Goal: Task Accomplishment & Management: Manage account settings

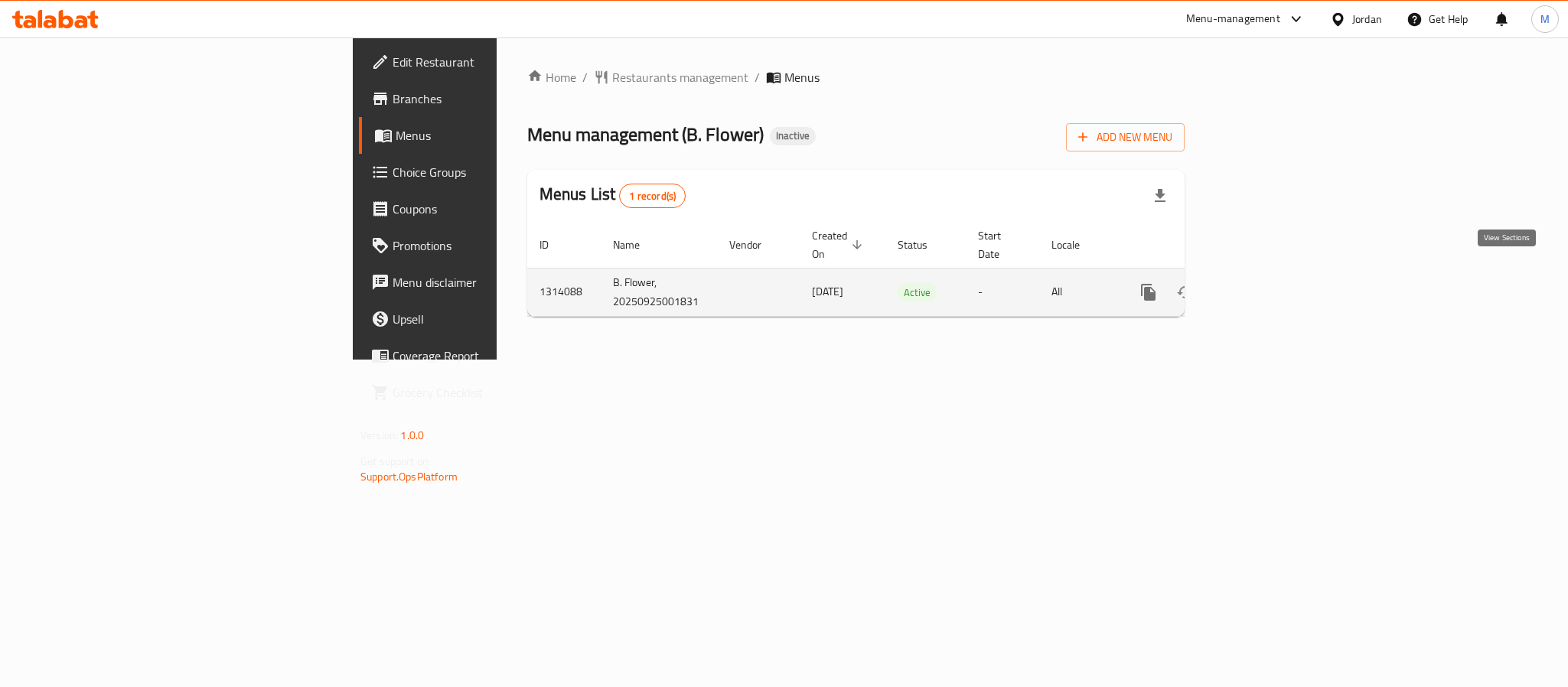
click at [1268, 283] on icon "enhanced table" at bounding box center [1258, 292] width 18 height 18
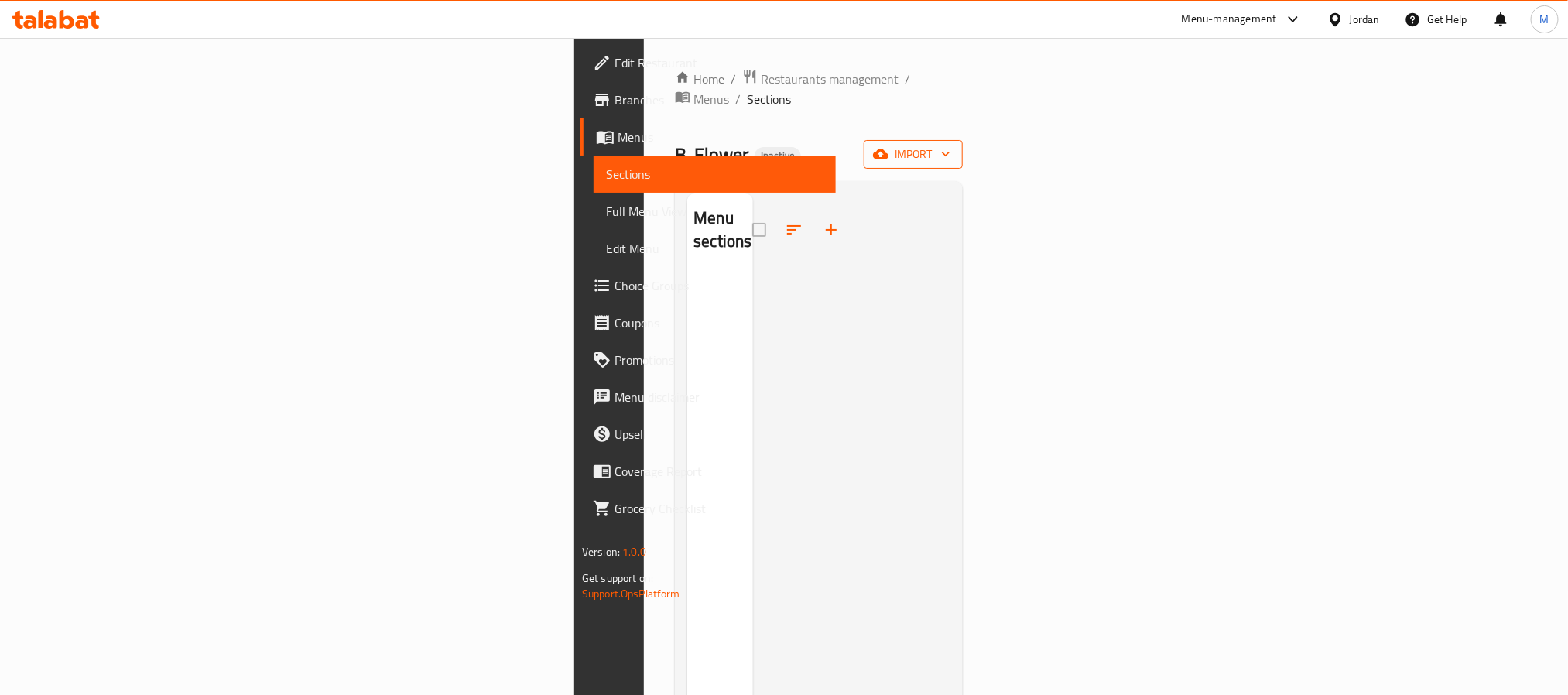
click at [951, 145] on span "import" at bounding box center [913, 154] width 74 height 19
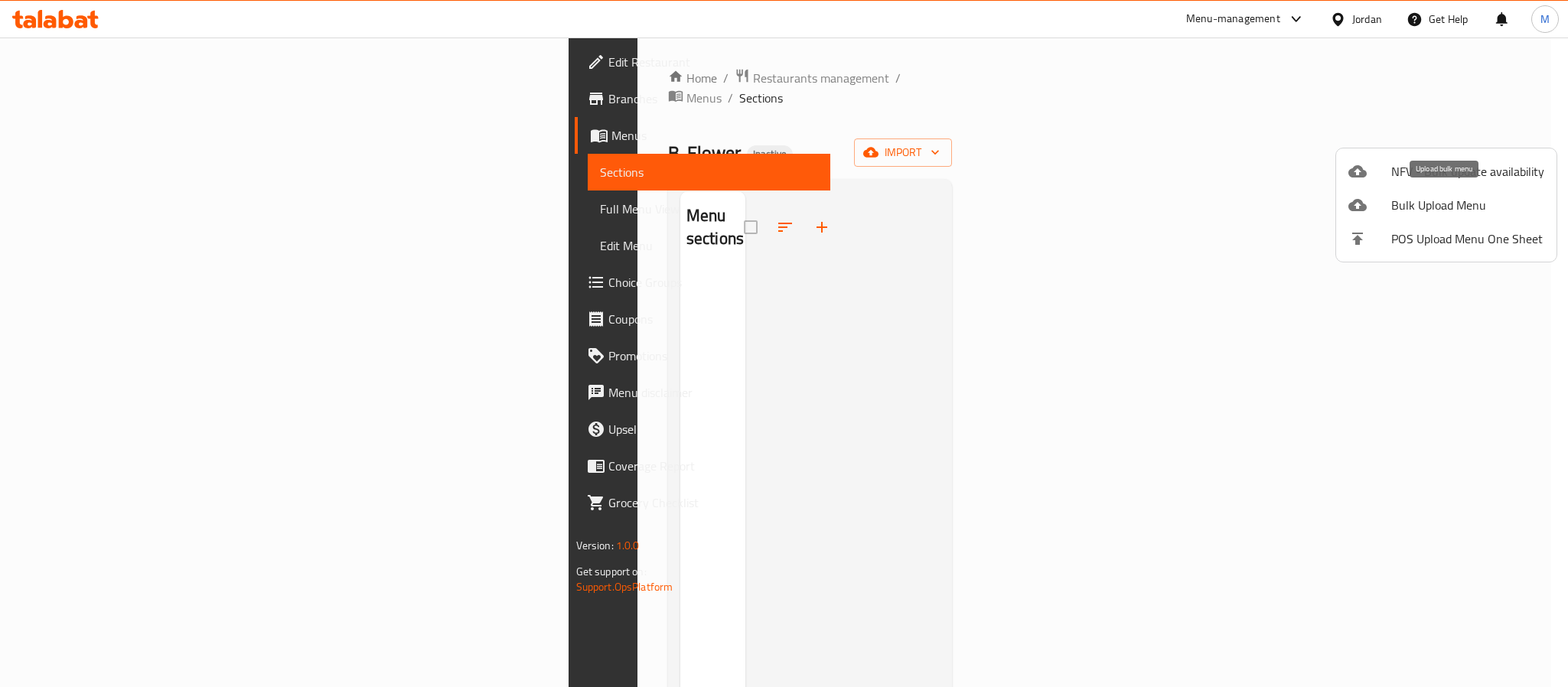
click at [1442, 204] on span "Bulk Upload Menu" at bounding box center [1468, 205] width 153 height 18
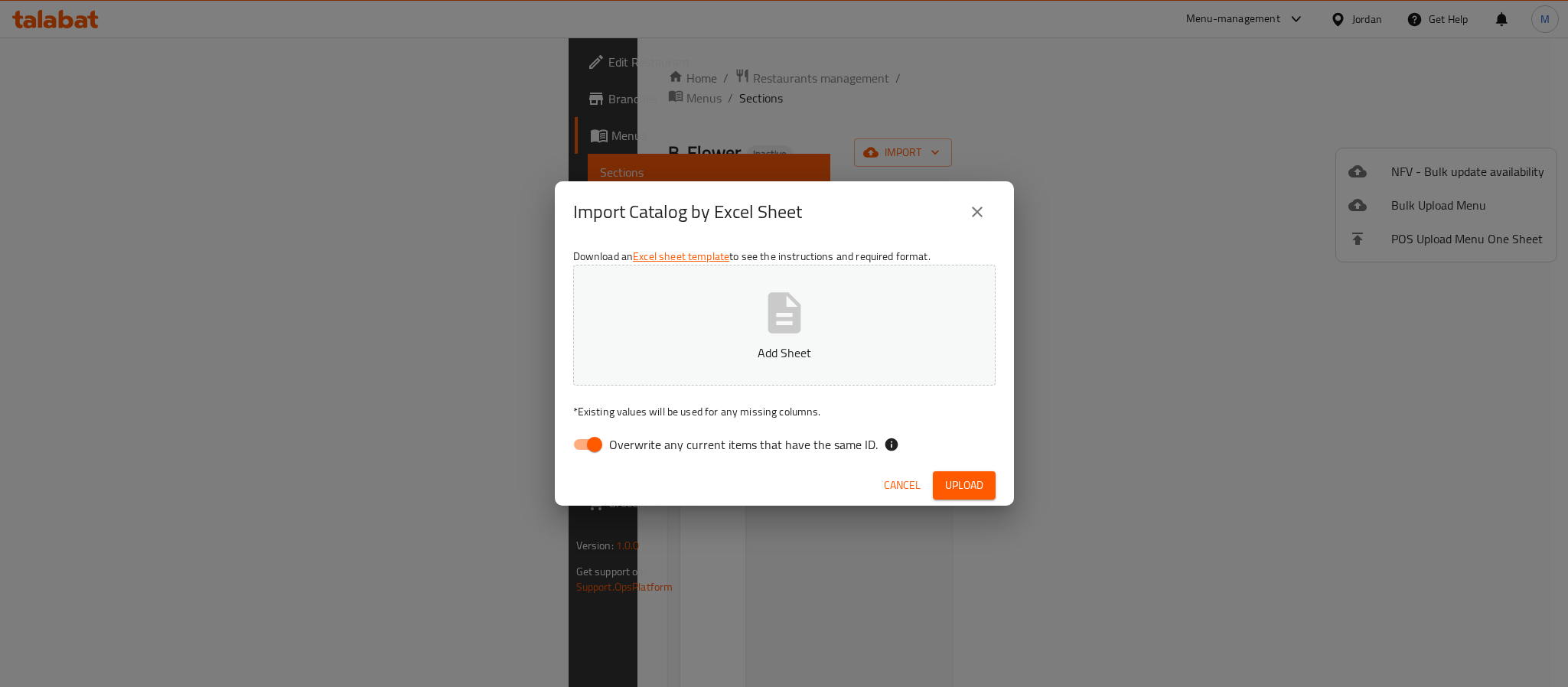
click at [590, 440] on input "Overwrite any current items that have the same ID." at bounding box center [594, 444] width 87 height 29
checkbox input "false"
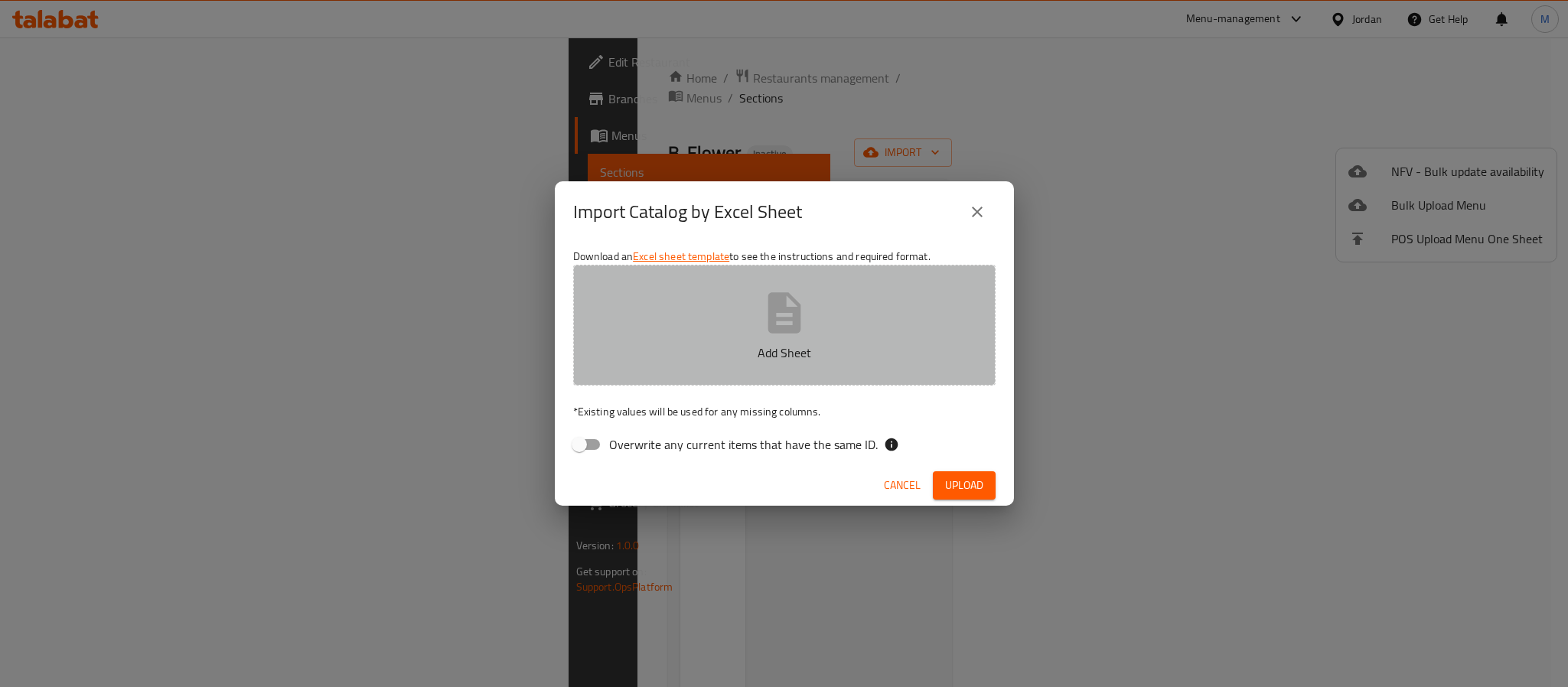
click at [801, 320] on icon "button" at bounding box center [784, 313] width 49 height 49
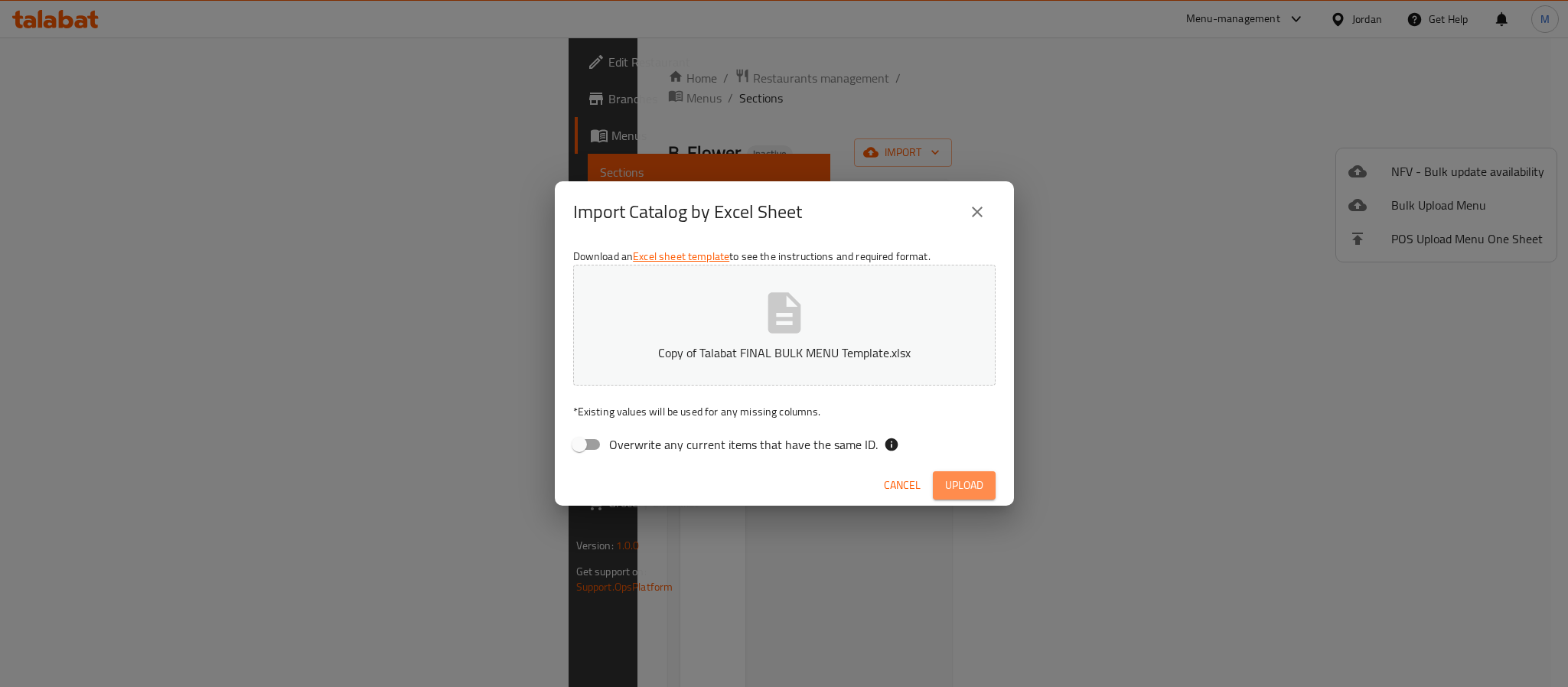
click at [951, 485] on span "Upload" at bounding box center [964, 485] width 38 height 19
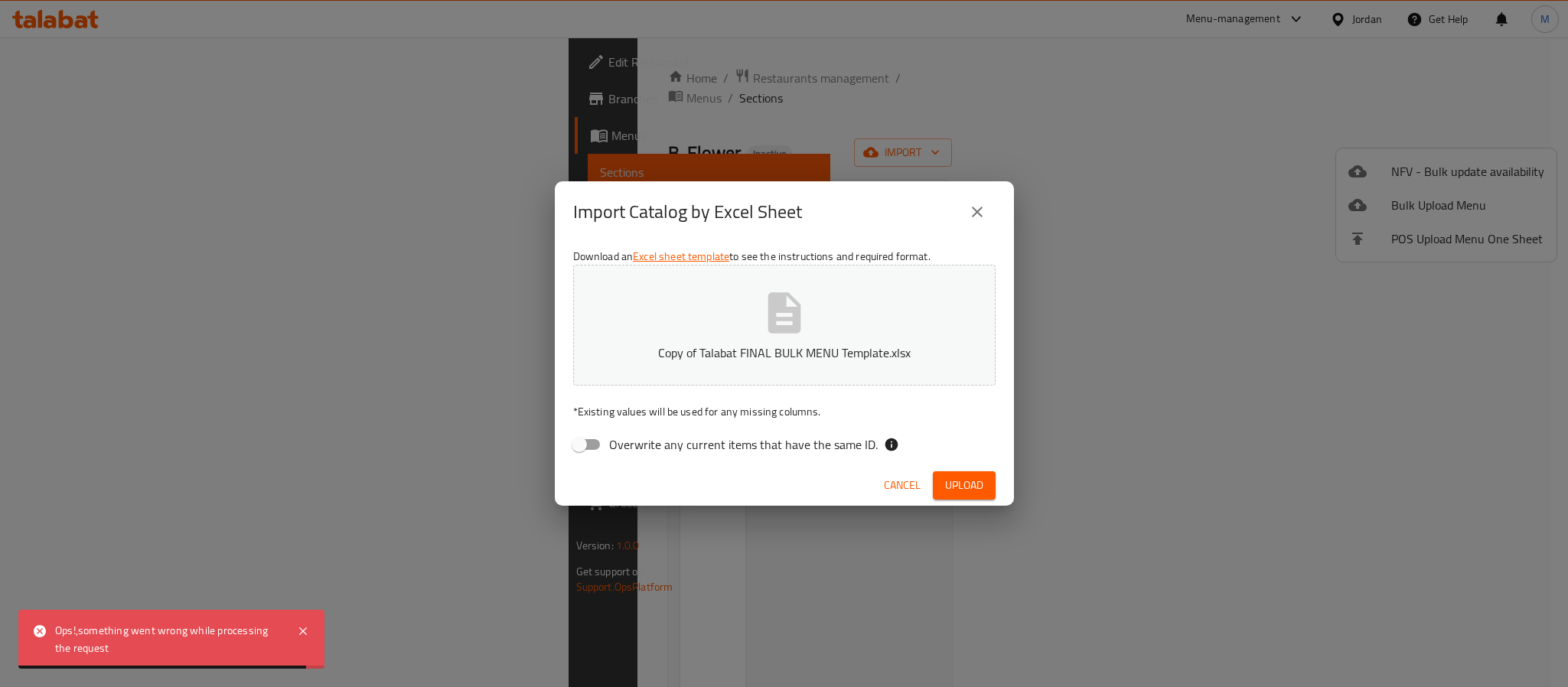
drag, startPoint x: 978, startPoint y: 206, endPoint x: 941, endPoint y: 202, distance: 37.2
click at [978, 207] on icon "close" at bounding box center [977, 212] width 18 height 18
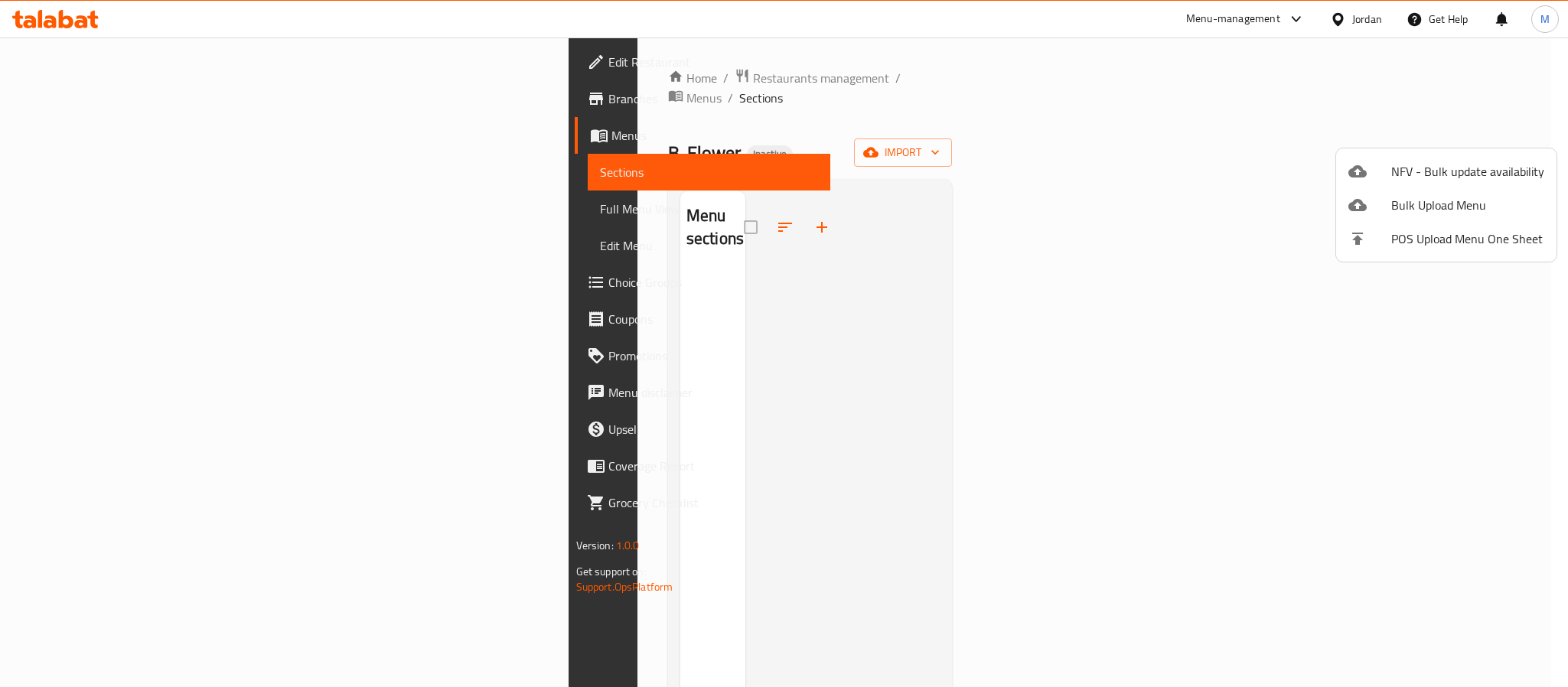
click at [980, 104] on div at bounding box center [784, 343] width 1568 height 687
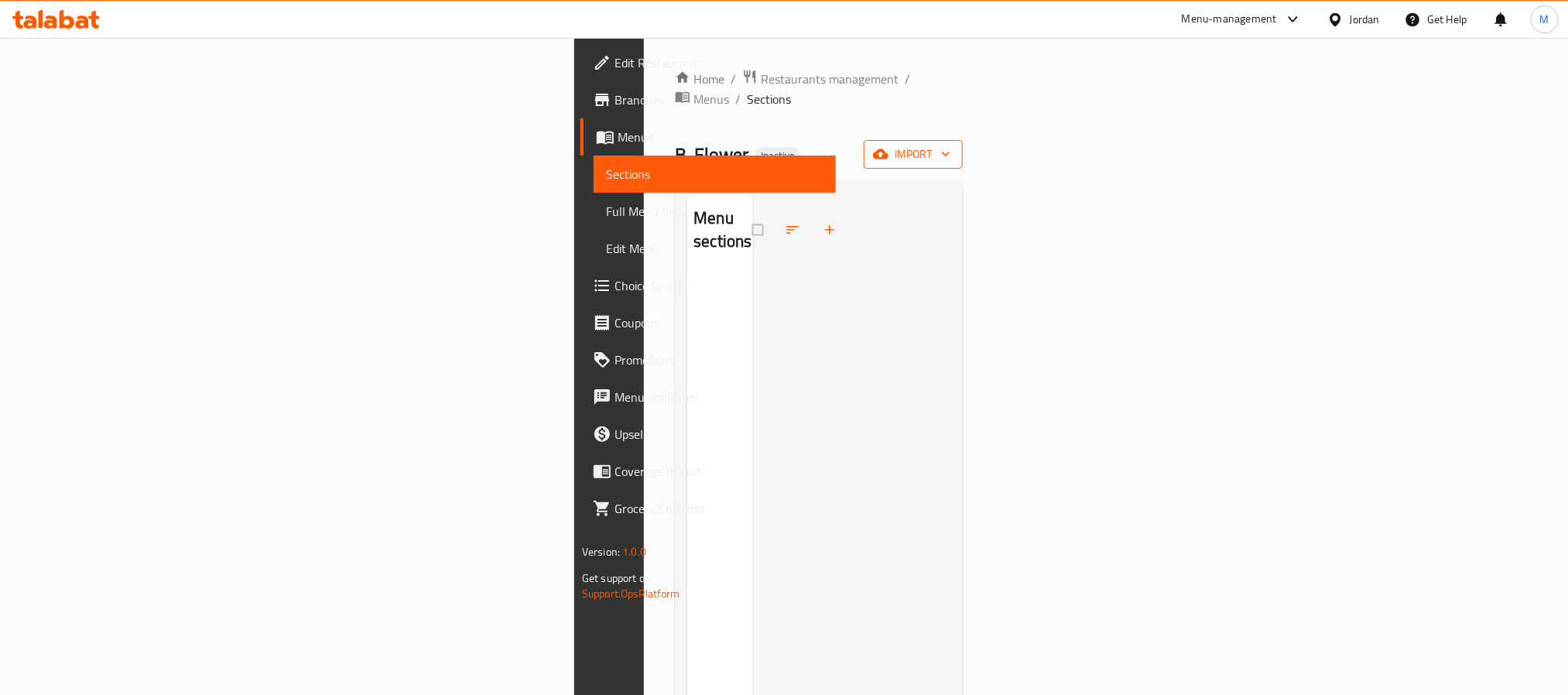
click at [951, 145] on span "import" at bounding box center [913, 154] width 74 height 19
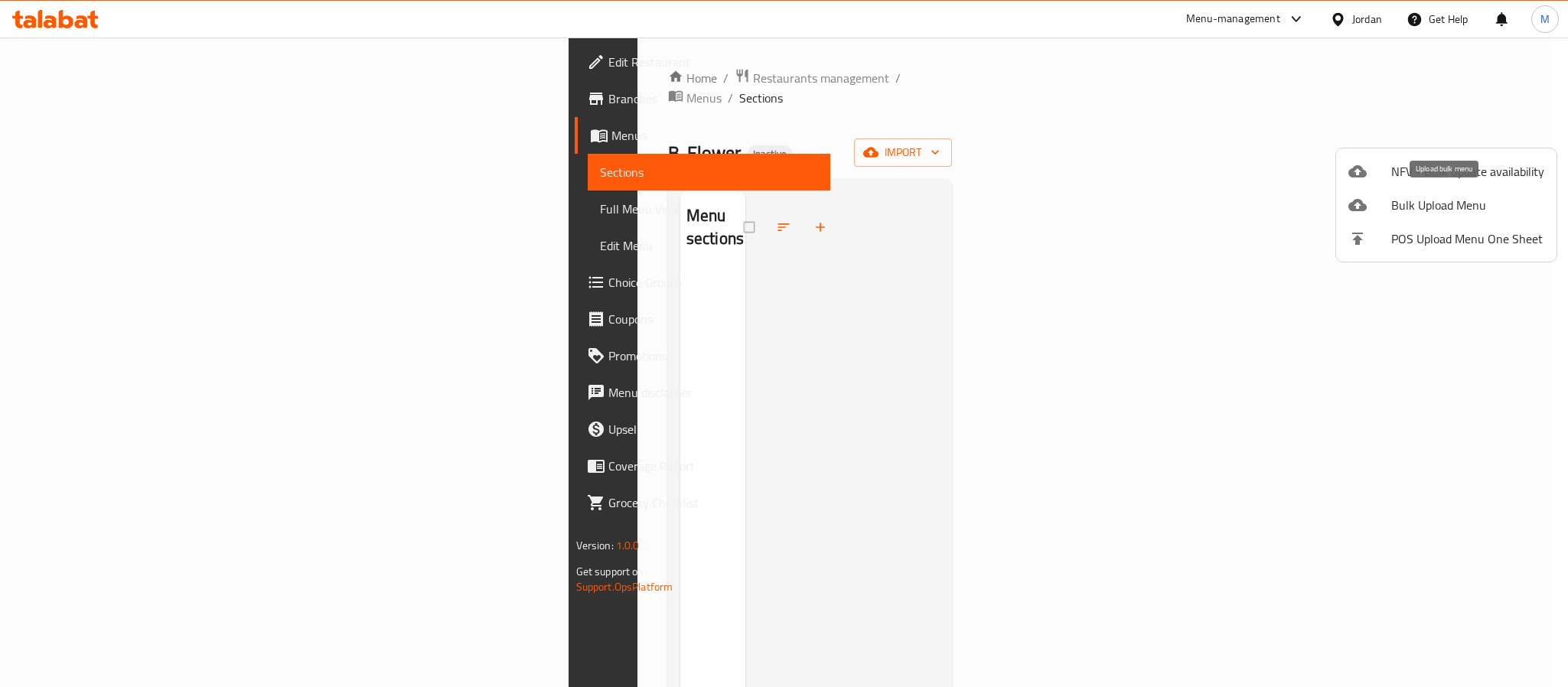
click at [1450, 202] on span "Bulk Upload Menu" at bounding box center [1468, 205] width 153 height 18
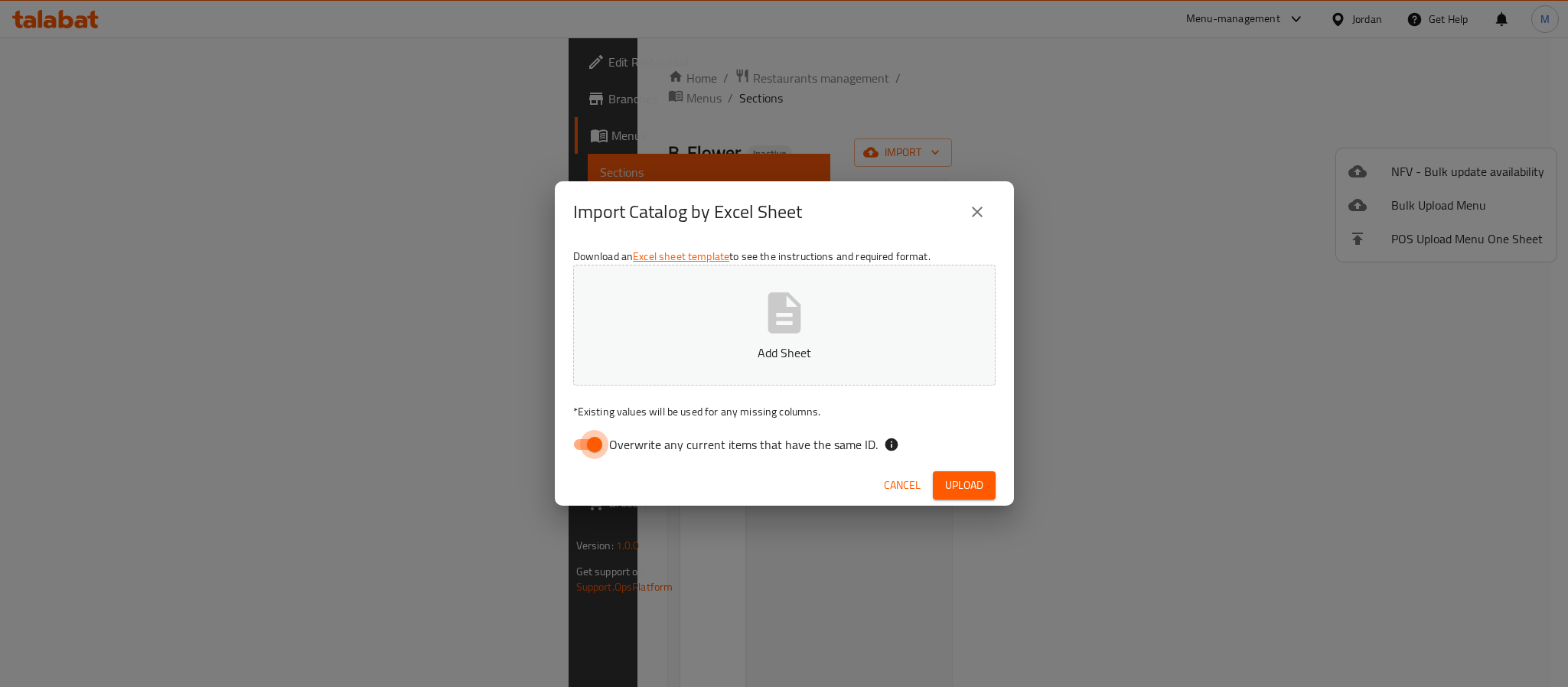
click at [590, 447] on input "Overwrite any current items that have the same ID." at bounding box center [594, 444] width 87 height 29
checkbox input "false"
click at [793, 338] on button "Add Sheet" at bounding box center [784, 325] width 422 height 121
click at [967, 492] on span "Upload" at bounding box center [964, 485] width 38 height 19
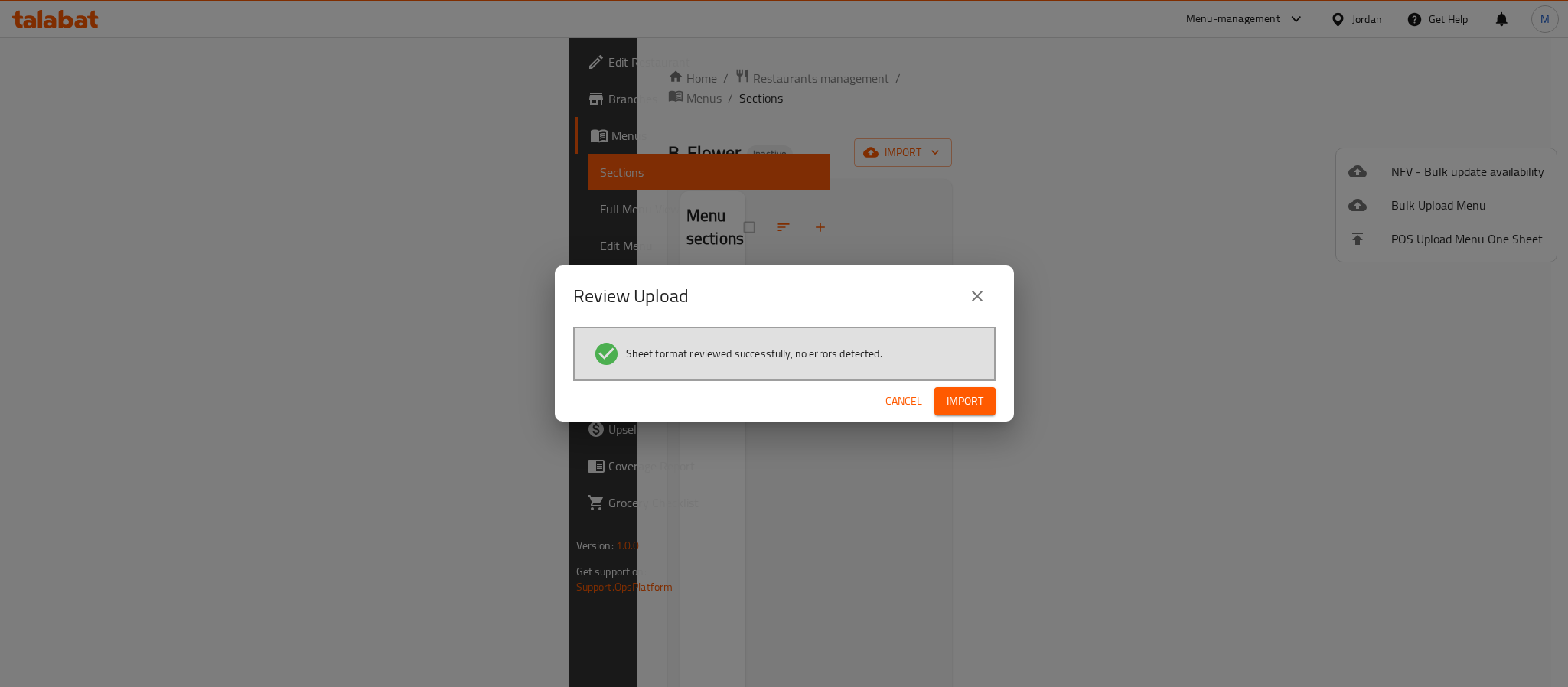
click at [969, 404] on span "Import" at bounding box center [964, 402] width 36 height 19
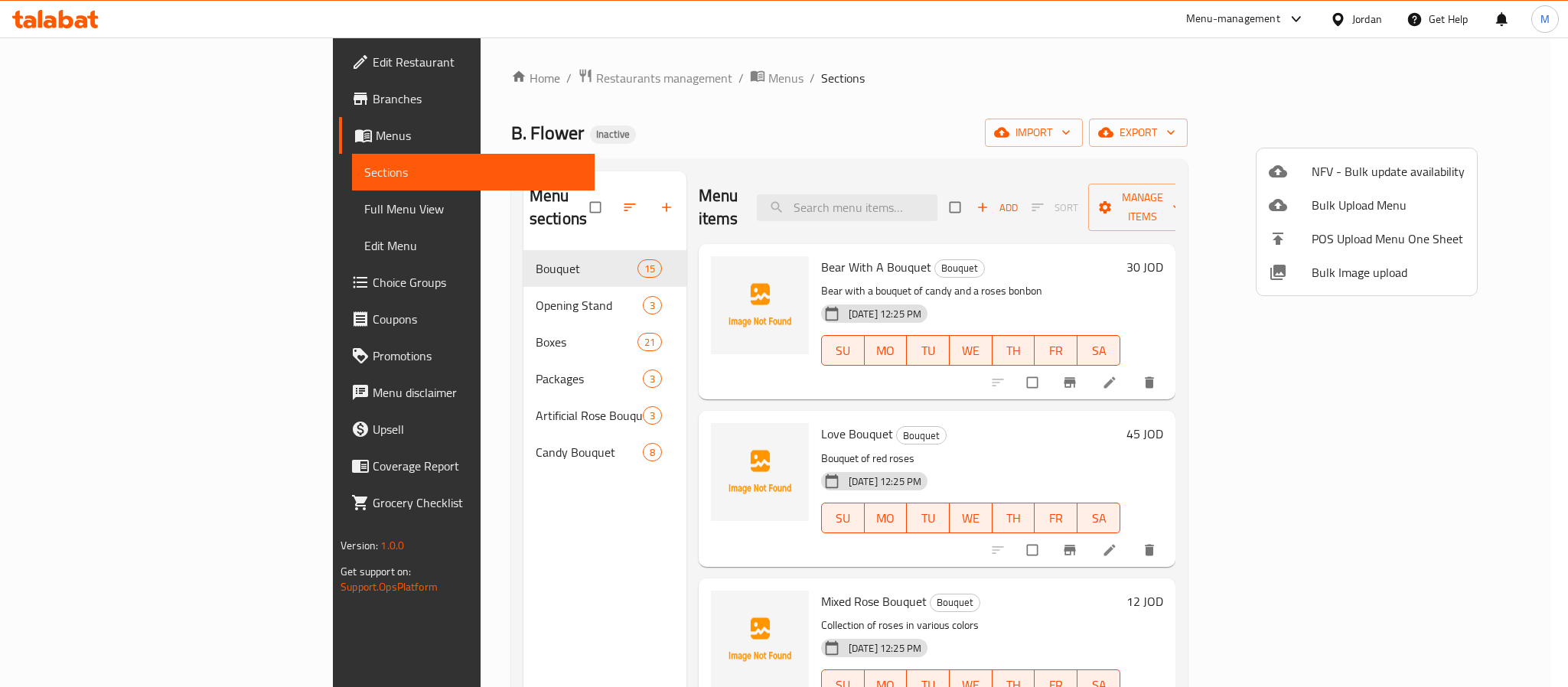
click at [359, 242] on div at bounding box center [784, 343] width 1568 height 687
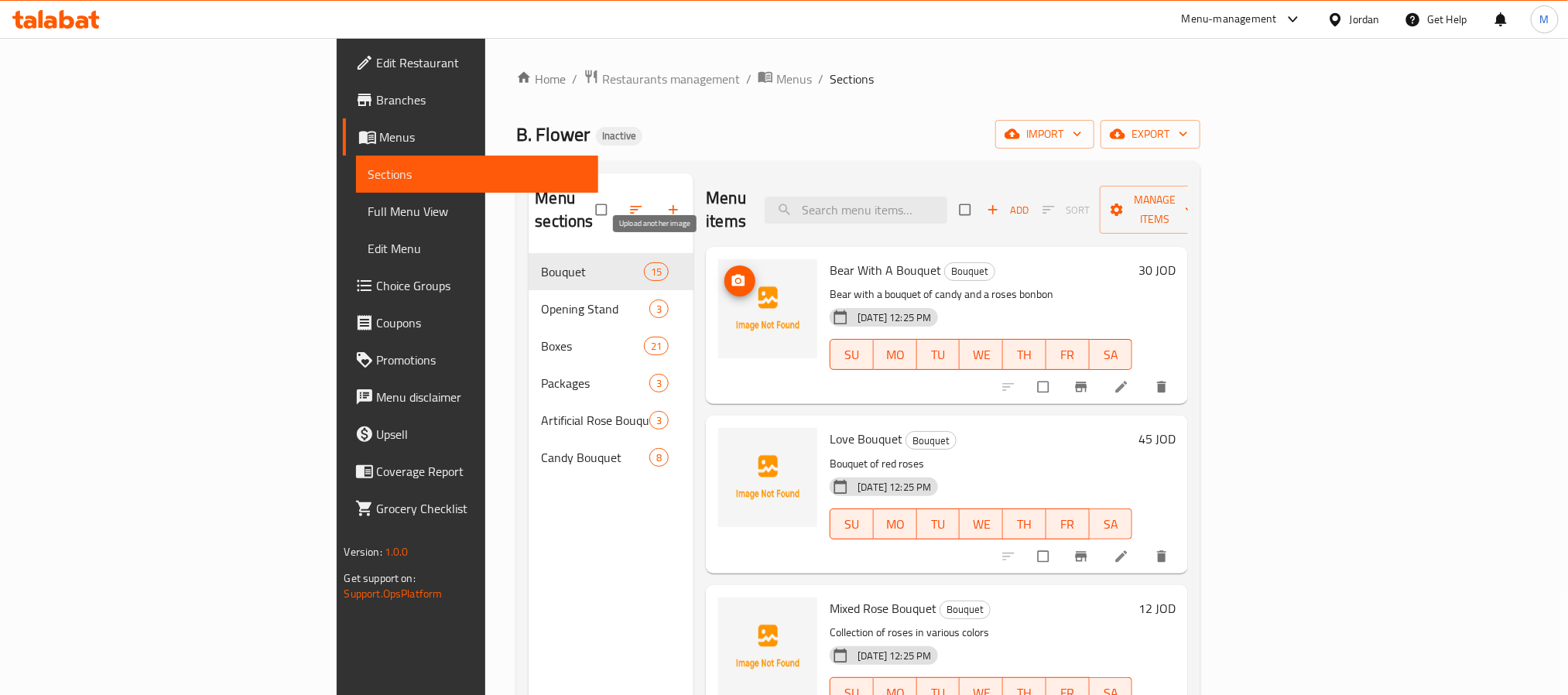
click at [724, 274] on span "upload picture" at bounding box center [740, 281] width 31 height 15
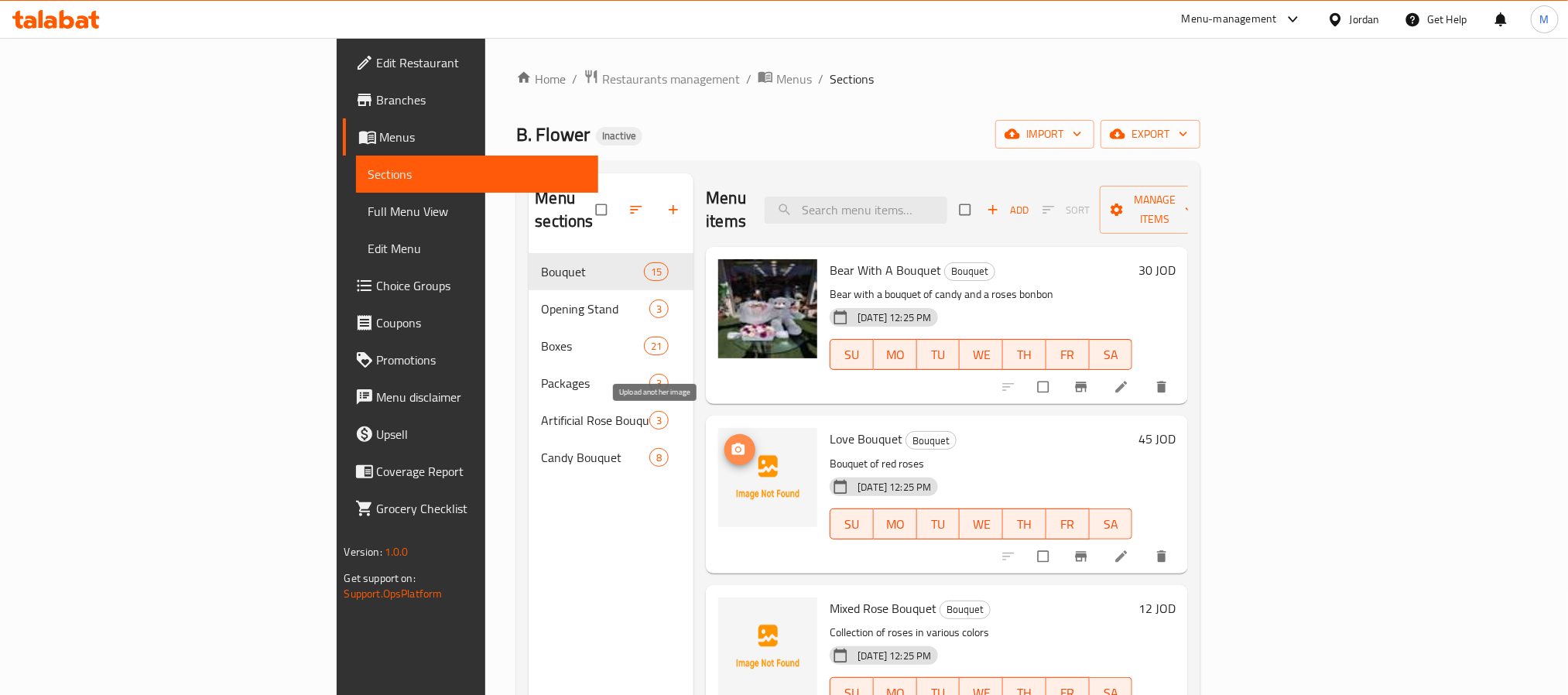
click at [732, 444] on icon "upload picture" at bounding box center [739, 449] width 13 height 12
click at [830, 427] on span "Love Bouquet" at bounding box center [866, 438] width 73 height 23
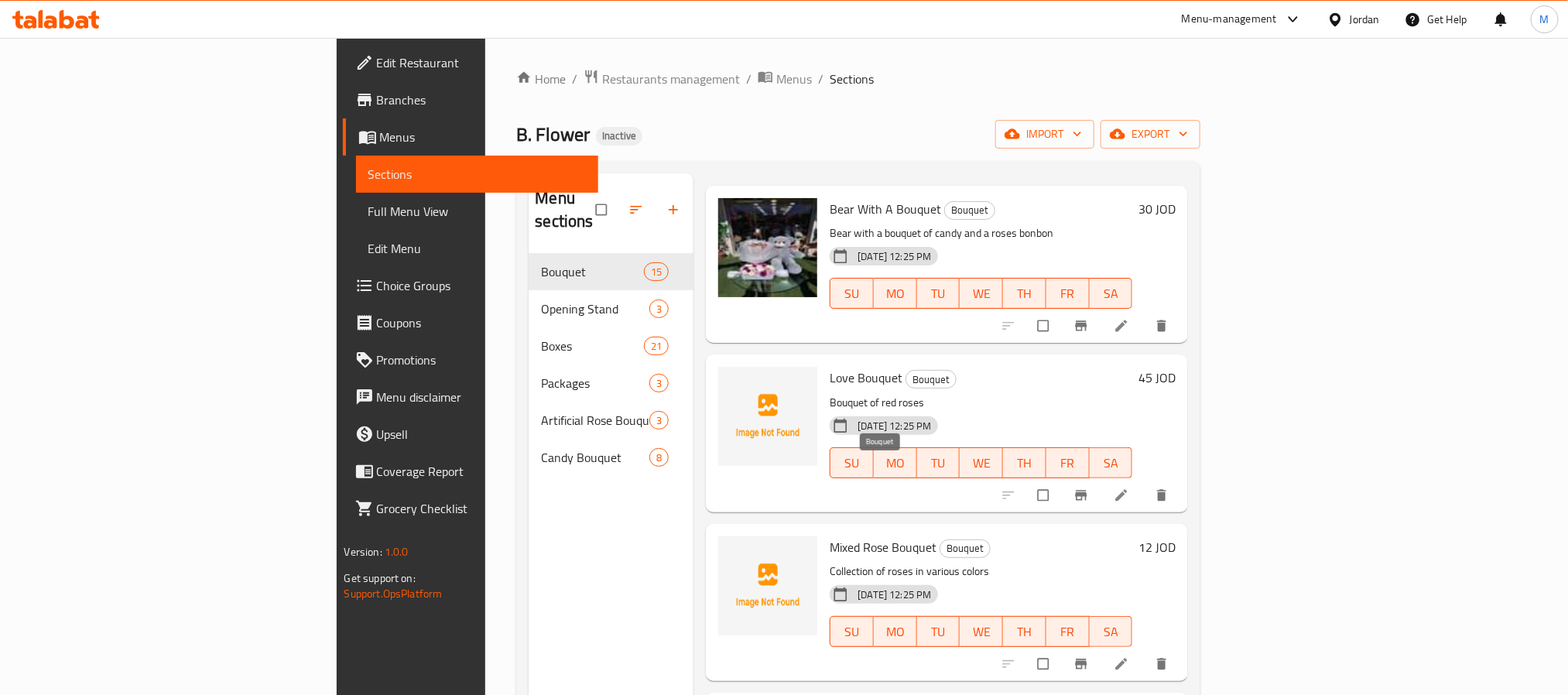
scroll to position [116, 0]
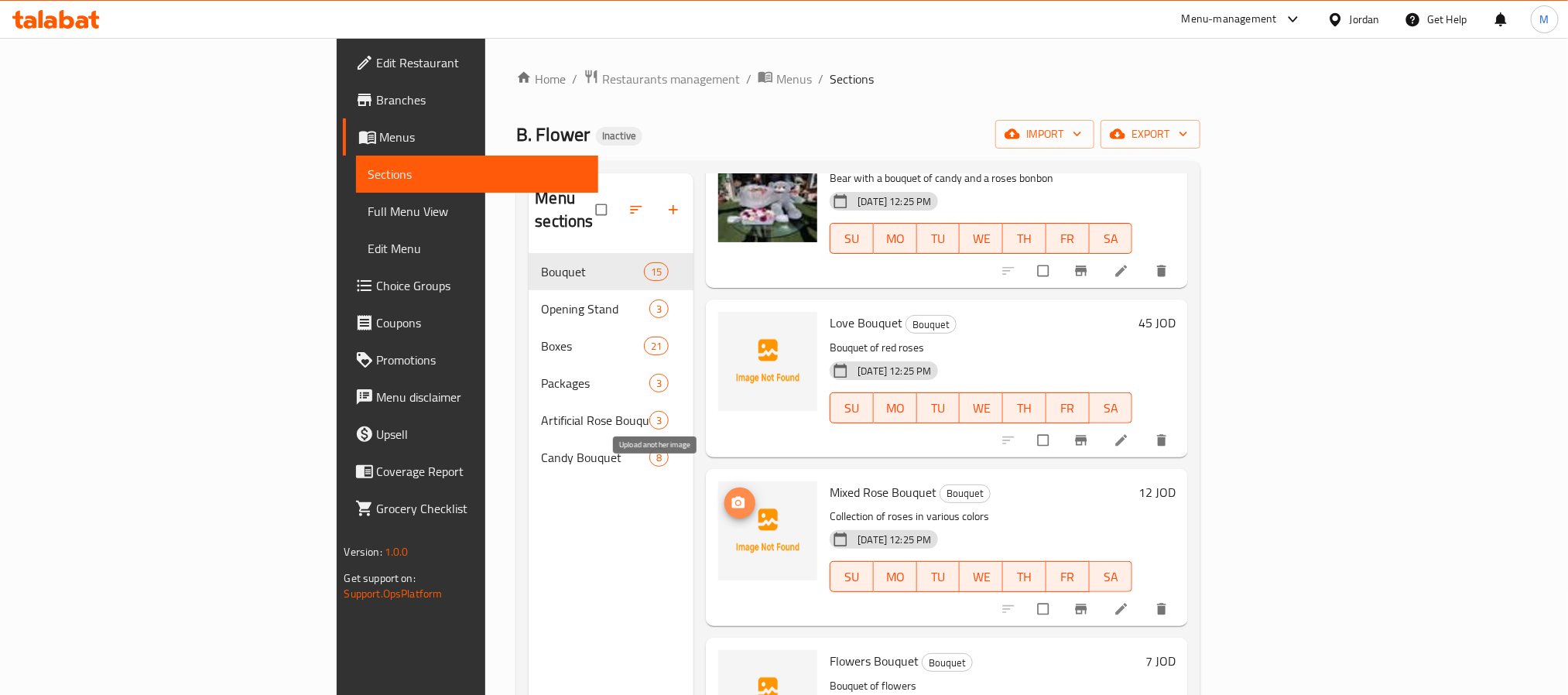
click at [732, 497] on icon "upload picture" at bounding box center [739, 502] width 13 height 12
click at [731, 326] on icon "upload picture" at bounding box center [738, 334] width 15 height 15
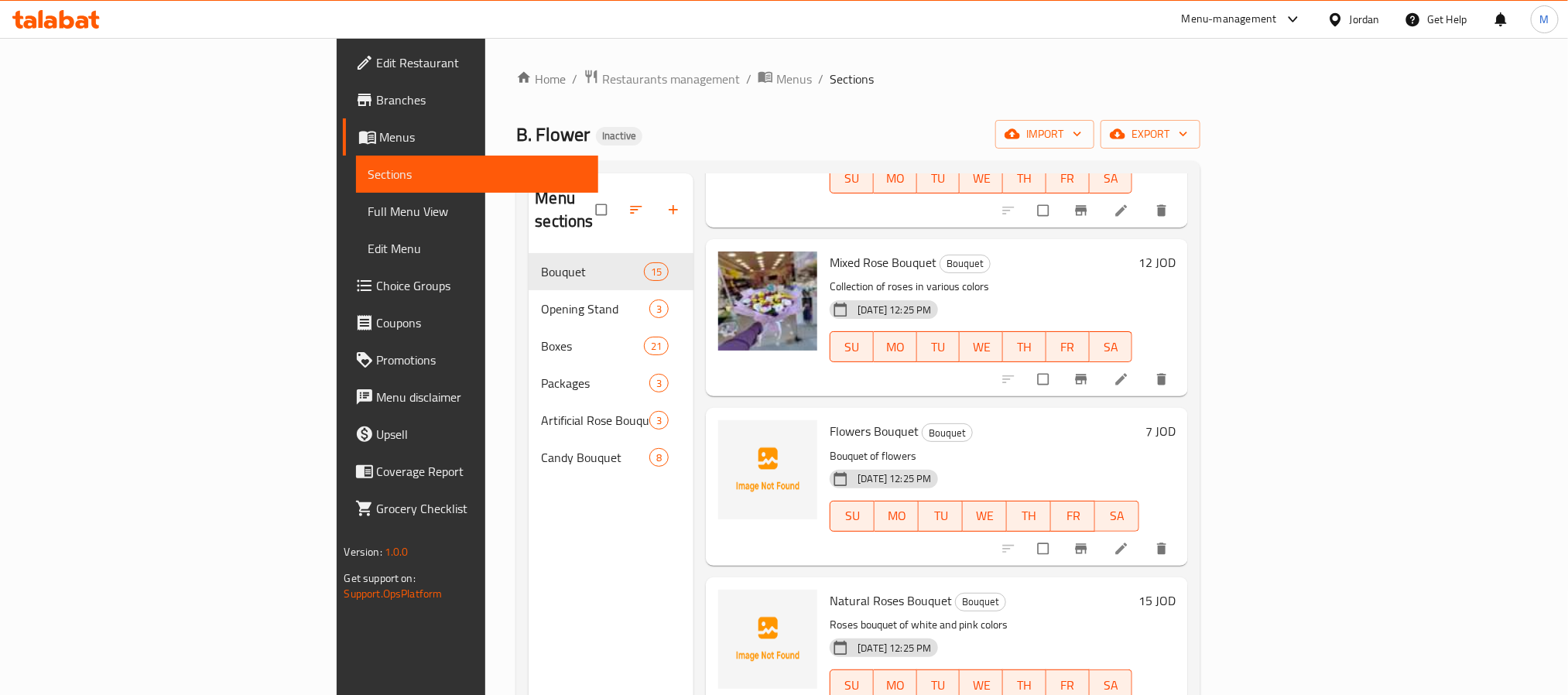
scroll to position [349, 0]
click at [737, 438] on circle "upload picture" at bounding box center [739, 440] width 4 height 4
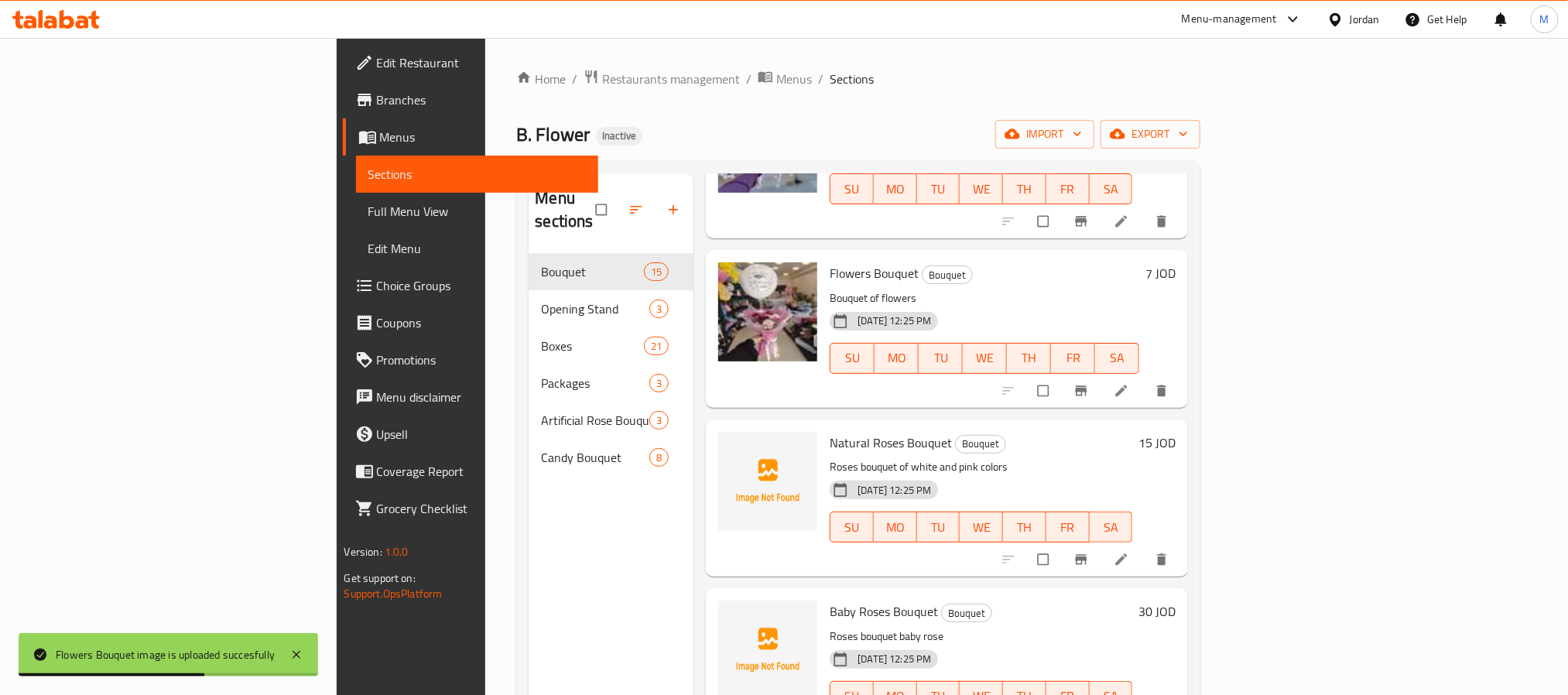
scroll to position [581, 0]
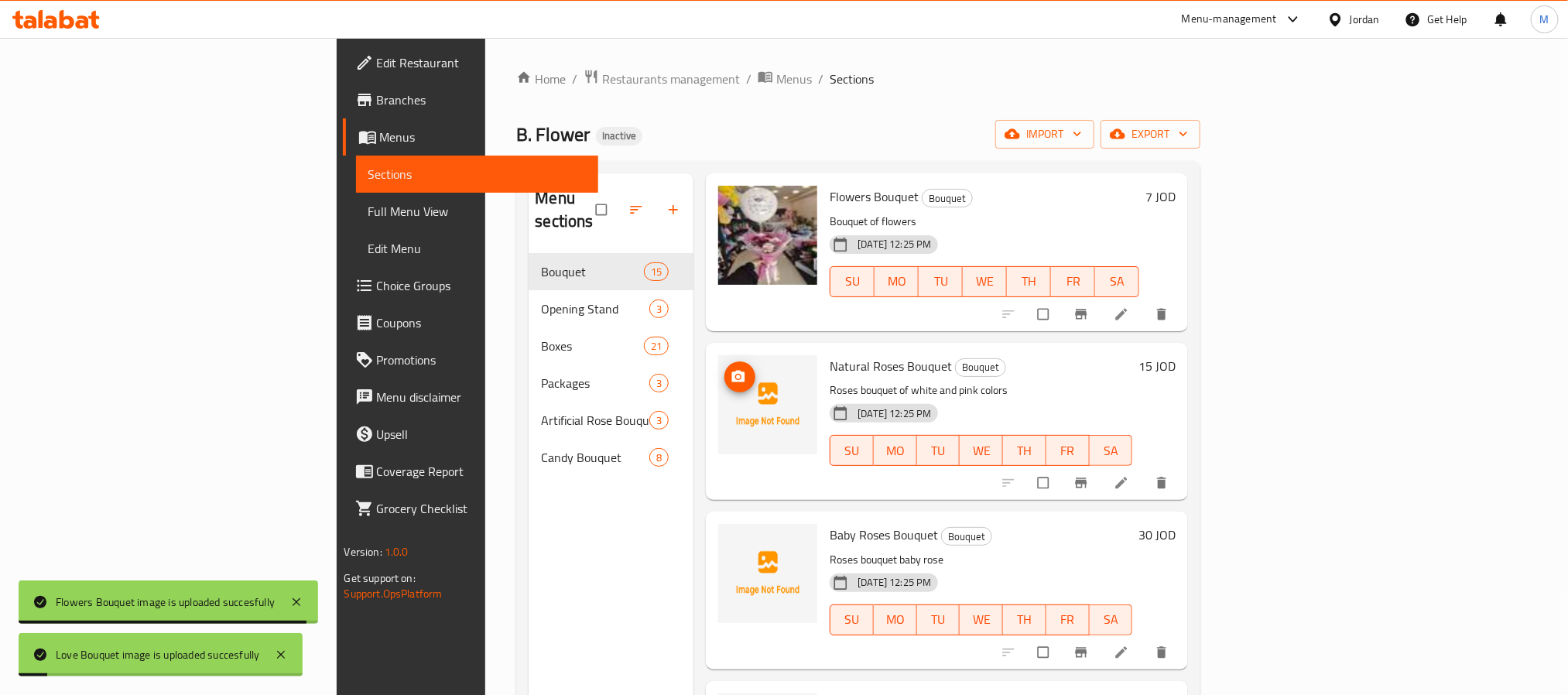
click at [724, 369] on span "upload picture" at bounding box center [740, 377] width 31 height 15
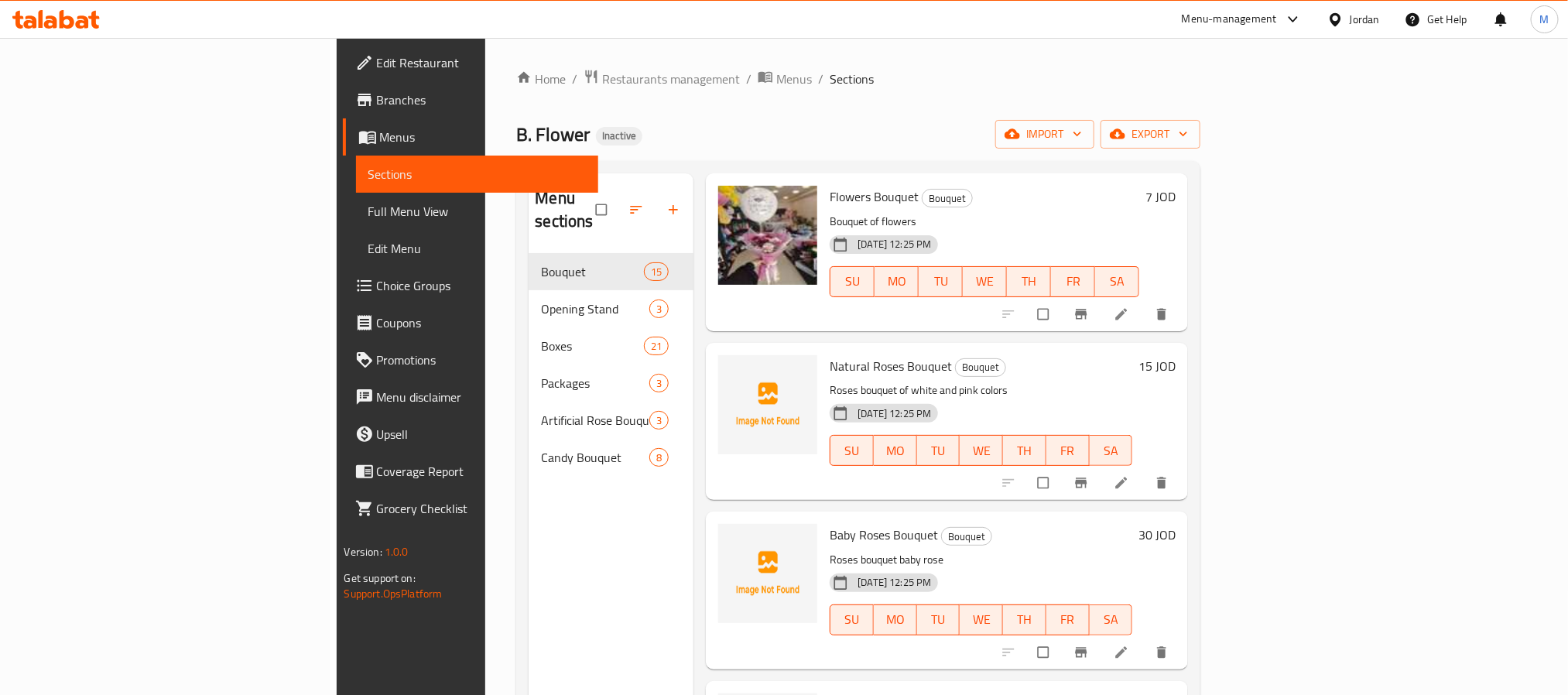
click at [830, 354] on span "Natural Roses Bouquet" at bounding box center [891, 365] width 122 height 23
copy h6 "Natural Roses Bouquet"
click at [1127, 477] on icon at bounding box center [1122, 483] width 12 height 12
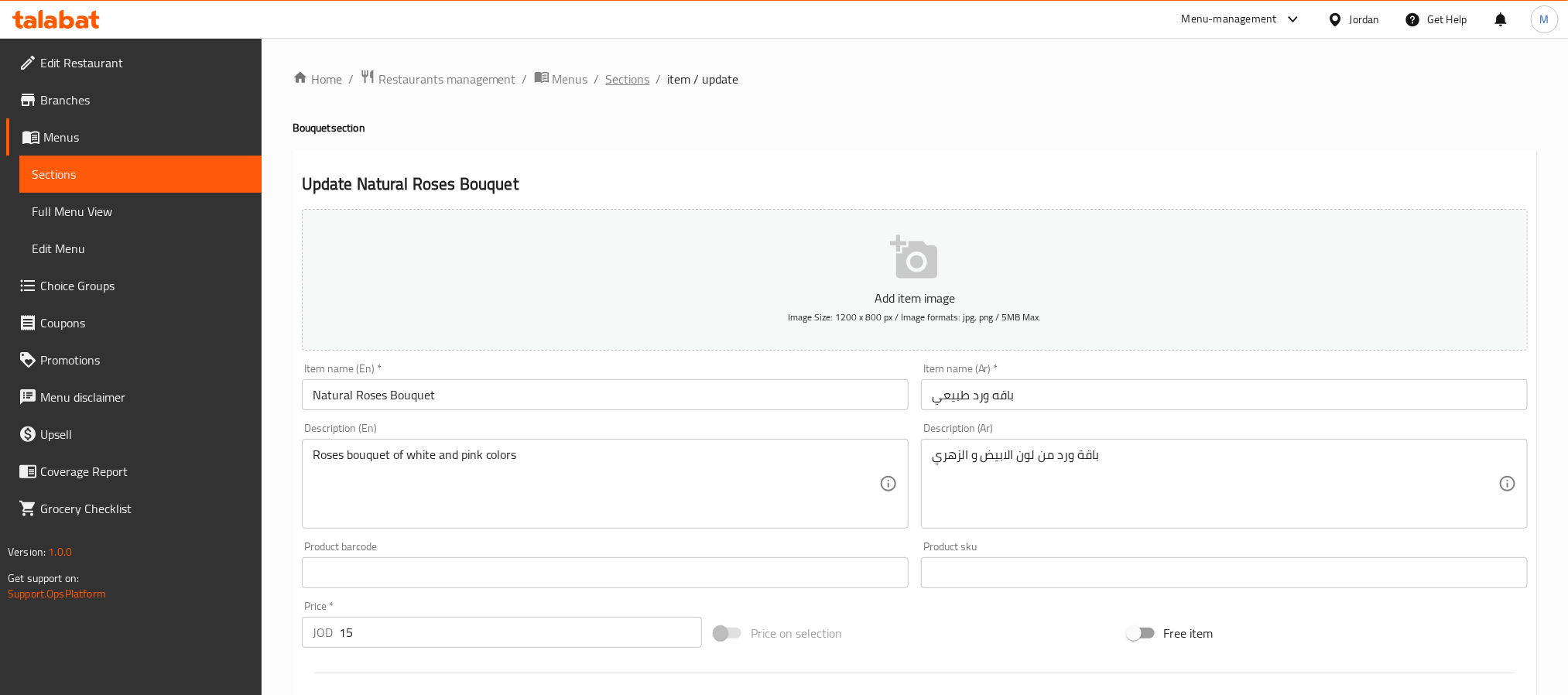
click at [632, 75] on span "Sections" at bounding box center [628, 78] width 44 height 18
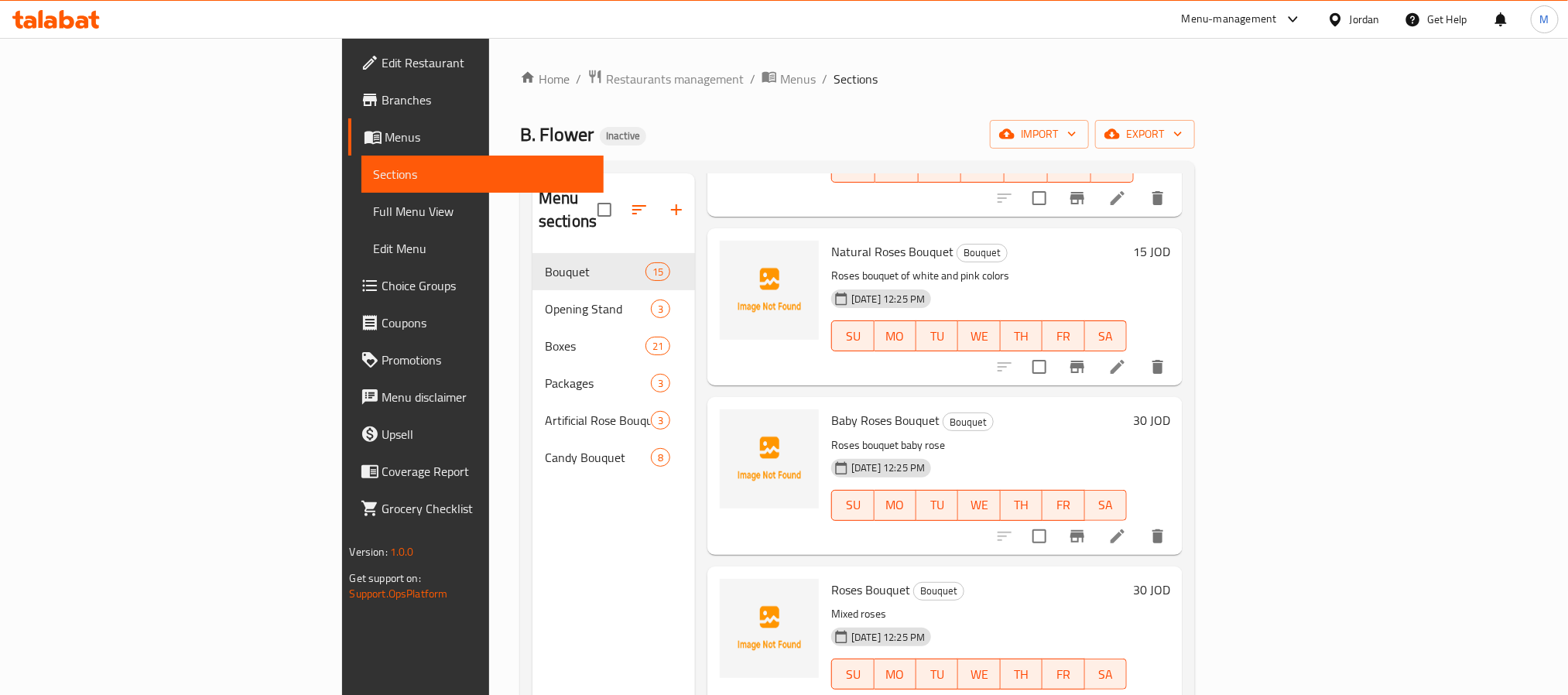
scroll to position [697, 0]
click at [734, 422] on icon "upload picture" at bounding box center [741, 429] width 15 height 14
click at [825, 401] on div "Baby Roses Bouquet Bouquet Roses bouquet baby rose [DATE] 12:25 PM SU MO TU WE …" at bounding box center [979, 473] width 308 height 145
click at [832, 407] on span "Baby Roses Bouquet" at bounding box center [886, 418] width 109 height 23
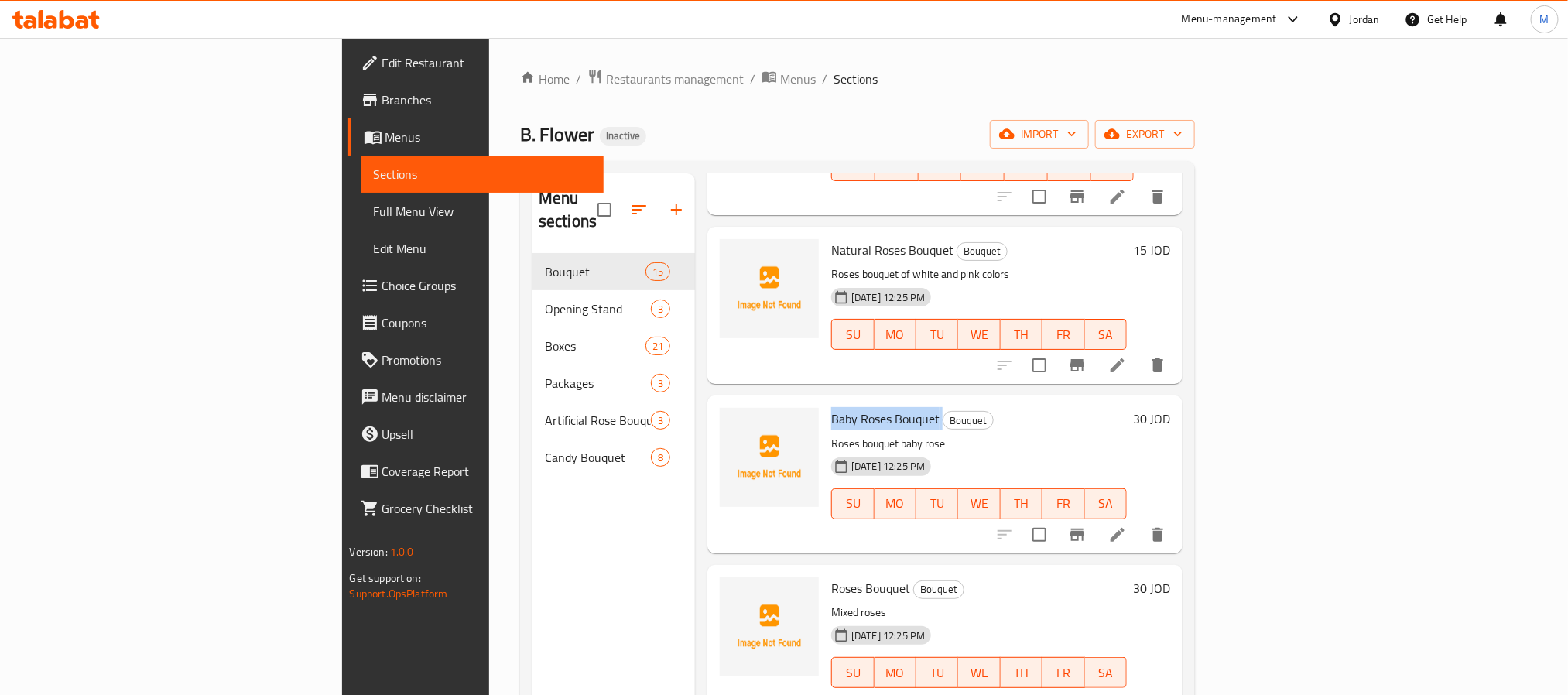
click at [832, 407] on span "Baby Roses Bouquet" at bounding box center [886, 418] width 109 height 23
copy h6 "Baby Roses Bouquet"
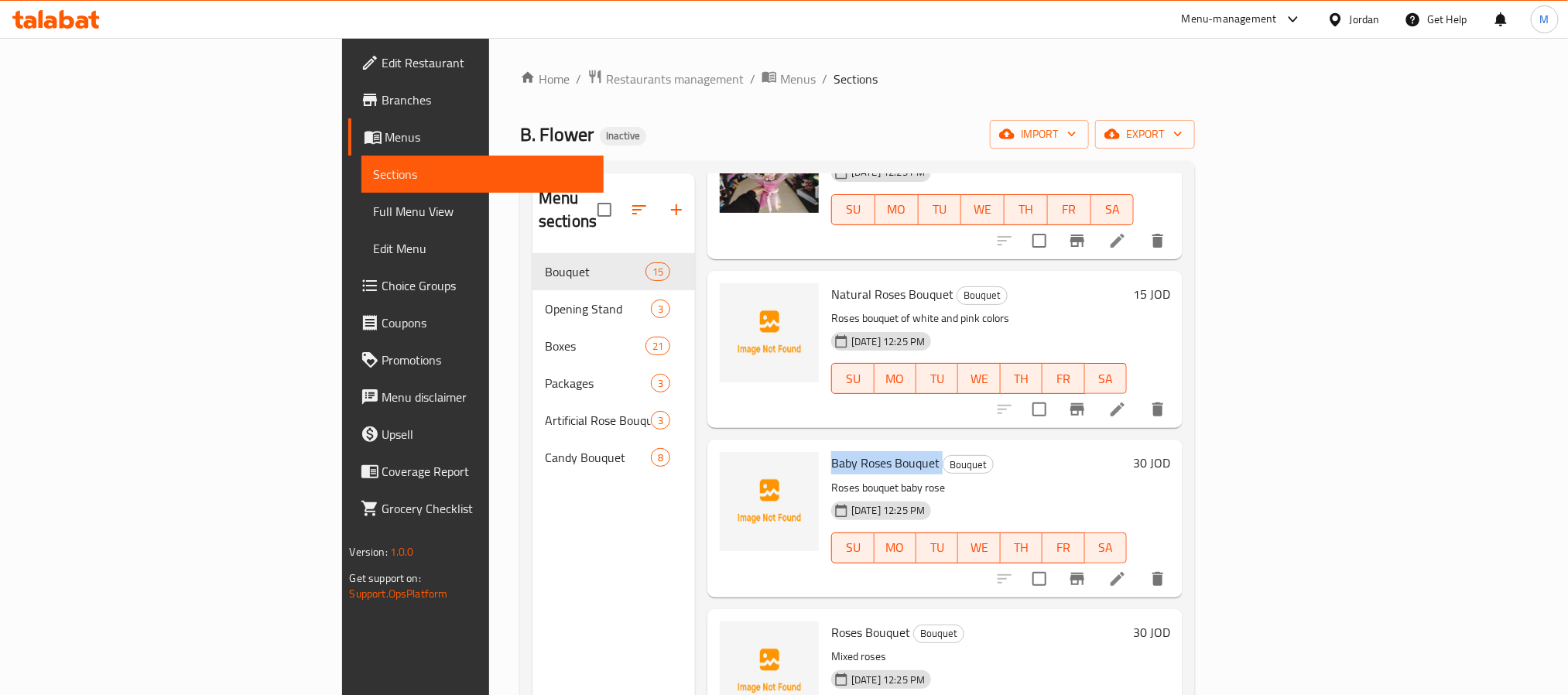
scroll to position [813, 0]
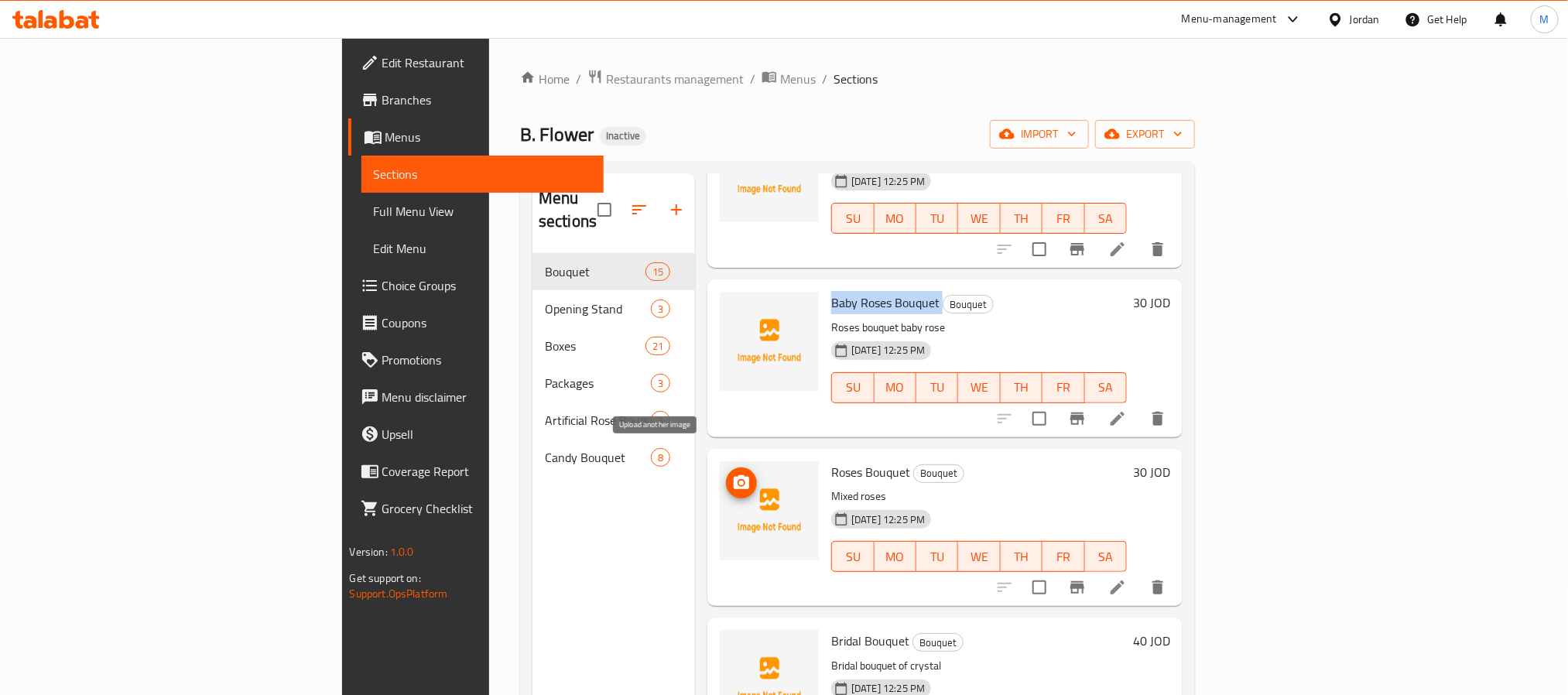
click at [734, 475] on icon "upload picture" at bounding box center [741, 481] width 15 height 14
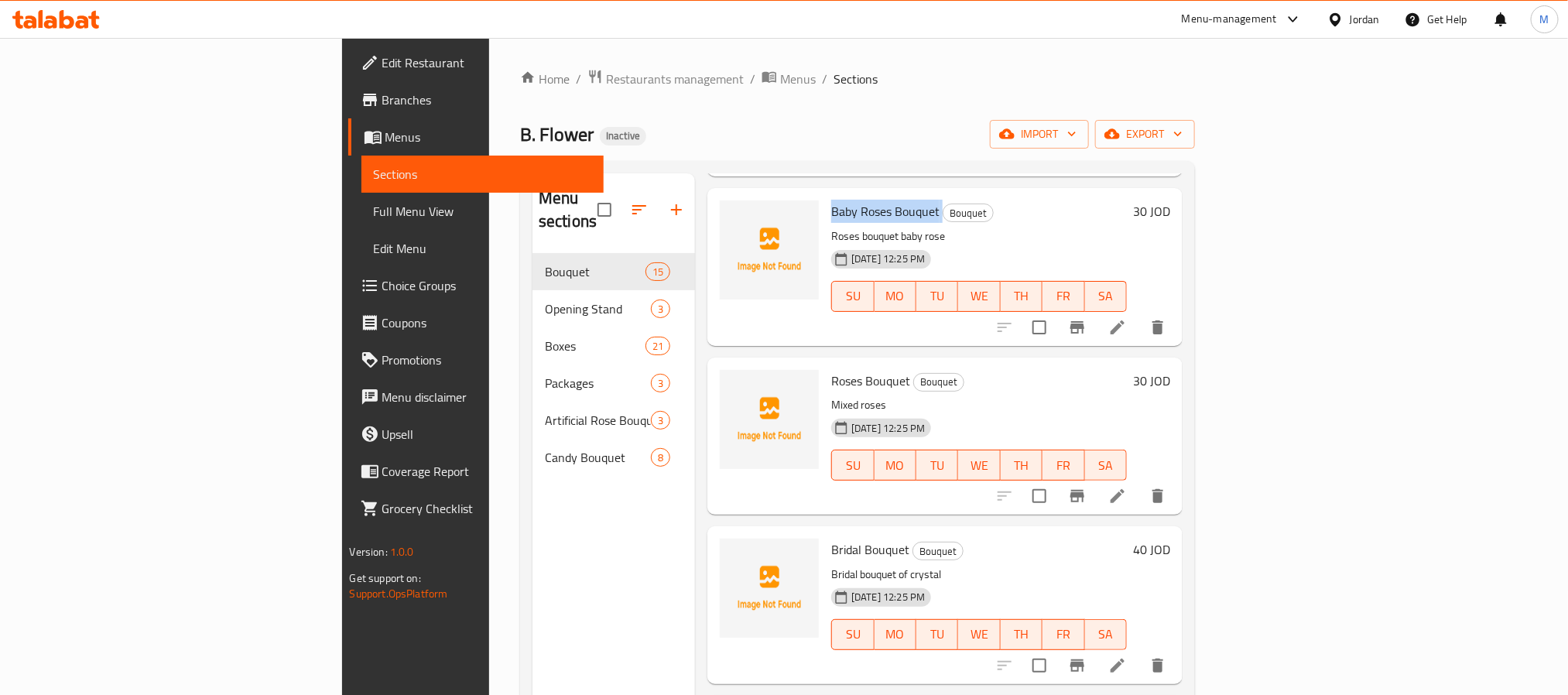
scroll to position [929, 0]
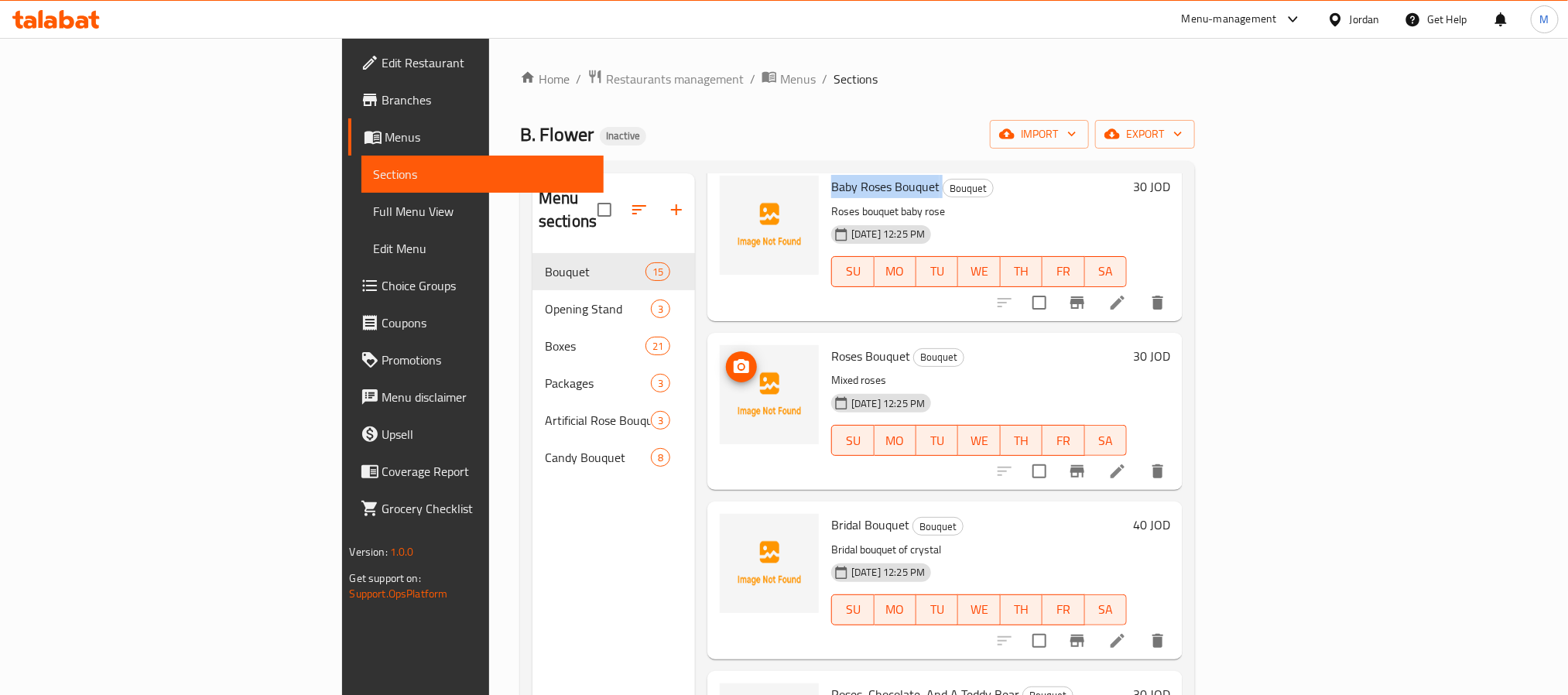
click at [739, 364] on circle "upload picture" at bounding box center [741, 366] width 5 height 5
click at [825, 339] on div "Roses Bouquet Bouquet Mixed roses [DATE] 12:25 PM SU MO TU WE TH FR SA" at bounding box center [979, 411] width 308 height 145
click at [832, 345] on span "Roses Bouquet" at bounding box center [871, 356] width 79 height 23
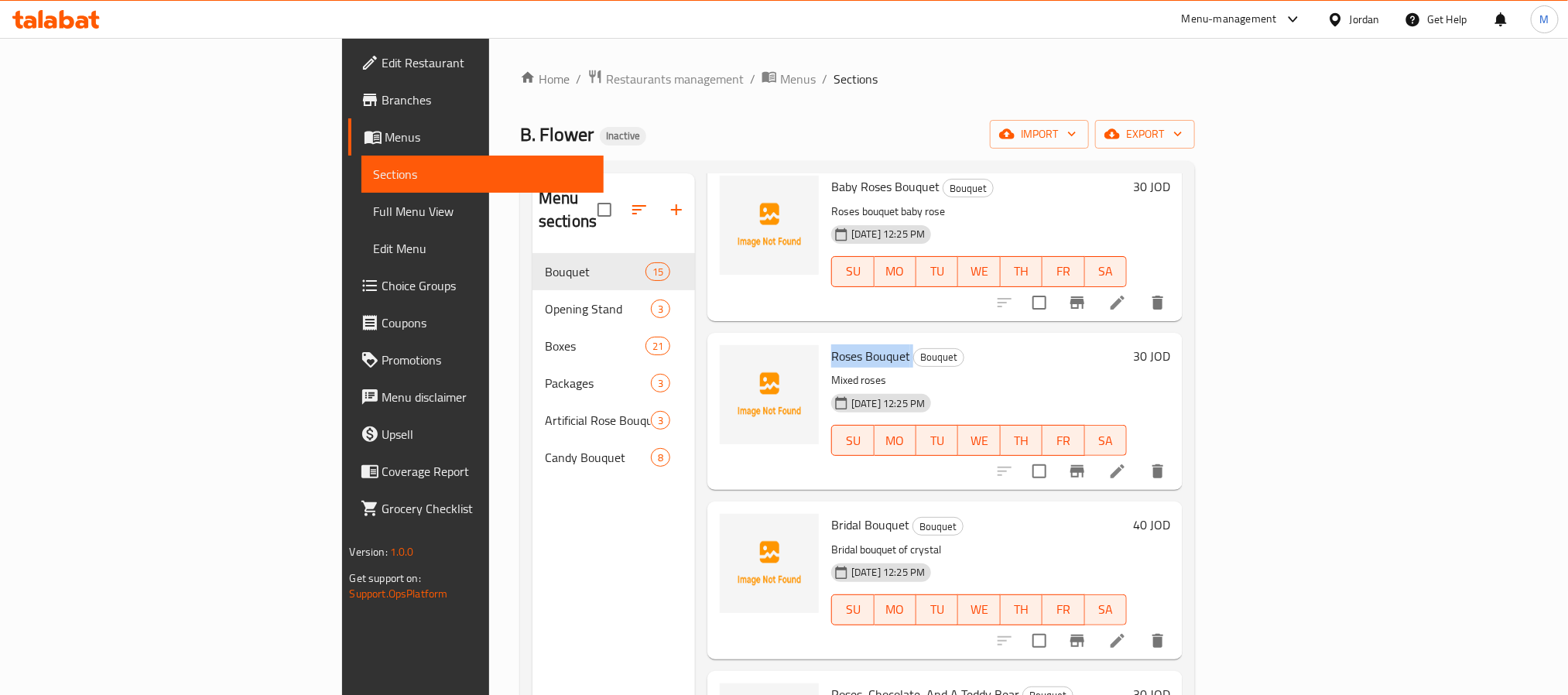
click at [832, 345] on span "Roses Bouquet" at bounding box center [871, 356] width 79 height 23
click at [1127, 462] on icon at bounding box center [1117, 471] width 18 height 18
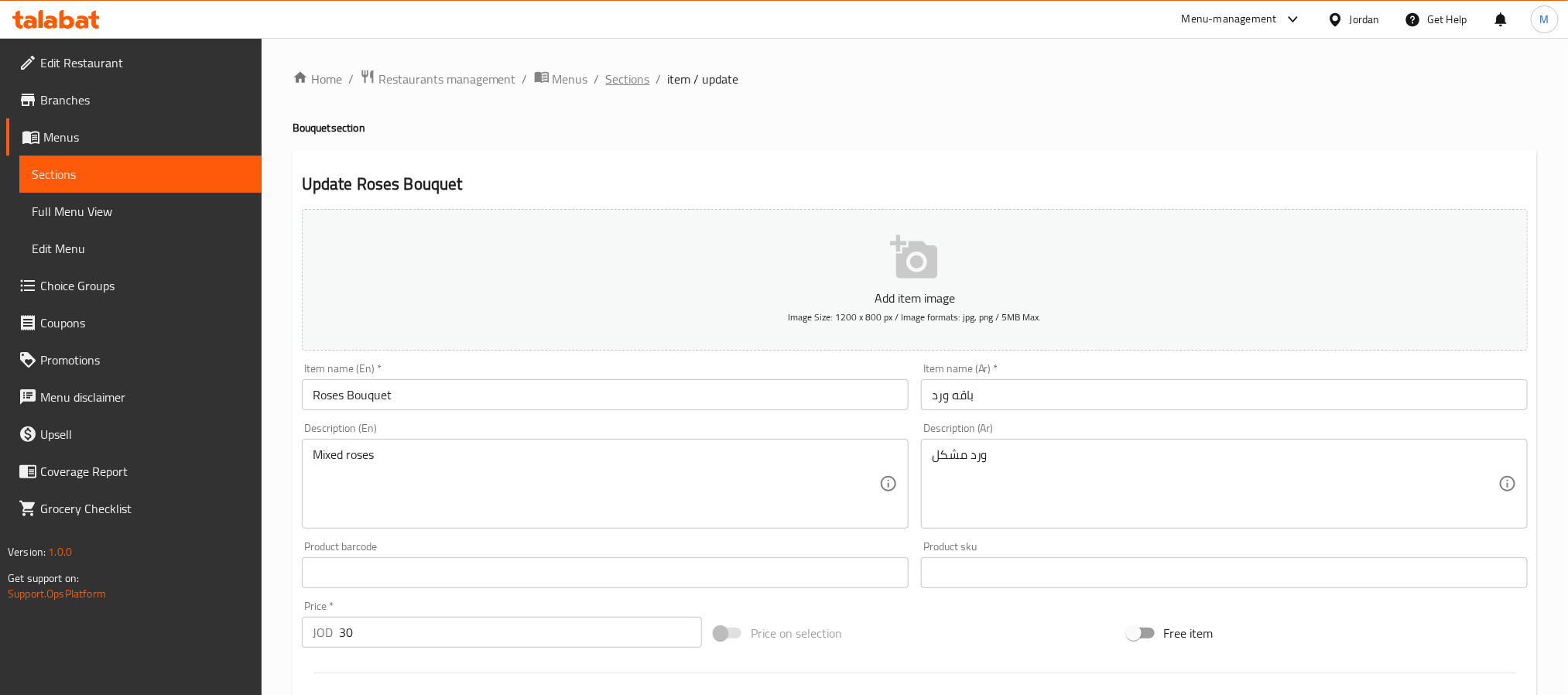
click at [624, 84] on span "Sections" at bounding box center [628, 78] width 44 height 18
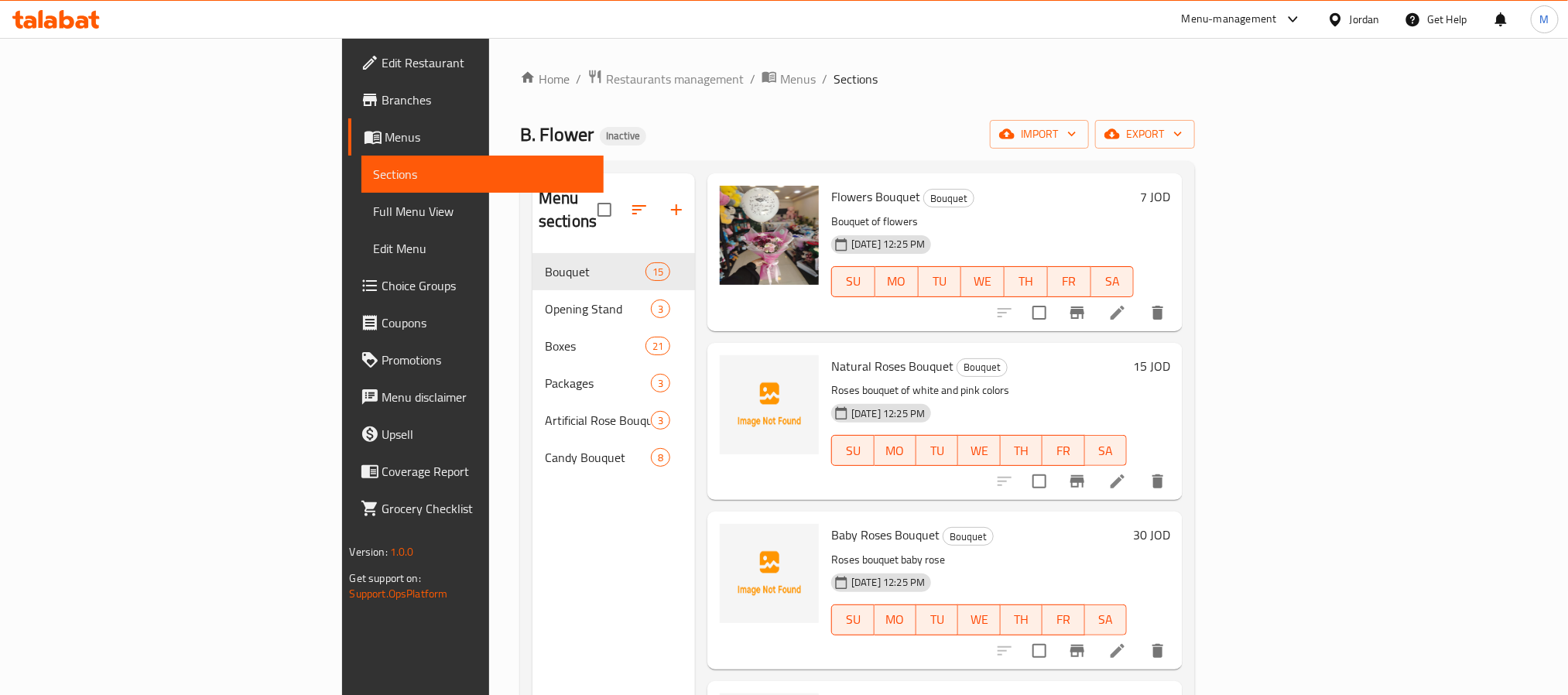
scroll to position [813, 0]
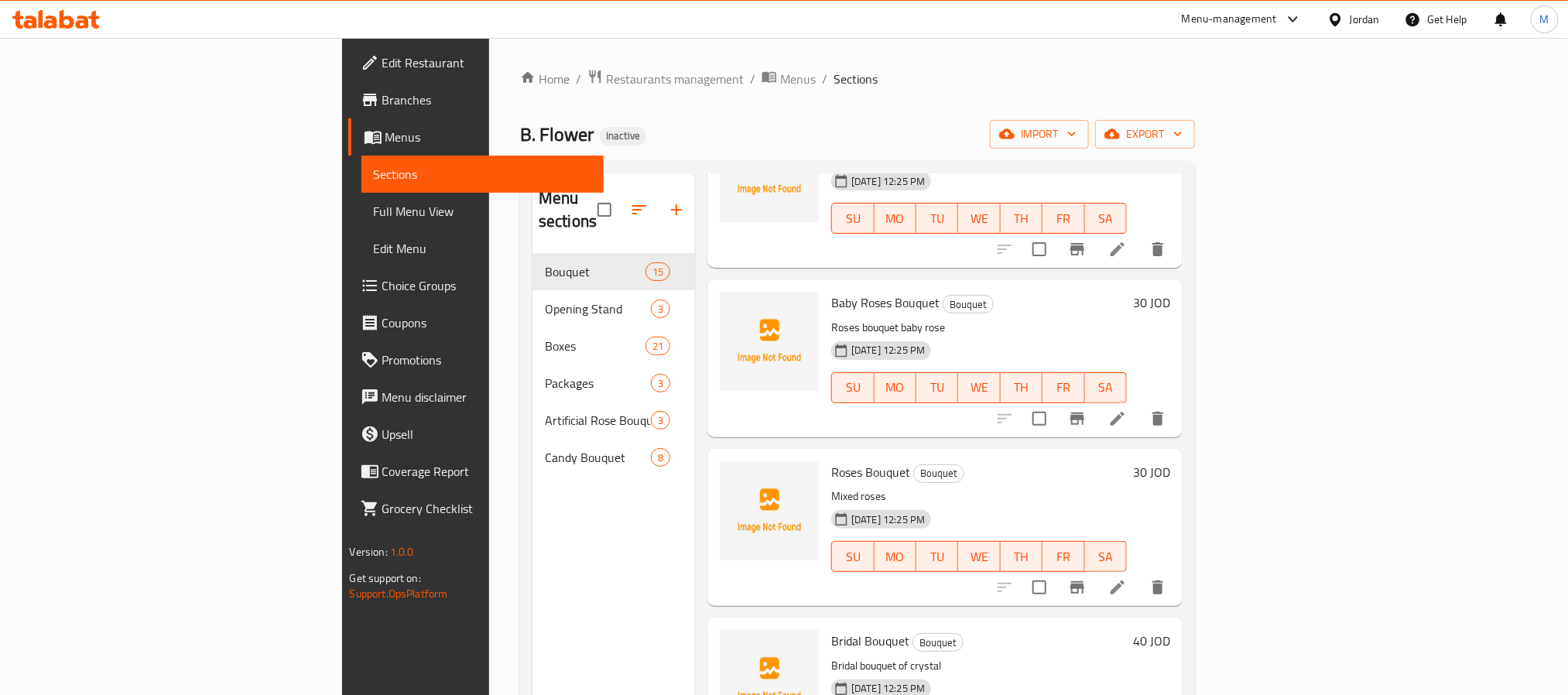
click at [832, 461] on span "Roses Bouquet" at bounding box center [871, 472] width 79 height 23
copy h6 "Roses Bouquet"
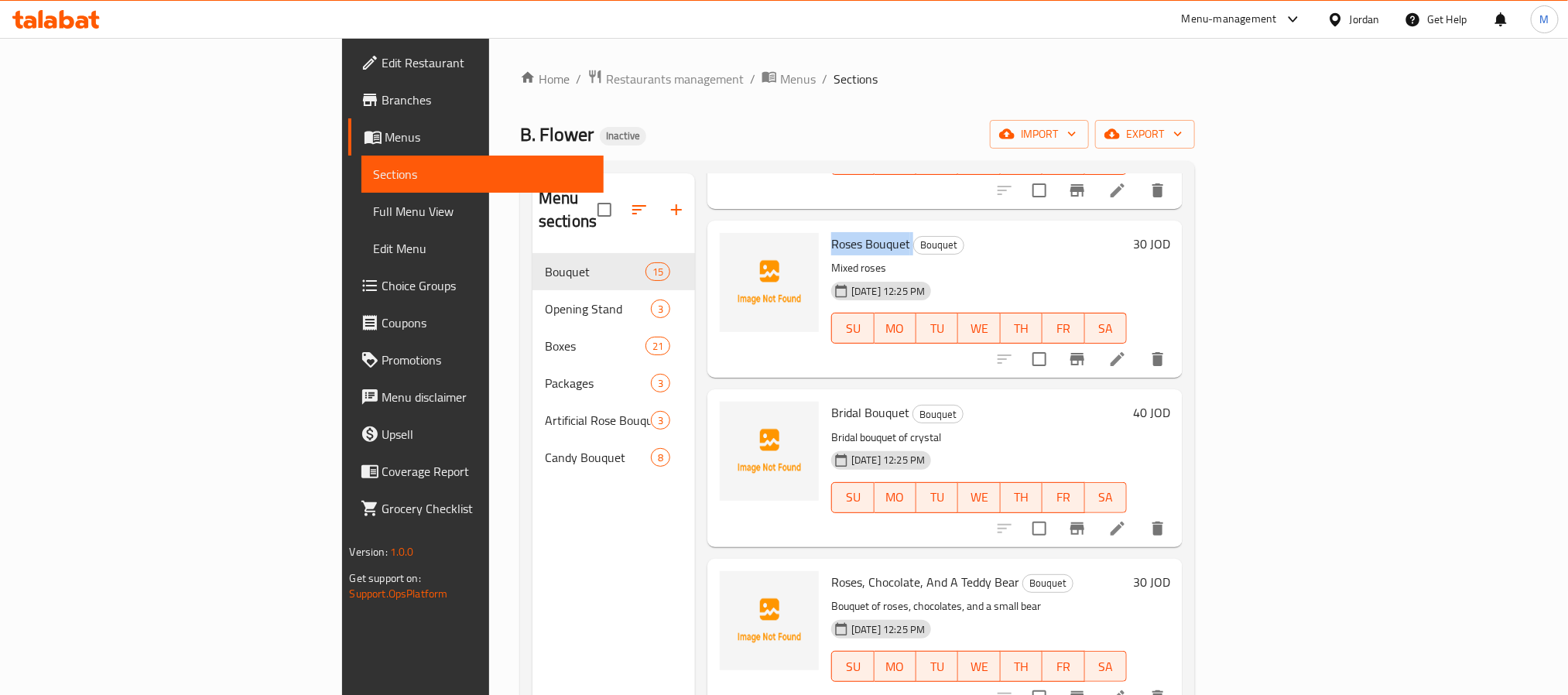
scroll to position [1045, 0]
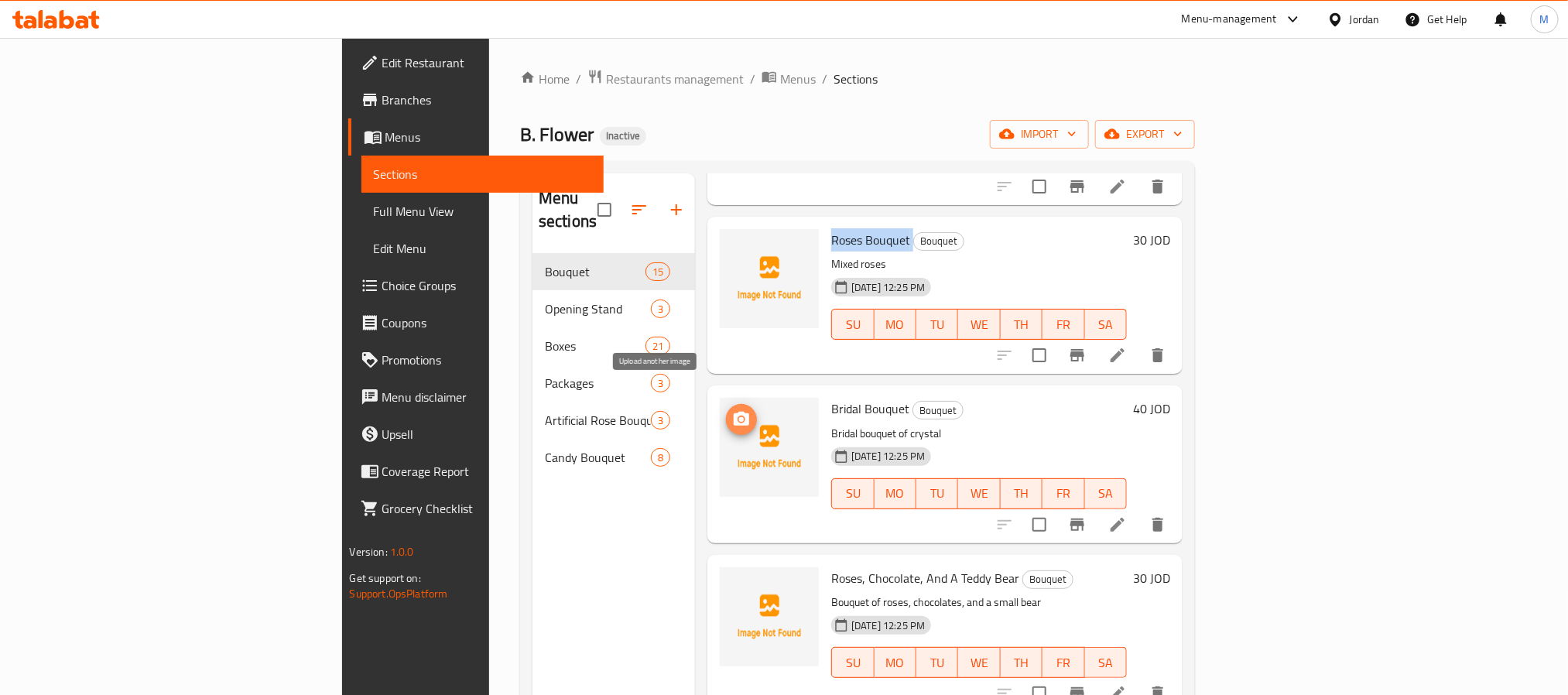
click at [732, 410] on icon "upload picture" at bounding box center [741, 419] width 18 height 18
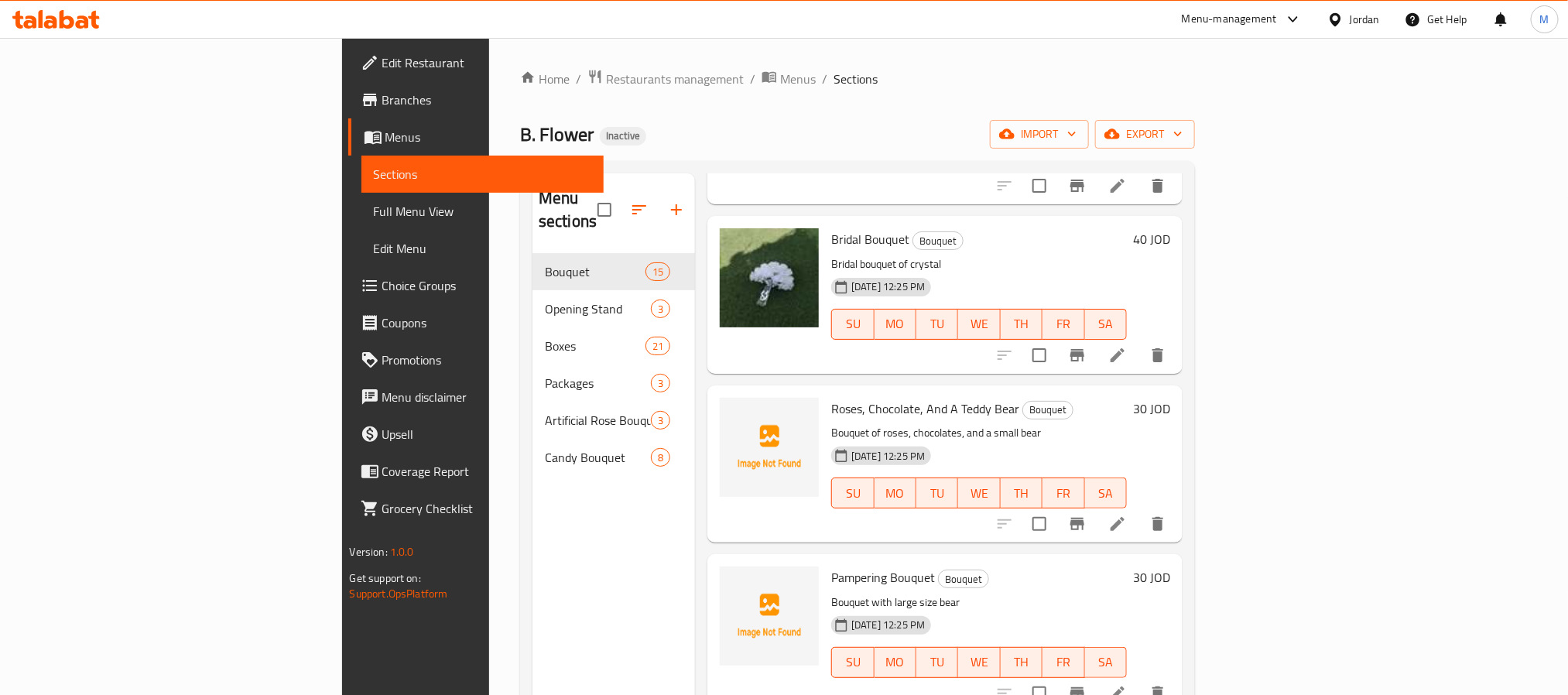
scroll to position [1161, 0]
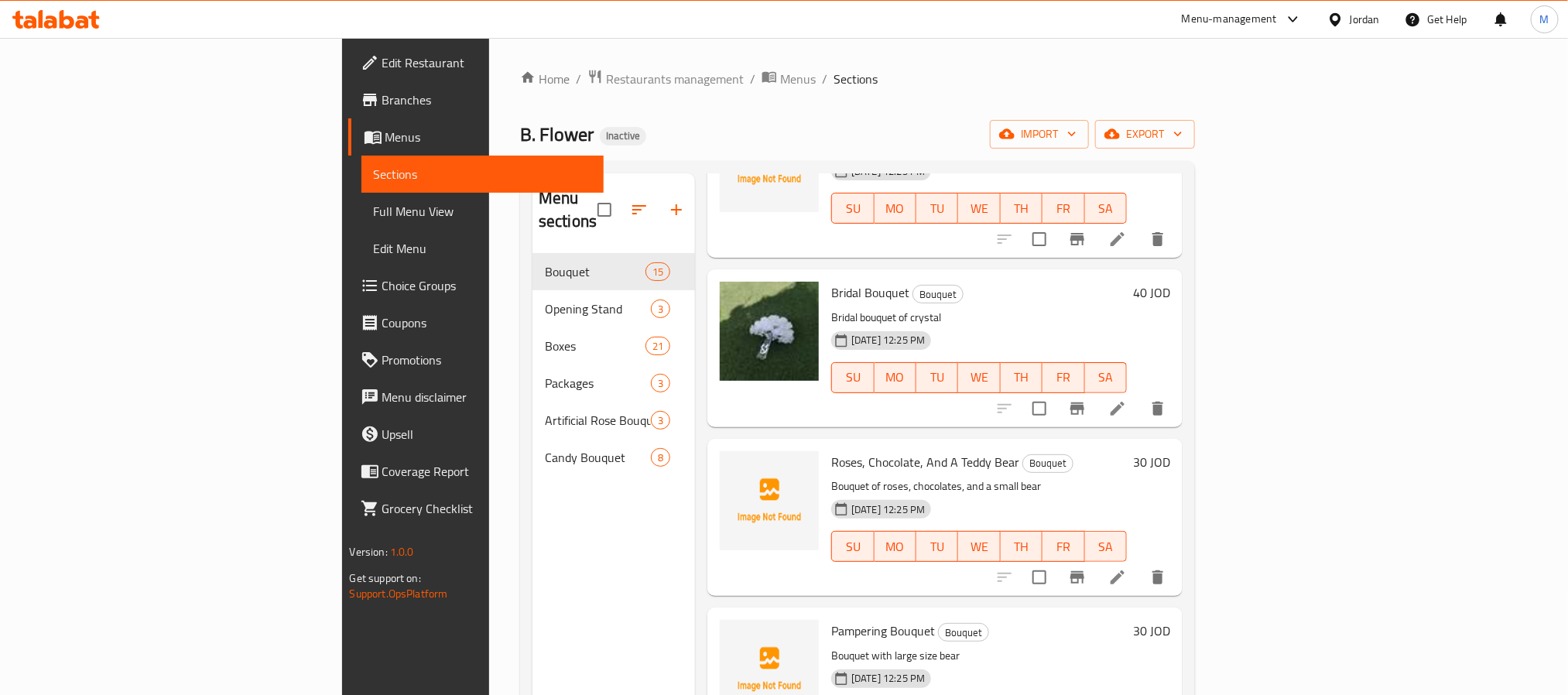
click at [1127, 569] on icon at bounding box center [1117, 577] width 18 height 18
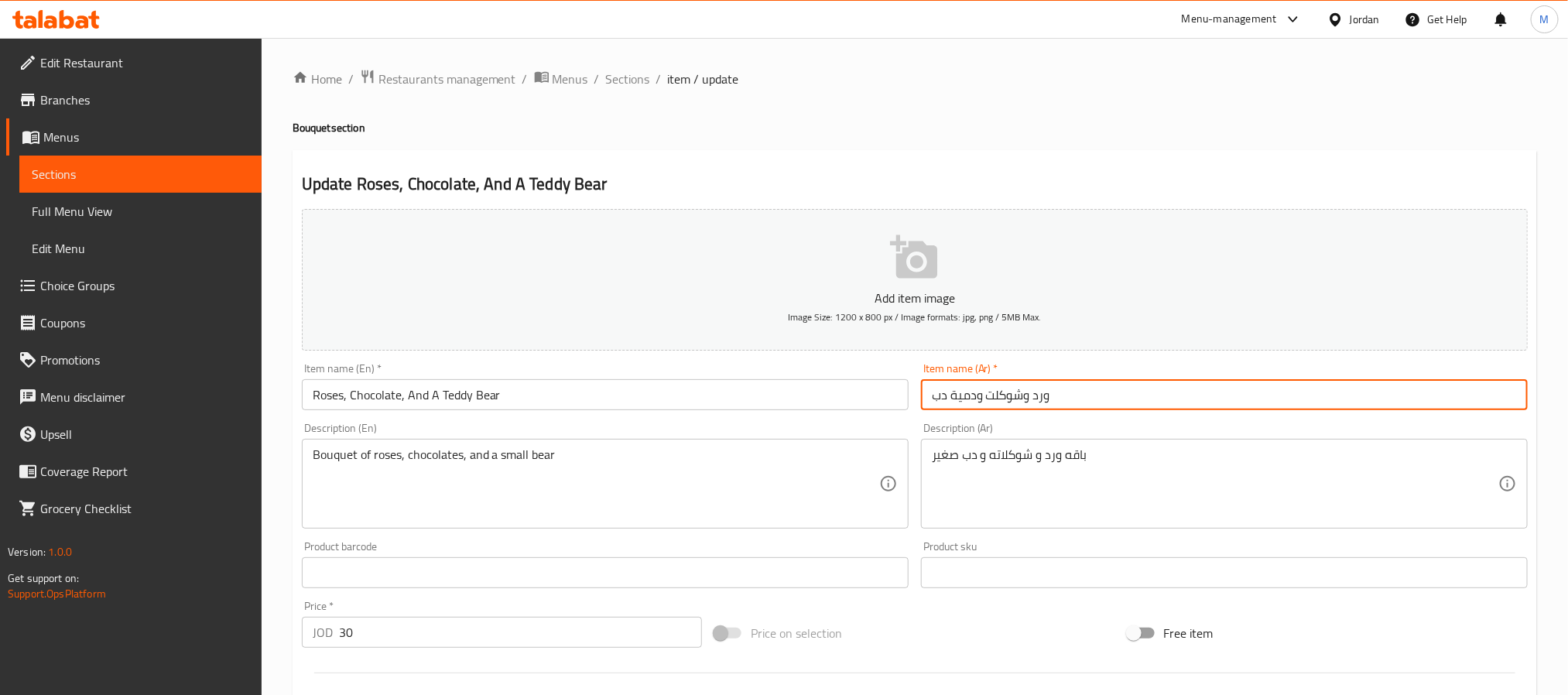
click at [953, 405] on input "ورد وشوكلت ودمية دب" at bounding box center [1224, 394] width 607 height 31
click at [945, 401] on input "ورد وشوكلت و دب" at bounding box center [1224, 394] width 607 height 31
click at [944, 398] on input "ورد وشوكلت و دب" at bounding box center [1224, 394] width 607 height 31
click at [945, 400] on input "ورد وشوكلت و دب" at bounding box center [1224, 394] width 607 height 31
type input "ورد وشوكلت ودب"
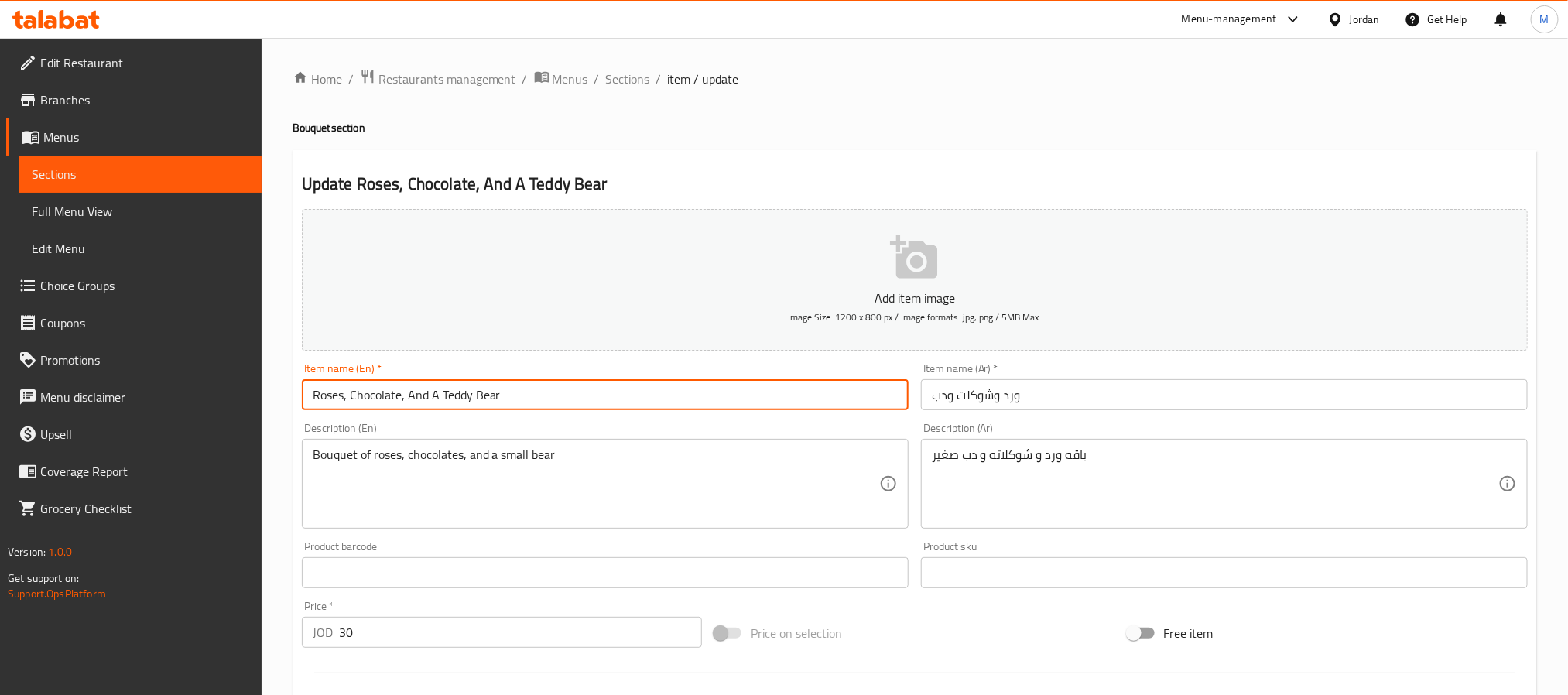
drag, startPoint x: 473, startPoint y: 395, endPoint x: 429, endPoint y: 398, distance: 44.1
click at [429, 398] on input "Roses, Chocolate, And A Teddy Bear" at bounding box center [605, 394] width 607 height 31
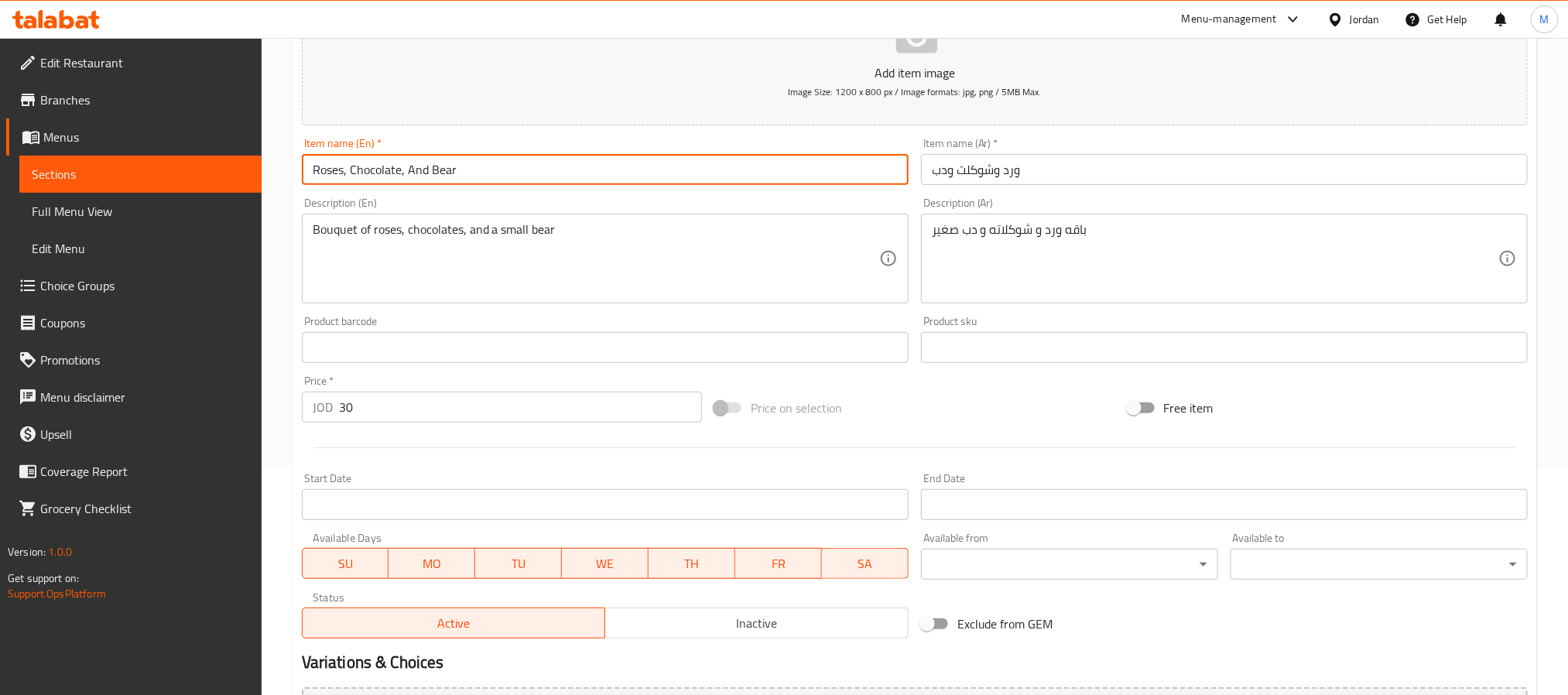
scroll to position [397, 0]
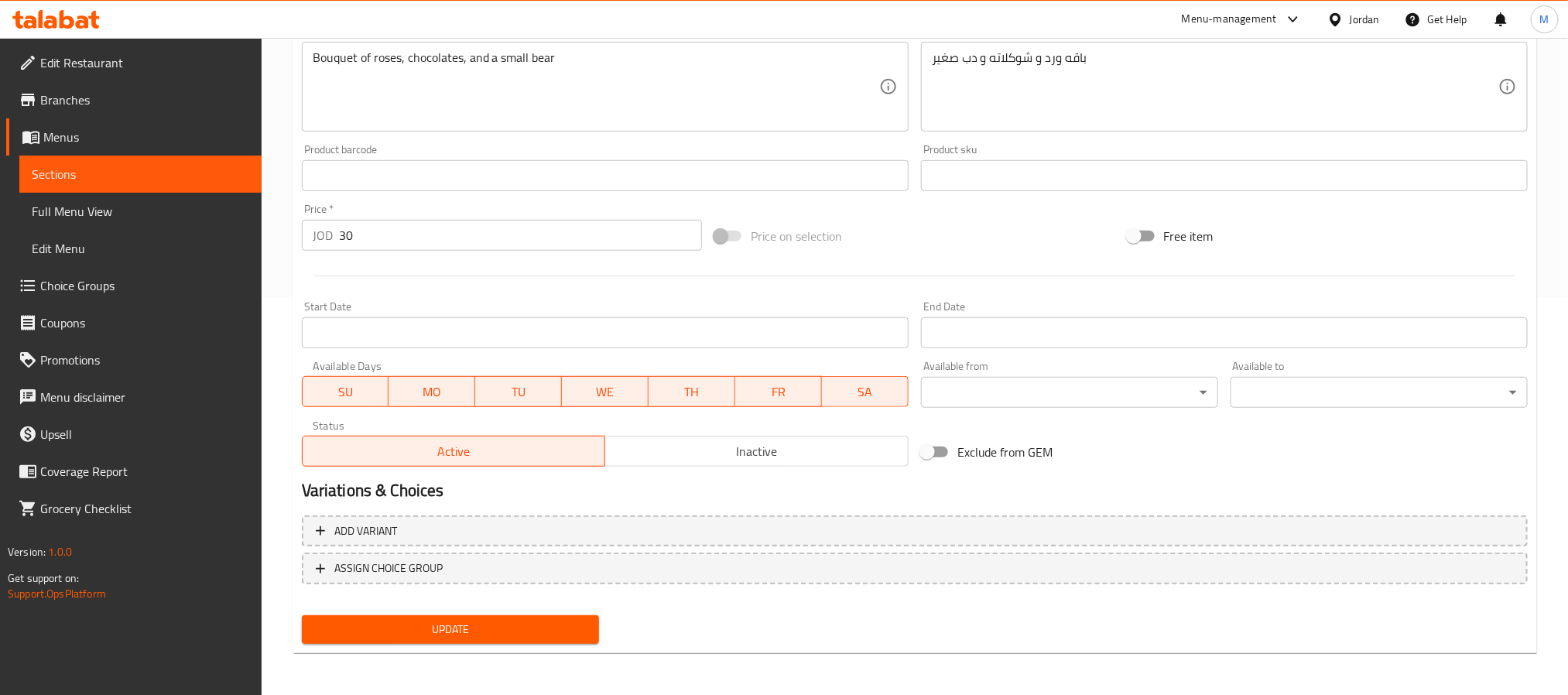
type input "Roses, Chocolate, And Bear"
click at [481, 634] on span "Update" at bounding box center [450, 629] width 273 height 19
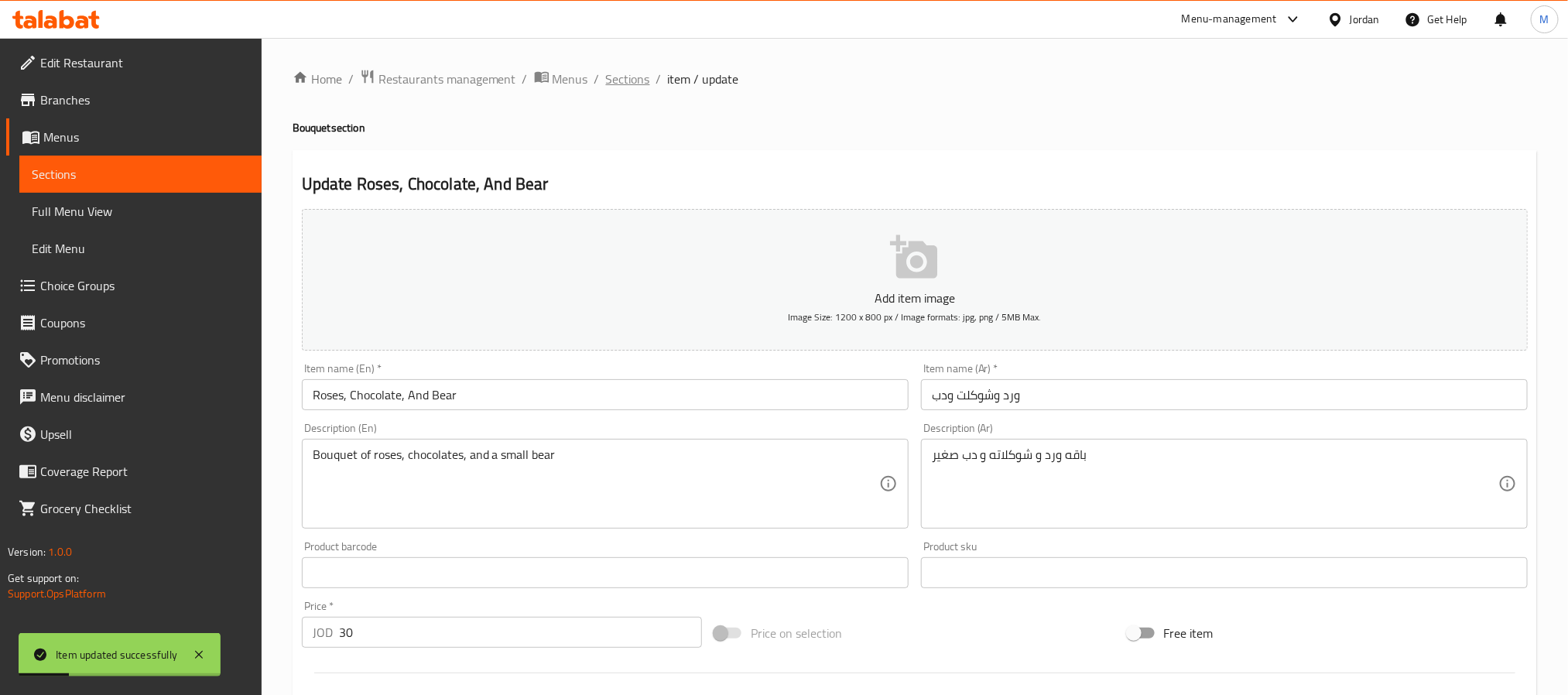
click at [637, 78] on span "Sections" at bounding box center [628, 78] width 44 height 18
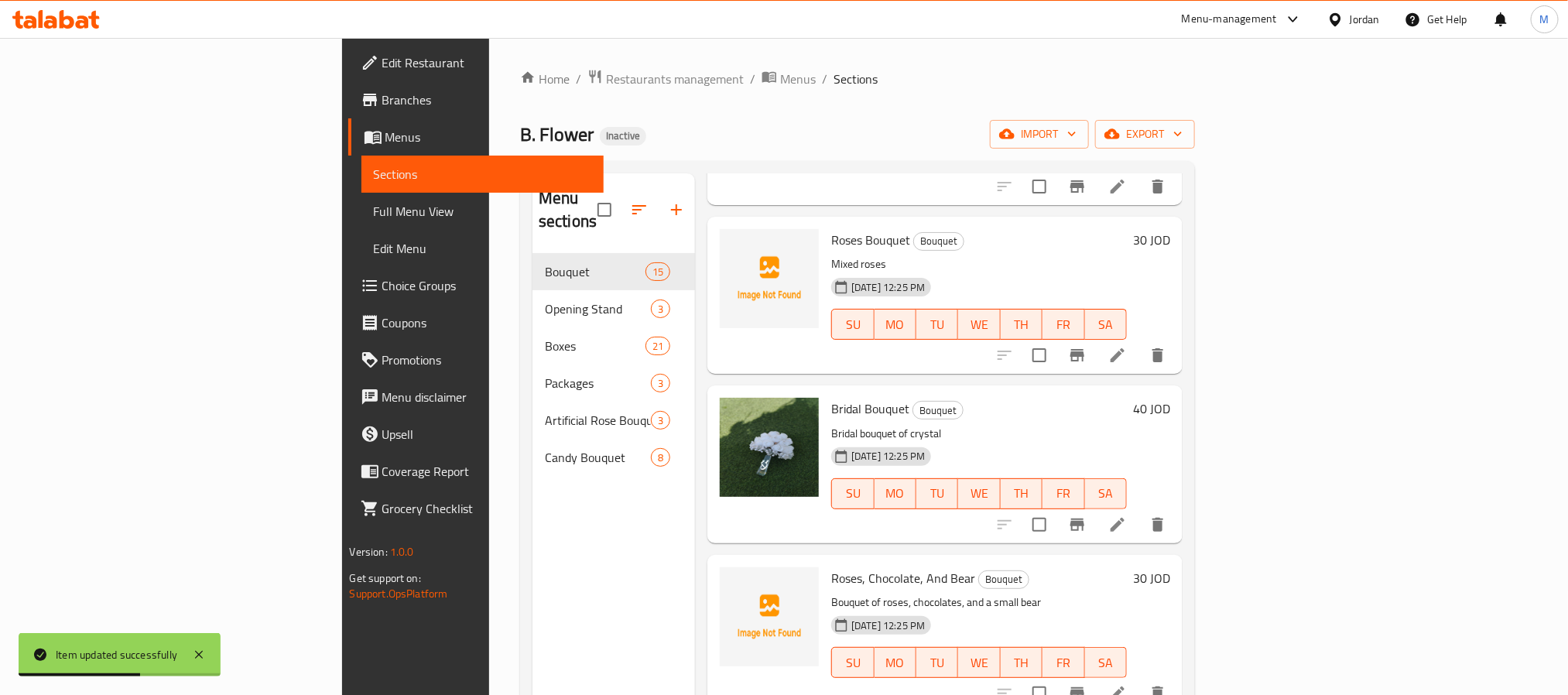
scroll to position [1161, 0]
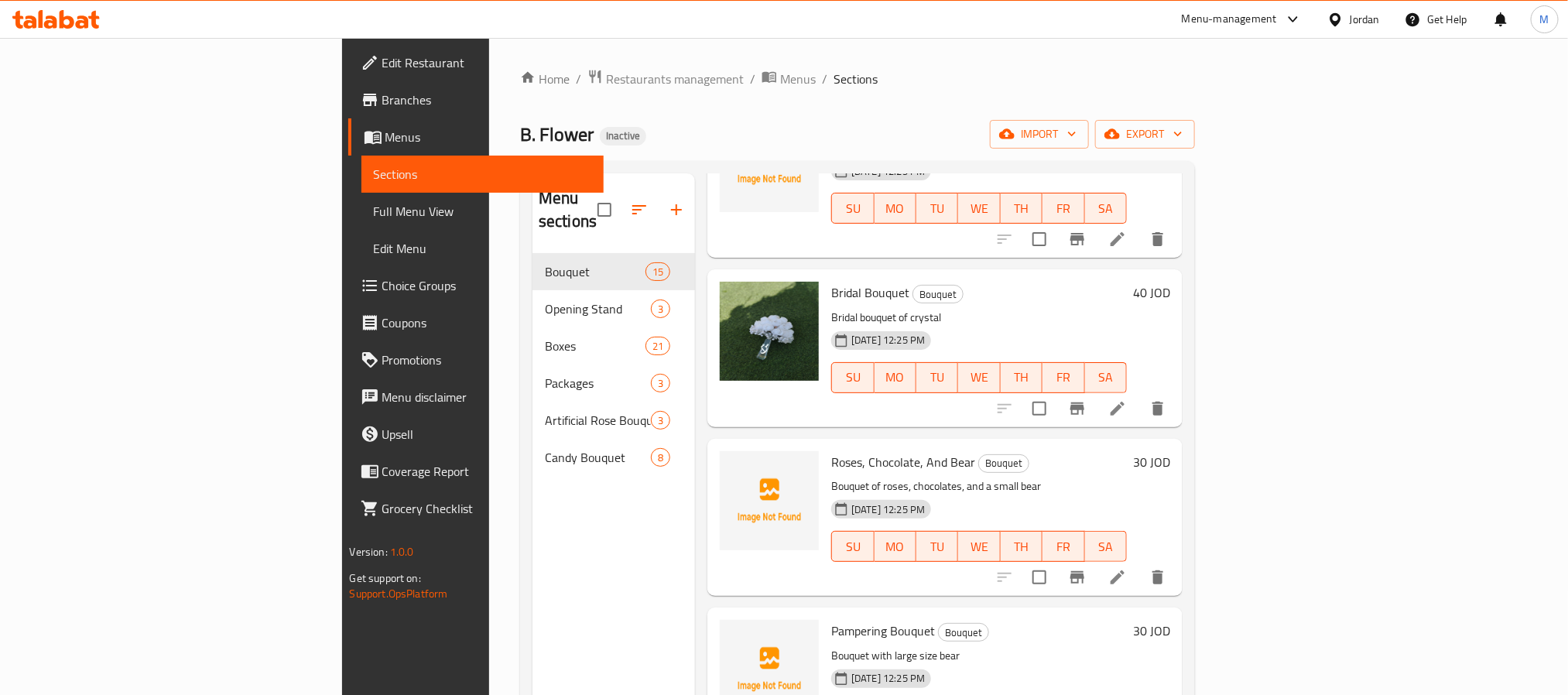
click at [832, 450] on span "Roses, Chocolate, And Bear" at bounding box center [904, 461] width 144 height 23
click at [1127, 569] on icon at bounding box center [1117, 577] width 18 height 18
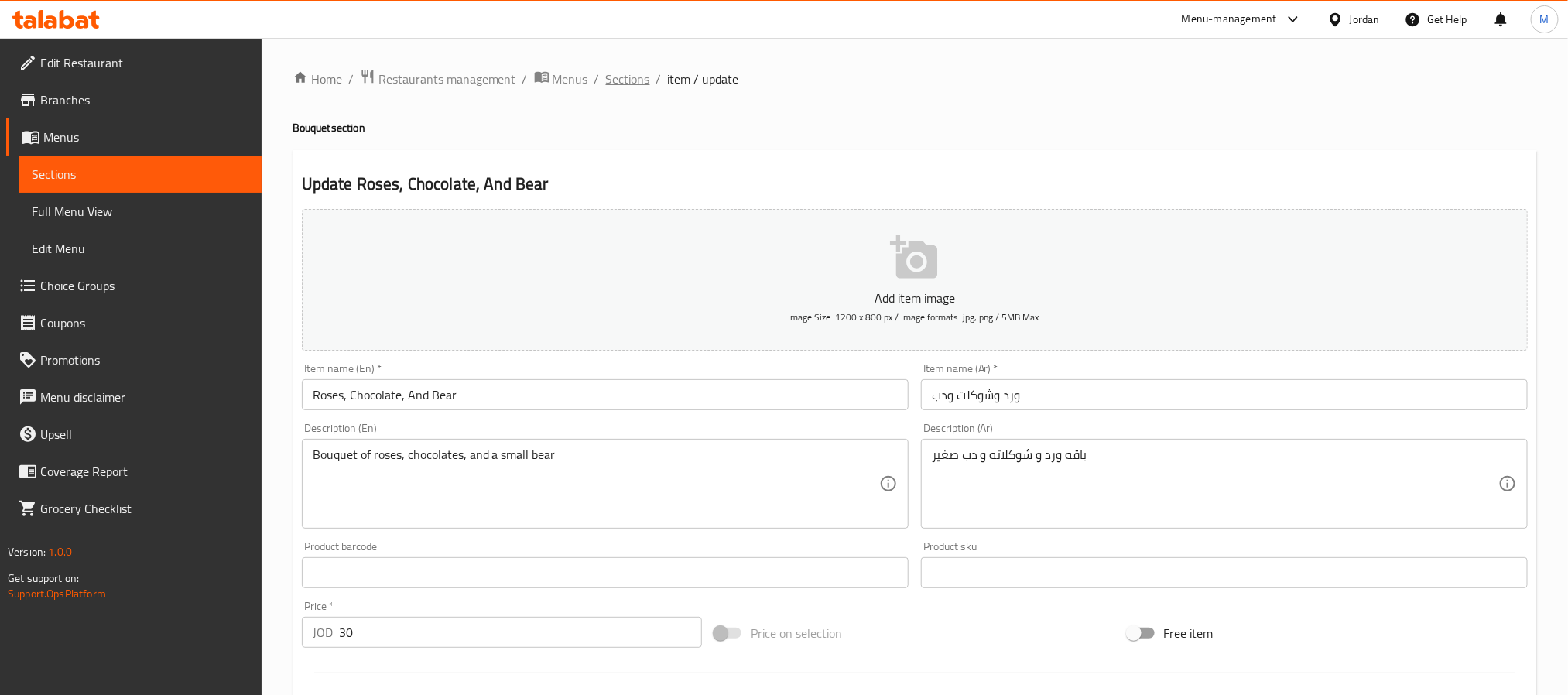
click at [625, 82] on span "Sections" at bounding box center [628, 78] width 44 height 18
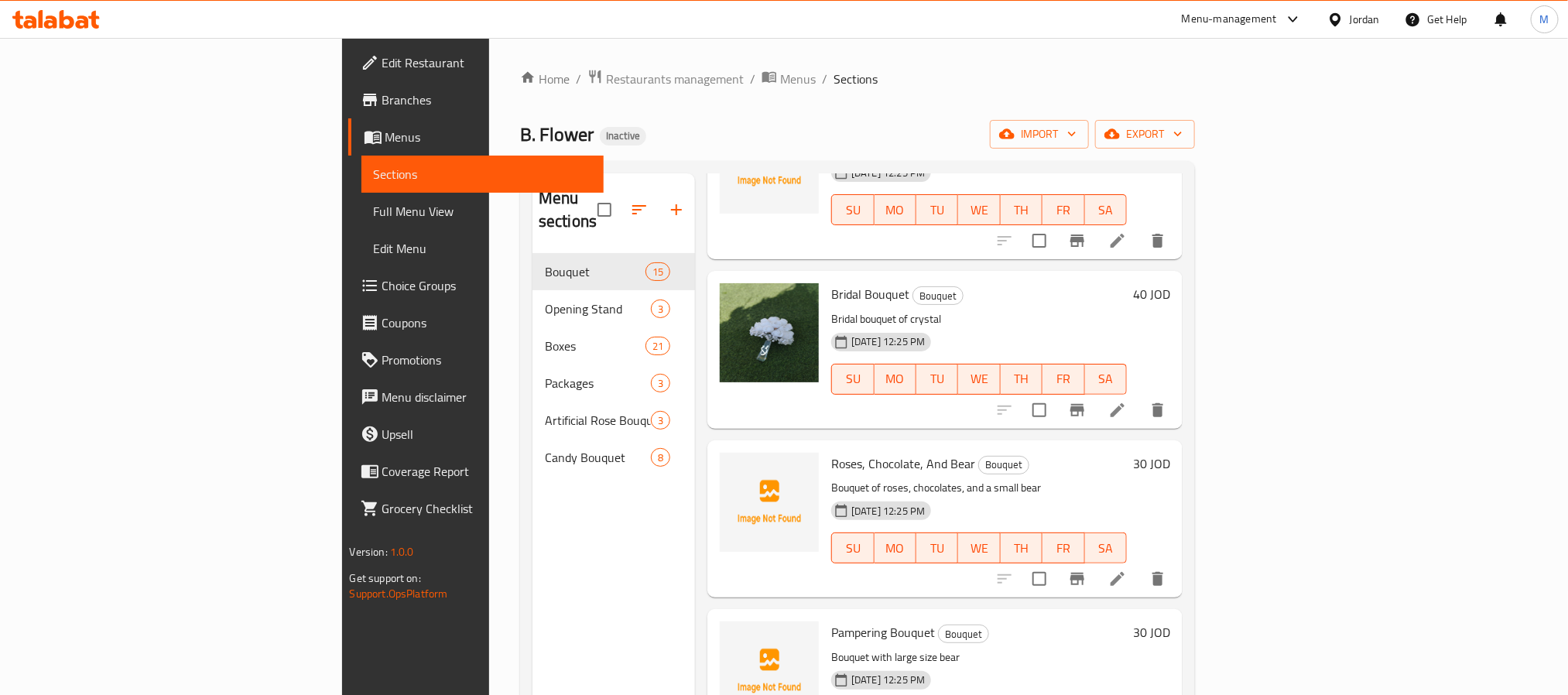
scroll to position [1161, 0]
click at [732, 464] on icon "upload picture" at bounding box center [741, 473] width 18 height 18
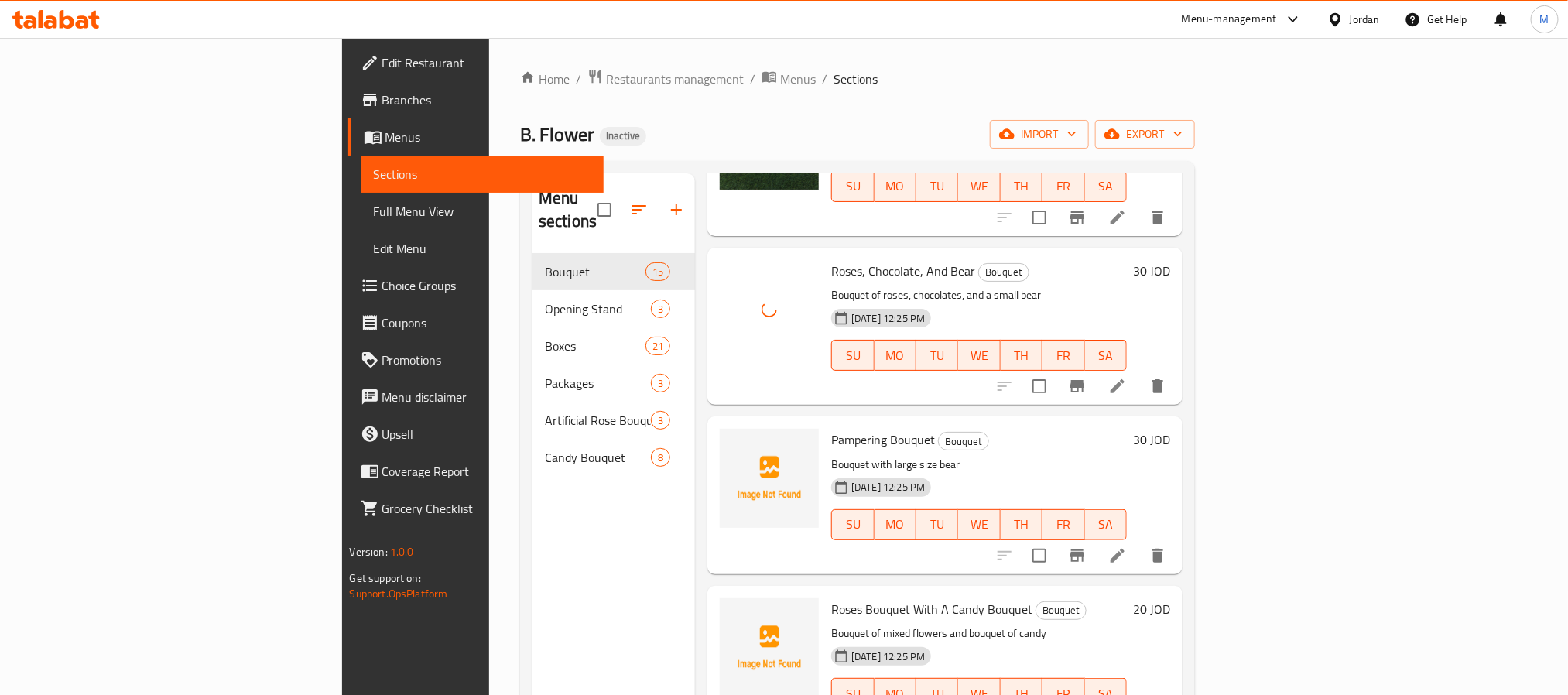
scroll to position [1394, 0]
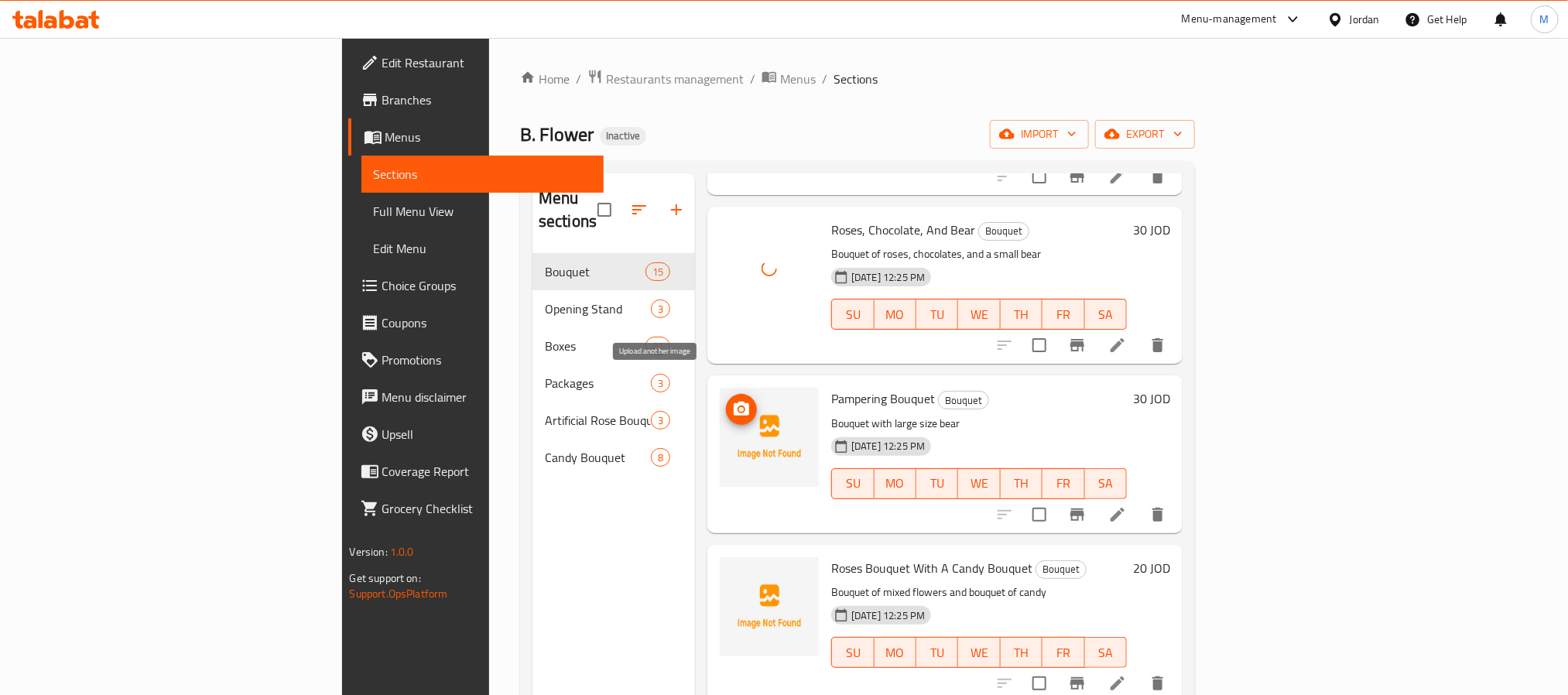
click at [732, 400] on icon "upload picture" at bounding box center [741, 409] width 18 height 18
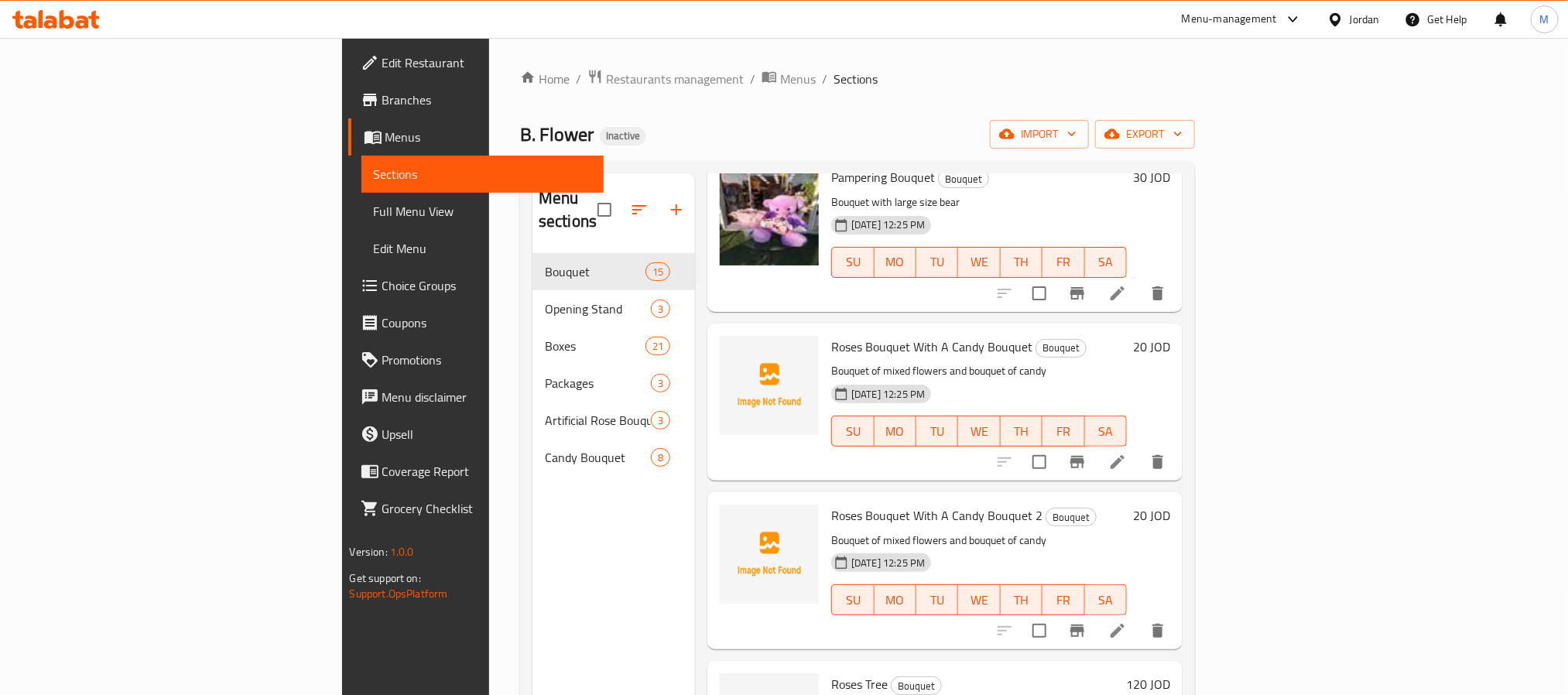
scroll to position [1626, 0]
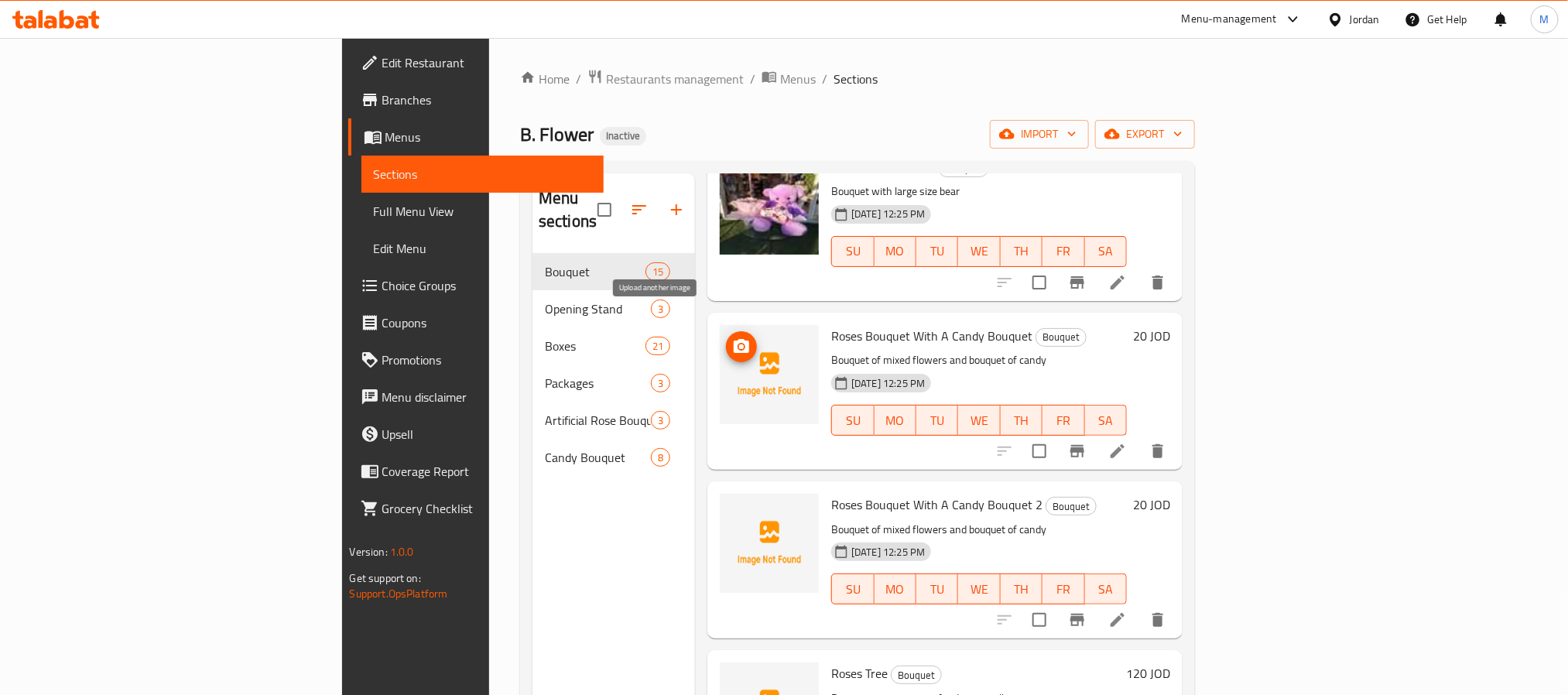
click at [734, 339] on icon "upload picture" at bounding box center [741, 346] width 15 height 14
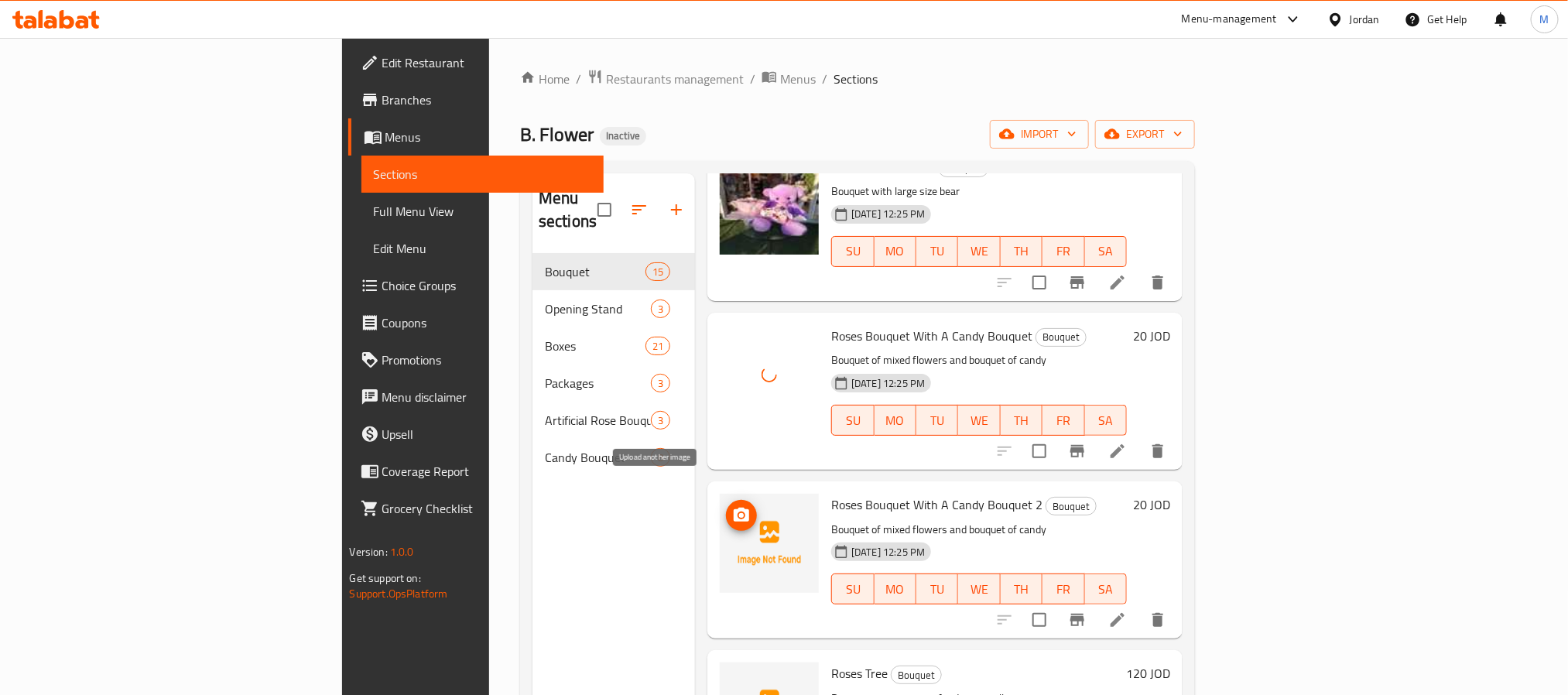
click at [734, 508] on icon "upload picture" at bounding box center [741, 514] width 15 height 14
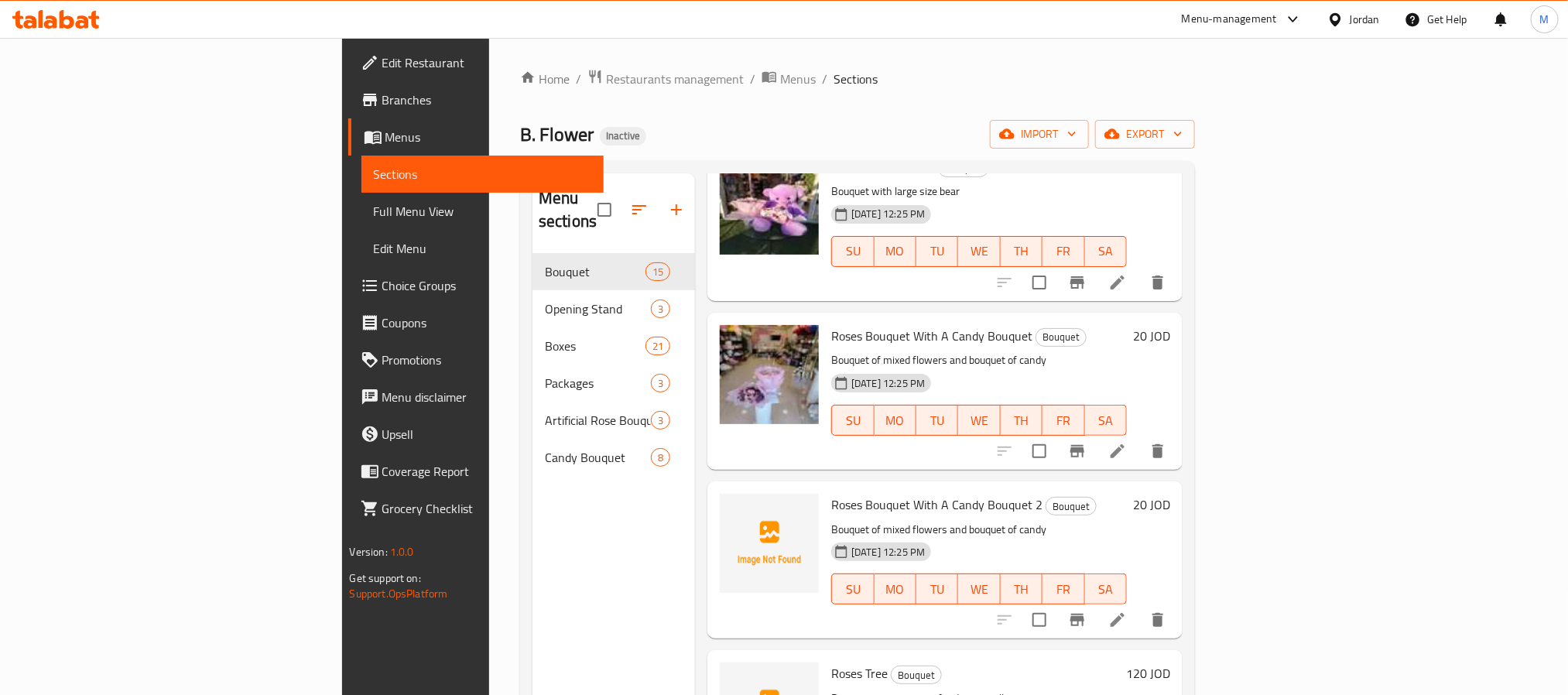
click at [879, 493] on span "Roses Bouquet With A Candy Bouquet 2" at bounding box center [937, 505] width 211 height 23
copy h6 "Roses Bouquet With A Candy Bouquet 2"
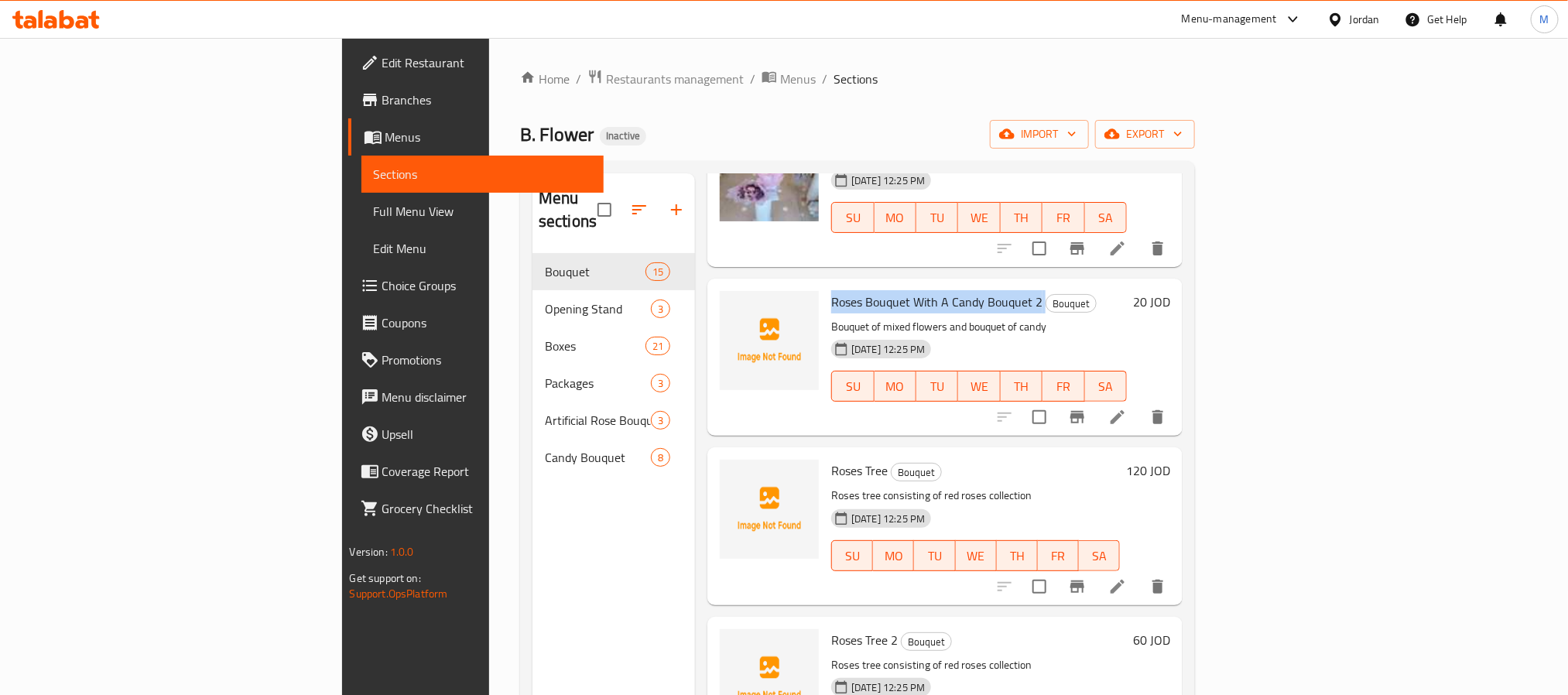
scroll to position [1858, 0]
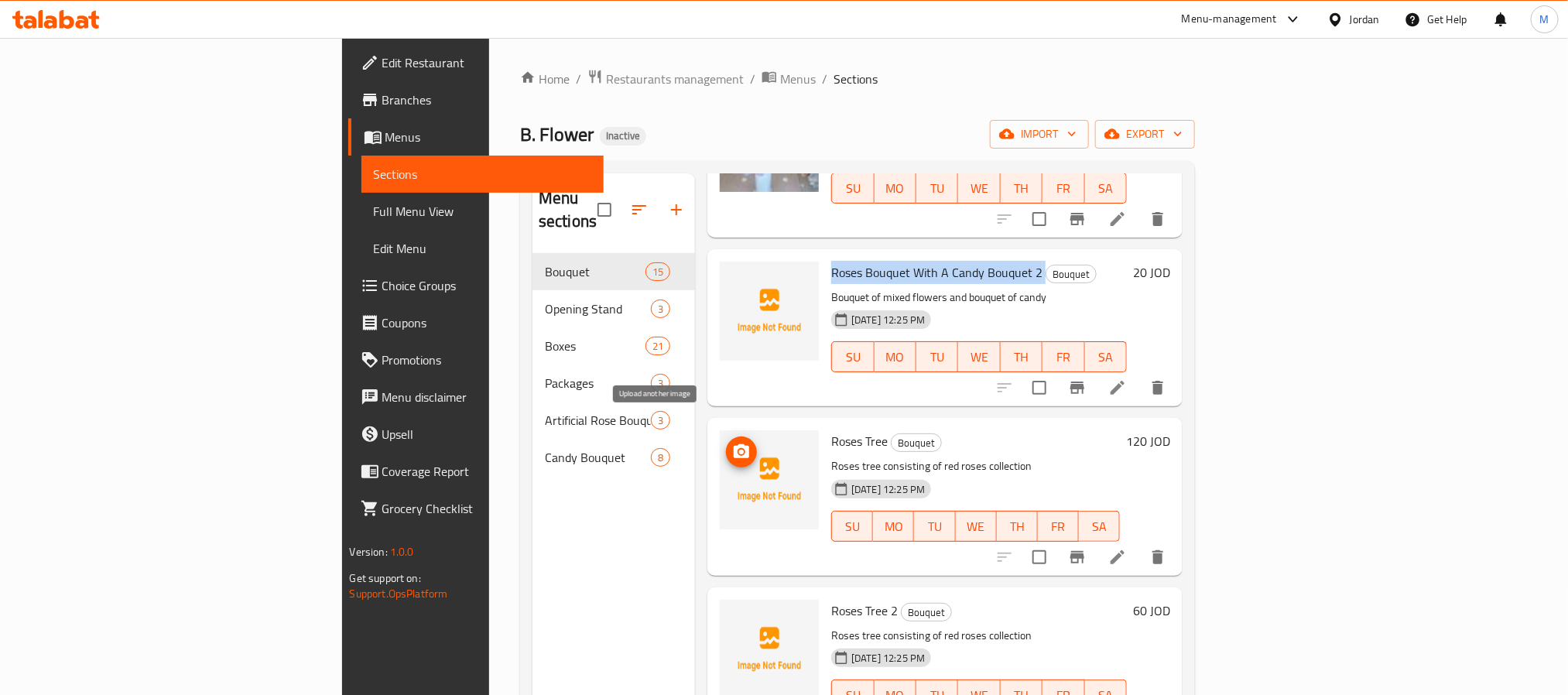
click at [734, 445] on icon "upload picture" at bounding box center [741, 451] width 15 height 14
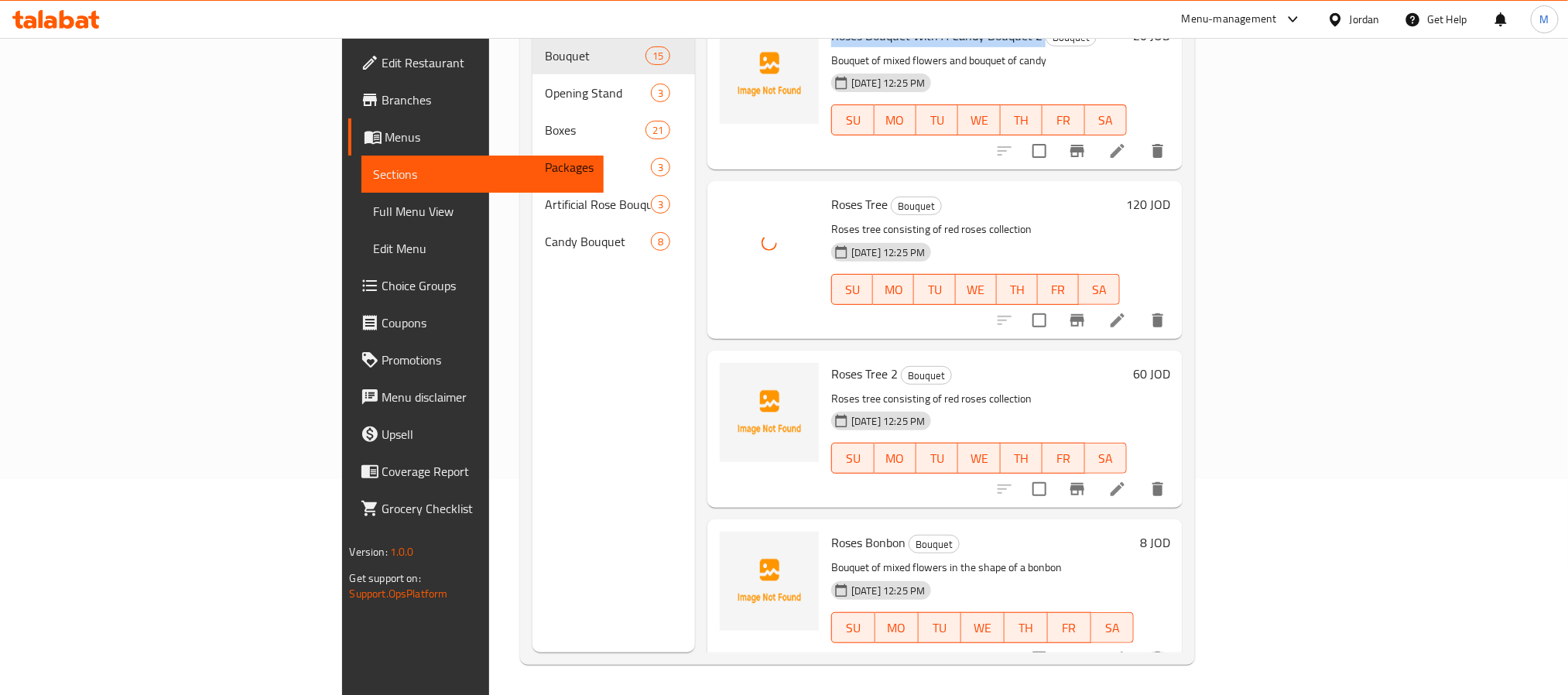
scroll to position [217, 0]
click at [734, 376] on icon "upload picture" at bounding box center [741, 382] width 15 height 14
click at [732, 544] on icon "upload picture" at bounding box center [741, 553] width 18 height 18
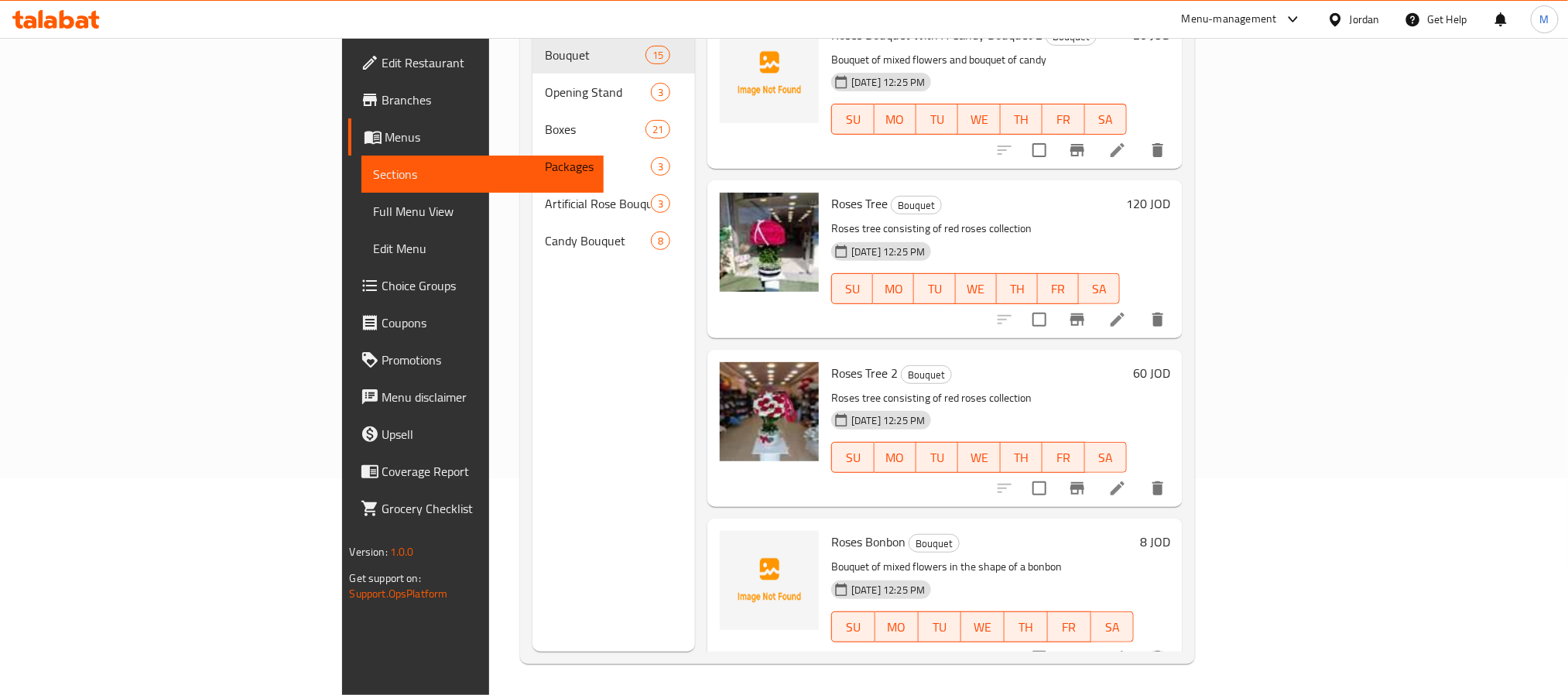
click at [832, 530] on span "Roses Bonbon" at bounding box center [868, 541] width 74 height 23
copy h6 "Roses Bonbon"
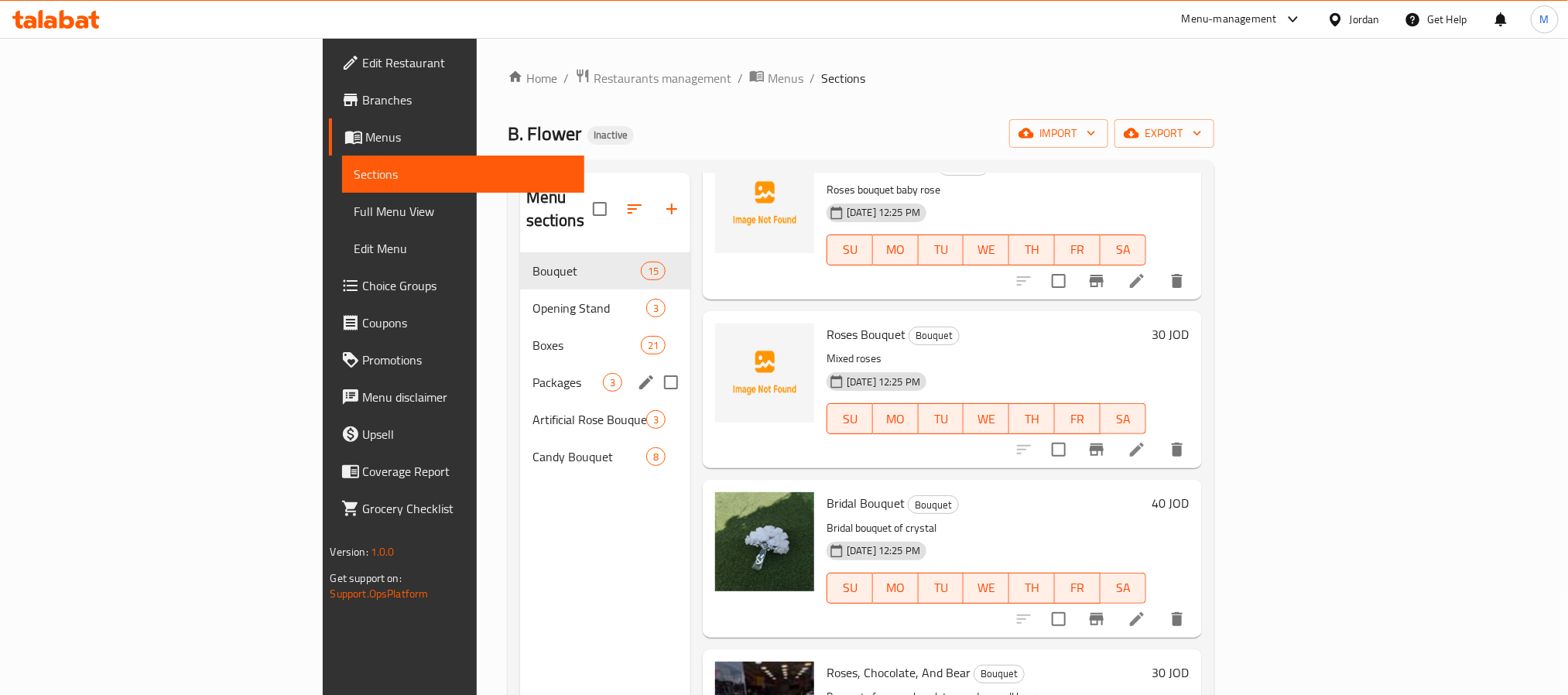
scroll to position [0, 0]
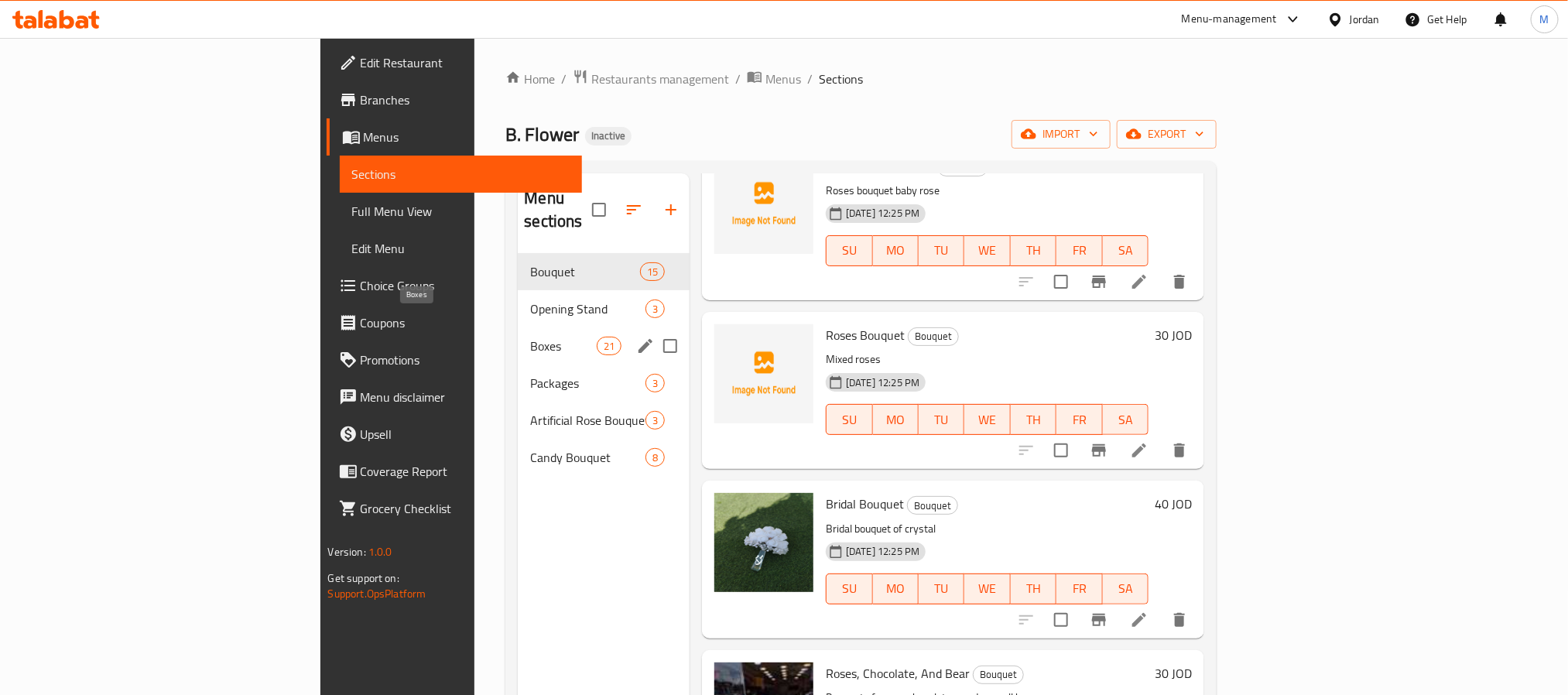
click at [530, 337] on span "Boxes" at bounding box center [563, 346] width 66 height 18
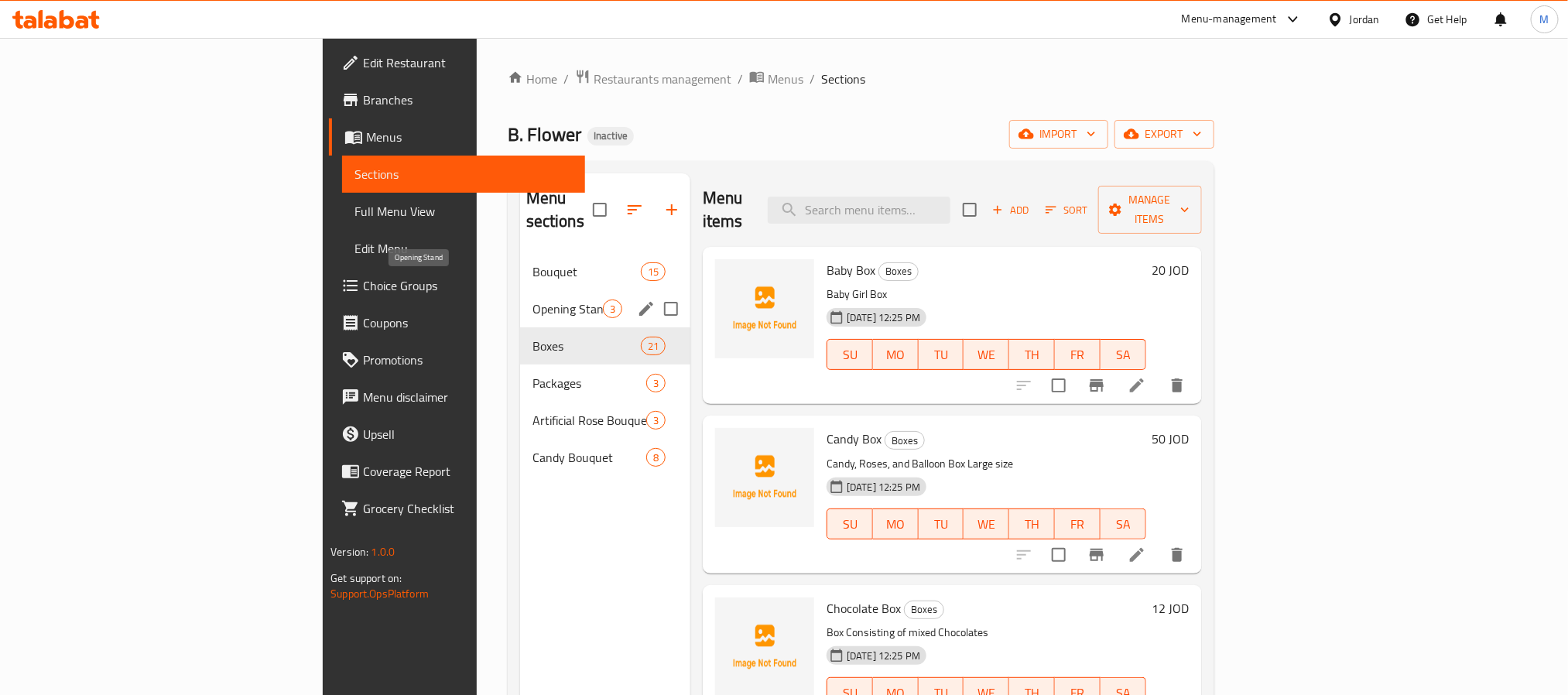
click at [533, 300] on span "Opening Stand" at bounding box center [568, 309] width 70 height 18
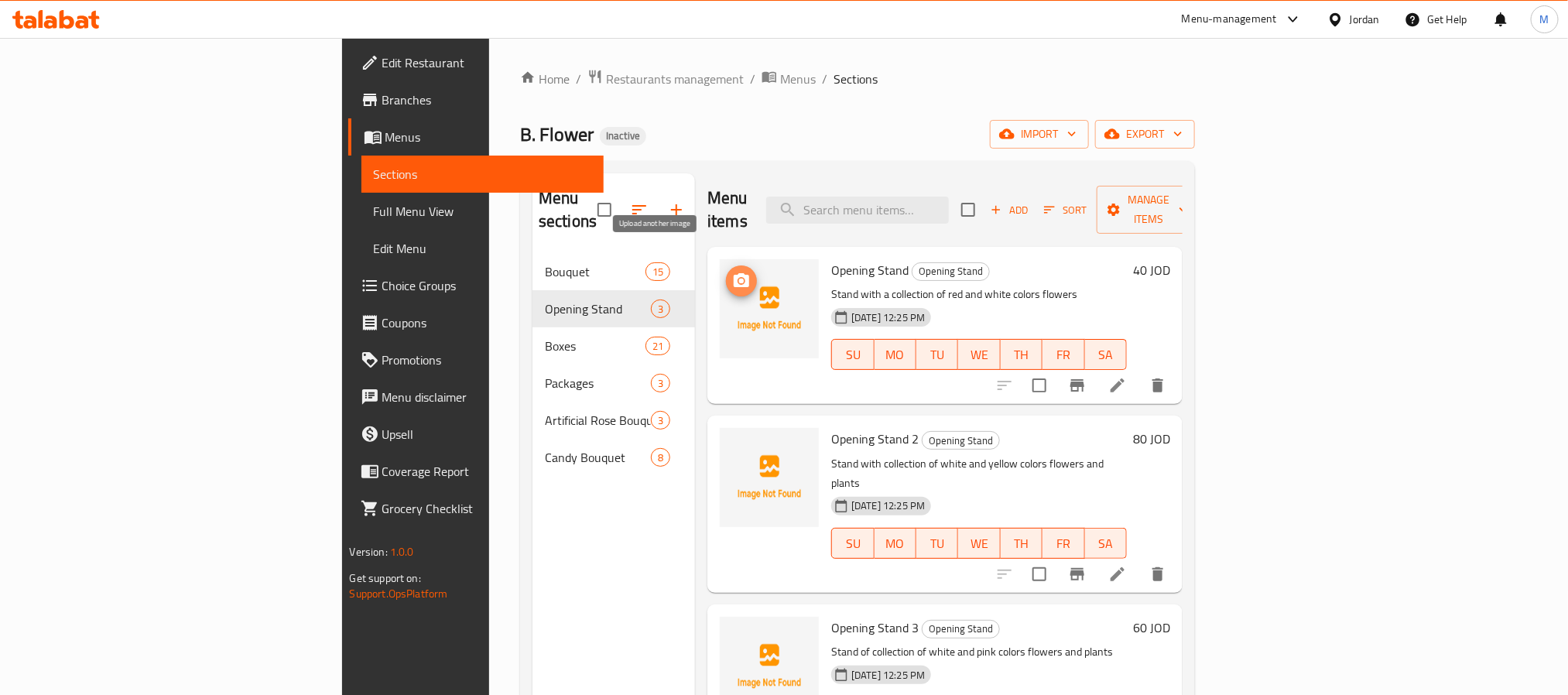
click at [732, 272] on icon "upload picture" at bounding box center [741, 281] width 18 height 18
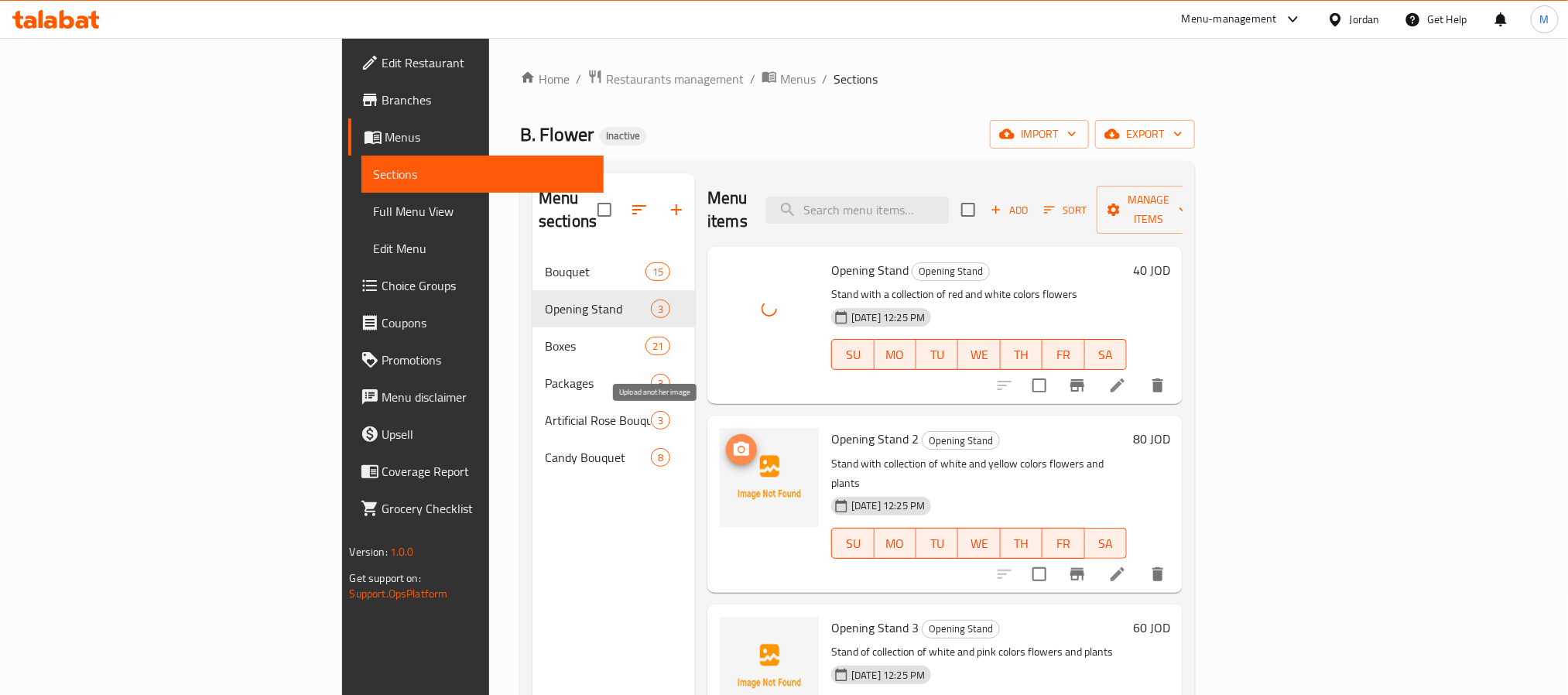
click at [732, 441] on icon "upload picture" at bounding box center [741, 449] width 18 height 18
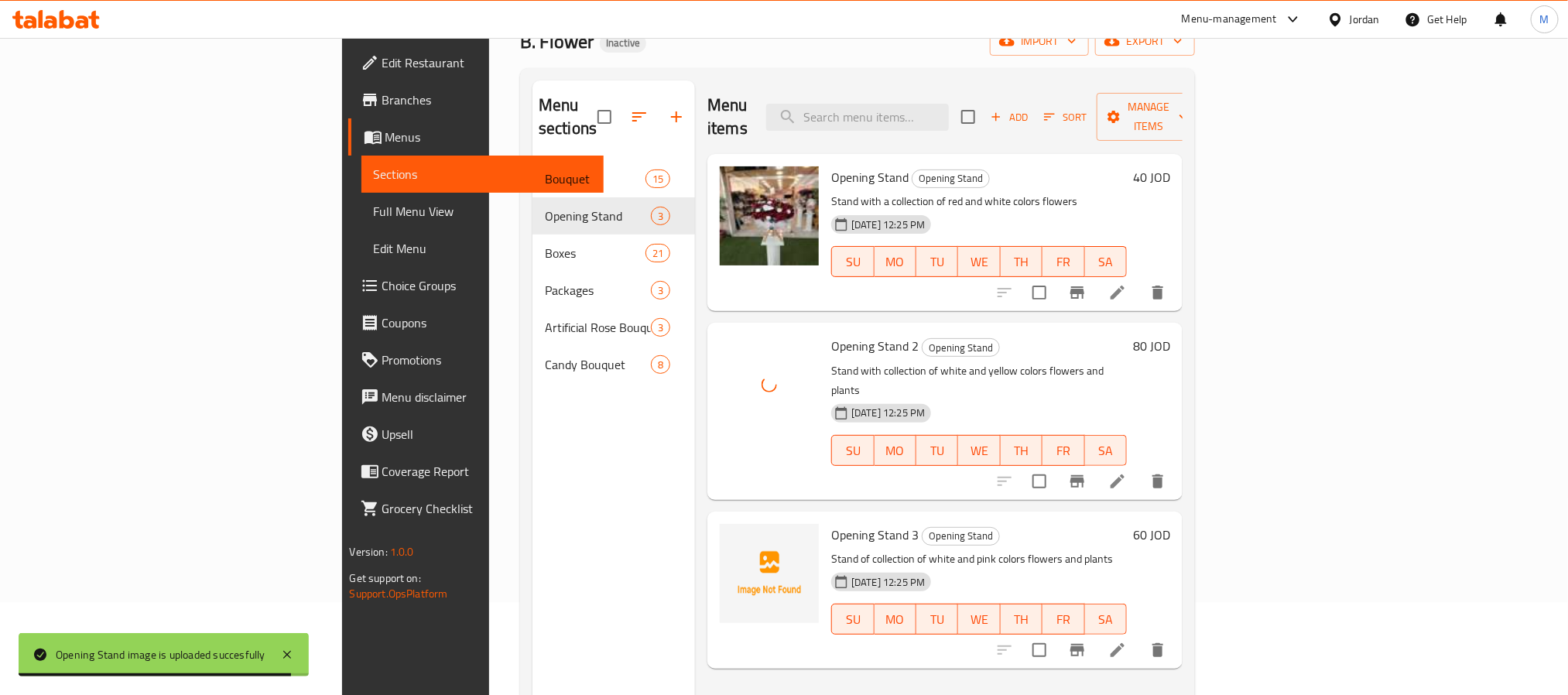
scroll to position [217, 0]
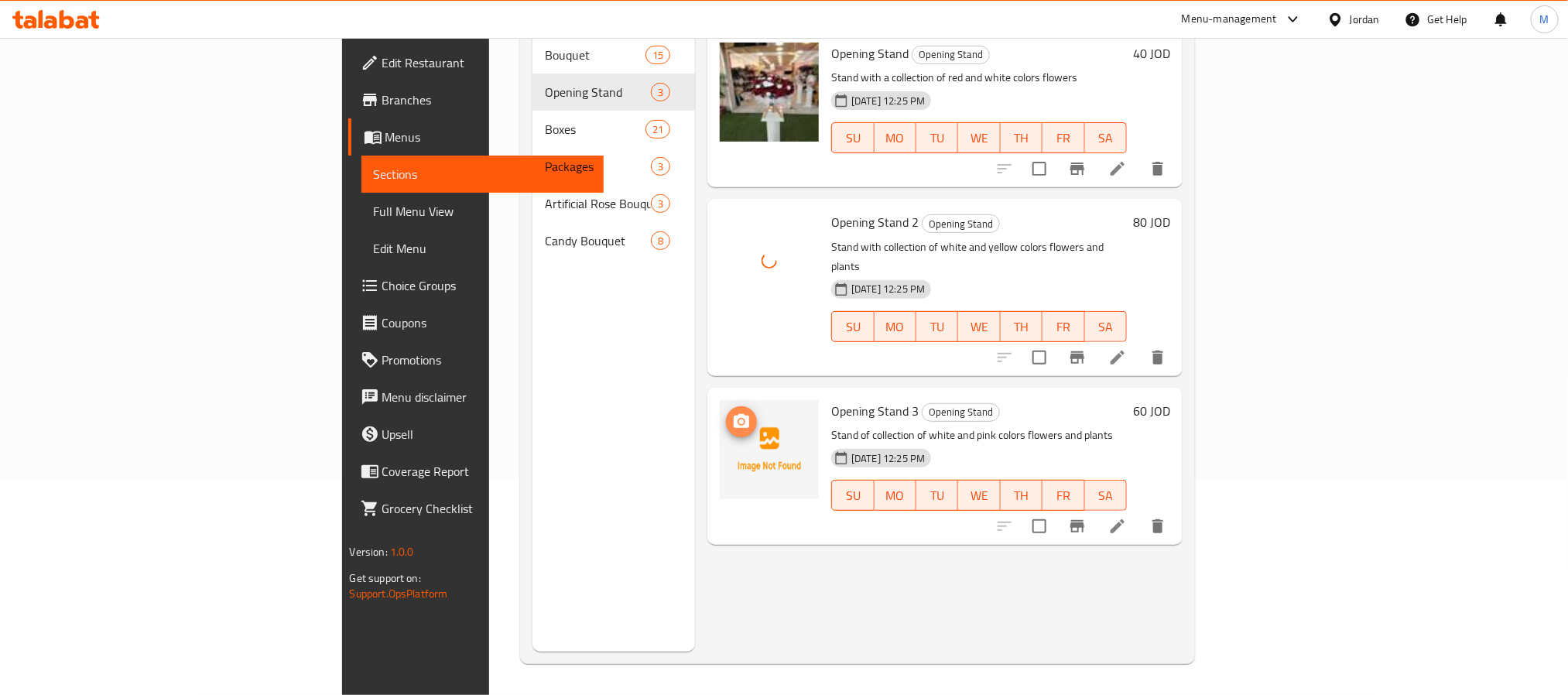
click at [734, 414] on icon "upload picture" at bounding box center [741, 421] width 15 height 14
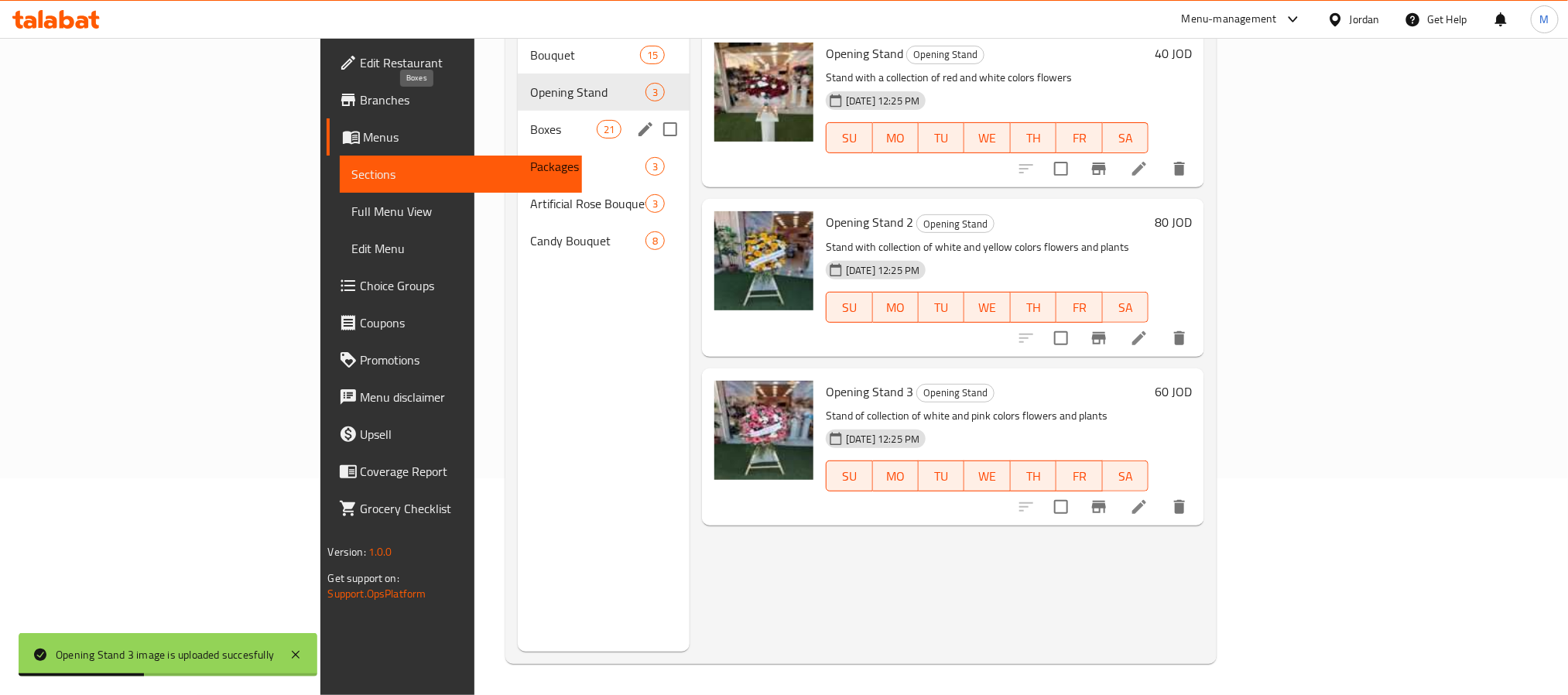
click at [530, 120] on span "Boxes" at bounding box center [563, 129] width 66 height 18
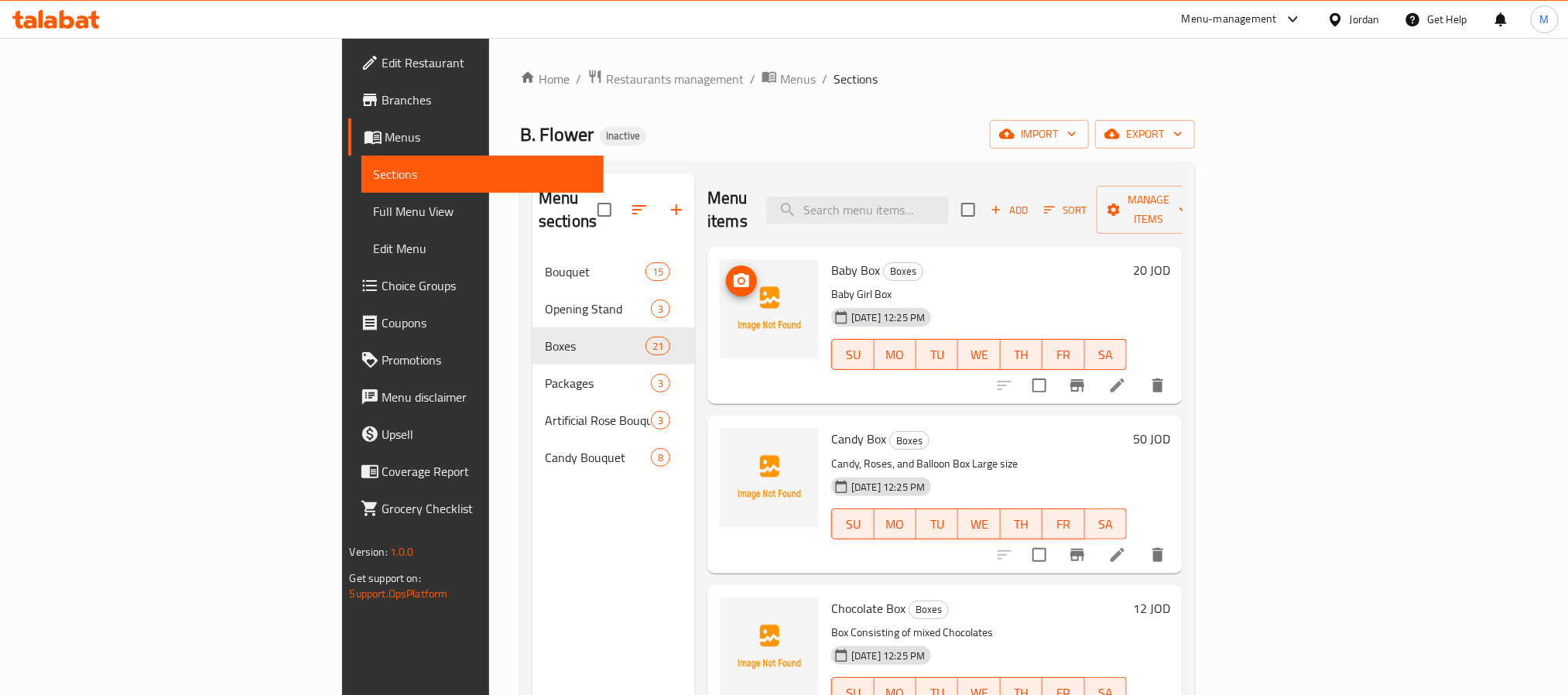
click at [732, 272] on icon "upload picture" at bounding box center [741, 281] width 18 height 18
click at [734, 442] on icon "upload picture" at bounding box center [741, 449] width 15 height 14
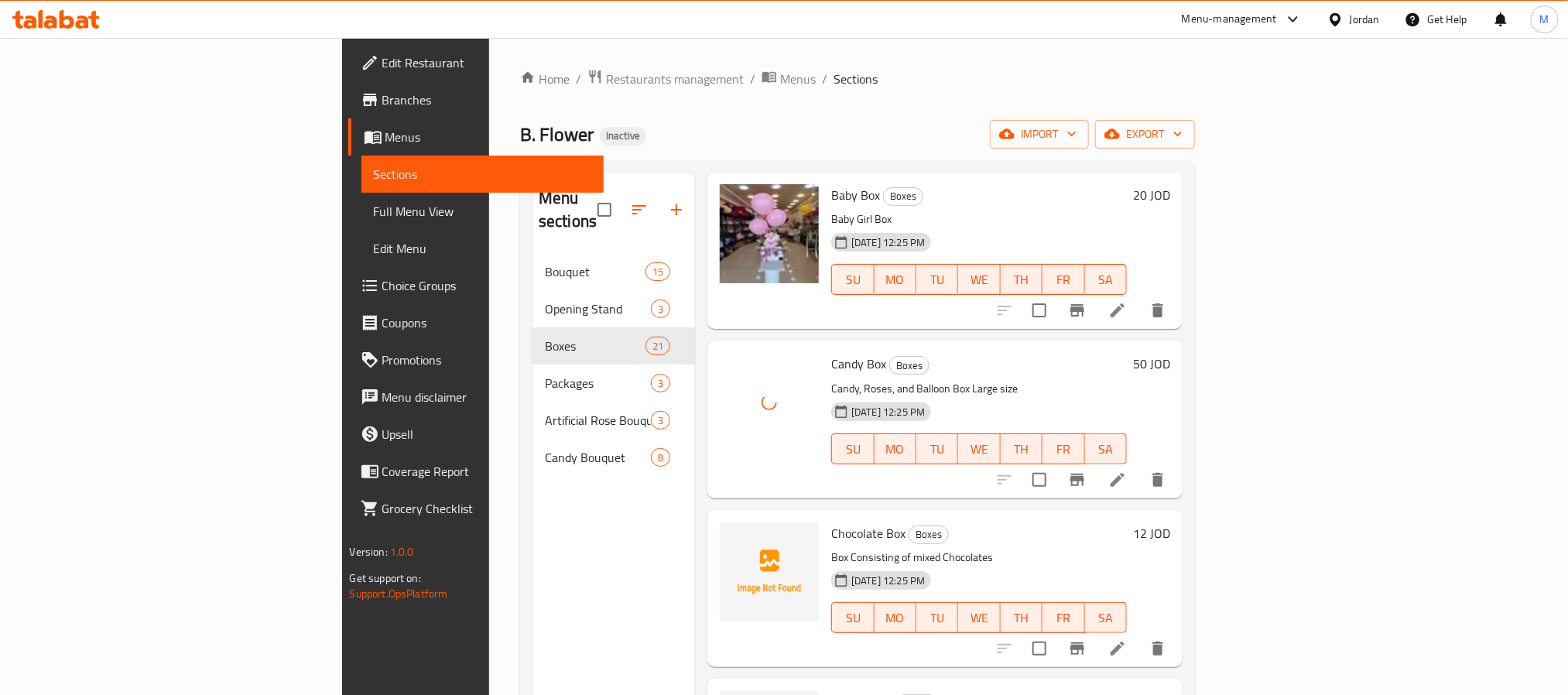
scroll to position [116, 0]
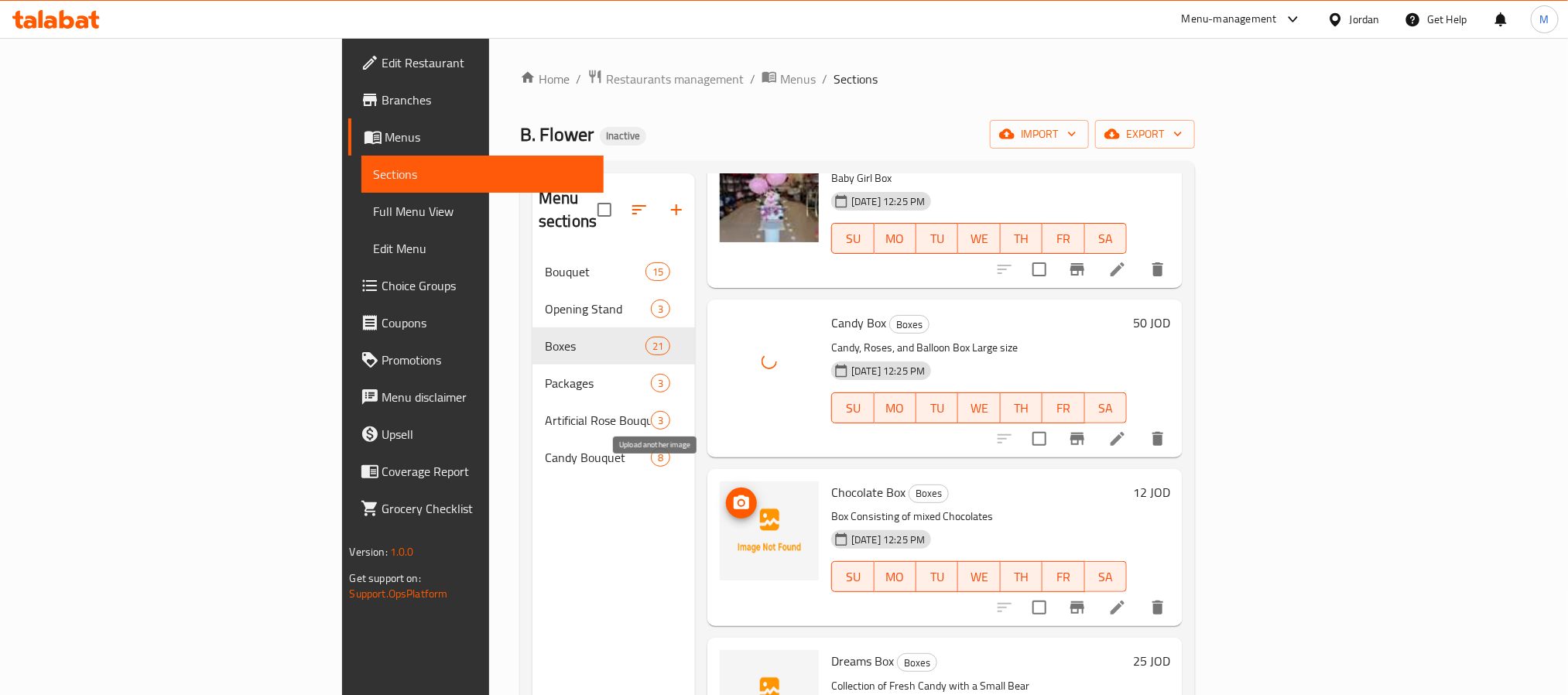
click at [734, 496] on icon "upload picture" at bounding box center [741, 502] width 15 height 14
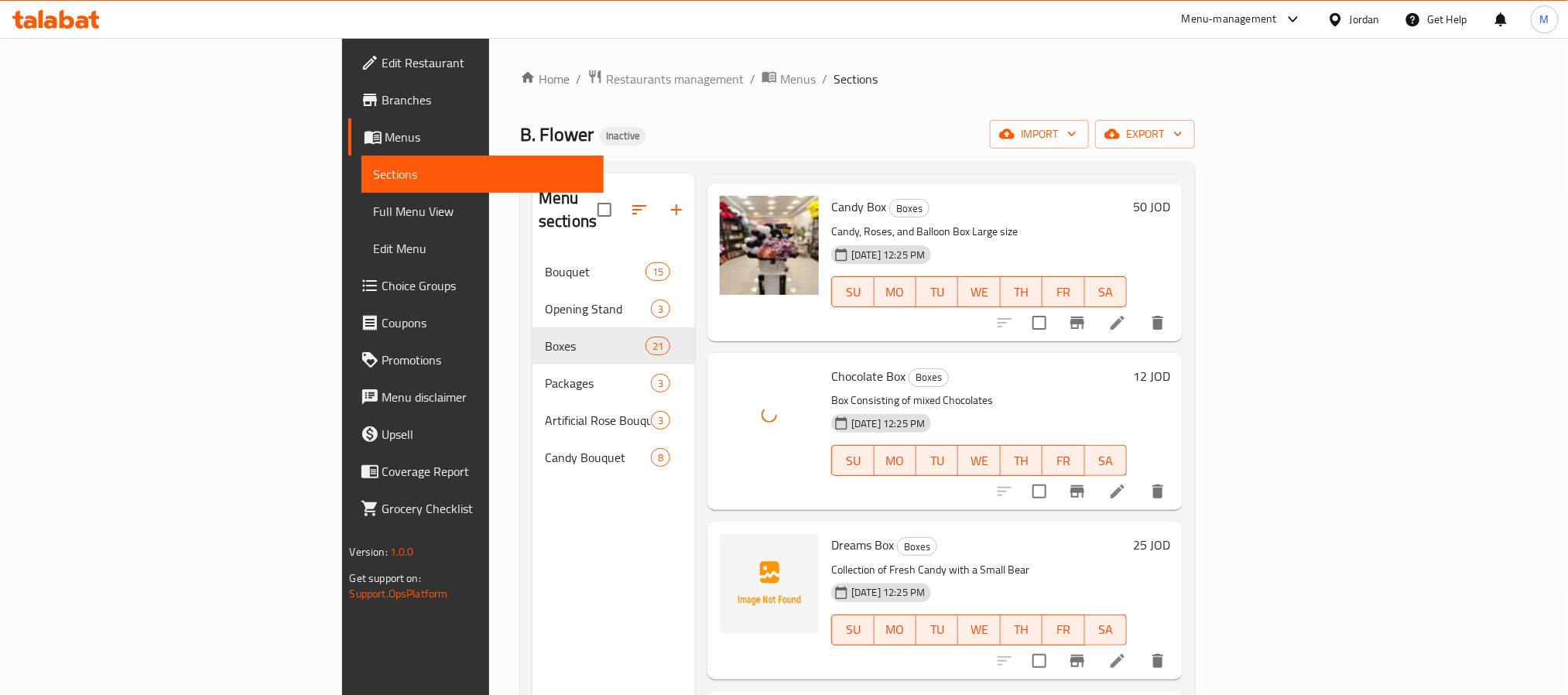
scroll to position [349, 0]
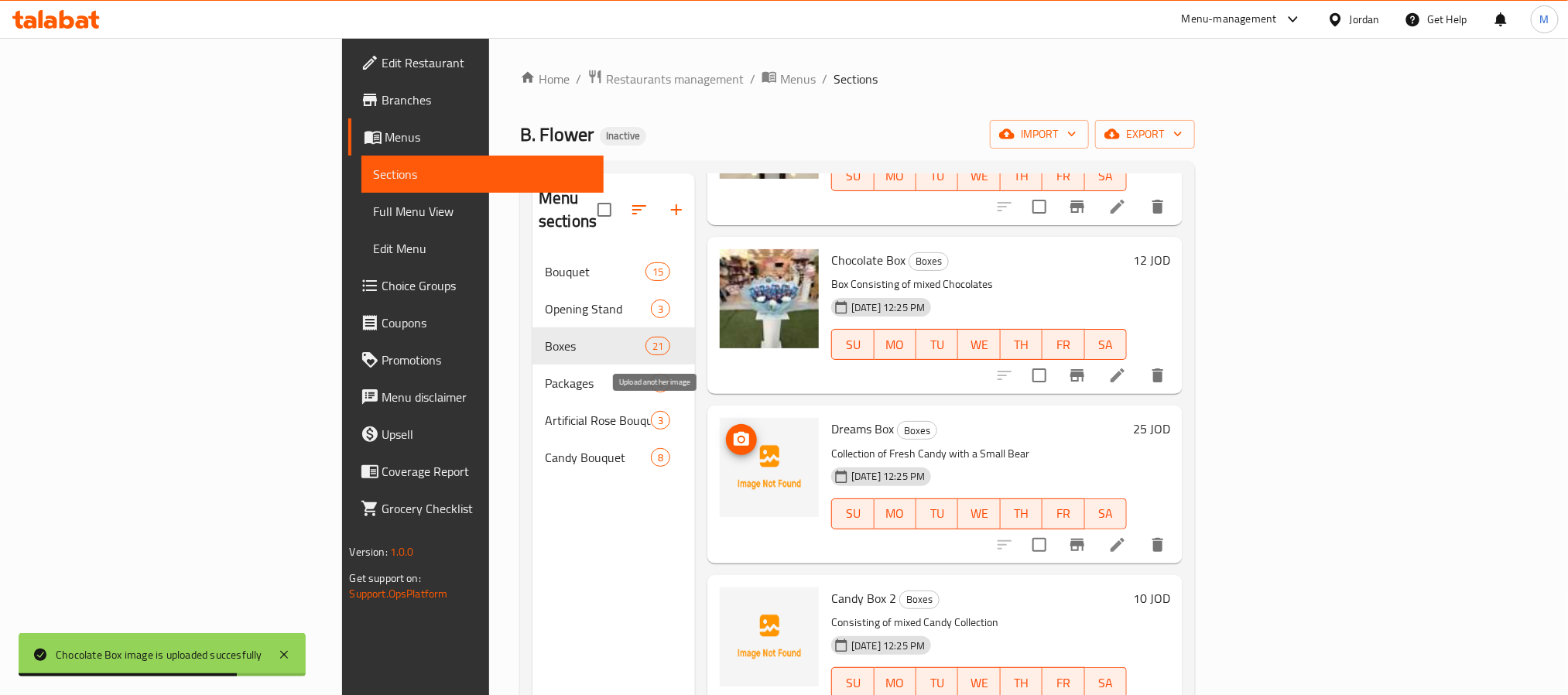
click at [732, 430] on icon "upload picture" at bounding box center [741, 439] width 18 height 18
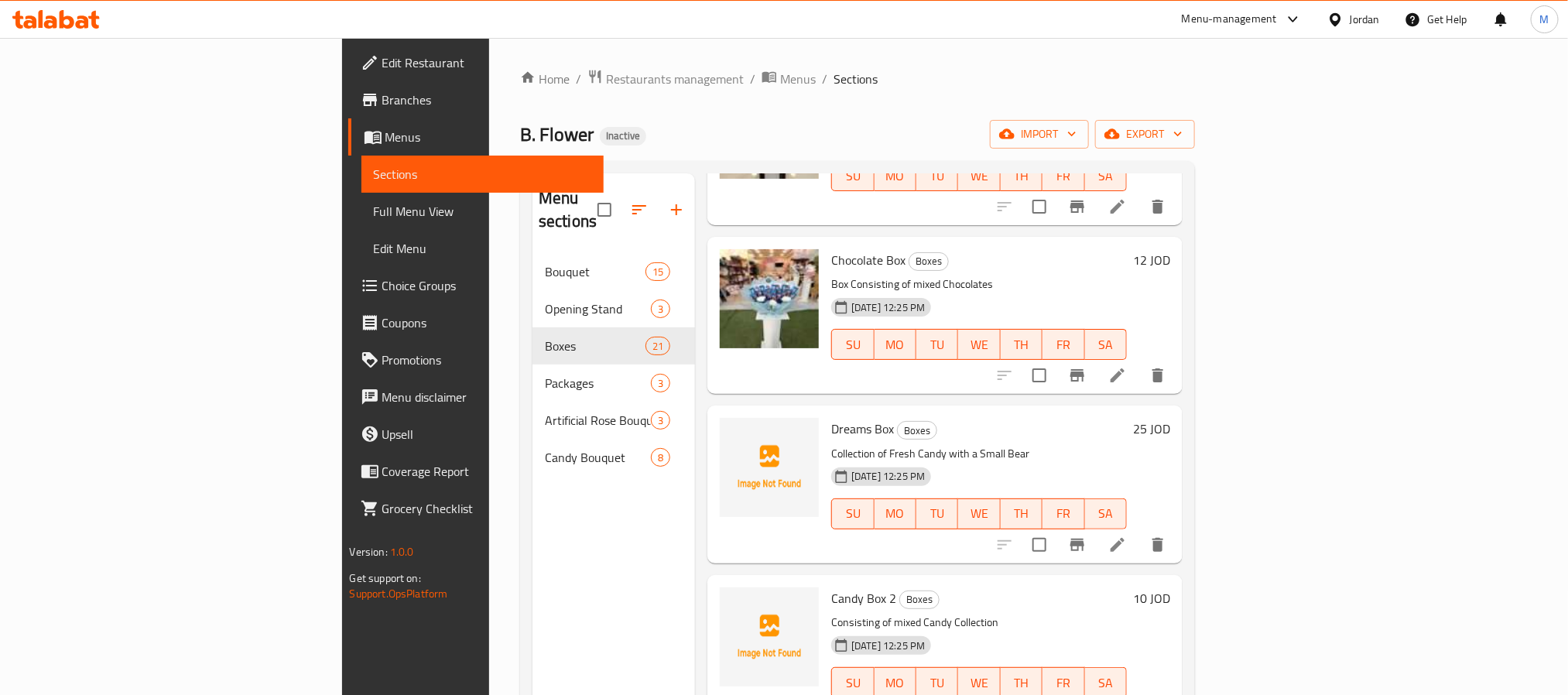
click at [825, 419] on div "Dreams Box Boxes Collection of Fresh Candy with a Small Bear [DATE] 12:25 PM SU…" at bounding box center [979, 484] width 308 height 145
click at [832, 417] on span "Dreams Box" at bounding box center [863, 429] width 62 height 23
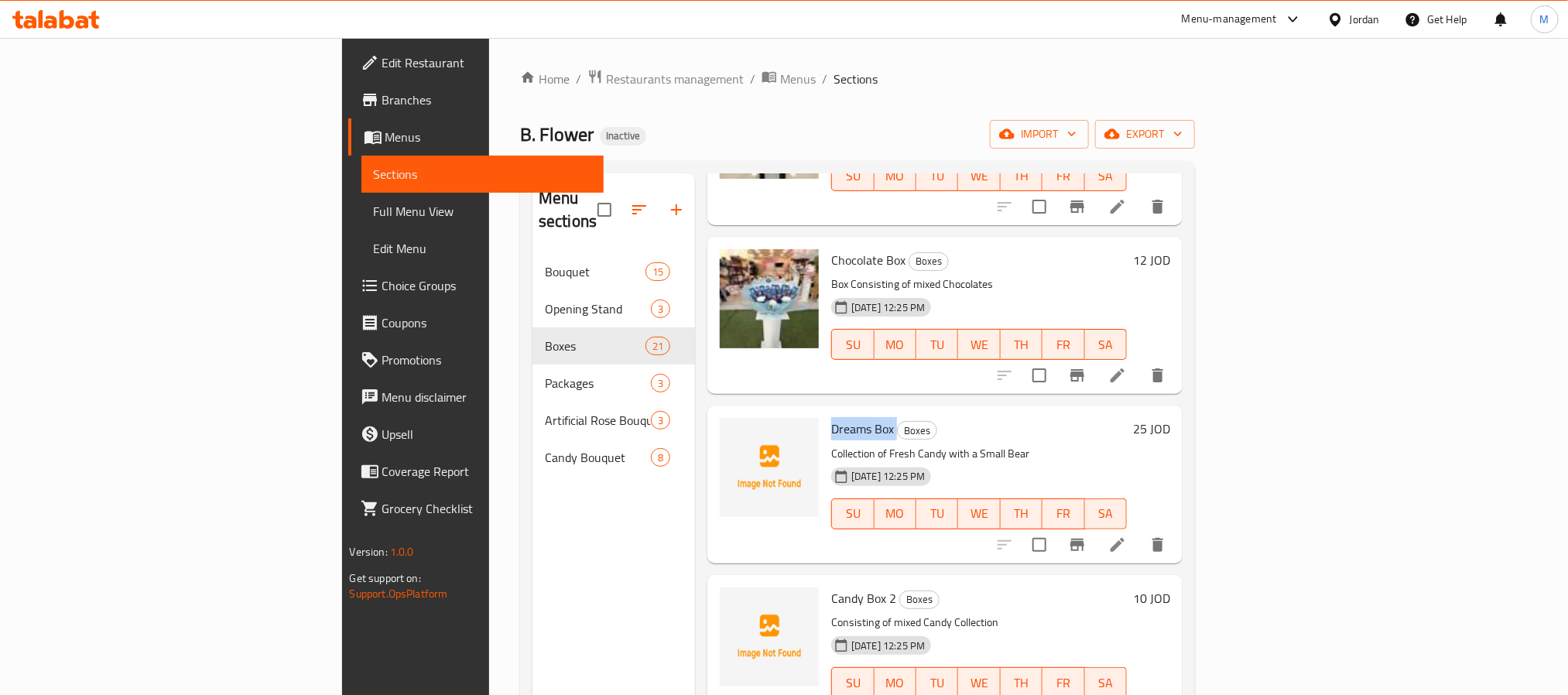
copy h6 "Dreams Box"
drag, startPoint x: 653, startPoint y: 579, endPoint x: 664, endPoint y: 579, distance: 11.0
click at [732, 600] on icon "upload picture" at bounding box center [741, 609] width 18 height 18
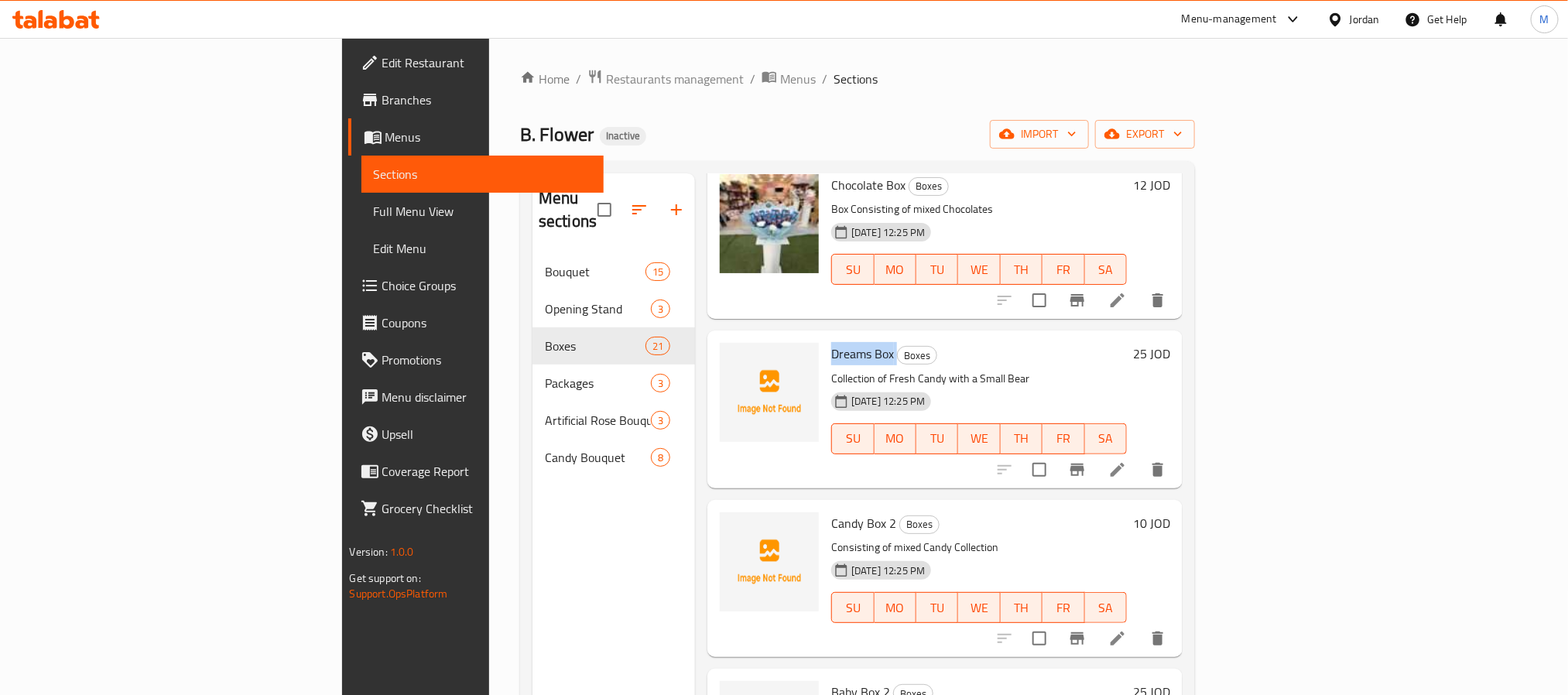
scroll to position [465, 0]
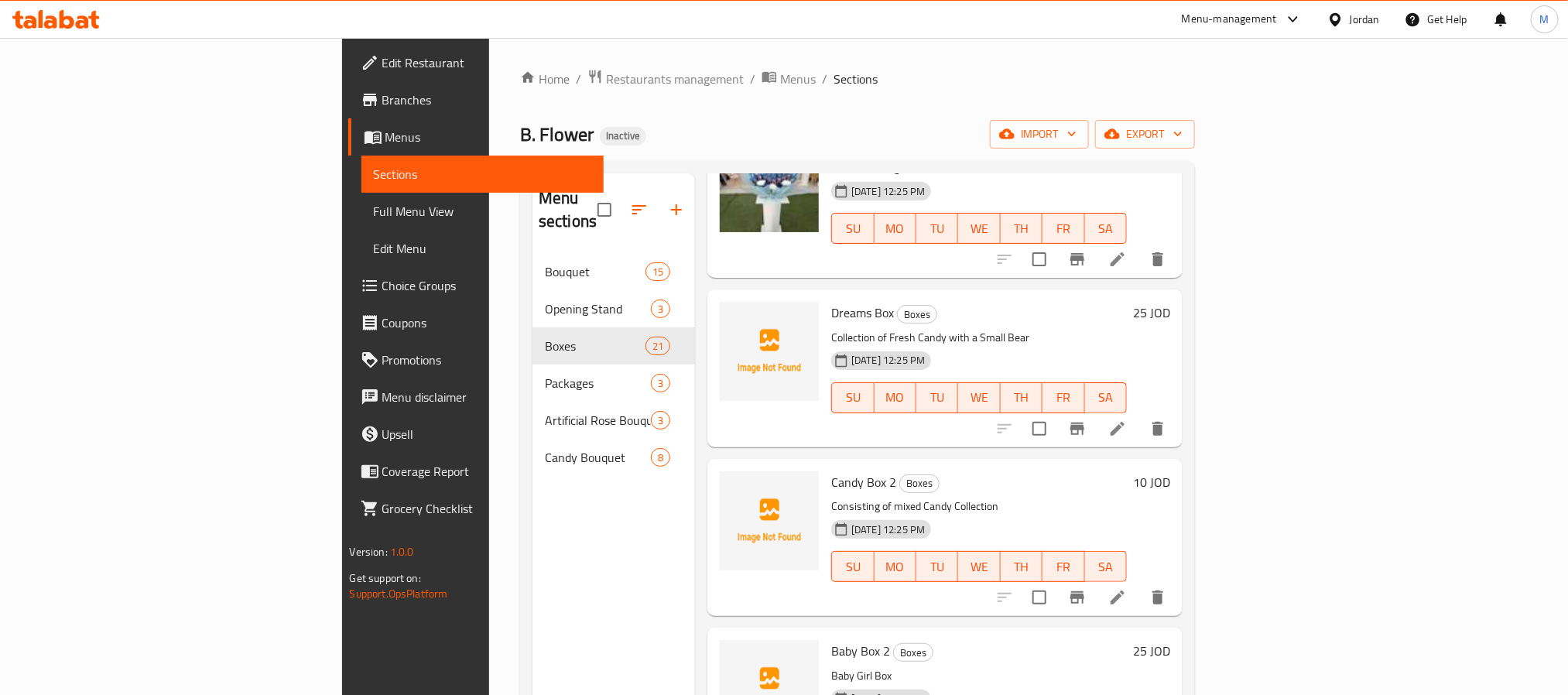
click at [832, 471] on span "Candy Box 2" at bounding box center [864, 482] width 65 height 23
copy h6 "Candy Box 2"
click at [734, 654] on icon "upload picture" at bounding box center [741, 661] width 15 height 14
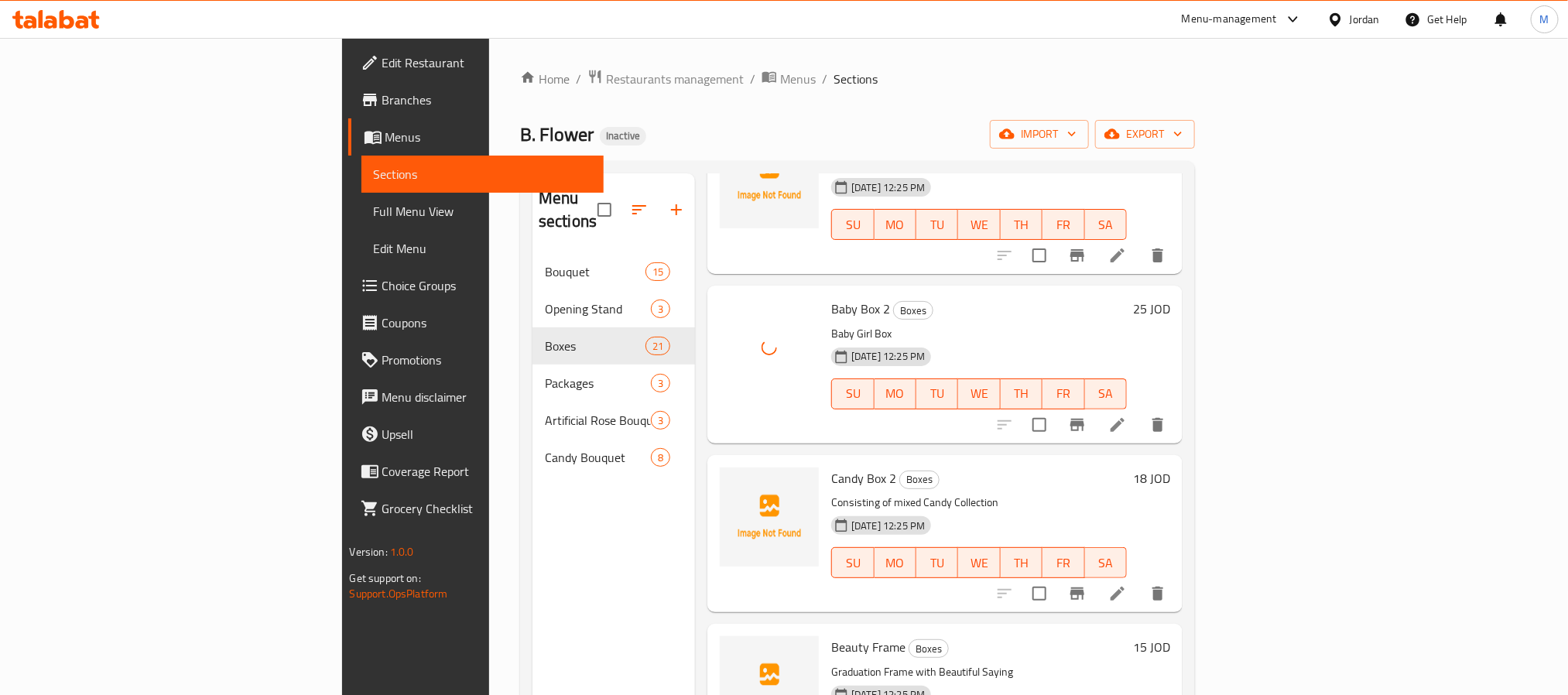
scroll to position [813, 0]
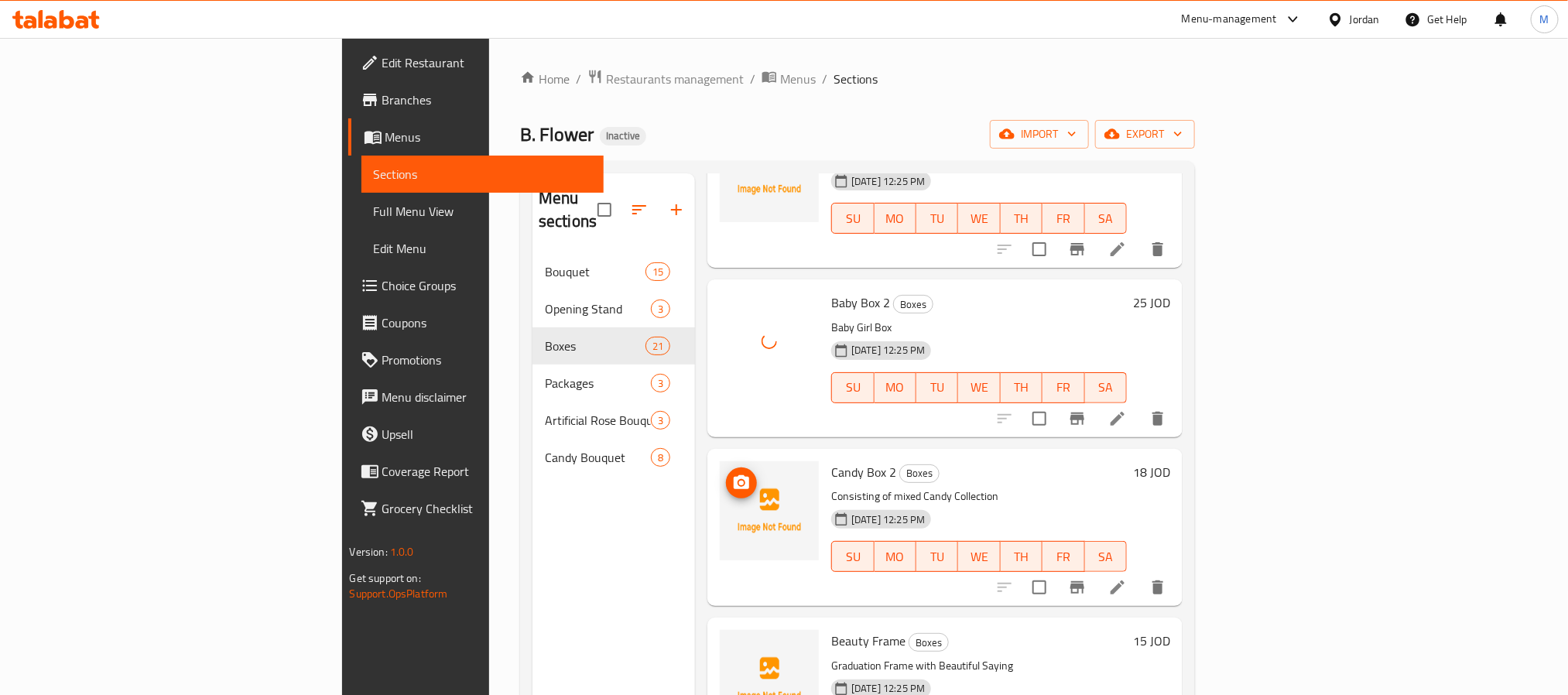
click at [732, 473] on icon "upload picture" at bounding box center [741, 482] width 18 height 18
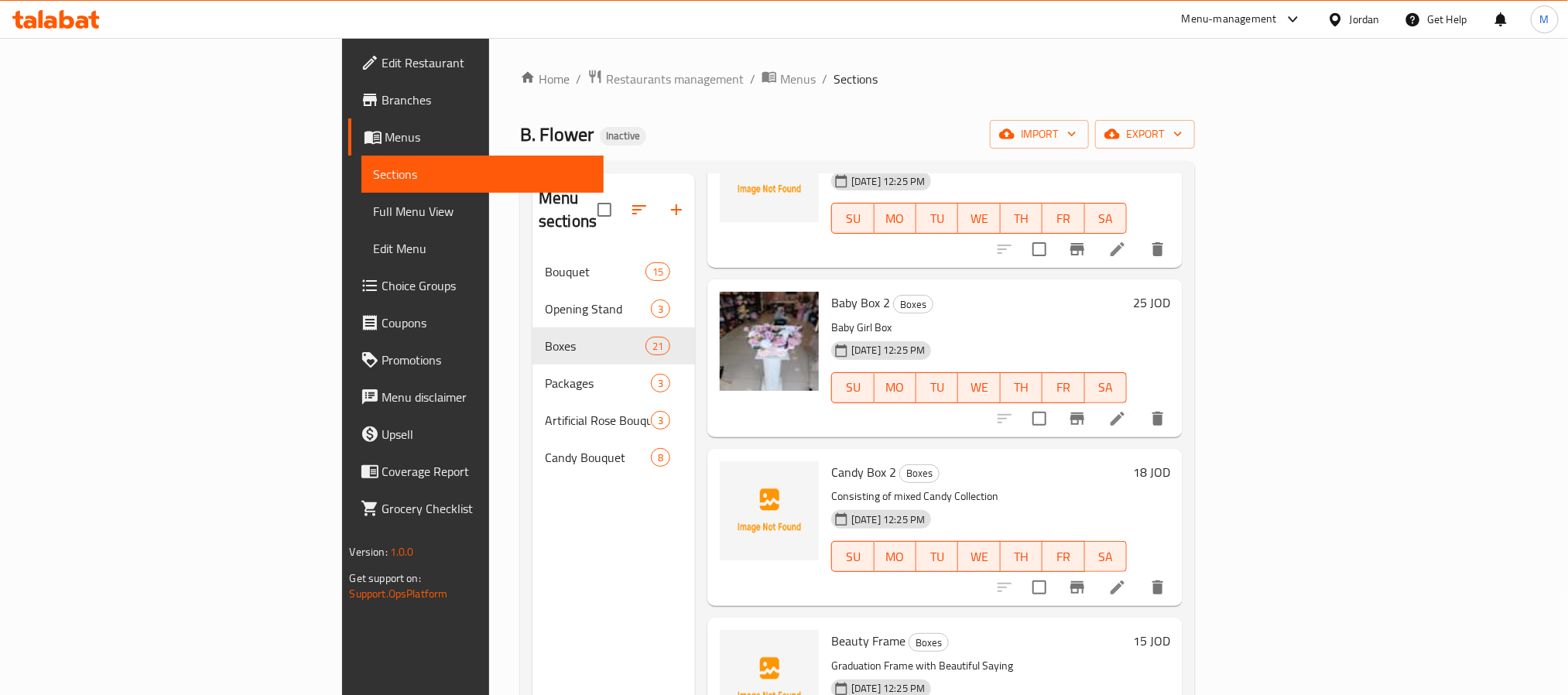
click at [825, 455] on div "Candy Box 2 Boxes Consisting of mixed Candy Collection [DATE] 12:25 PM SU MO TU…" at bounding box center [979, 527] width 308 height 145
drag, startPoint x: 796, startPoint y: 434, endPoint x: 788, endPoint y: 441, distance: 10.6
click at [825, 455] on div "Candy Box 2 Boxes Consisting of mixed Candy Collection [DATE] 12:25 PM SU MO TU…" at bounding box center [979, 527] width 308 height 145
copy h6 "Candy Box 2"
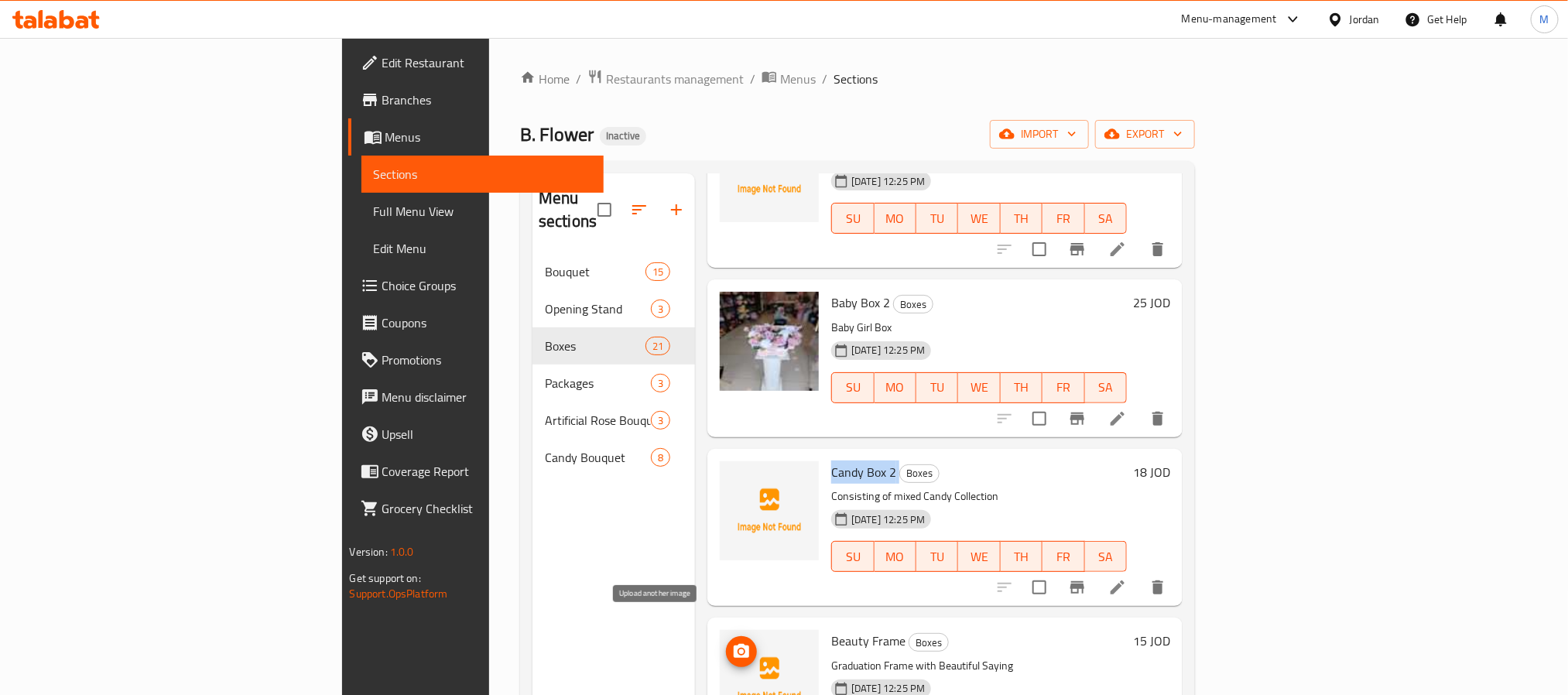
click at [726, 637] on button "upload picture" at bounding box center [741, 652] width 31 height 31
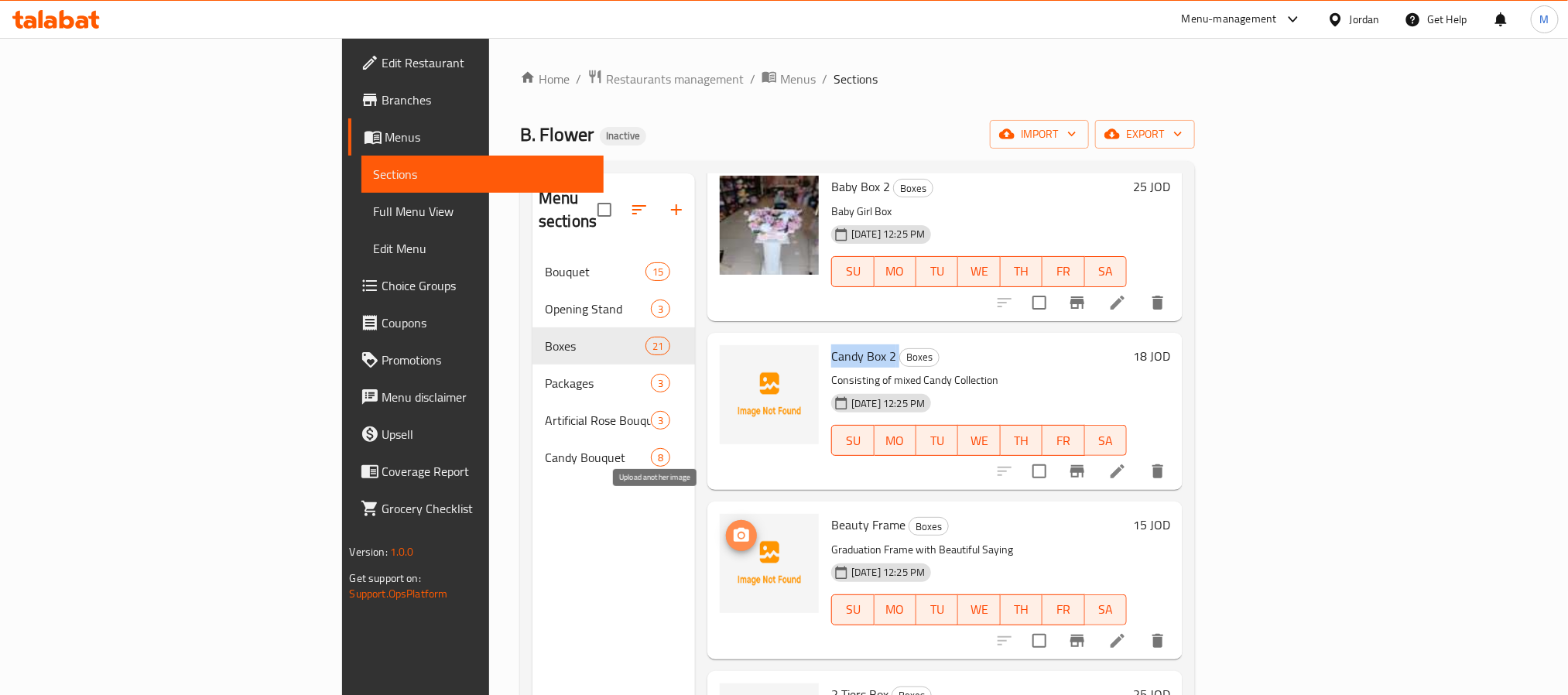
click at [734, 528] on icon "upload picture" at bounding box center [741, 534] width 15 height 14
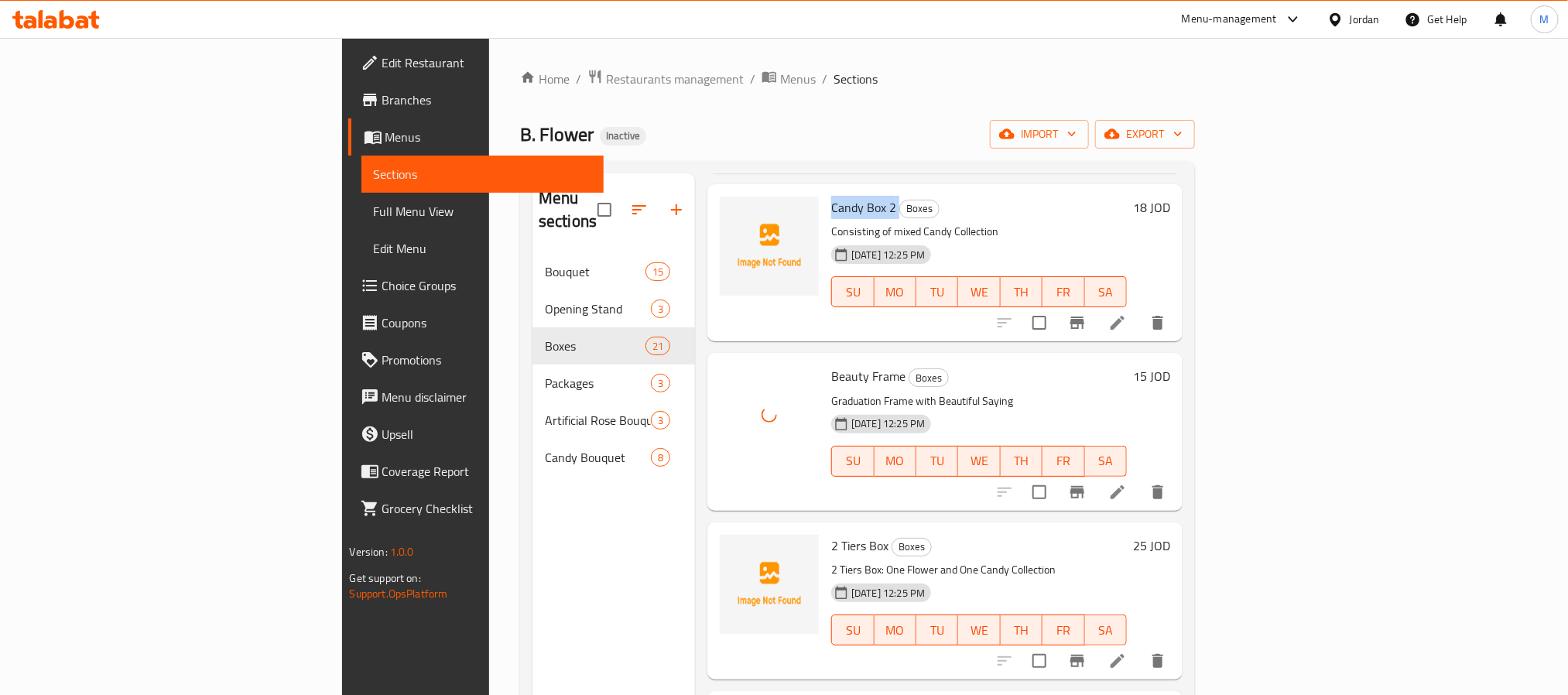
scroll to position [1161, 0]
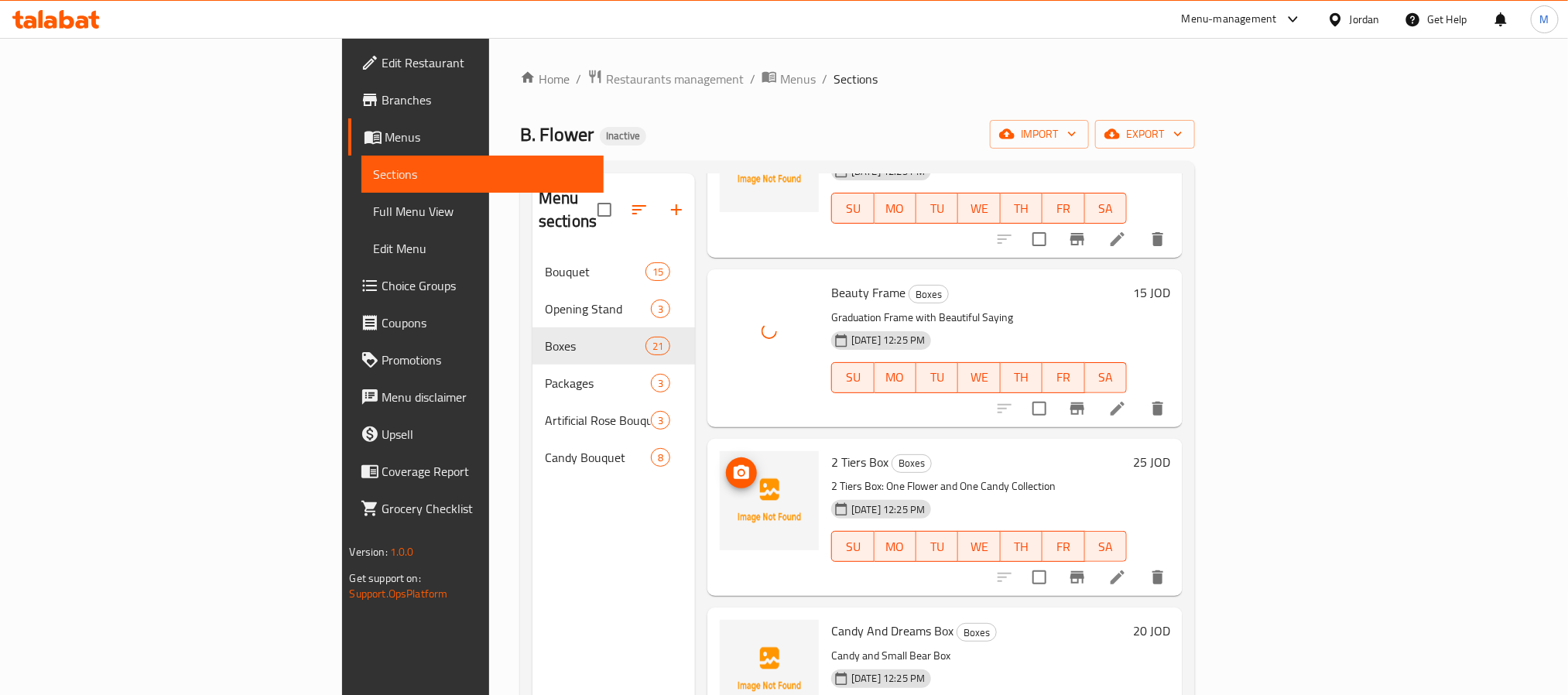
click at [732, 464] on icon "upload picture" at bounding box center [741, 473] width 18 height 18
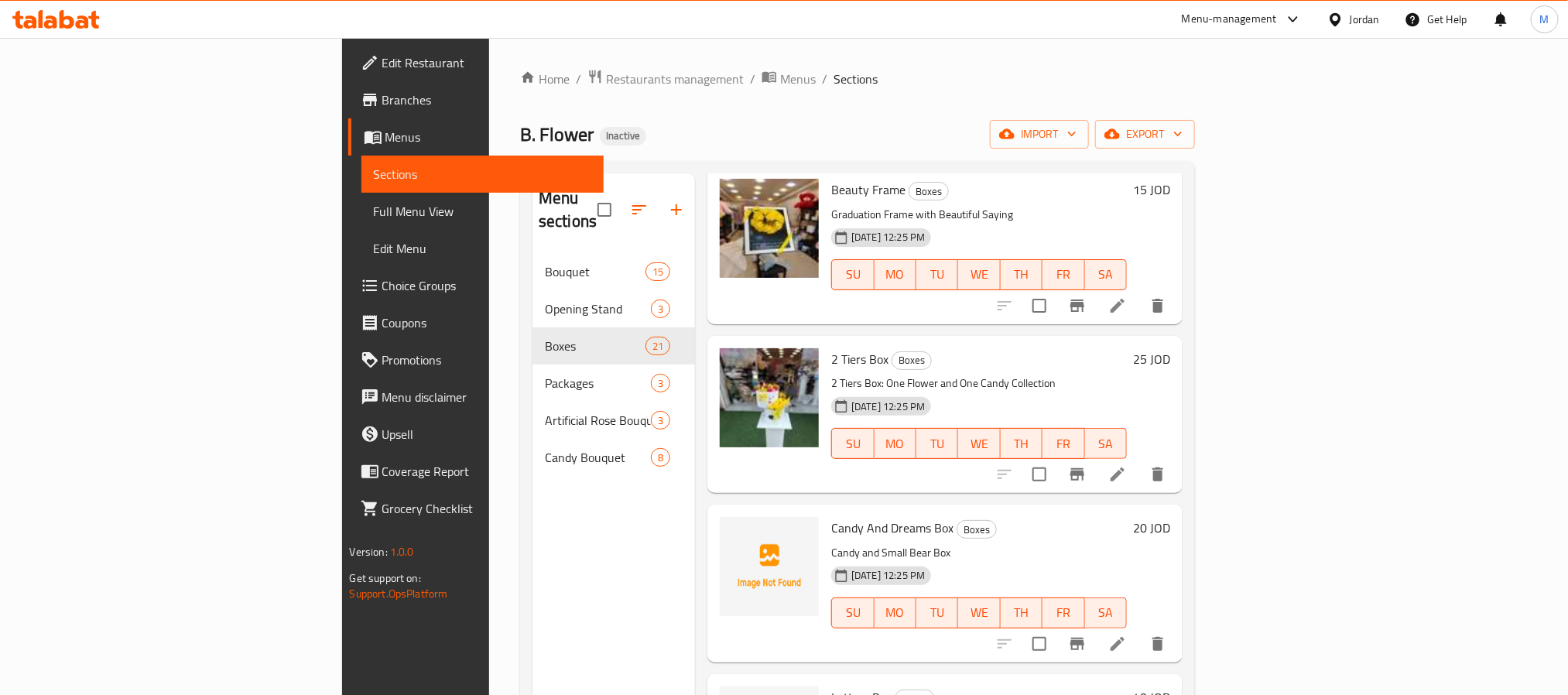
scroll to position [1277, 0]
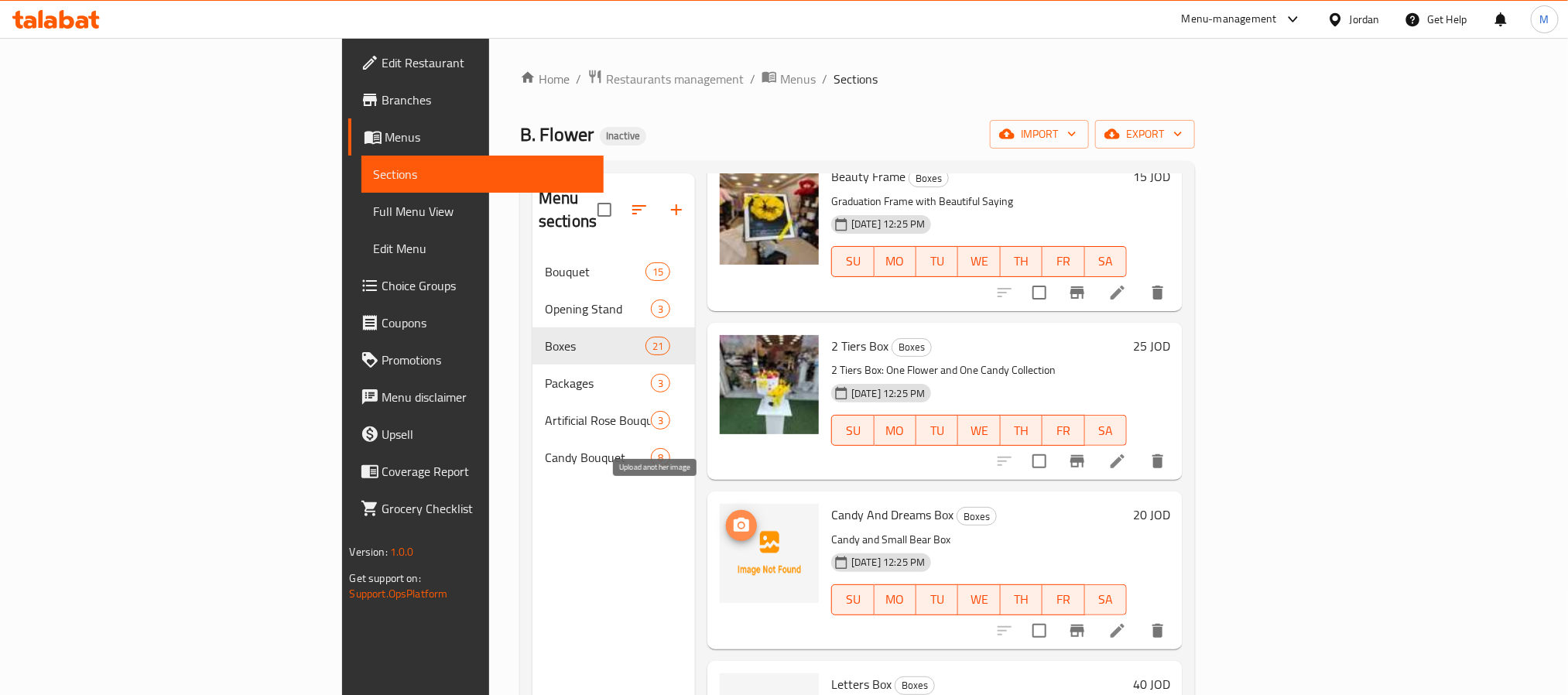
click at [726, 510] on button "upload picture" at bounding box center [741, 525] width 31 height 31
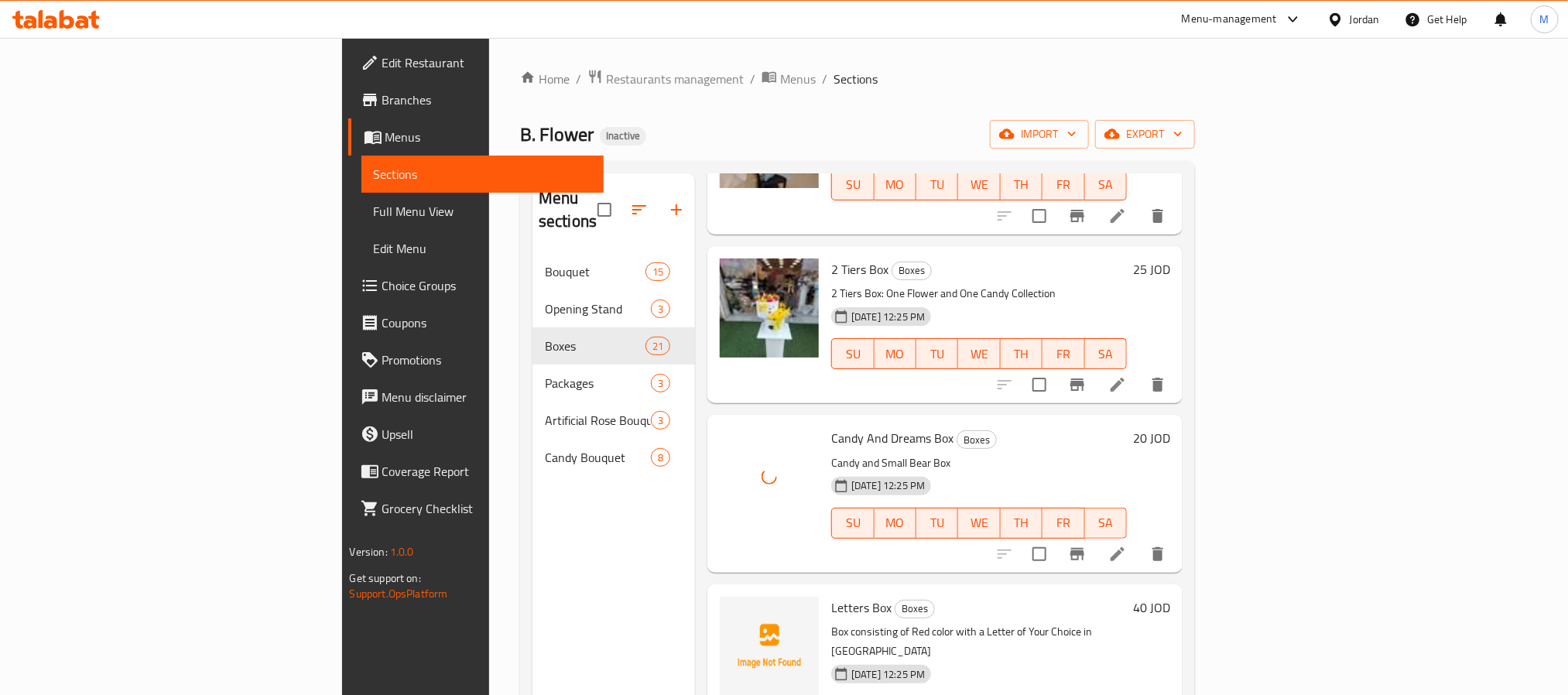
scroll to position [1510, 0]
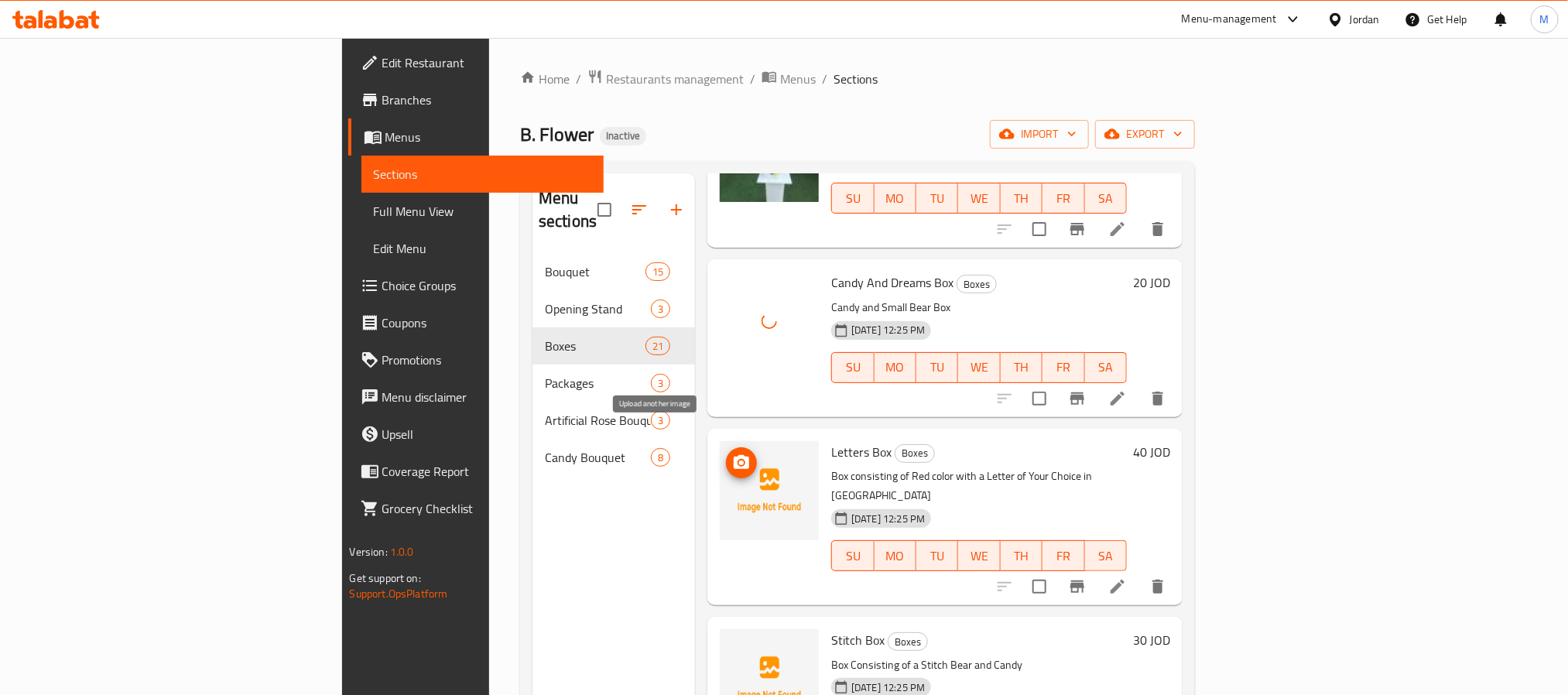
click at [734, 455] on icon "upload picture" at bounding box center [741, 461] width 15 height 14
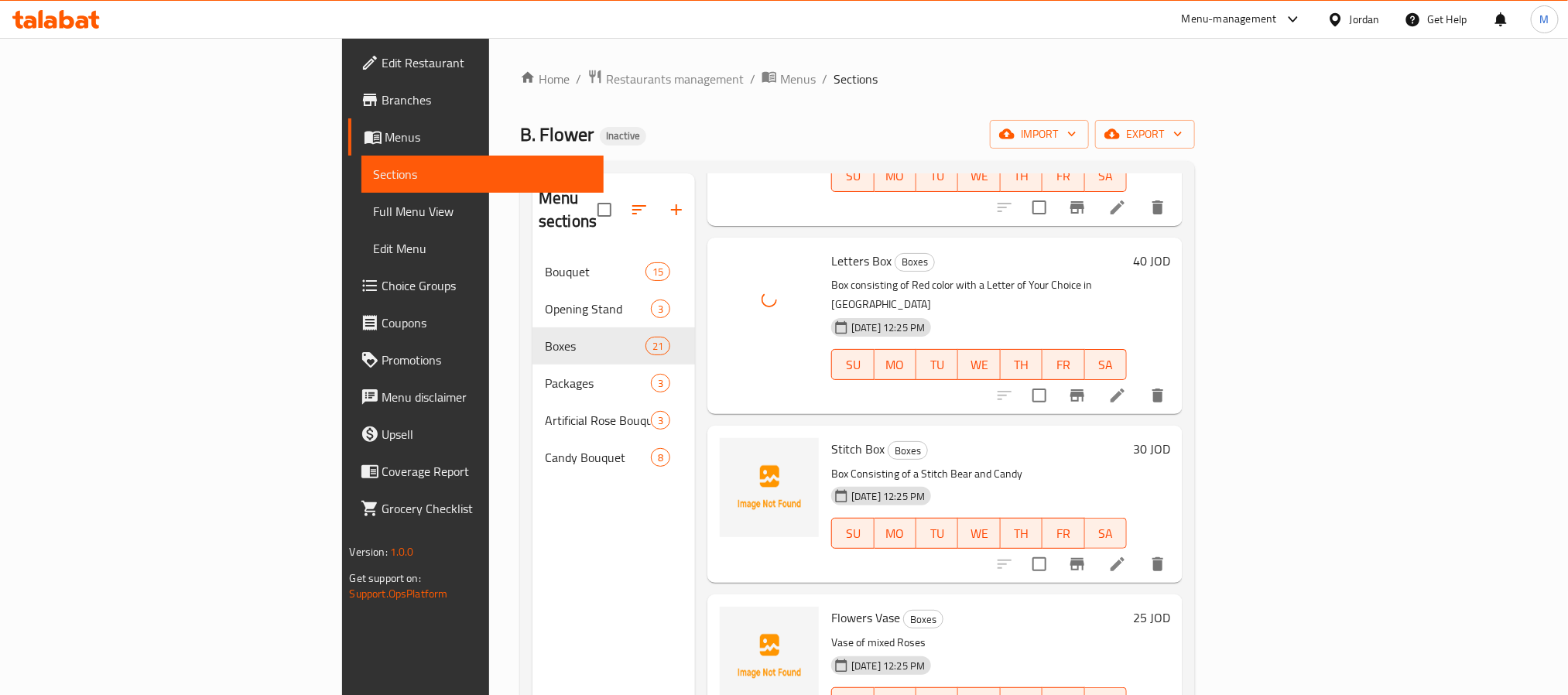
scroll to position [1742, 0]
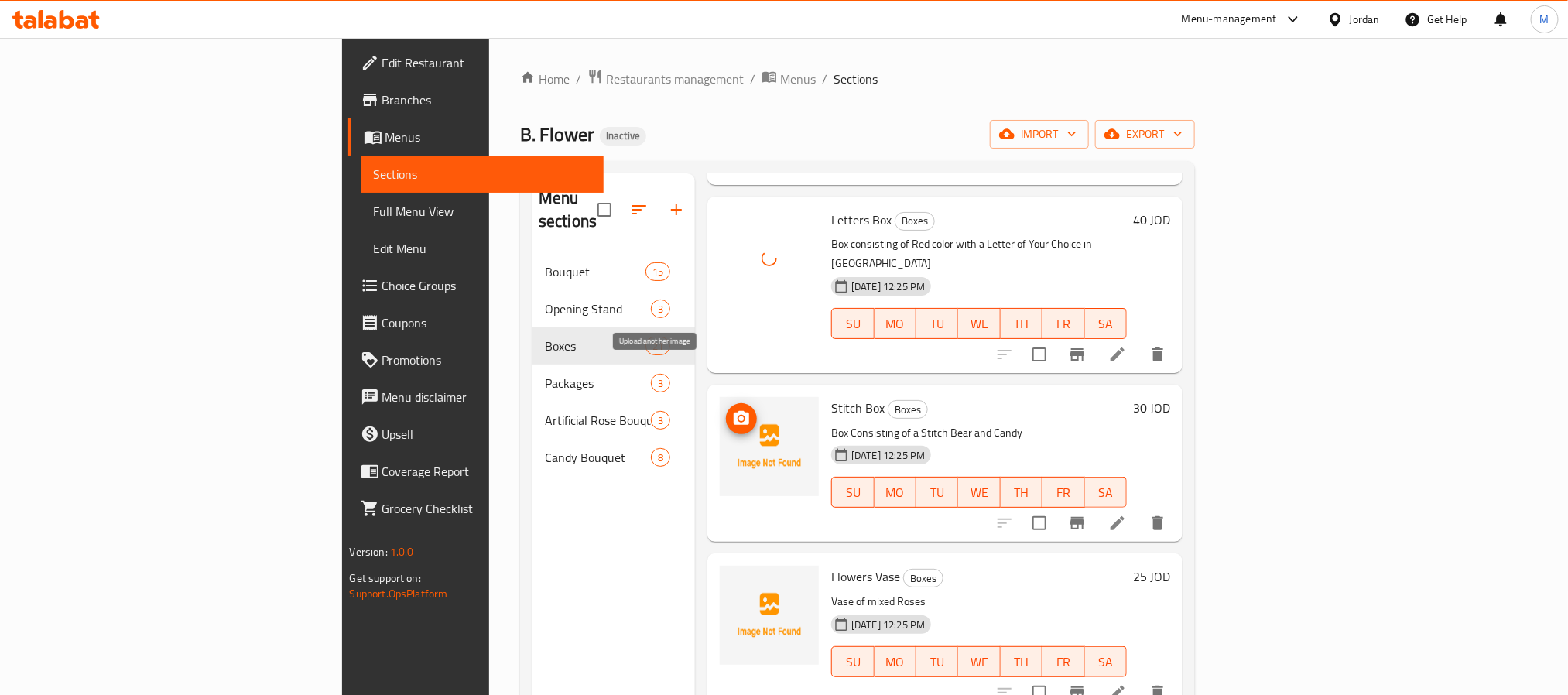
click at [734, 411] on icon "upload picture" at bounding box center [741, 417] width 15 height 14
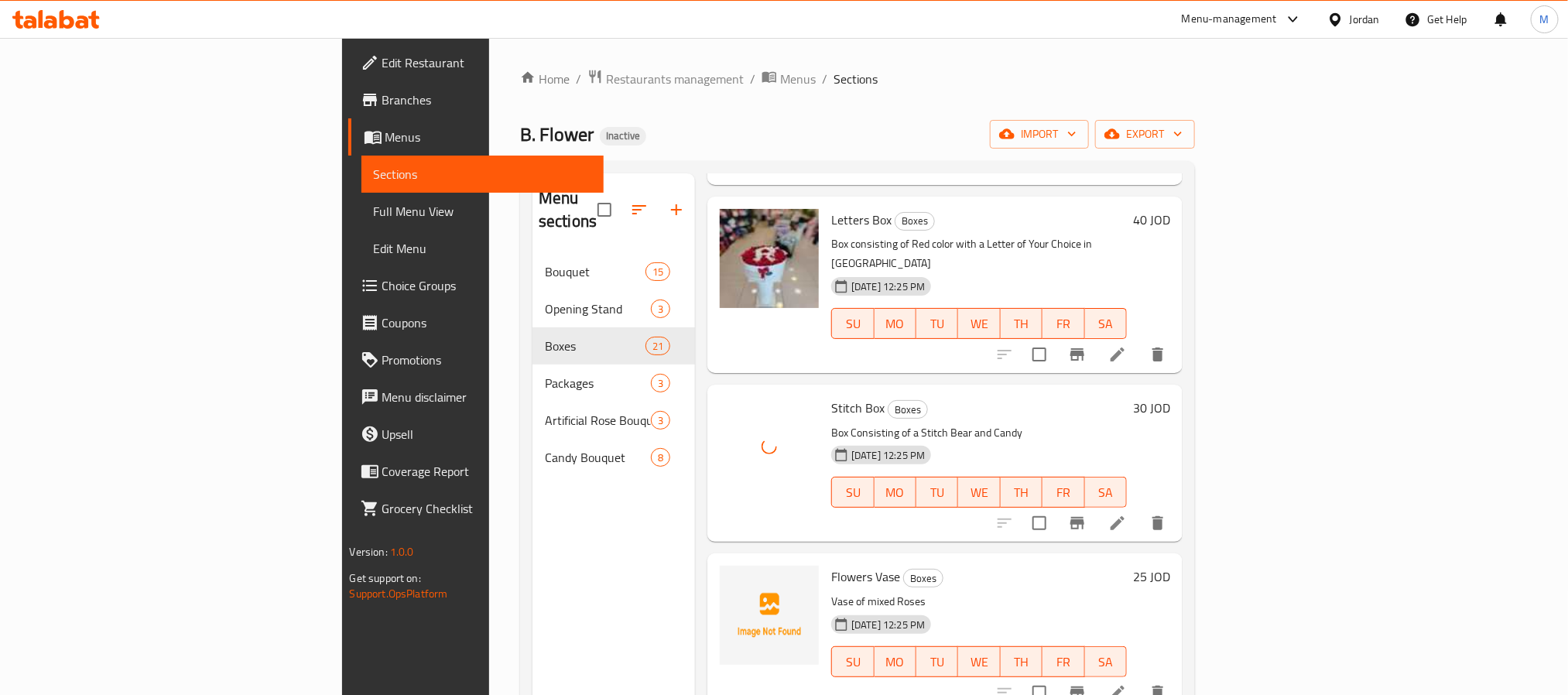
scroll to position [1858, 0]
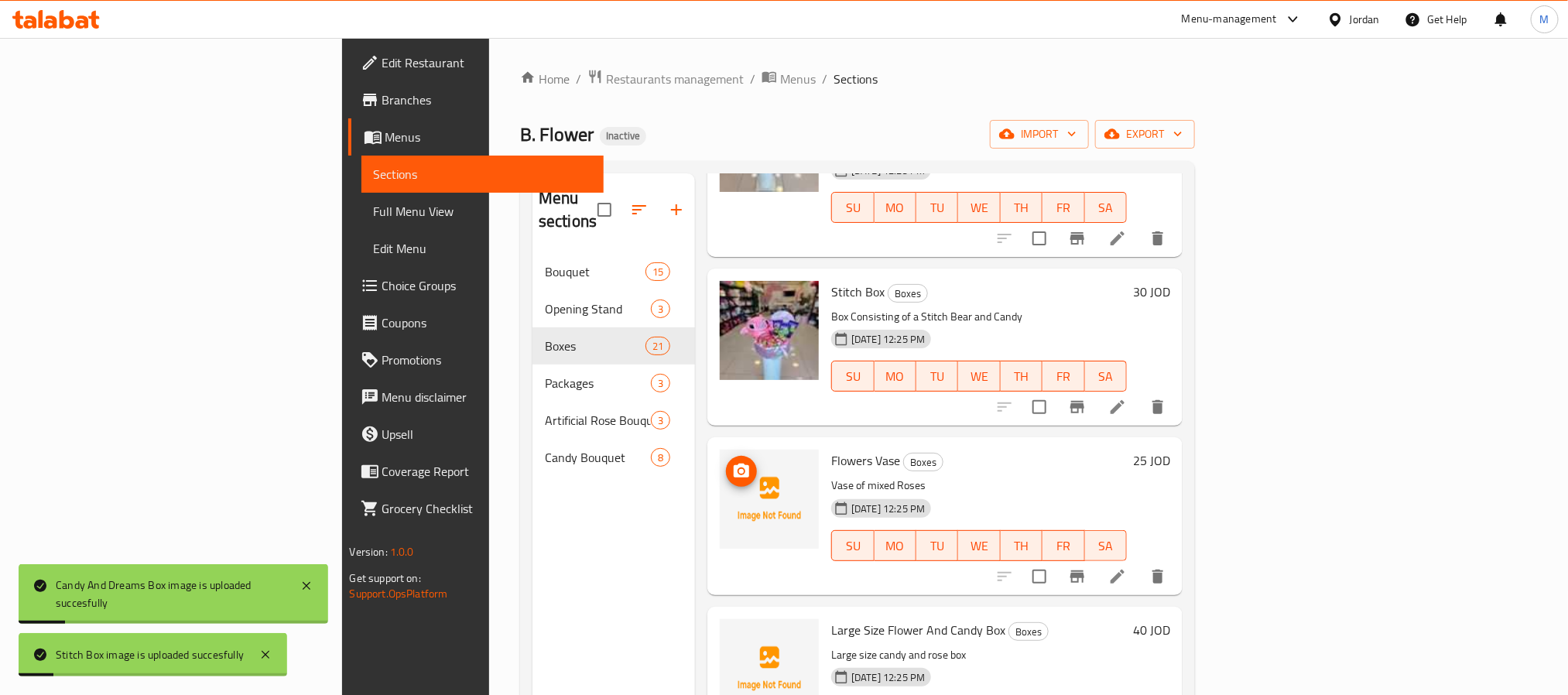
click at [726, 456] on button "upload picture" at bounding box center [741, 471] width 31 height 31
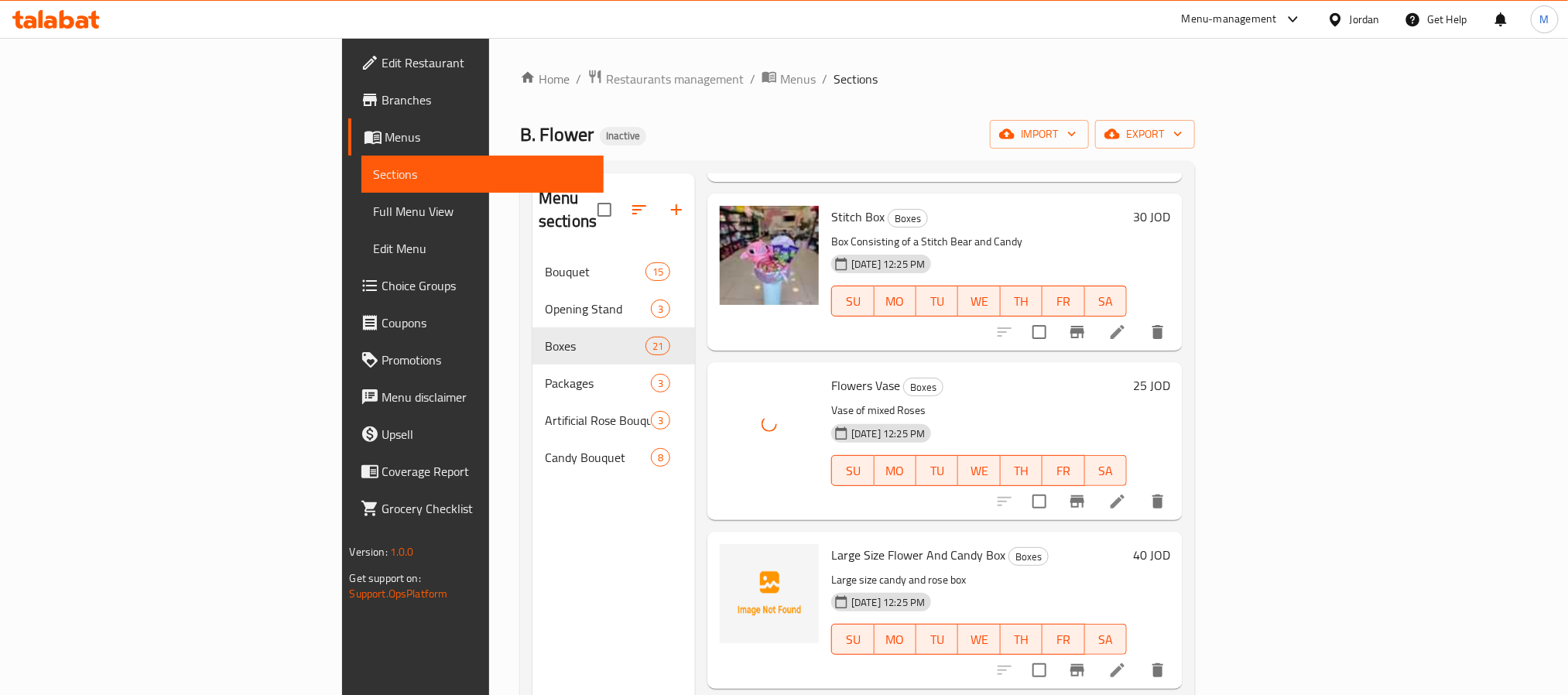
scroll to position [2091, 0]
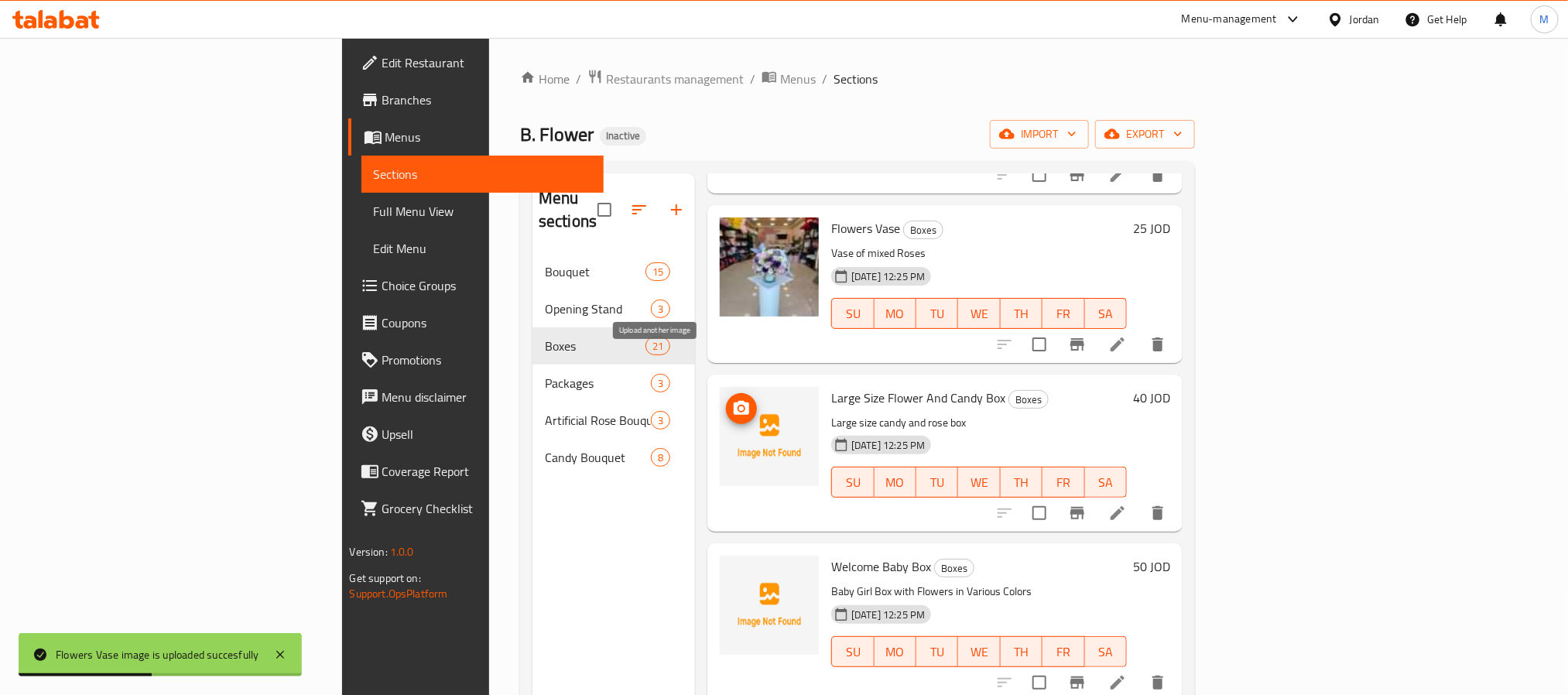
click at [734, 401] on icon "upload picture" at bounding box center [741, 407] width 15 height 14
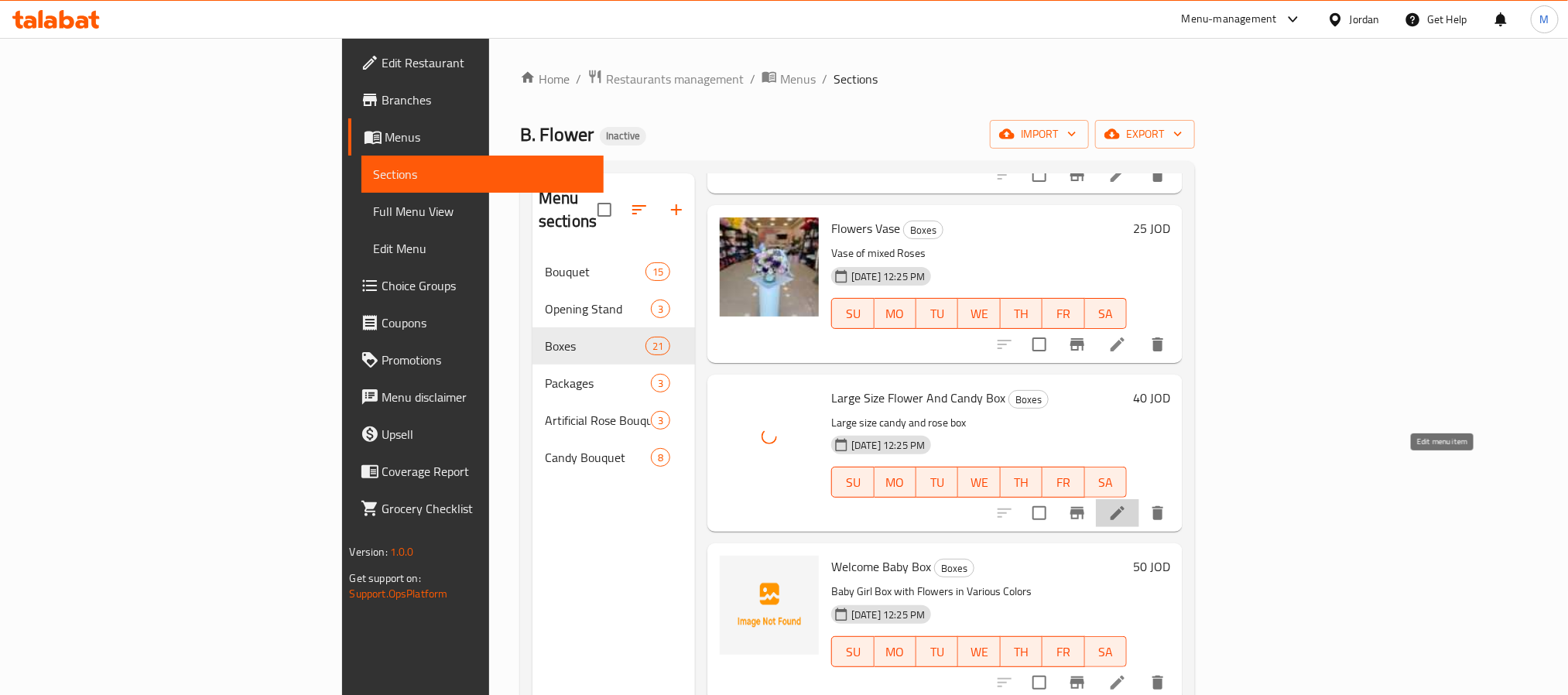
click at [1125, 506] on icon at bounding box center [1117, 513] width 14 height 14
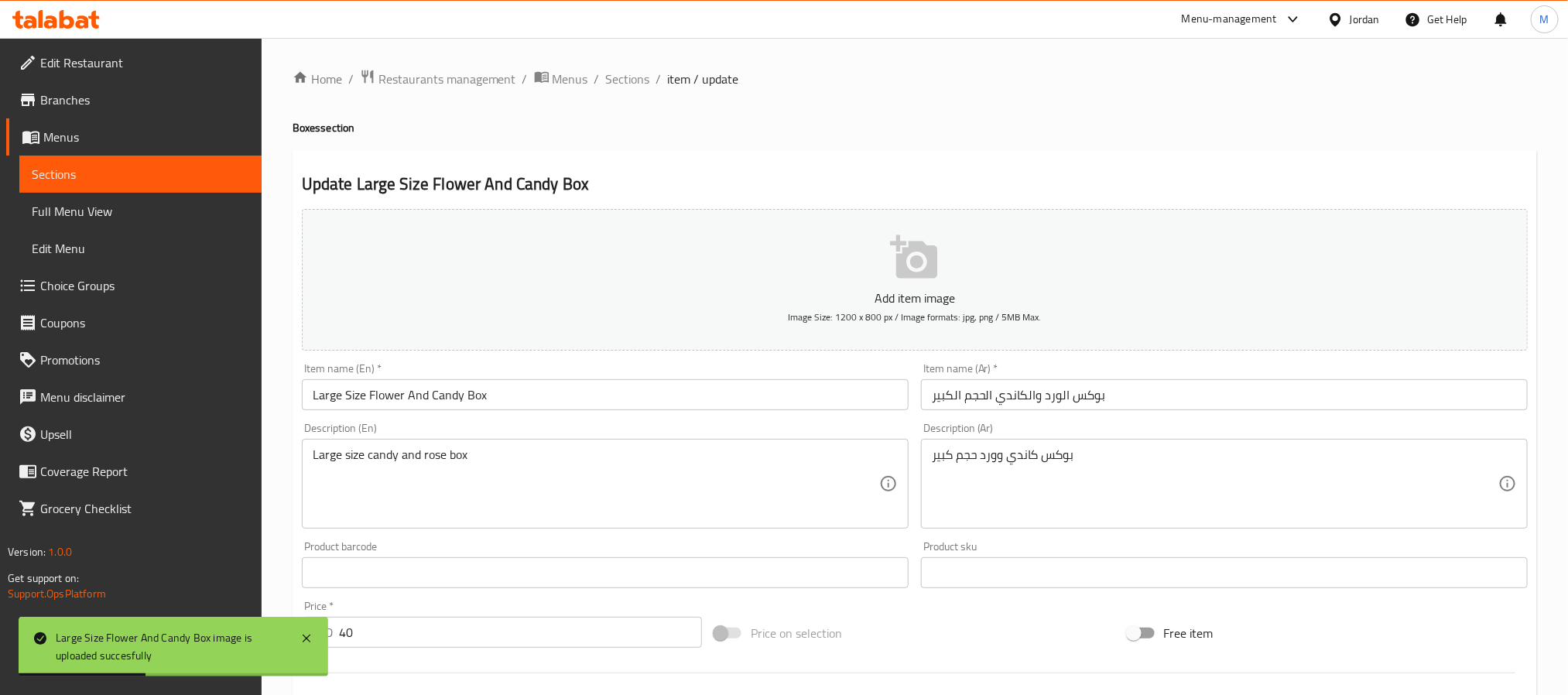
click at [1045, 398] on div at bounding box center [784, 347] width 1568 height 695
click at [404, 398] on input "Large Size Flower And Candy Box" at bounding box center [605, 394] width 607 height 31
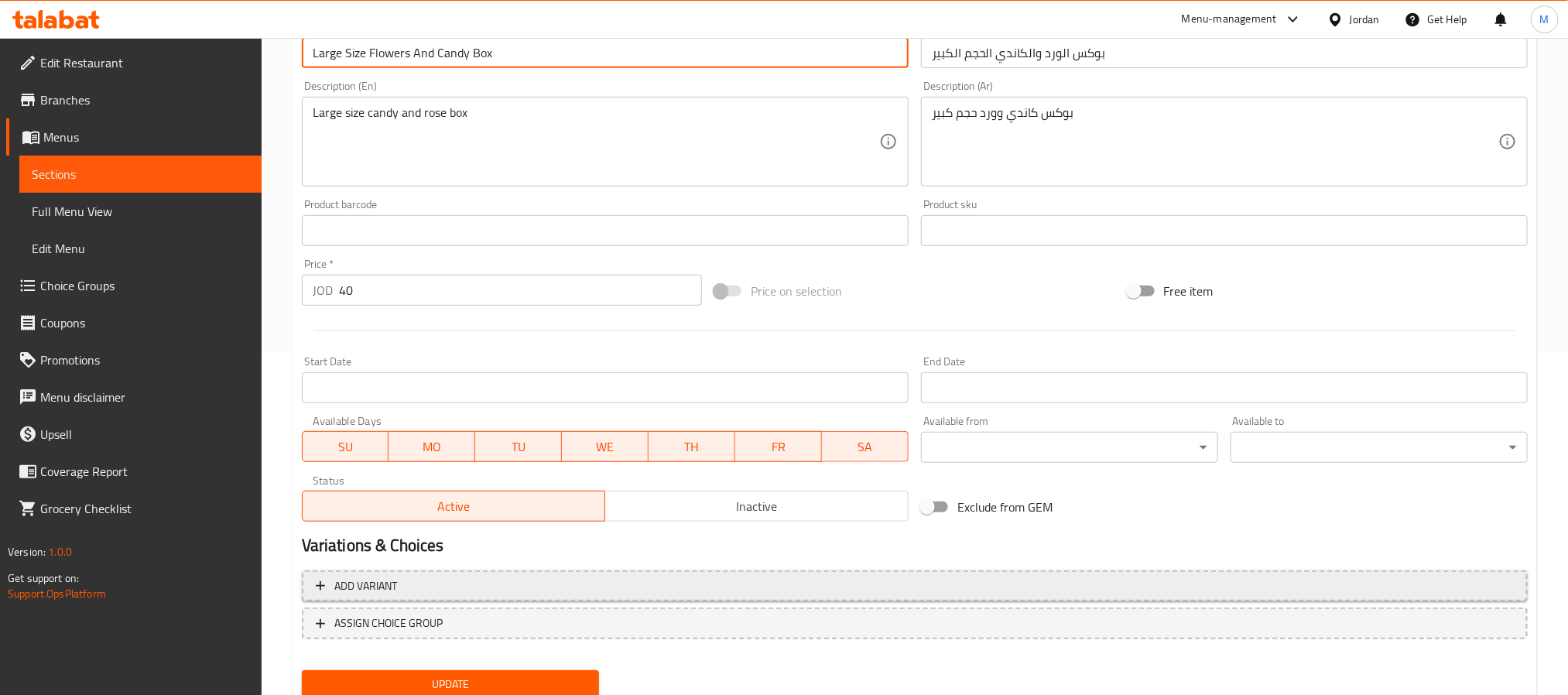
scroll to position [397, 0]
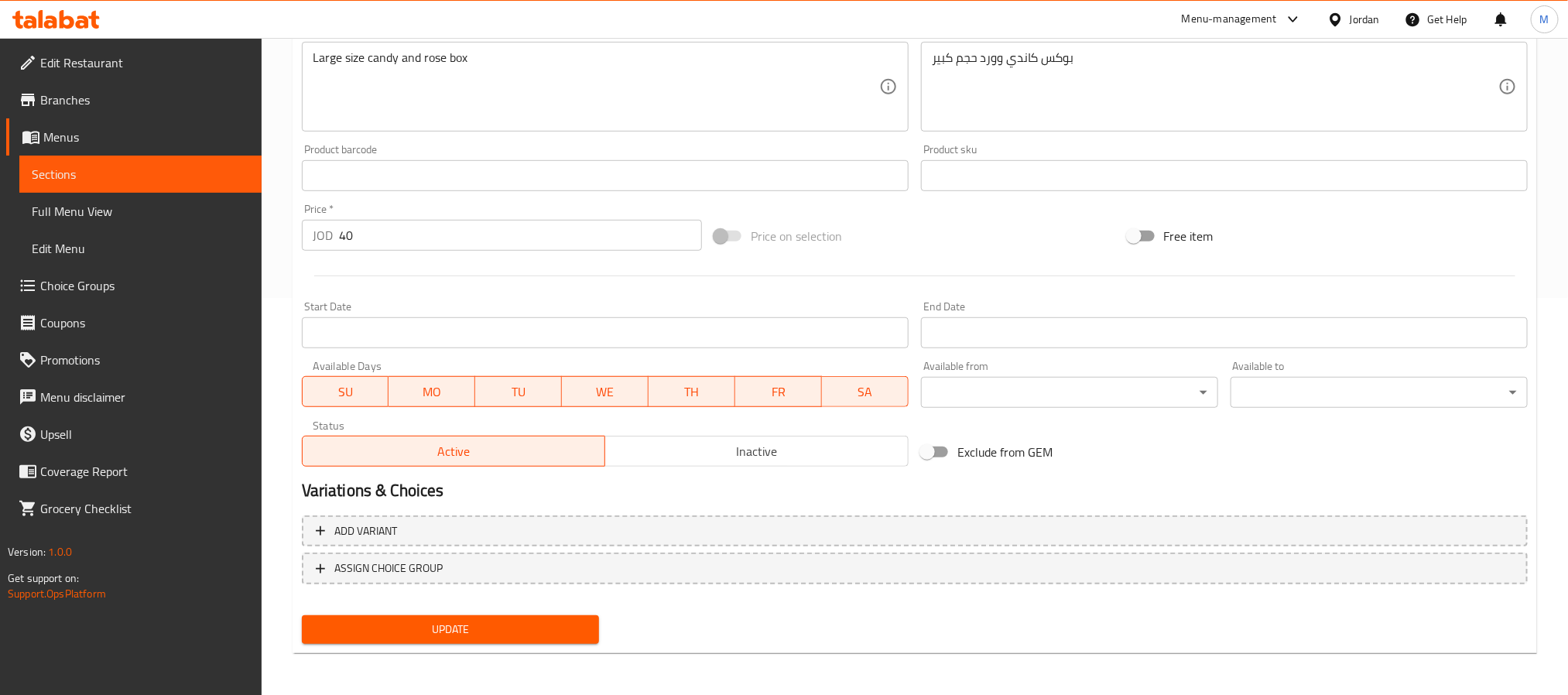
type input "Large Size Flowers And Candy Box"
click at [458, 635] on span "Update" at bounding box center [450, 629] width 273 height 19
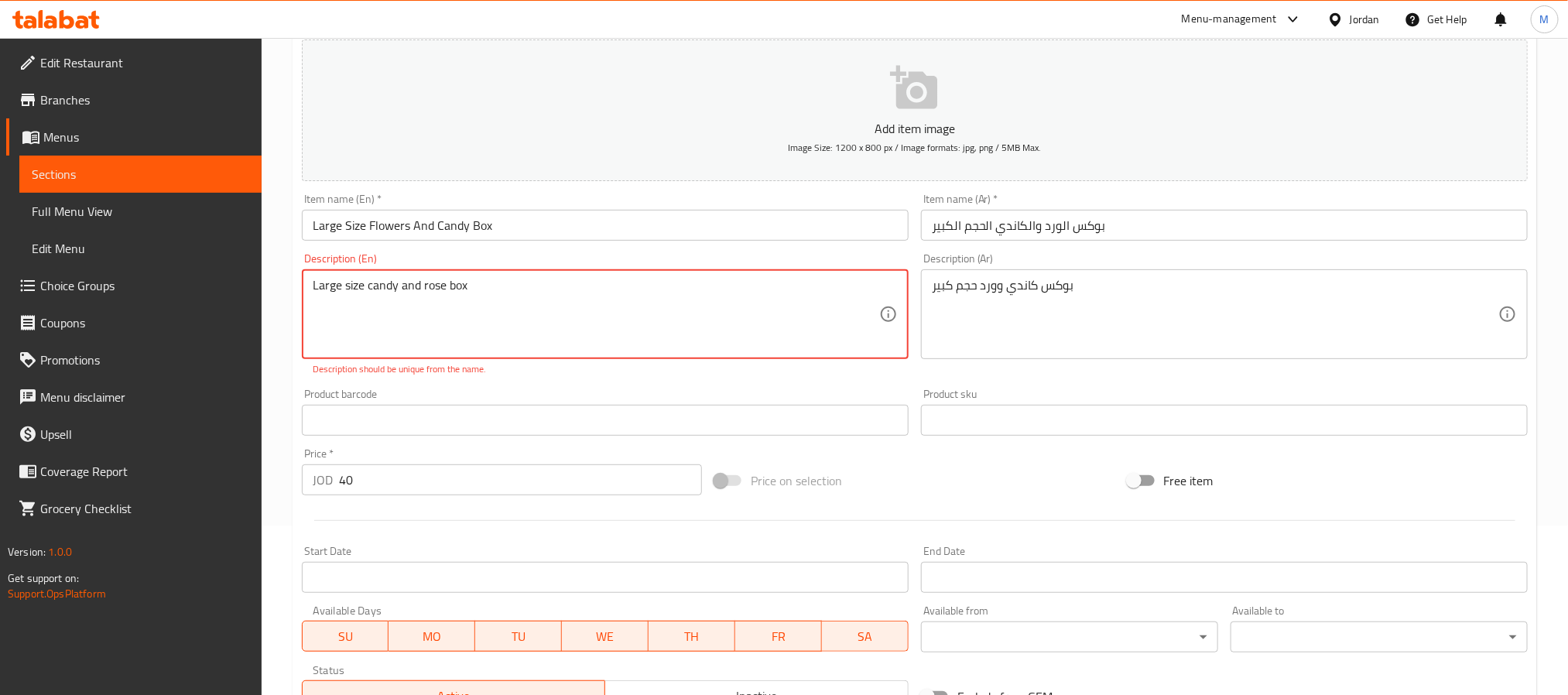
scroll to position [165, 0]
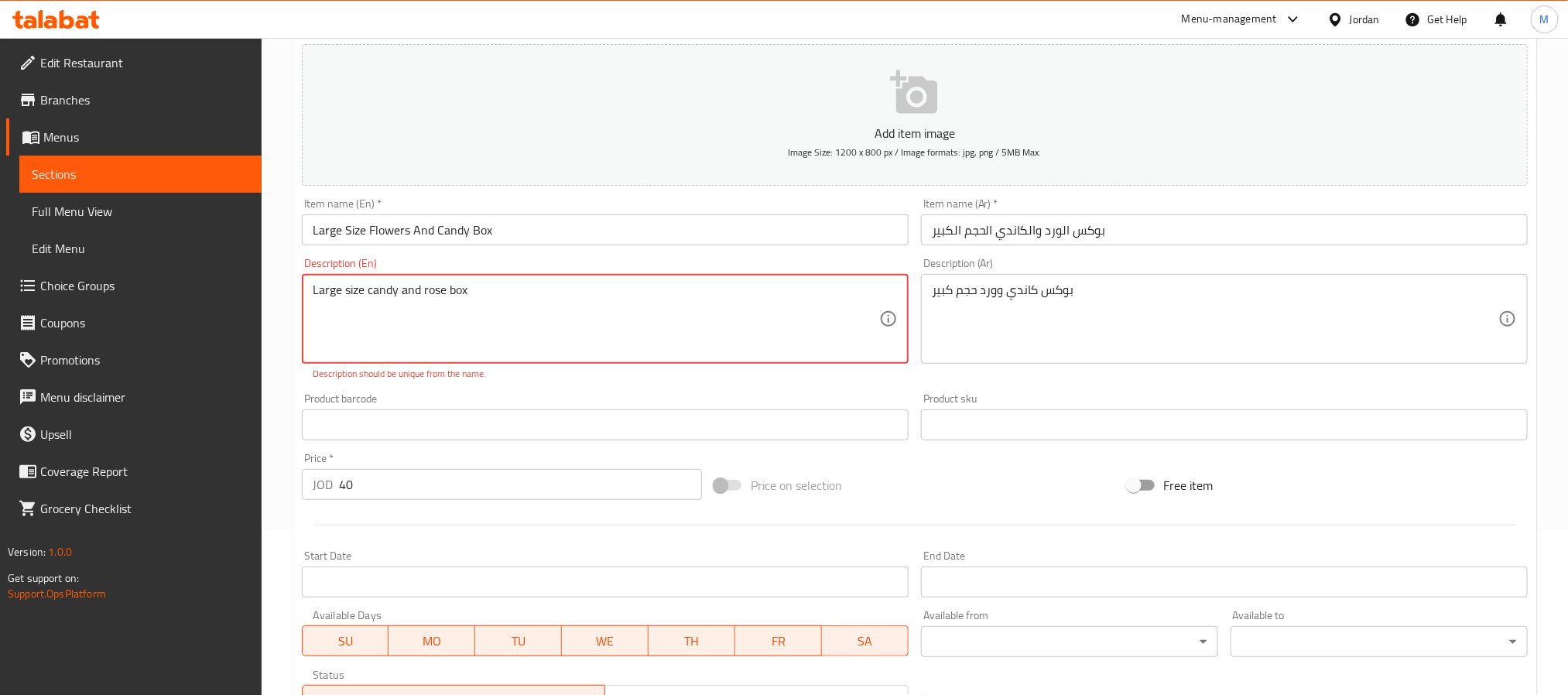
click at [409, 294] on textarea "Large size candy and rose box" at bounding box center [596, 319] width 567 height 74
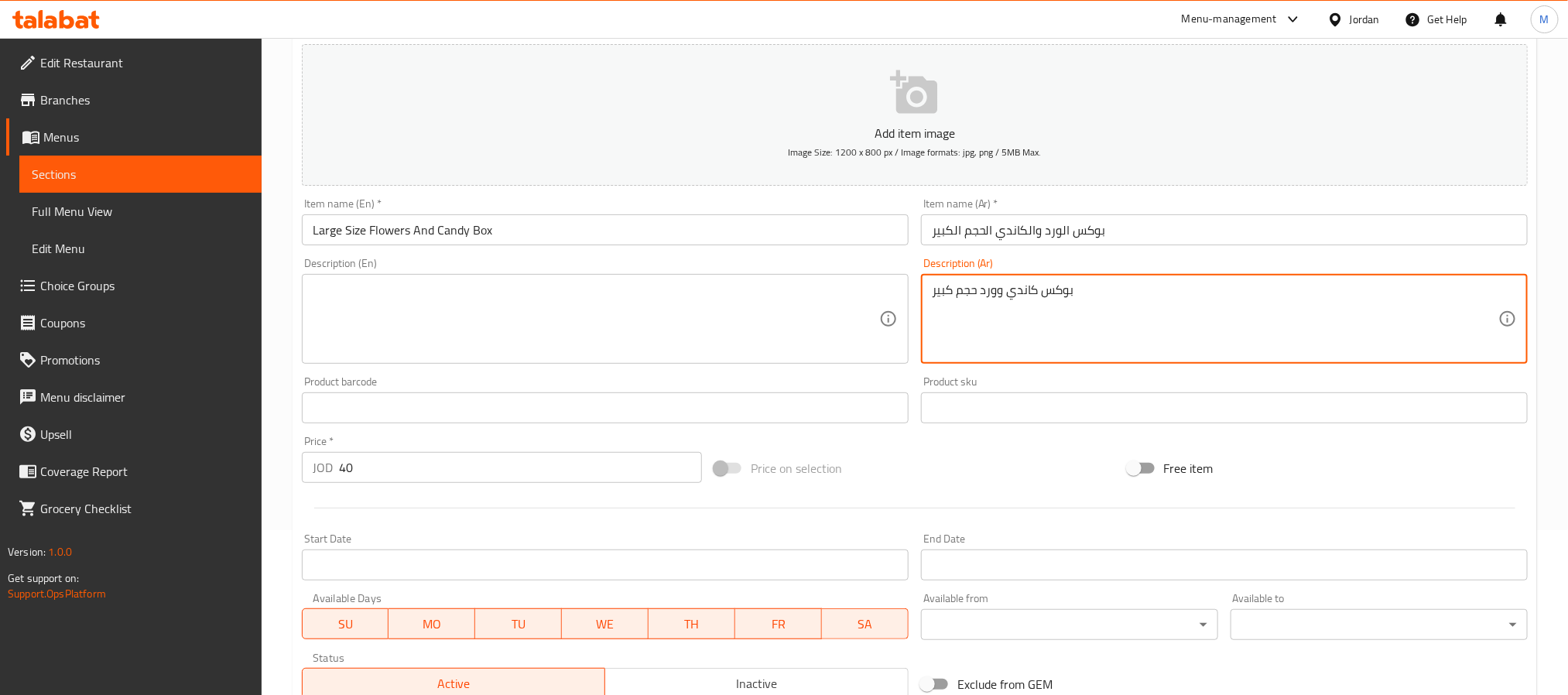
click at [1027, 284] on textarea "بوكس كاندي وورد حجم كبير" at bounding box center [1215, 319] width 567 height 74
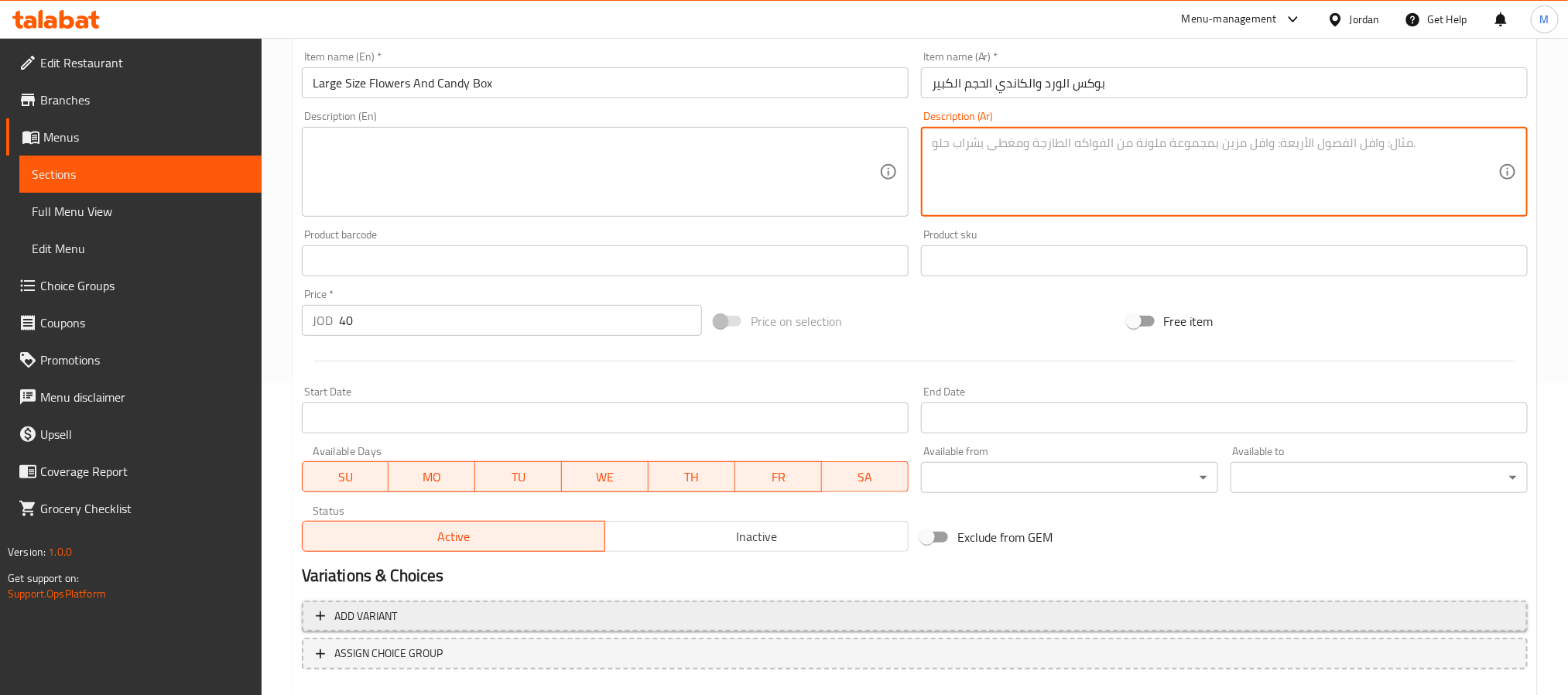
scroll to position [397, 0]
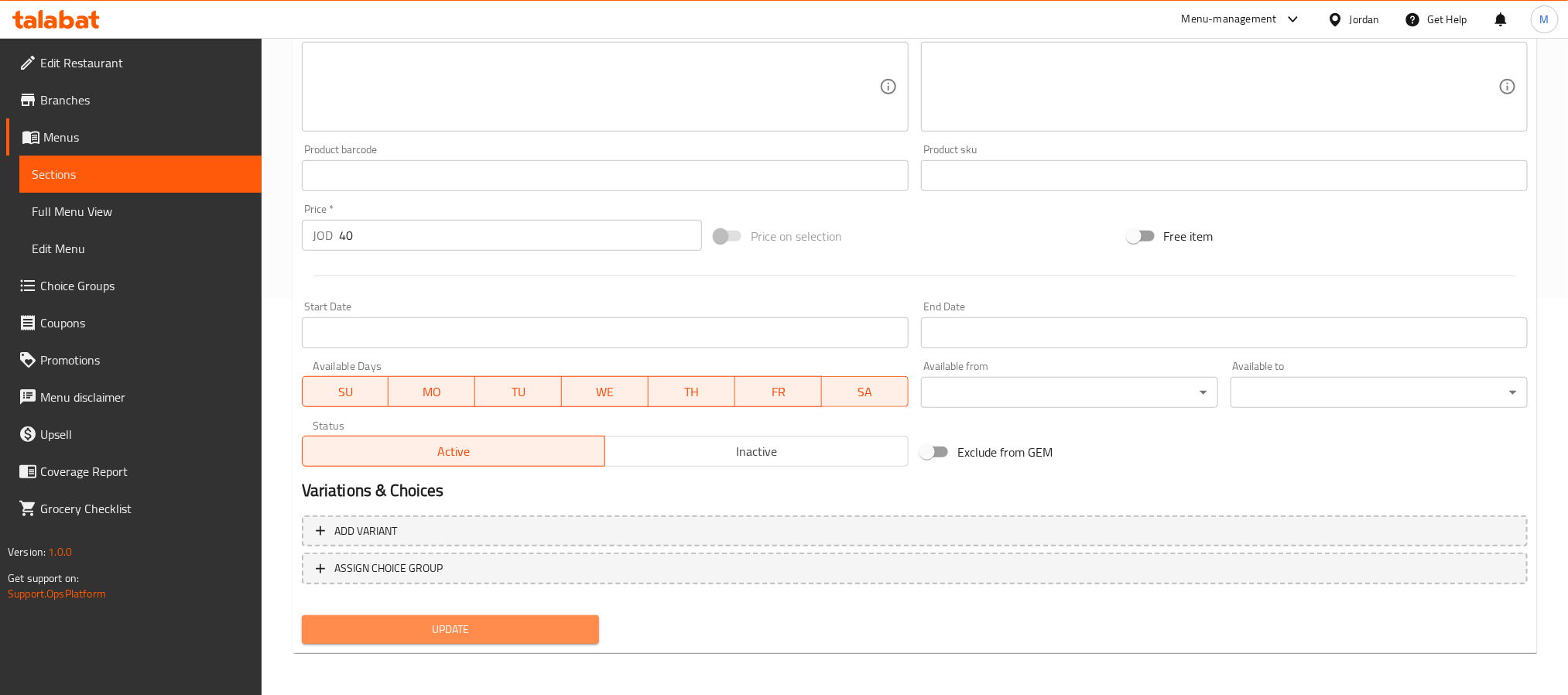
click at [537, 620] on span "Update" at bounding box center [450, 629] width 273 height 19
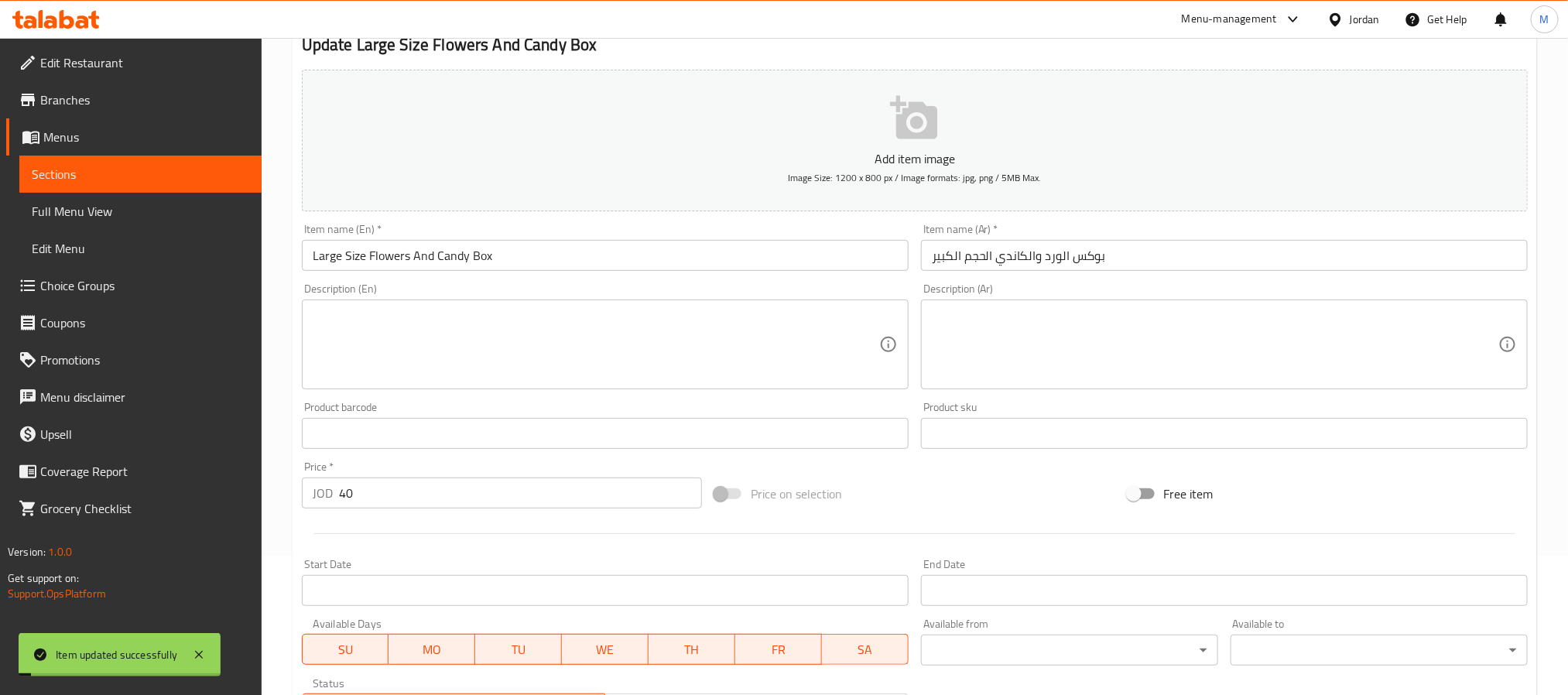
scroll to position [0, 0]
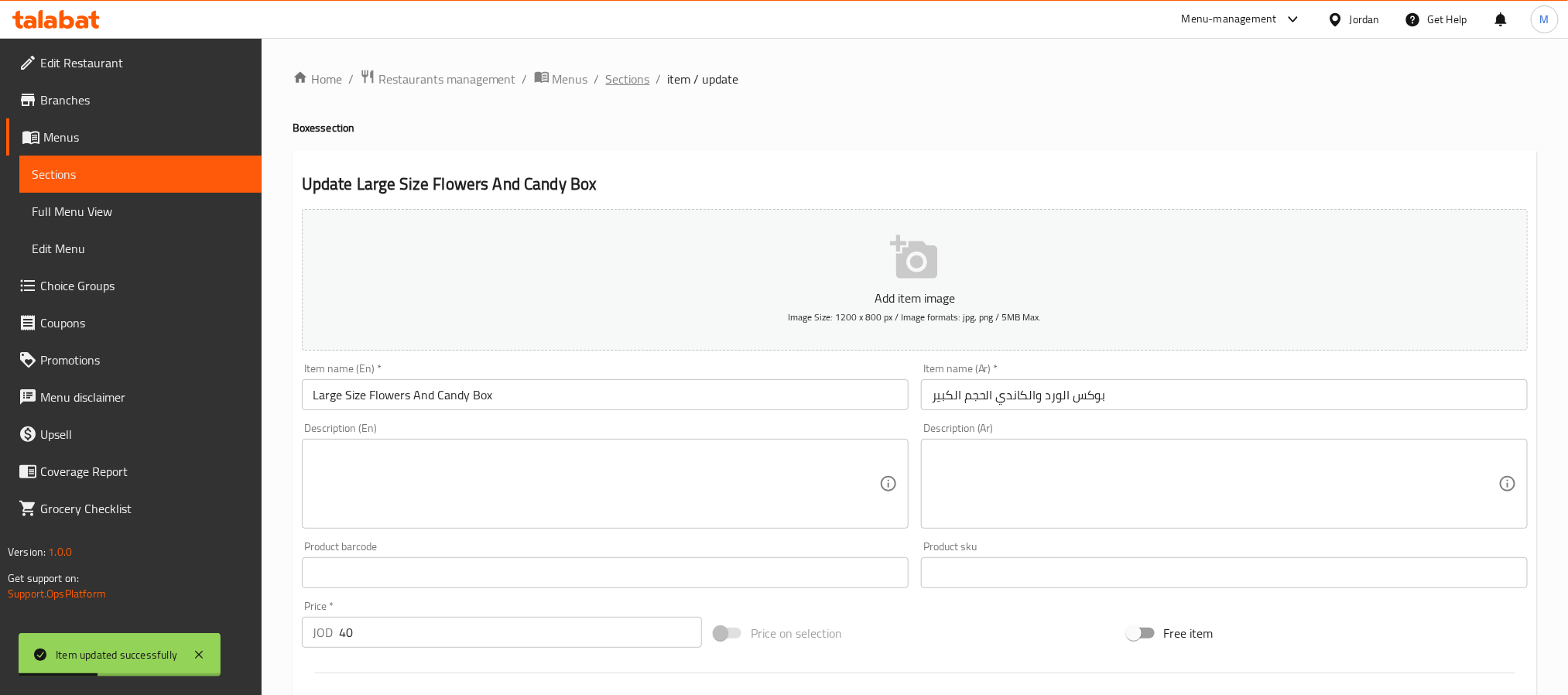
click at [639, 77] on span "Sections" at bounding box center [628, 78] width 44 height 18
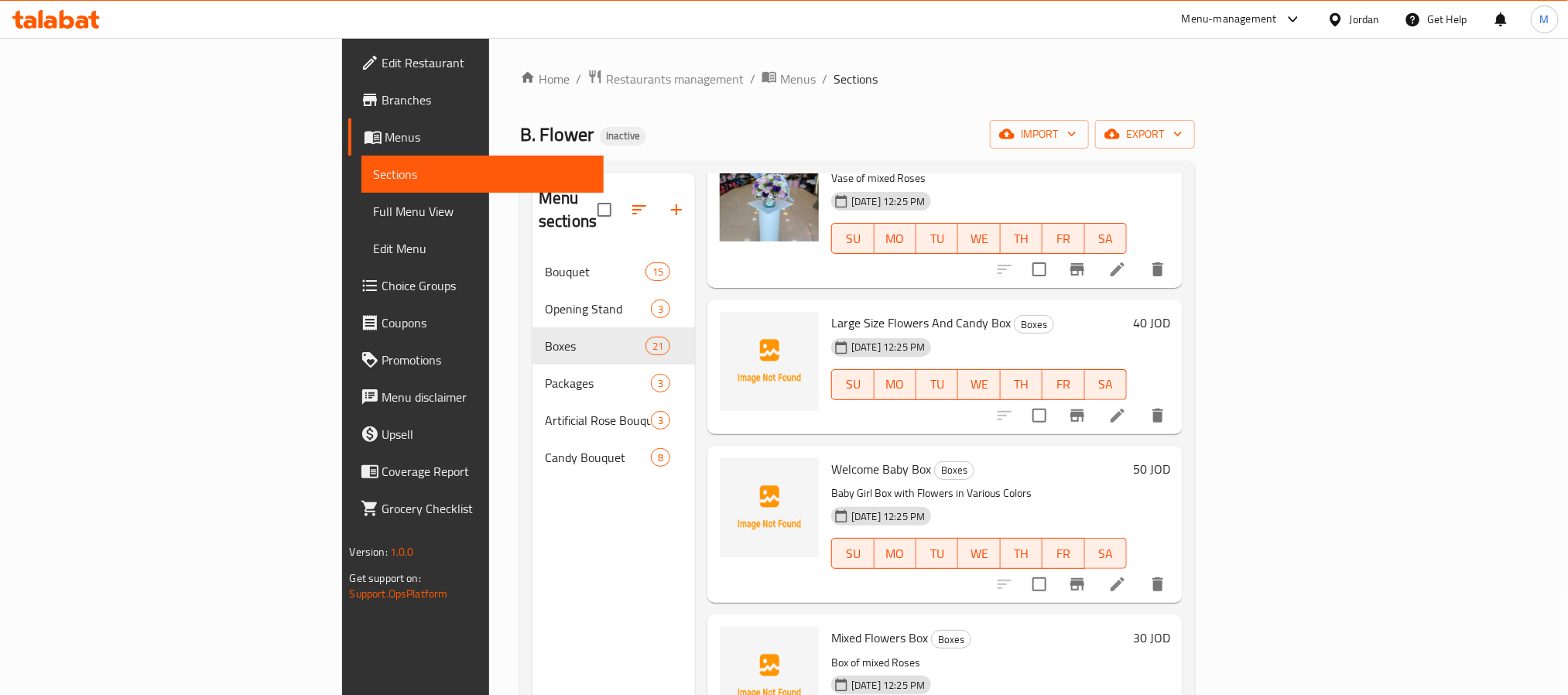
scroll to position [2207, 0]
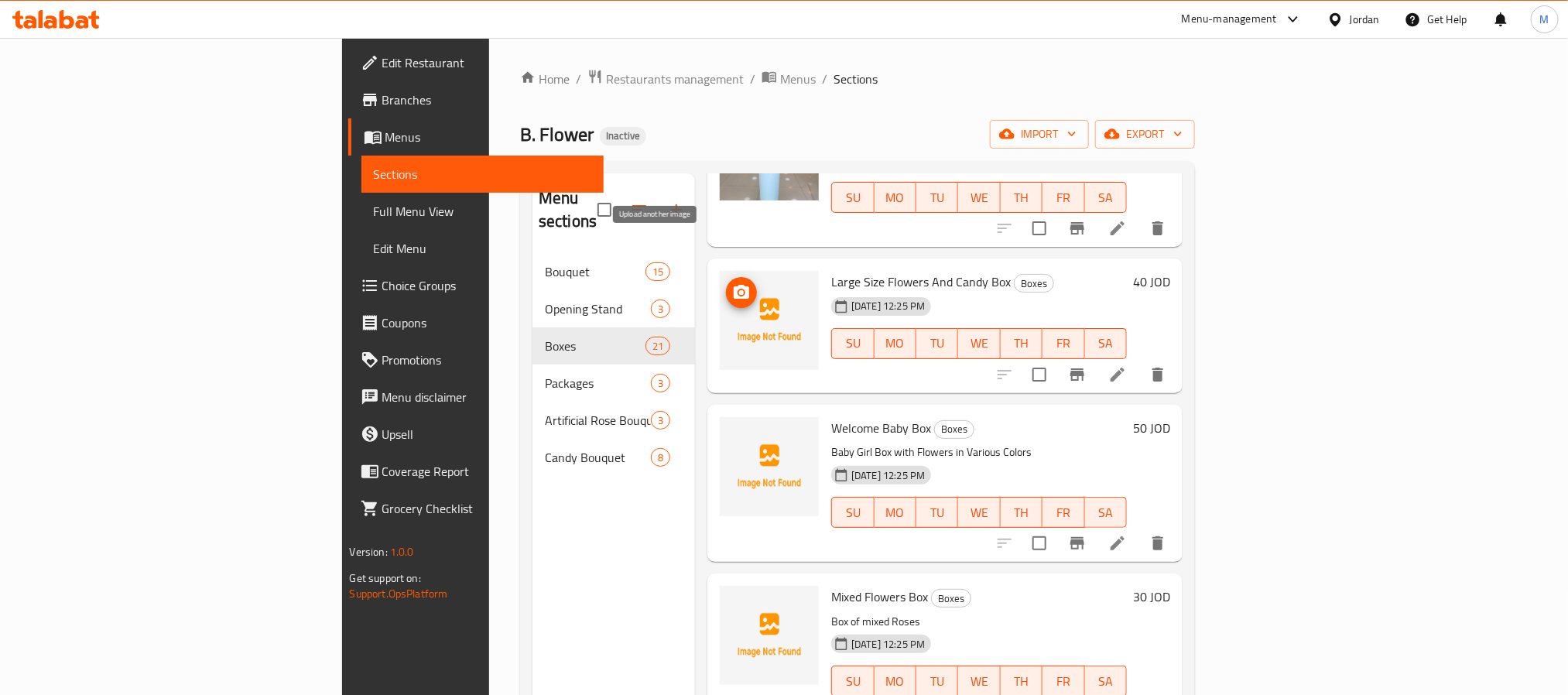
drag, startPoint x: 660, startPoint y: 250, endPoint x: 660, endPoint y: 234, distance: 16.0
click at [732, 283] on icon "upload picture" at bounding box center [741, 292] width 18 height 18
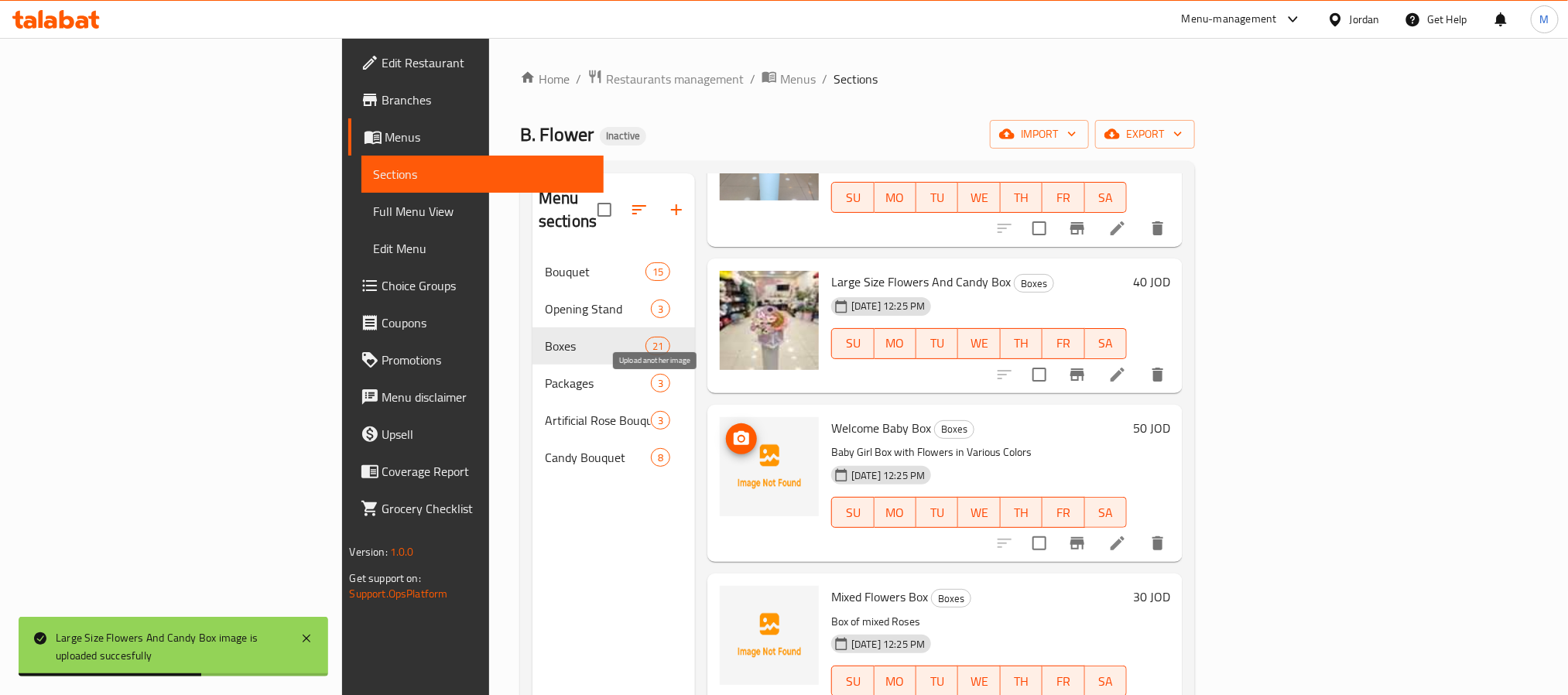
click at [732, 429] on icon "upload picture" at bounding box center [741, 438] width 18 height 18
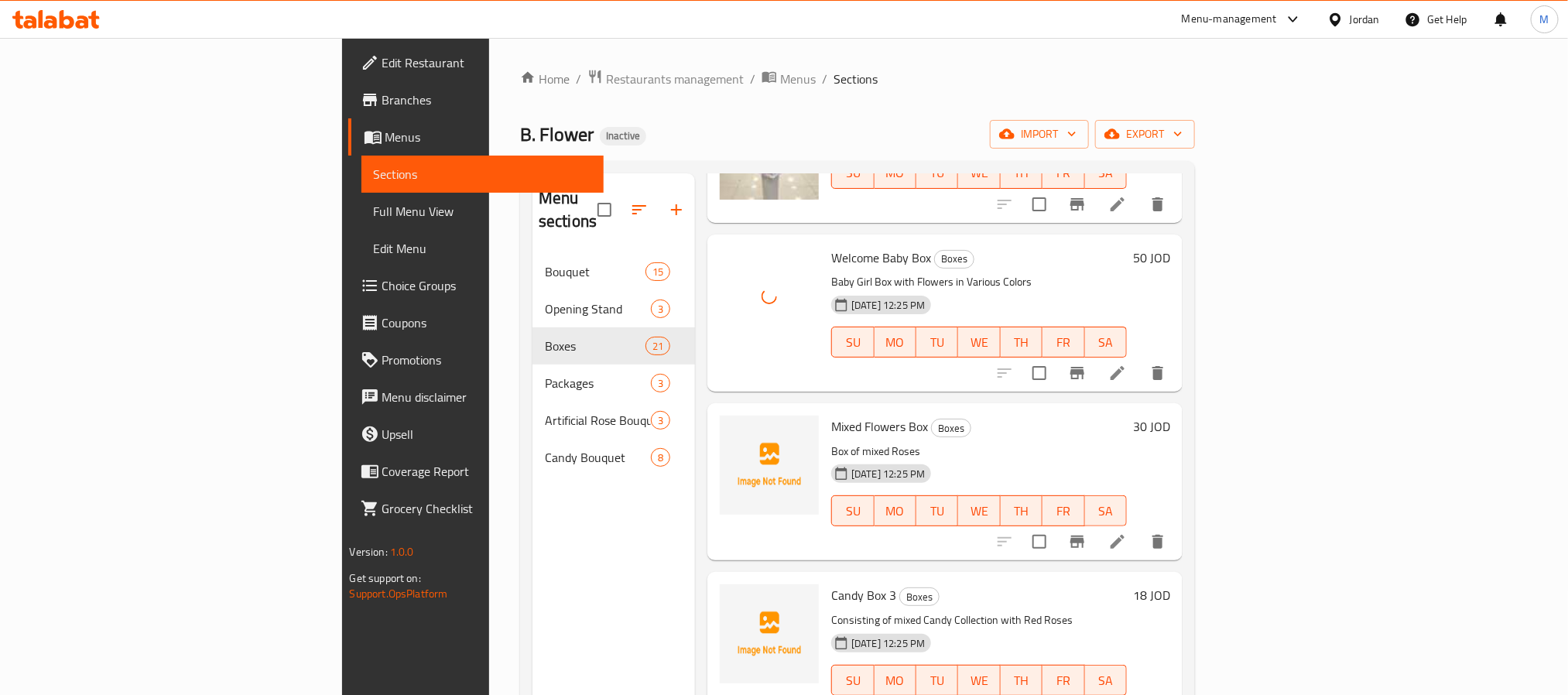
scroll to position [2438, 0]
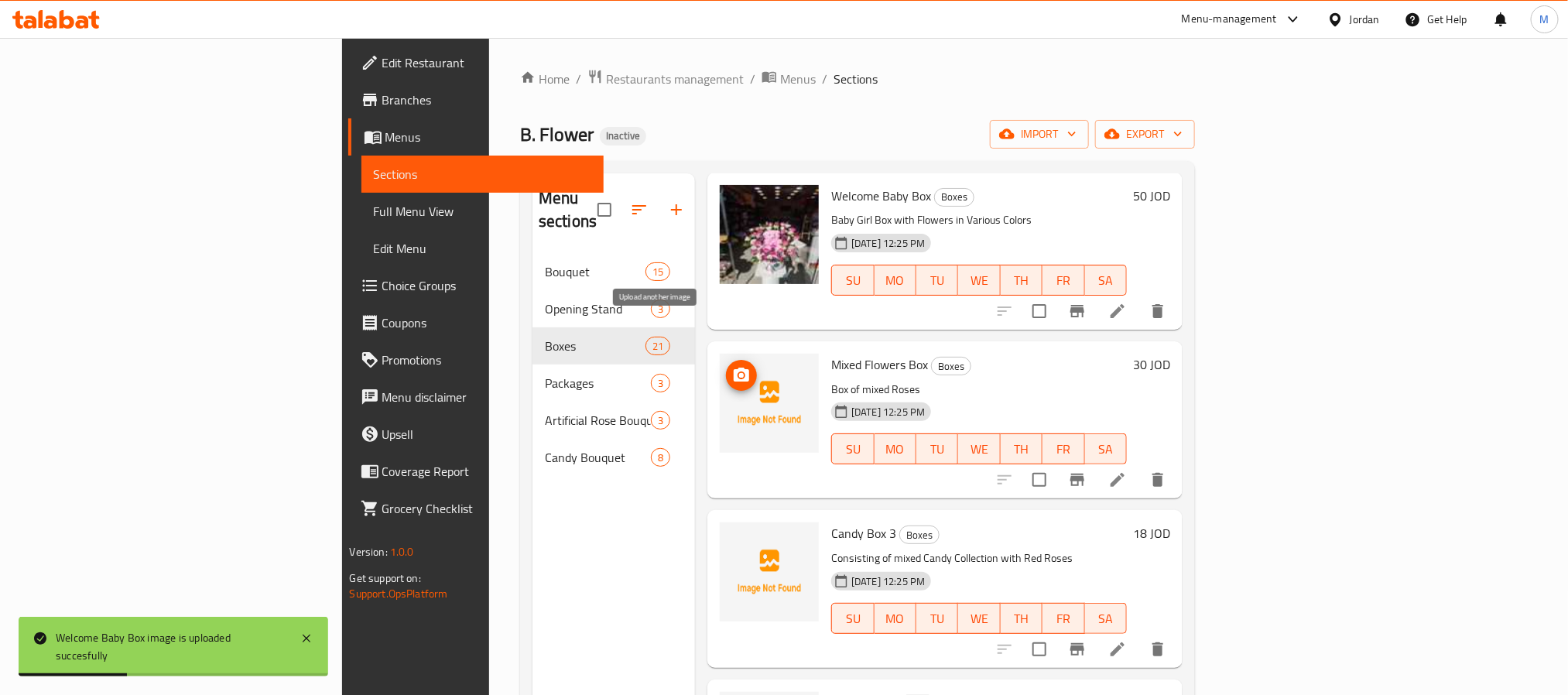
click at [732, 366] on icon "upload picture" at bounding box center [741, 375] width 18 height 18
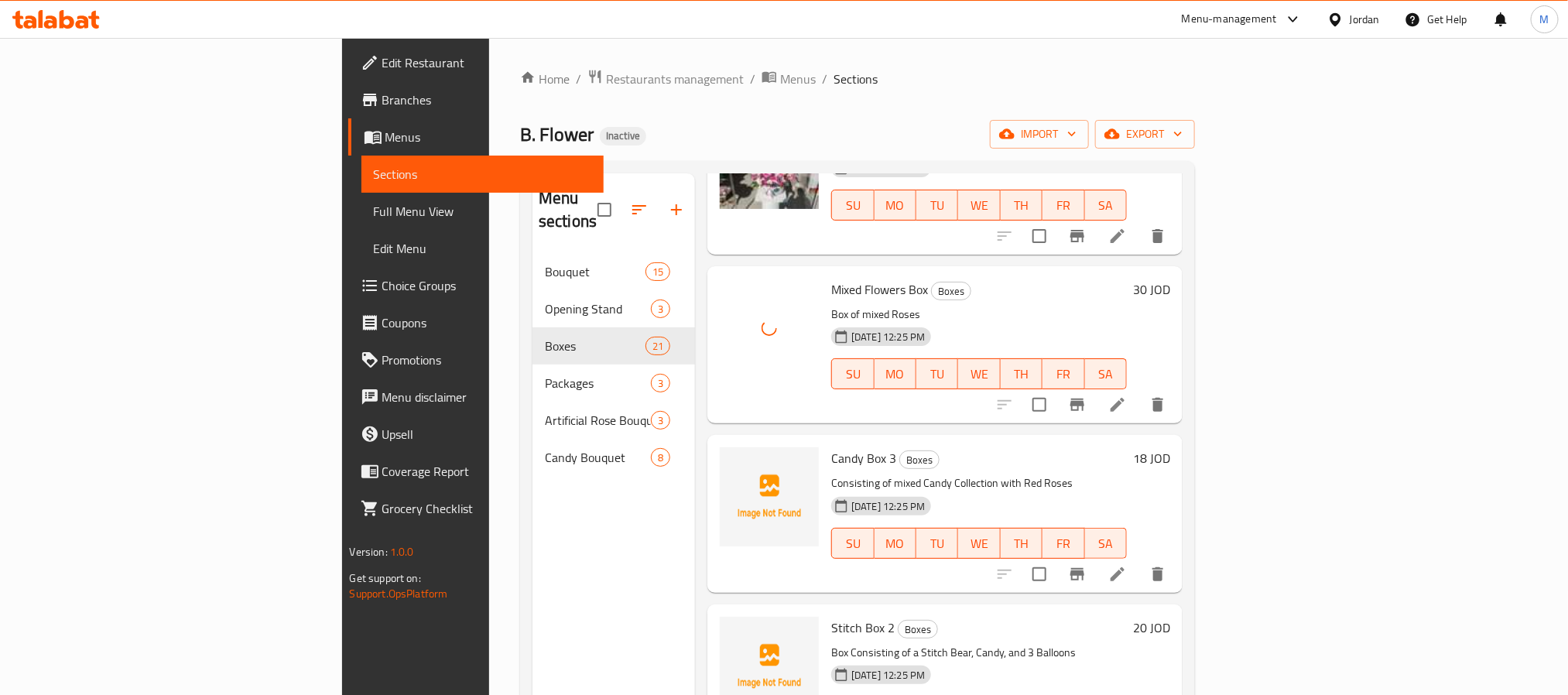
scroll to position [2555, 0]
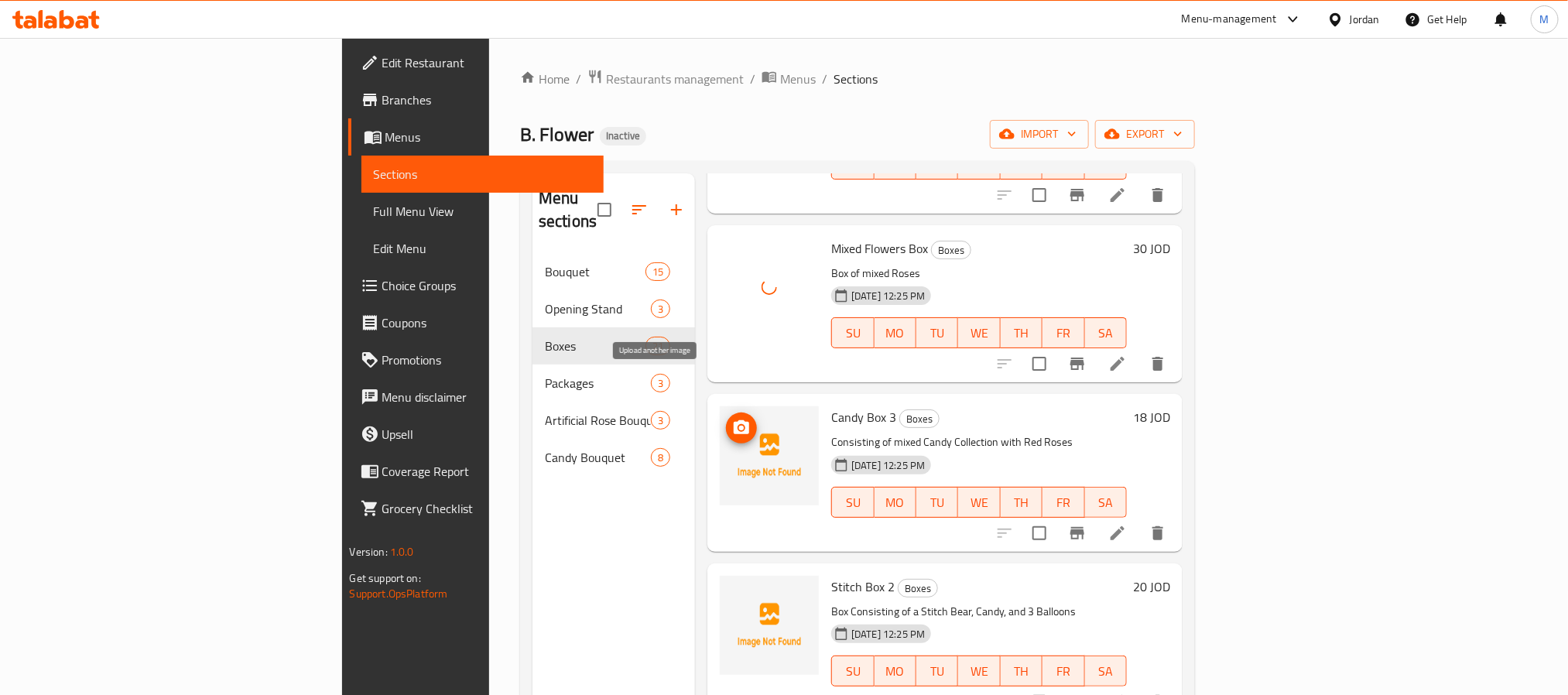
click at [732, 419] on icon "upload picture" at bounding box center [741, 428] width 18 height 18
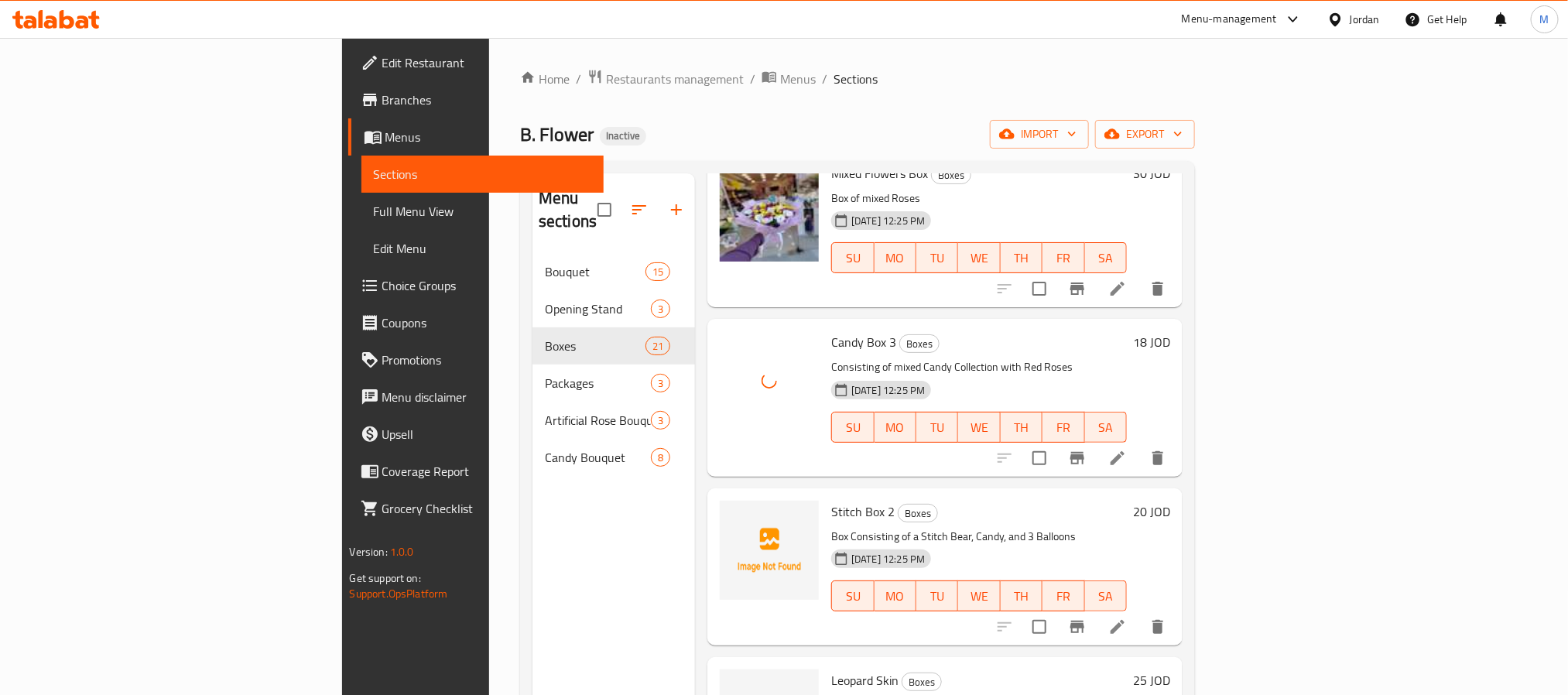
scroll to position [2671, 0]
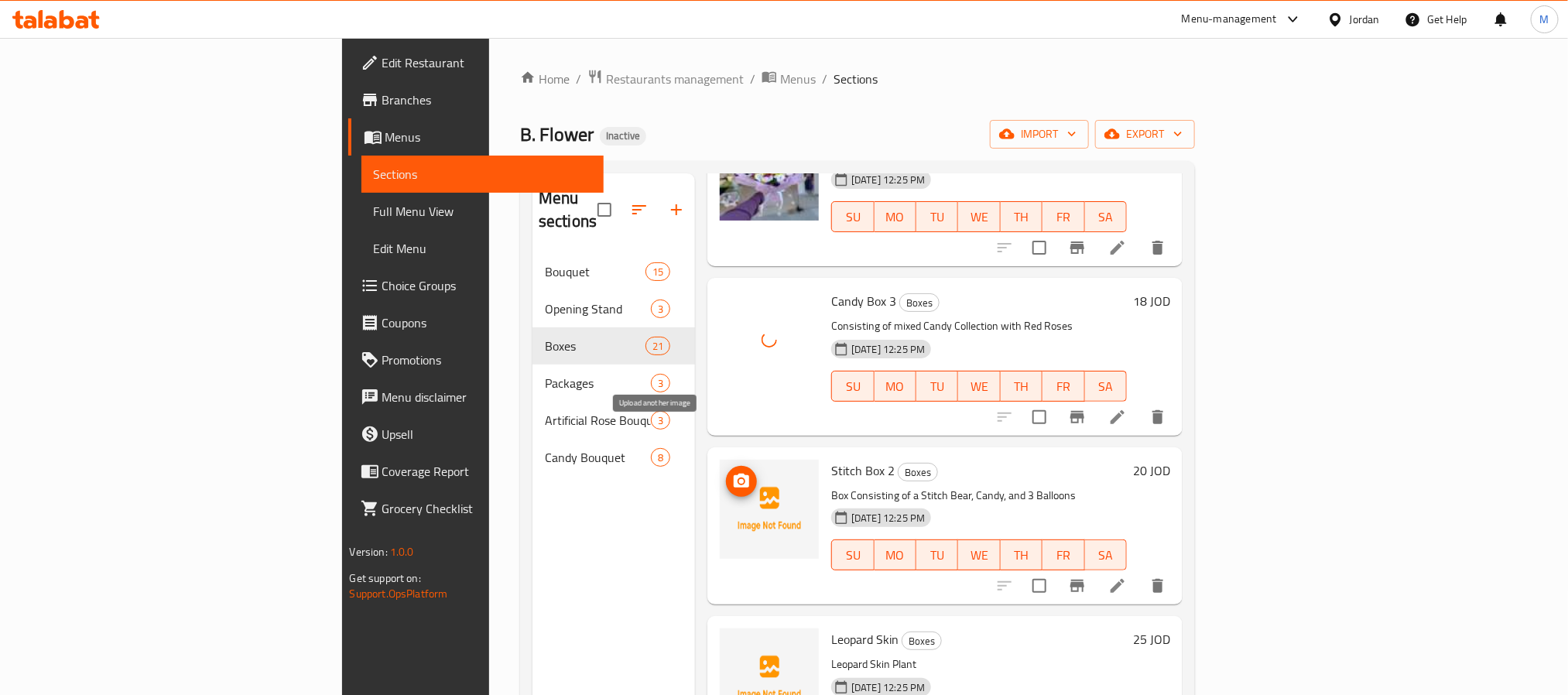
click at [726, 466] on button "upload picture" at bounding box center [741, 481] width 31 height 31
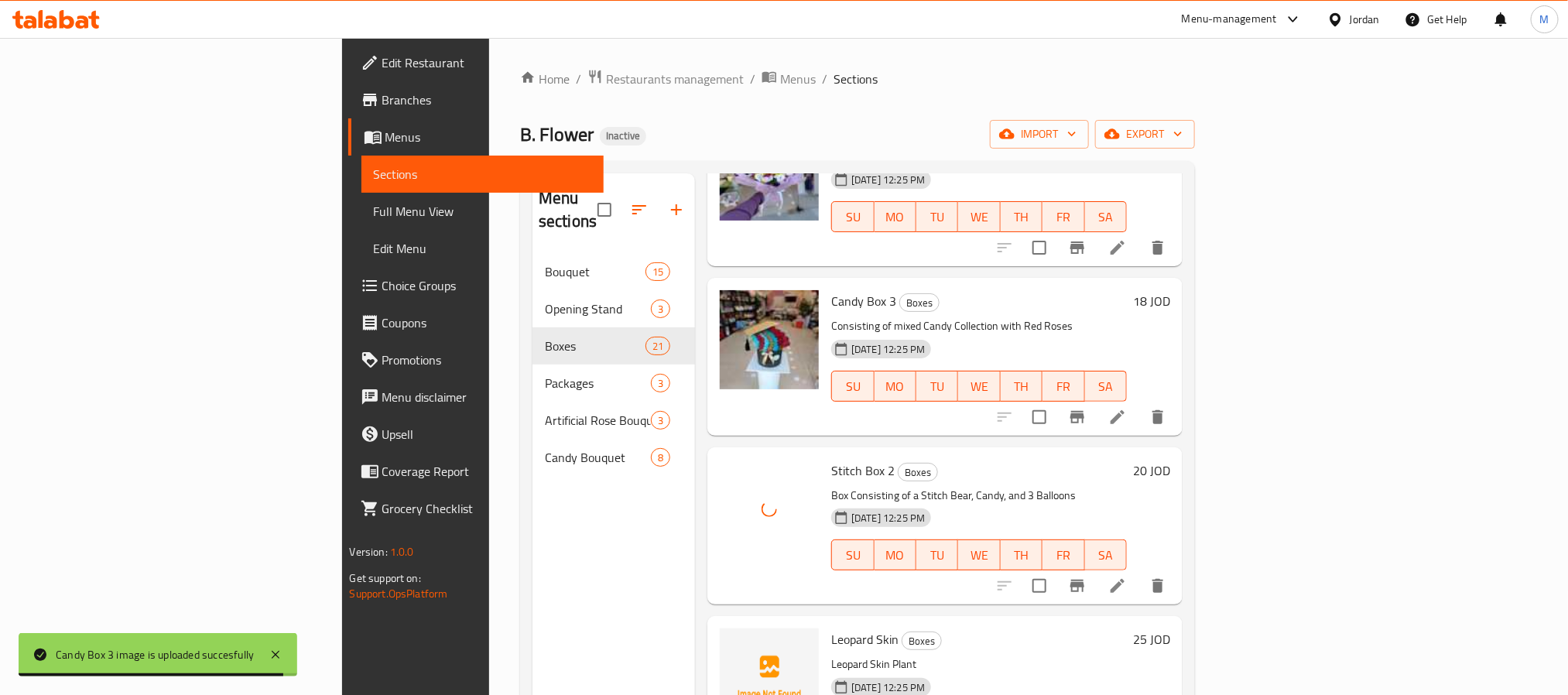
scroll to position [2787, 0]
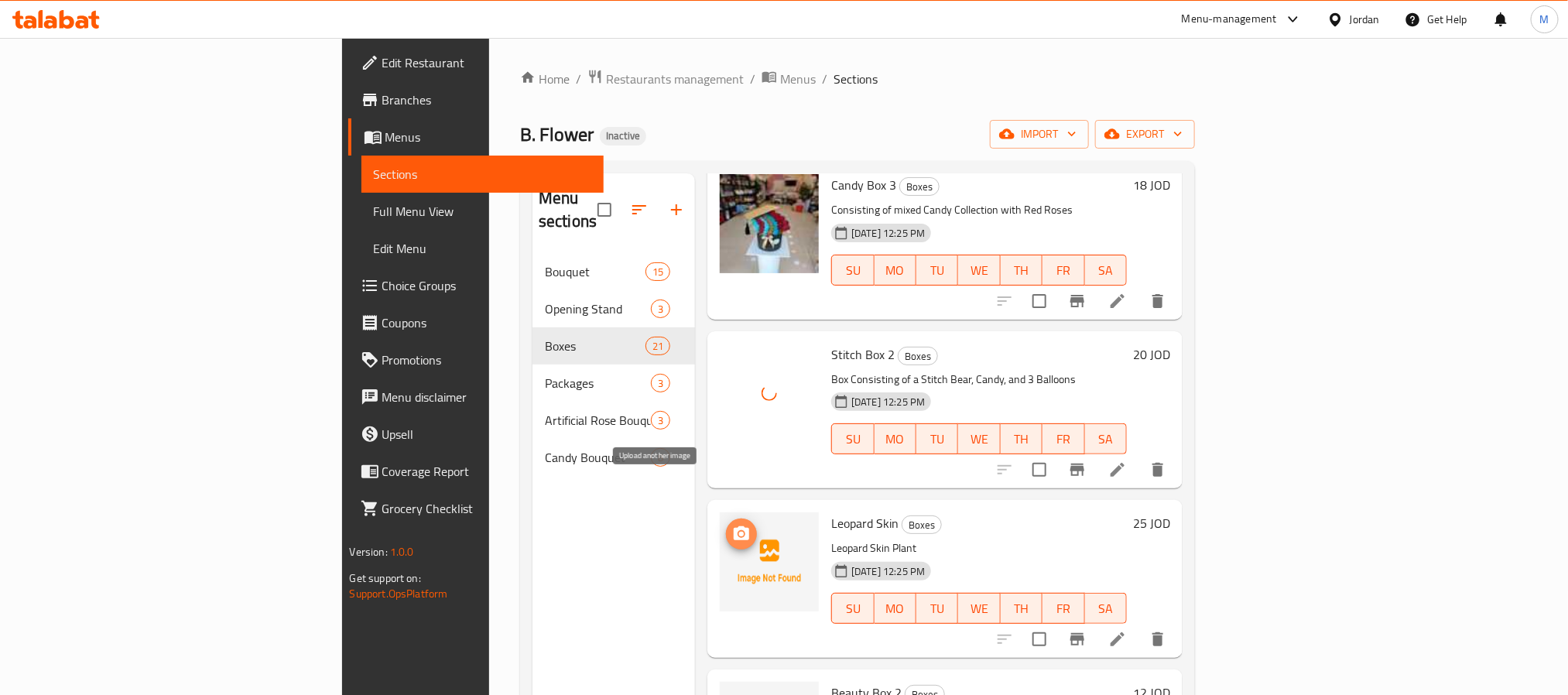
click at [739, 532] on circle "upload picture" at bounding box center [741, 534] width 5 height 5
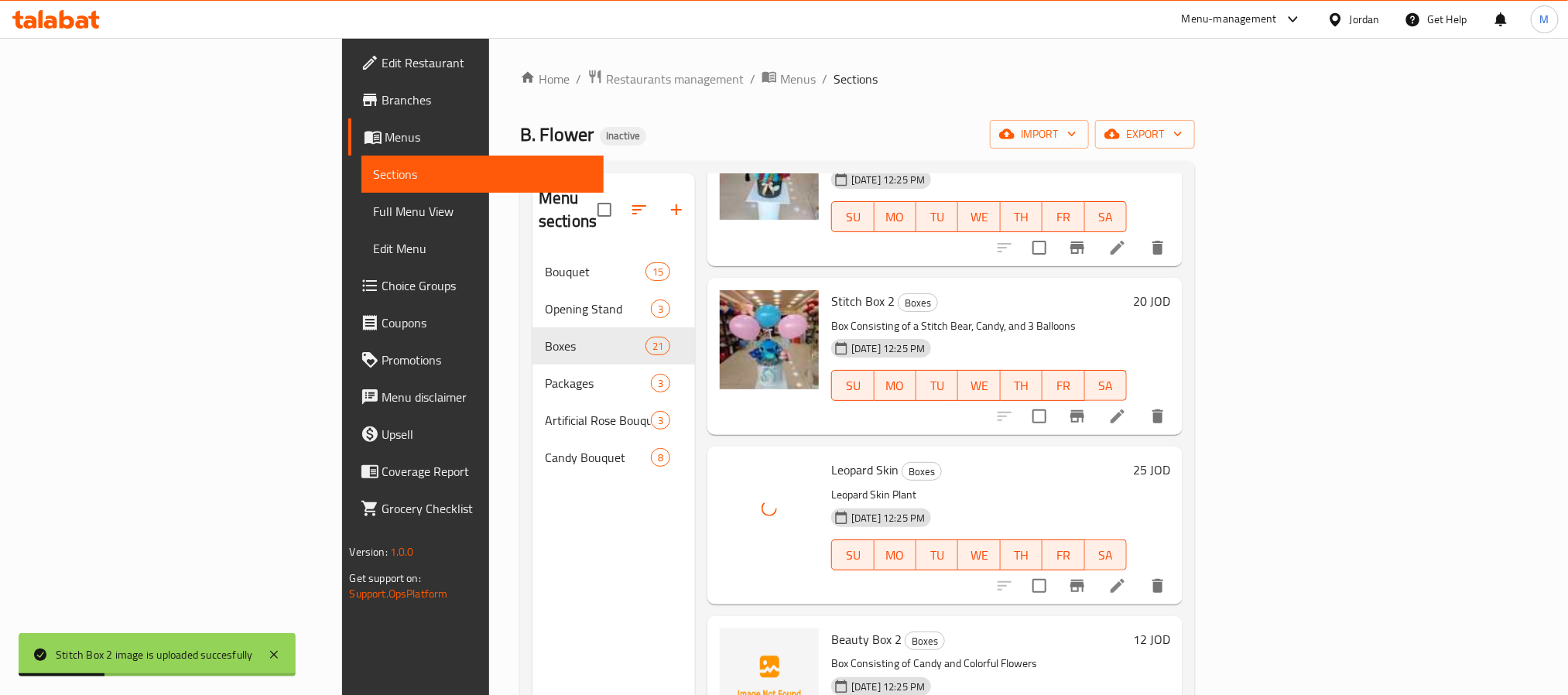
scroll to position [2870, 0]
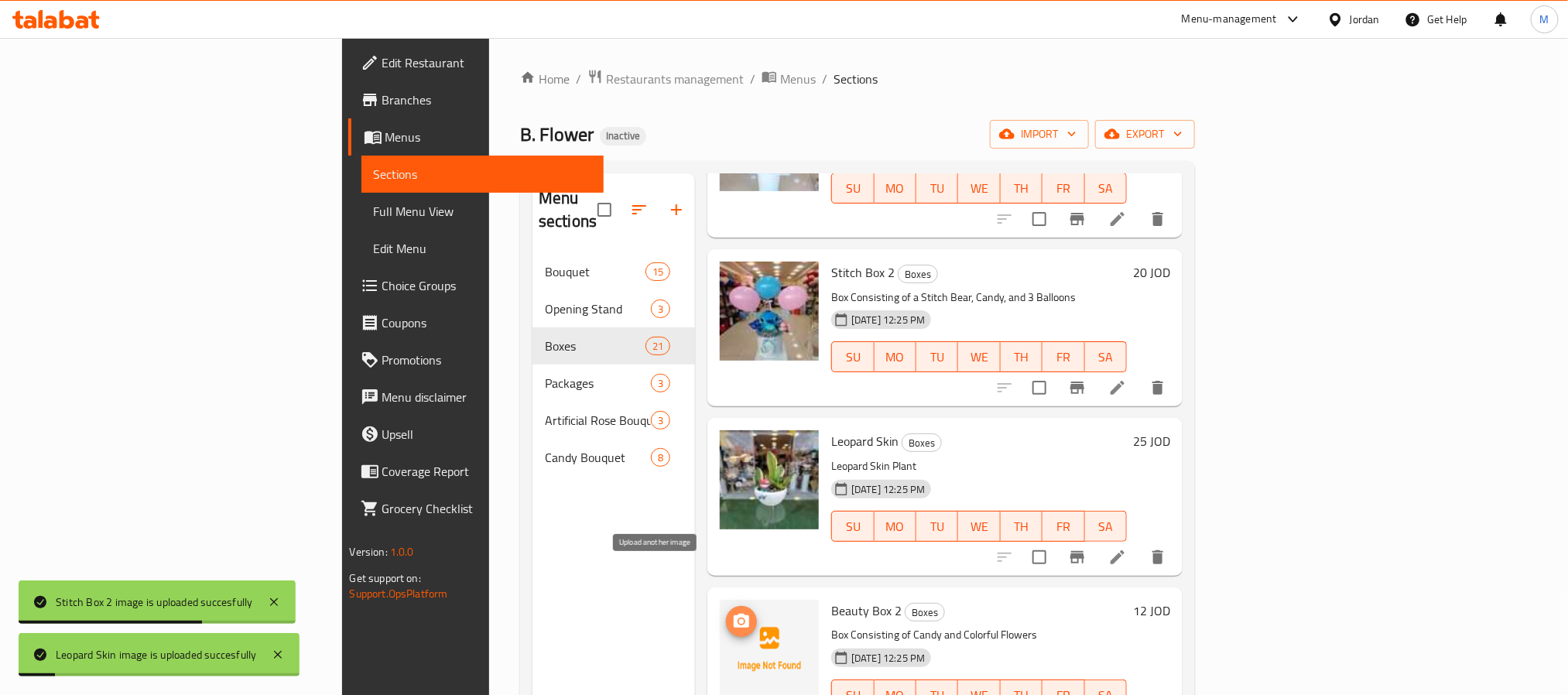
click at [726, 613] on span "upload picture" at bounding box center [741, 621] width 31 height 18
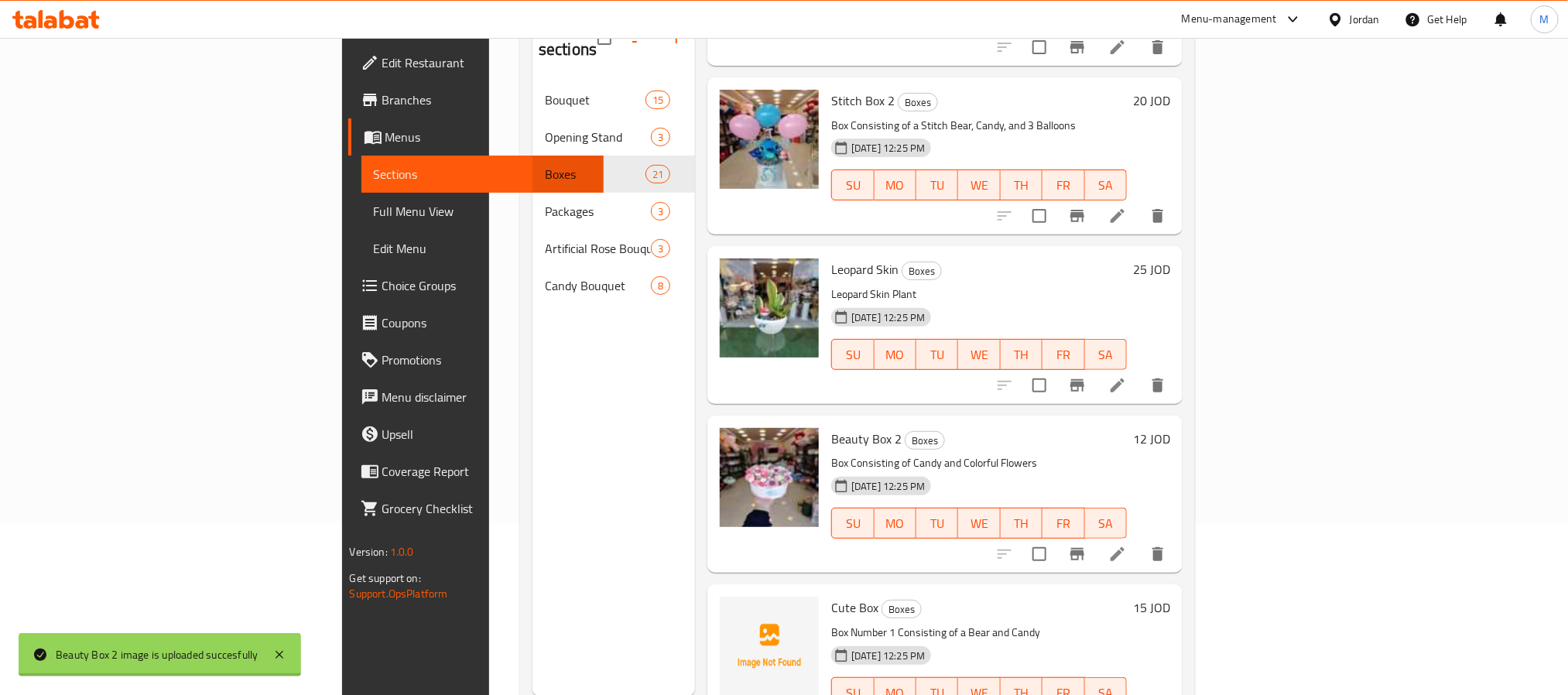
scroll to position [217, 0]
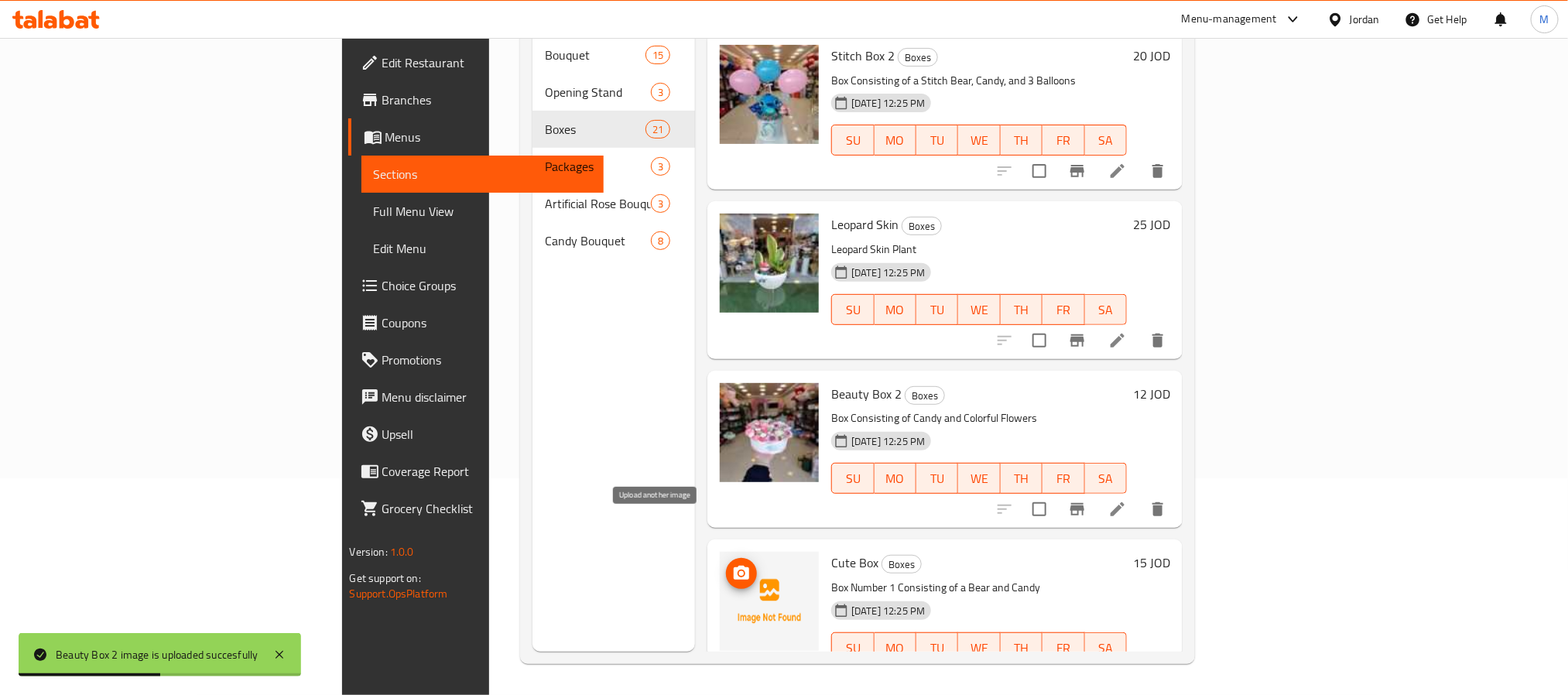
click at [739, 571] on circle "upload picture" at bounding box center [741, 573] width 5 height 5
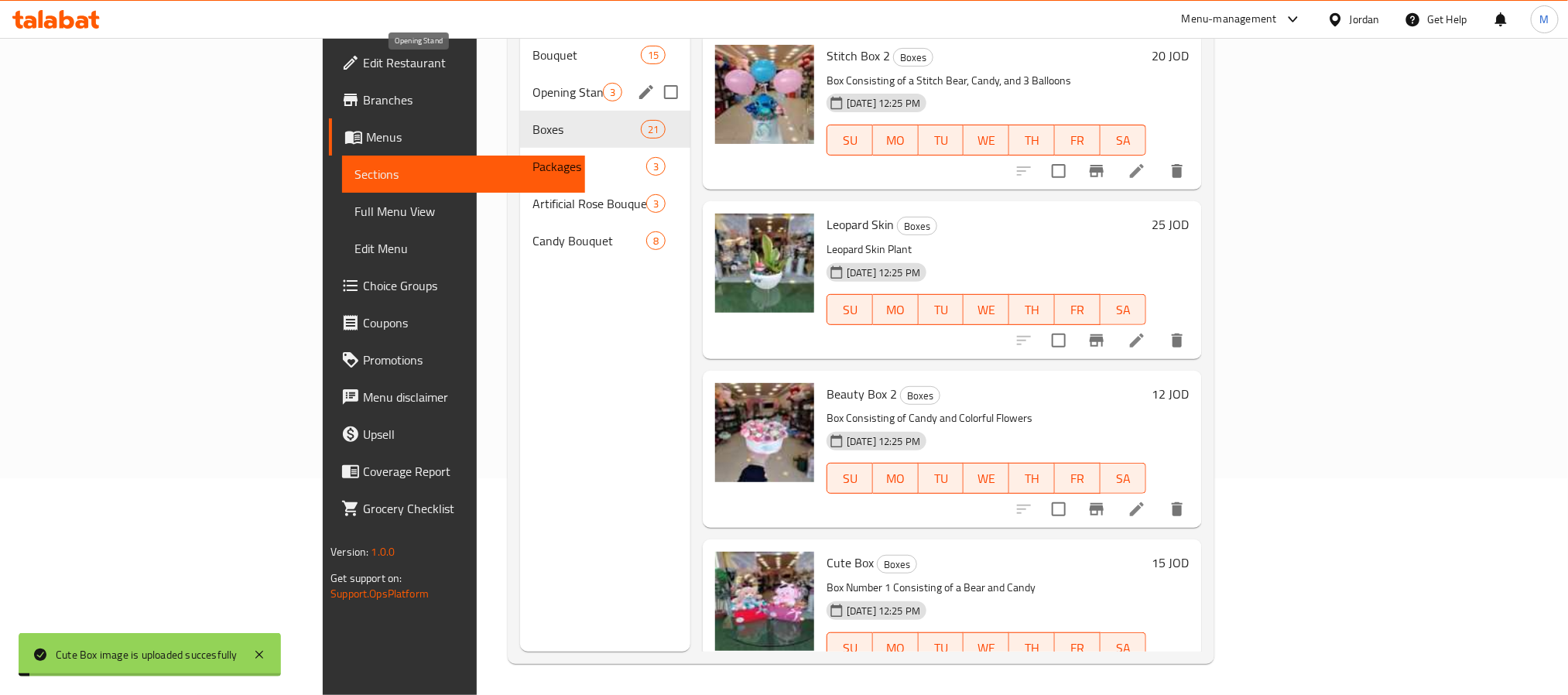
click at [533, 83] on span "Opening Stand" at bounding box center [568, 92] width 70 height 18
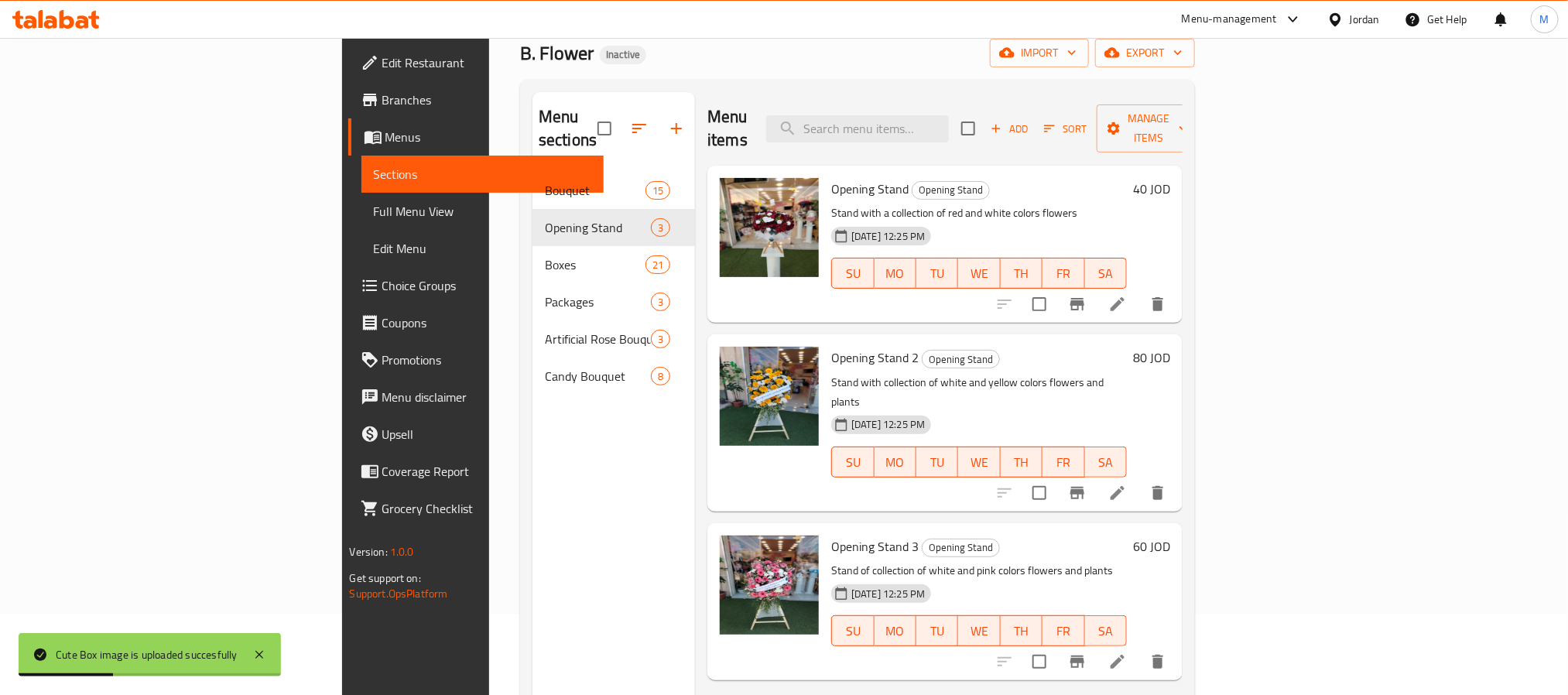
scroll to position [116, 0]
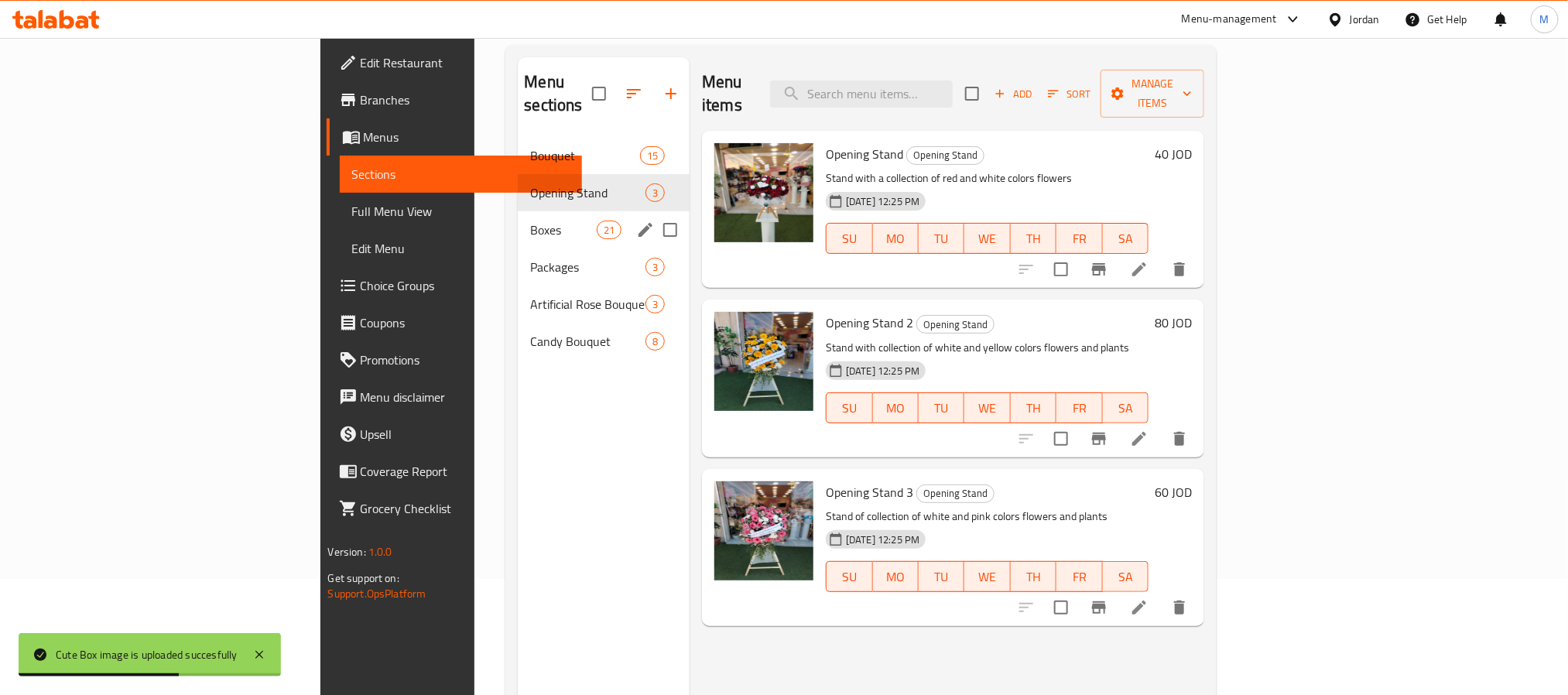
click at [530, 221] on span "Boxes" at bounding box center [563, 230] width 66 height 18
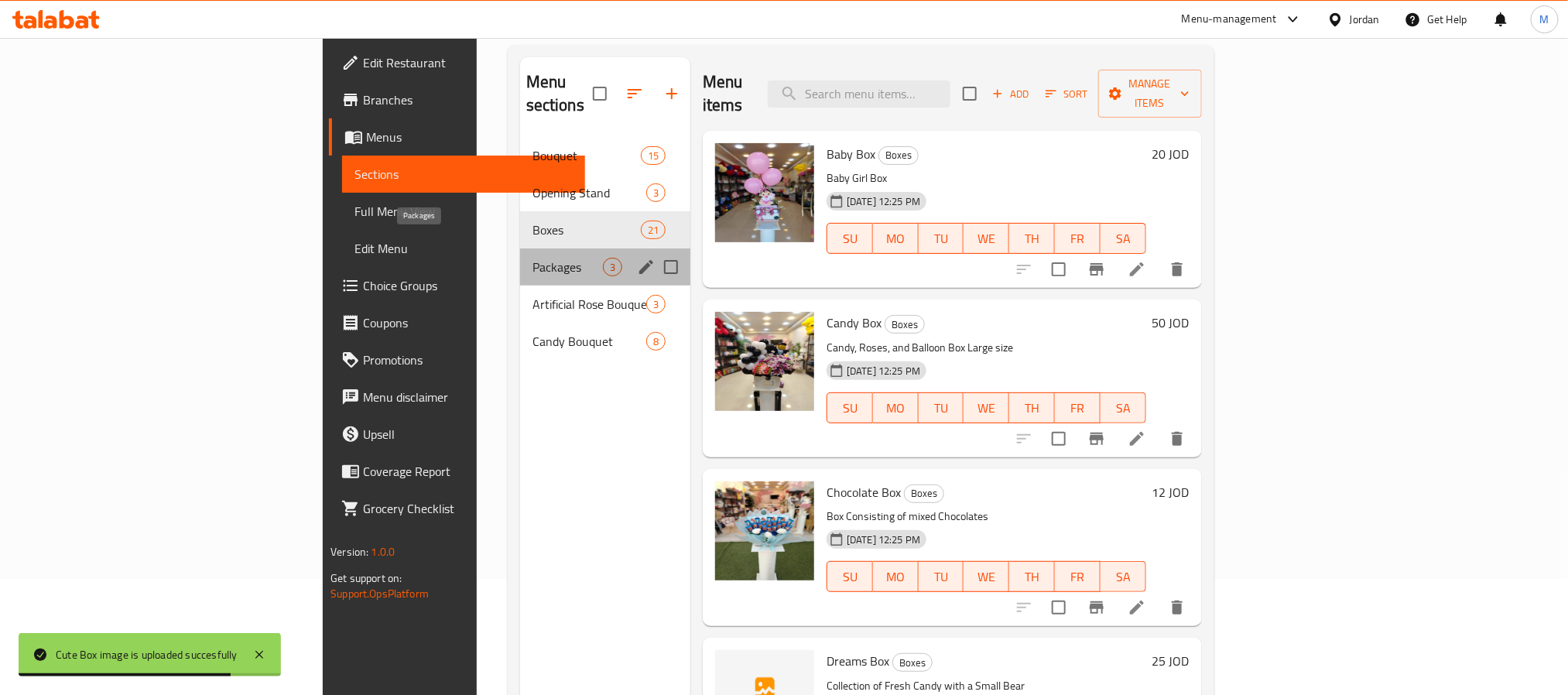
click at [533, 258] on span "Packages" at bounding box center [568, 266] width 70 height 18
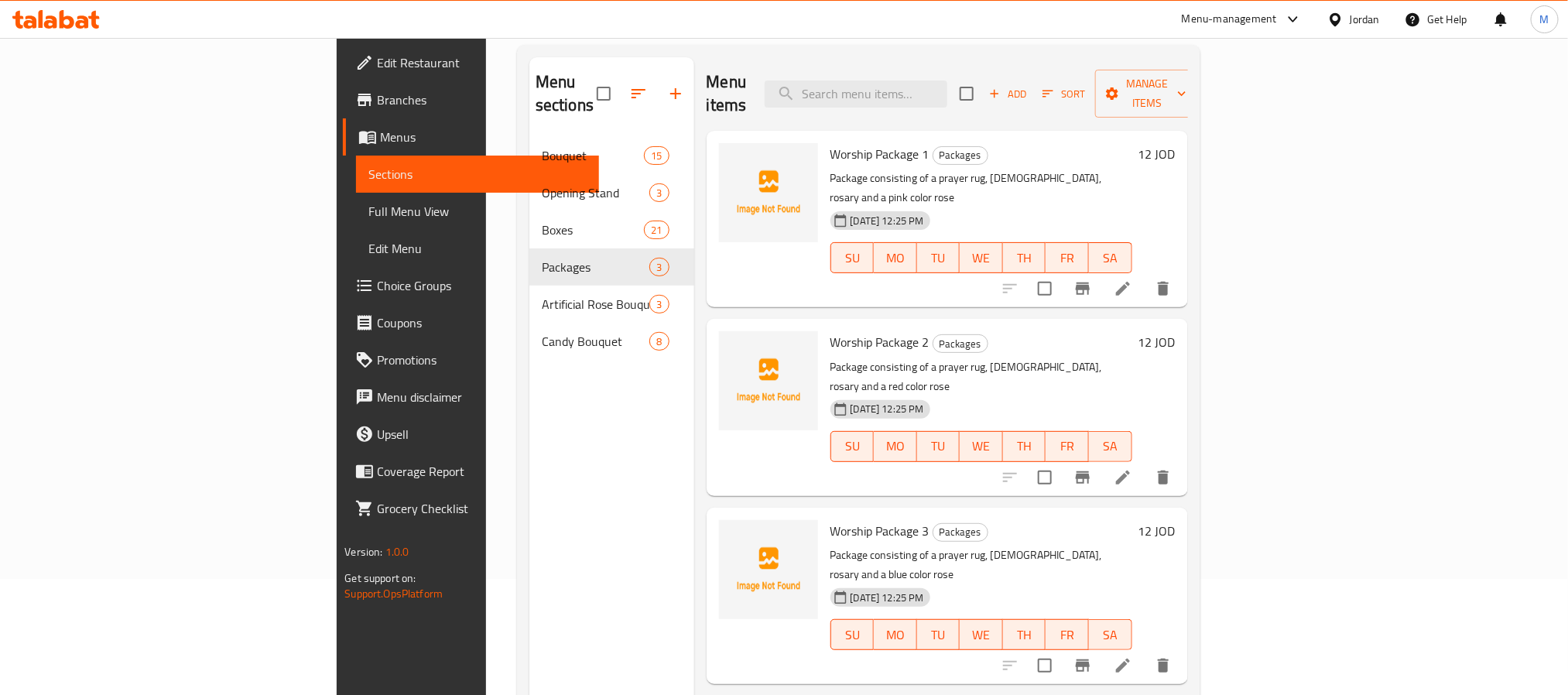
click at [1145, 275] on li at bounding box center [1123, 289] width 43 height 28
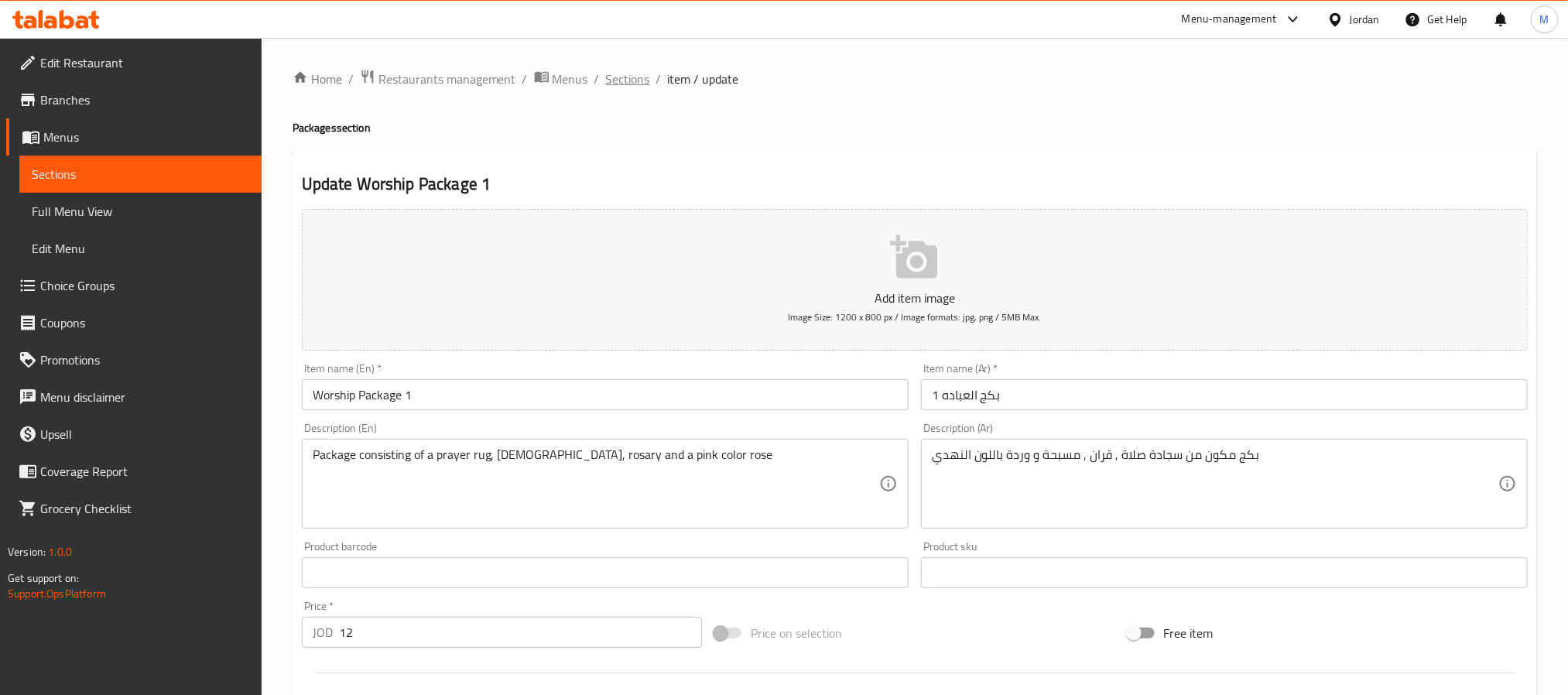
click at [625, 80] on span "Sections" at bounding box center [628, 78] width 44 height 18
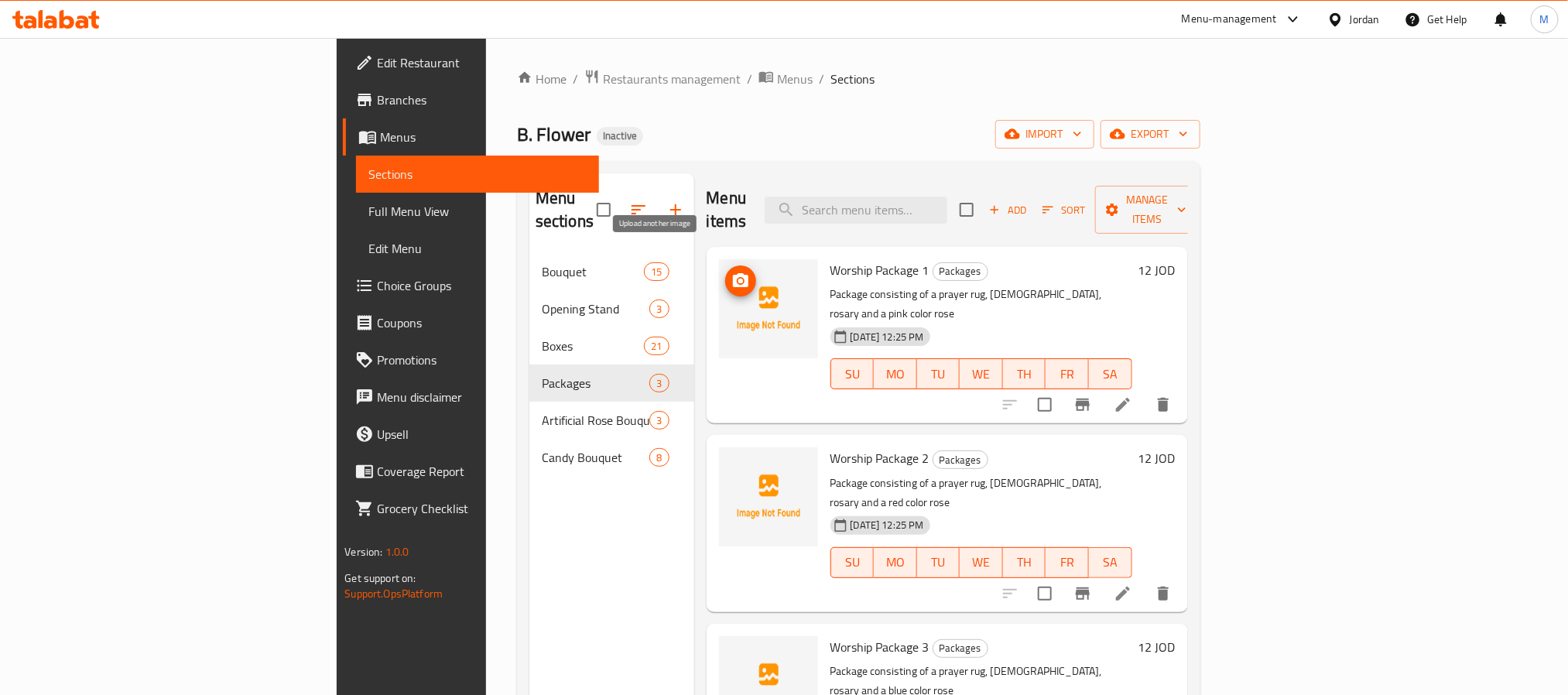
click at [732, 272] on icon "upload picture" at bounding box center [740, 281] width 18 height 18
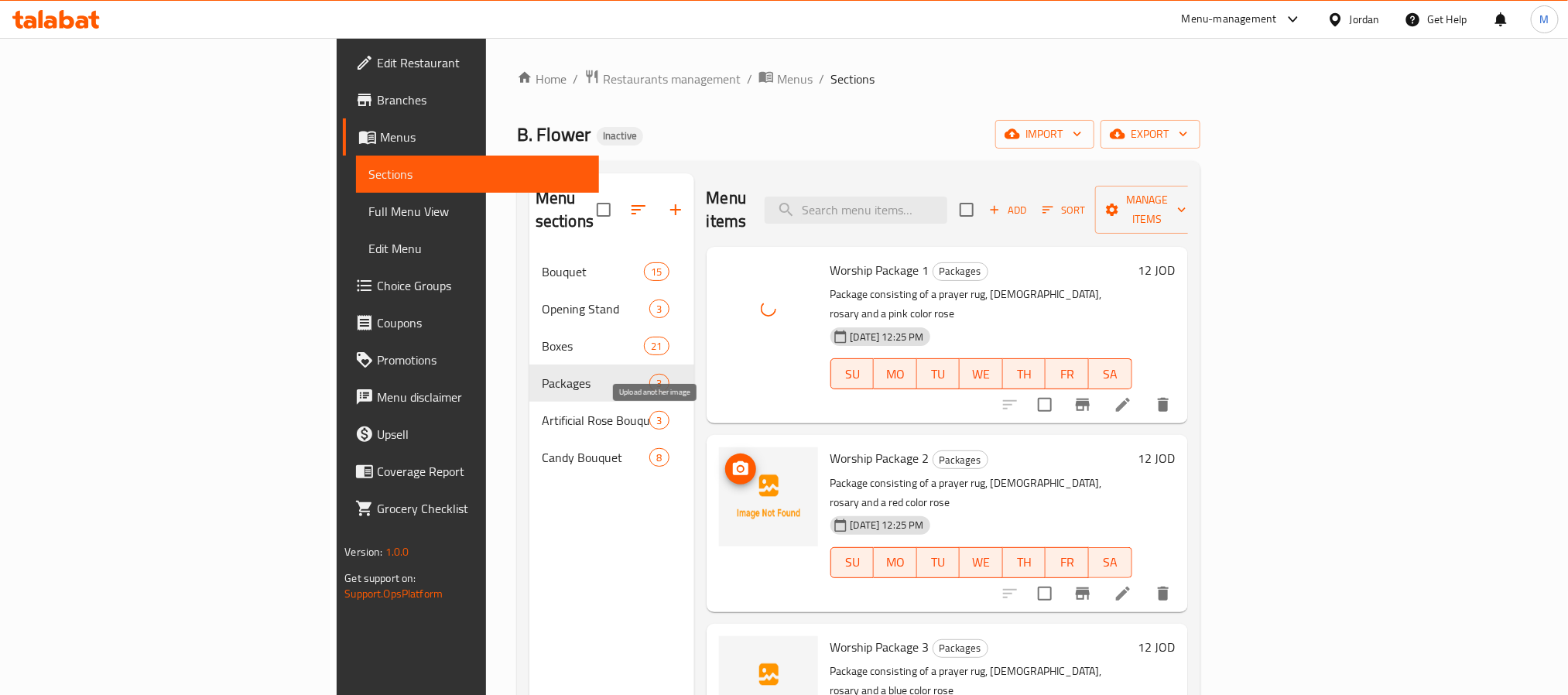
click at [733, 461] on icon "upload picture" at bounding box center [740, 468] width 15 height 14
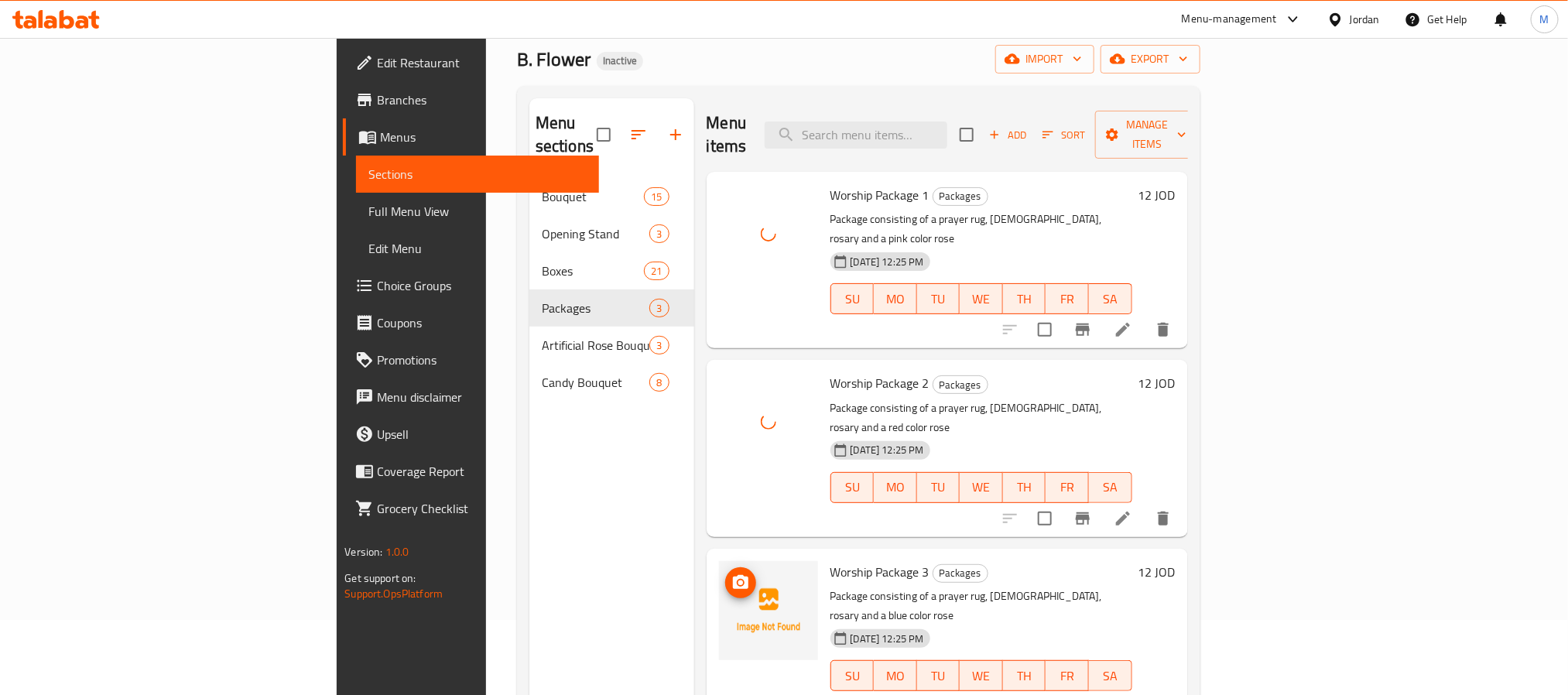
scroll to position [116, 0]
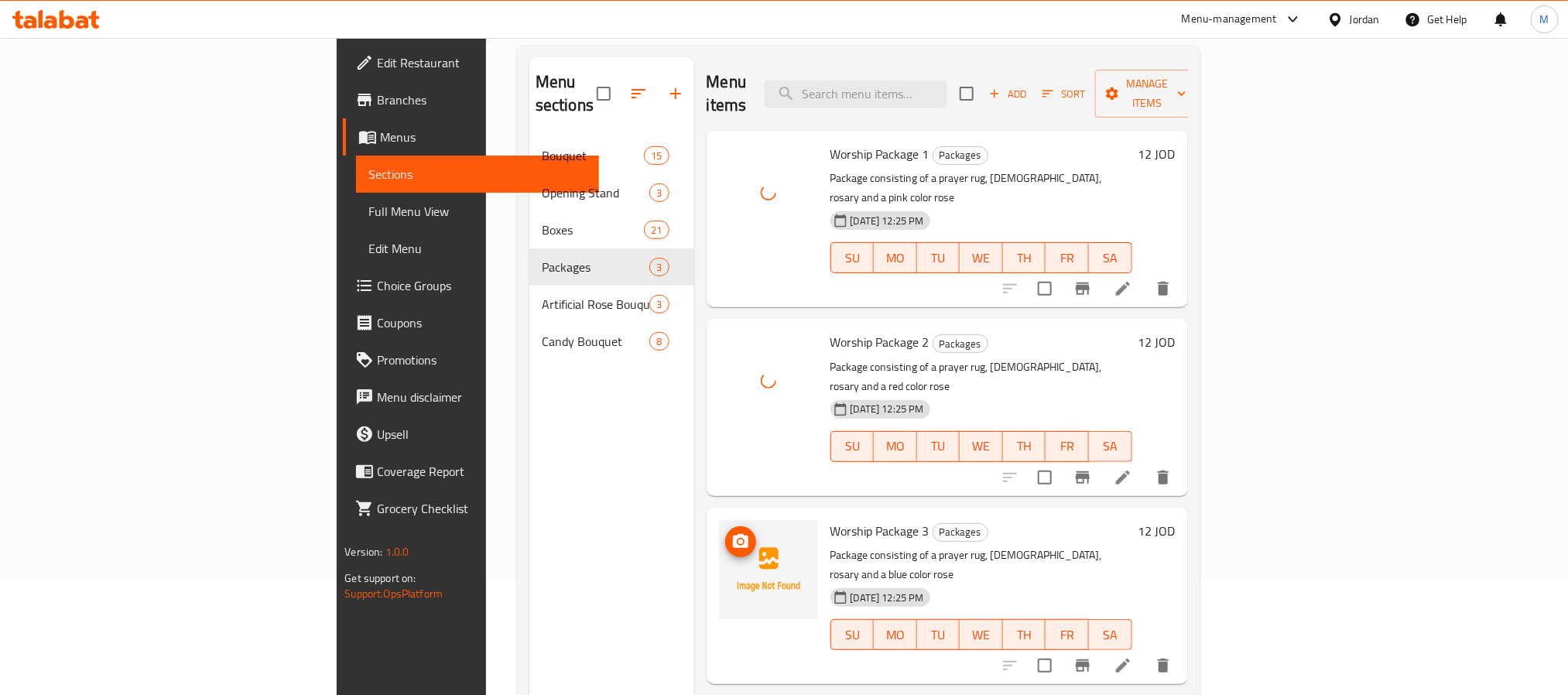
click at [732, 533] on icon "upload picture" at bounding box center [740, 541] width 18 height 18
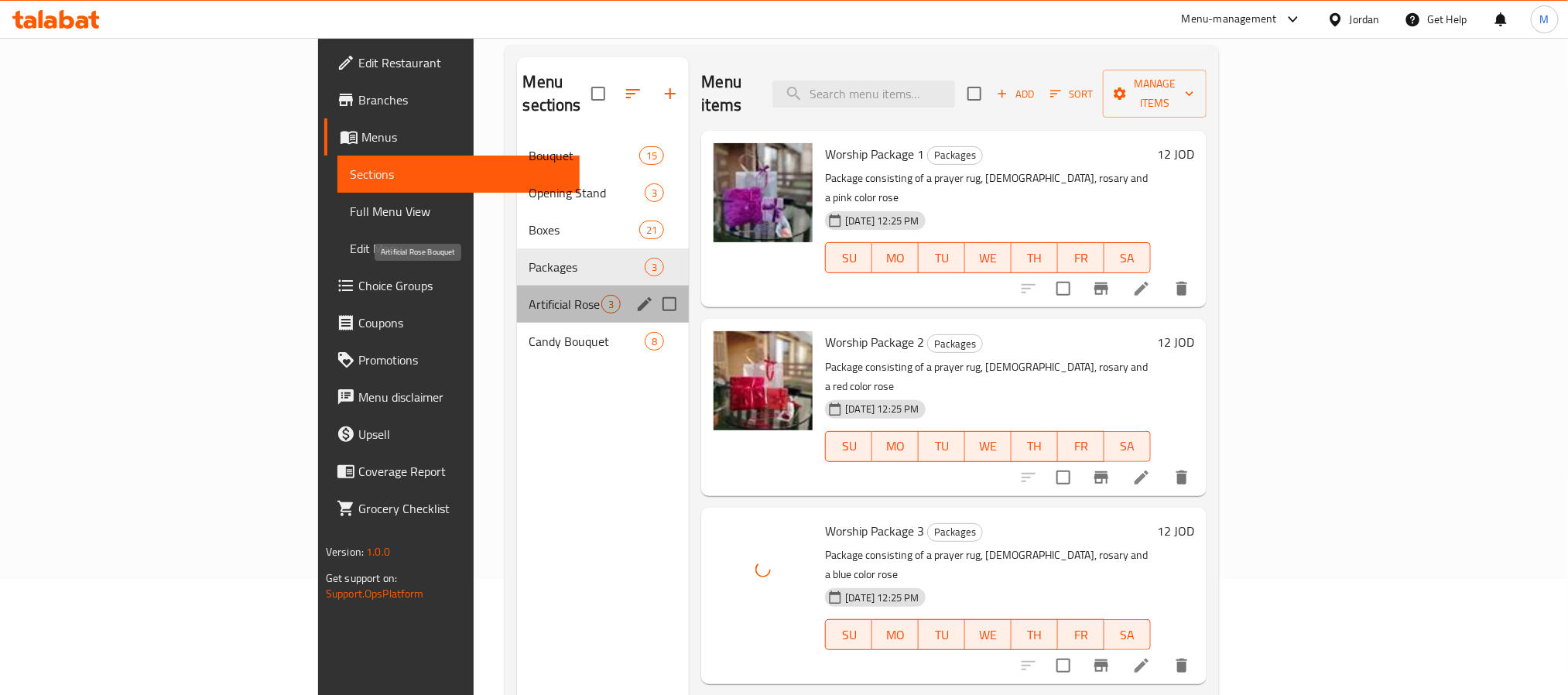
click at [529, 295] on span "Artificial Rose Bouquet" at bounding box center [565, 304] width 73 height 18
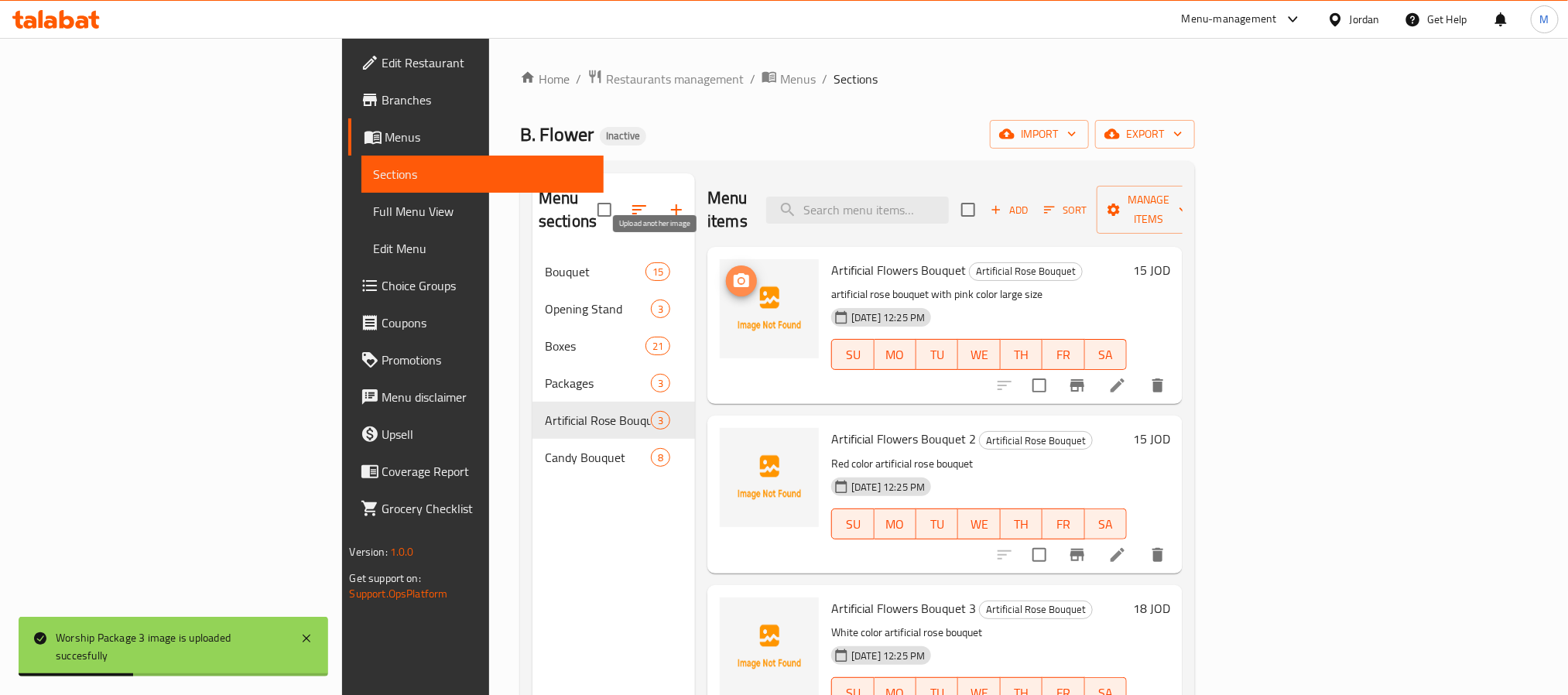
click at [732, 272] on icon "upload picture" at bounding box center [741, 281] width 18 height 18
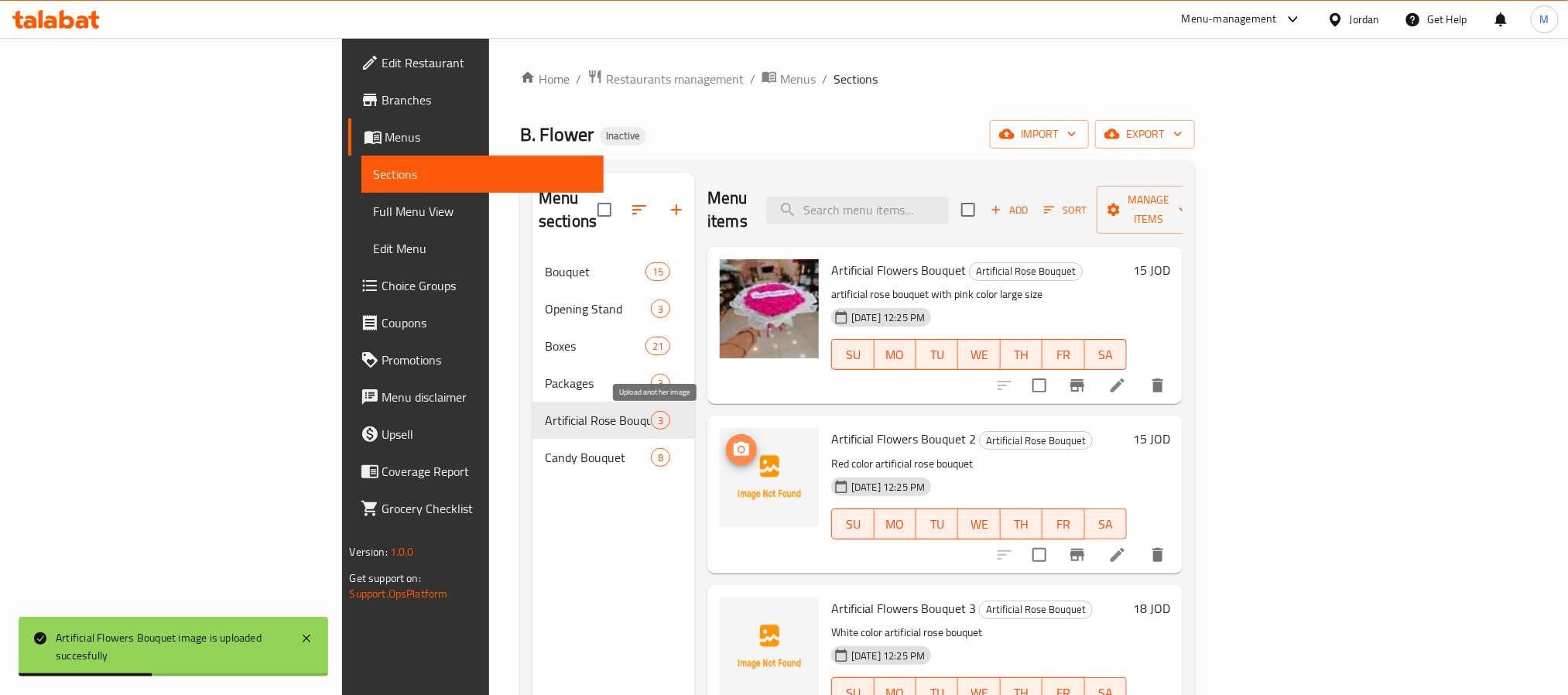
click at [734, 442] on icon "upload picture" at bounding box center [741, 449] width 15 height 14
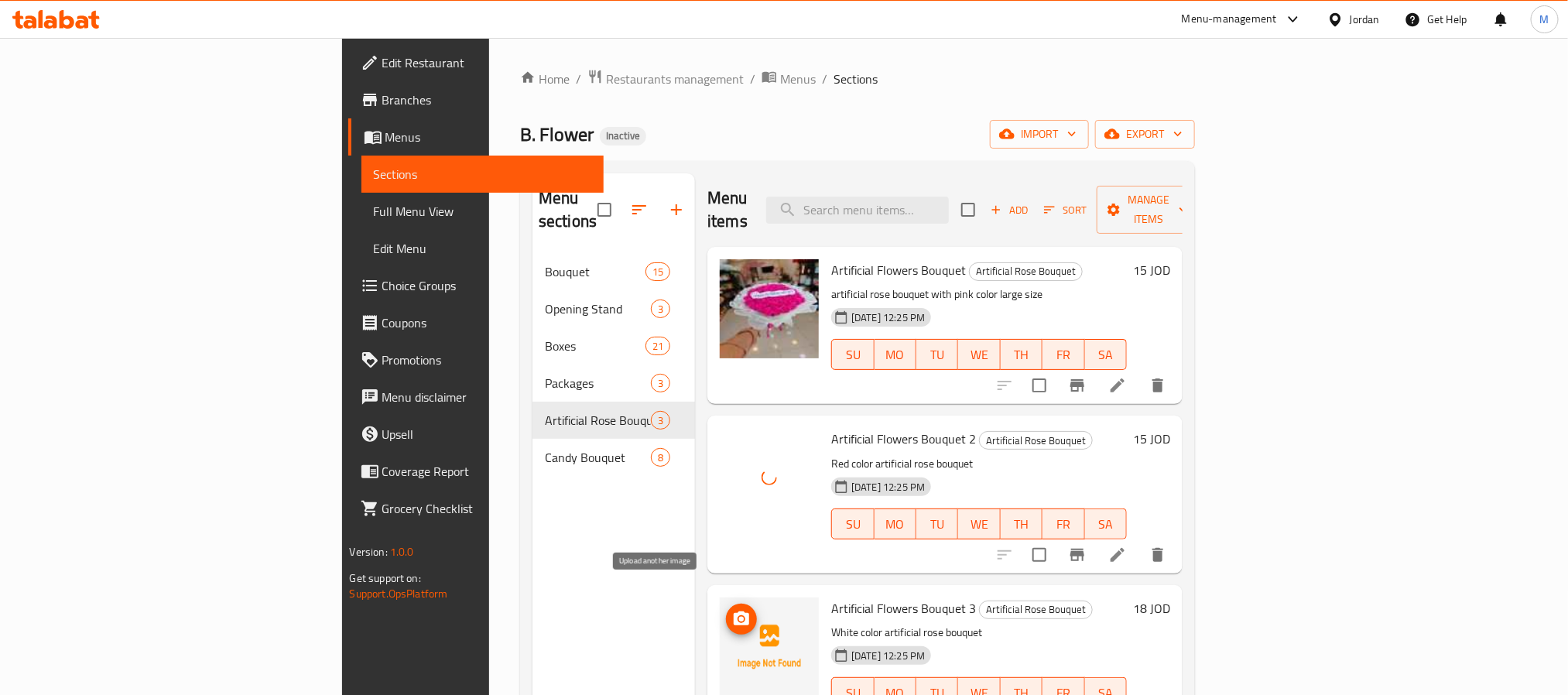
click at [732, 610] on icon "upload picture" at bounding box center [741, 619] width 18 height 18
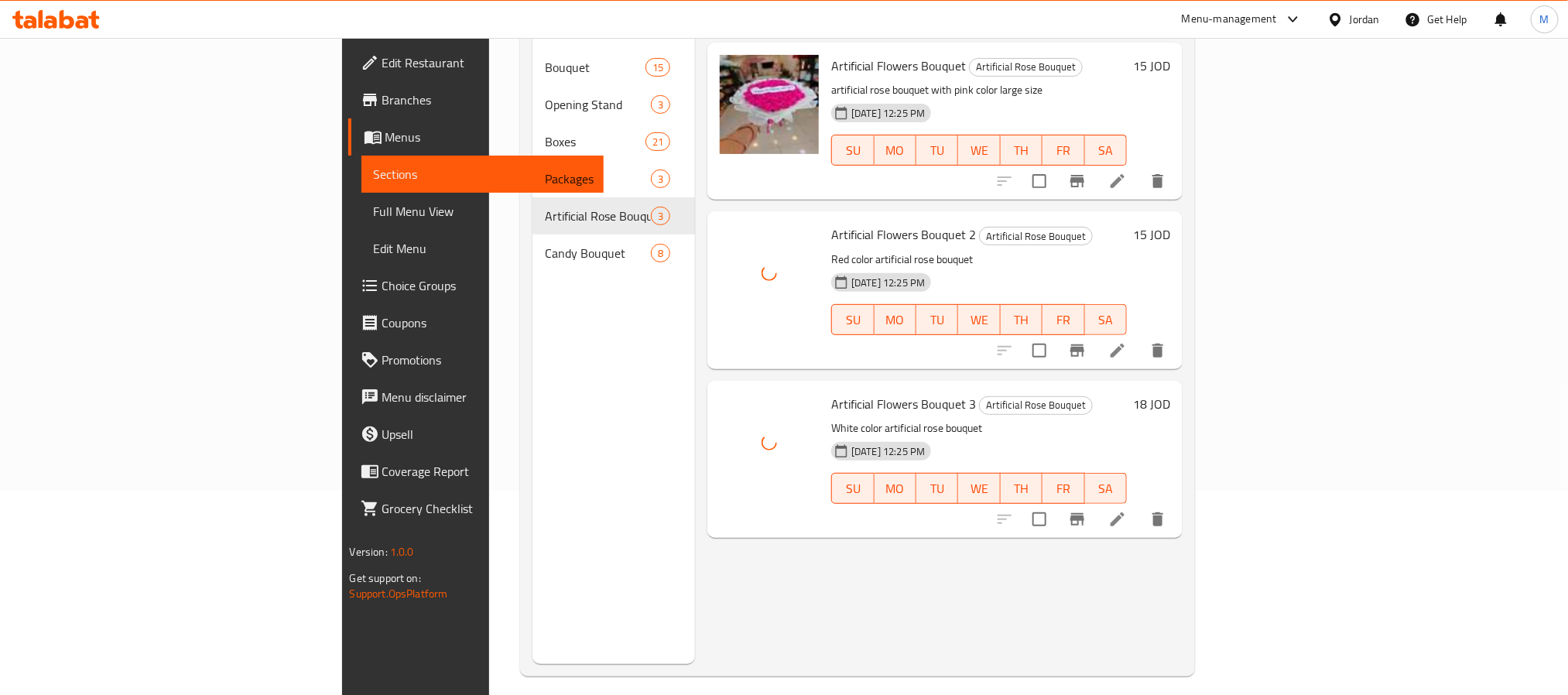
scroll to position [217, 0]
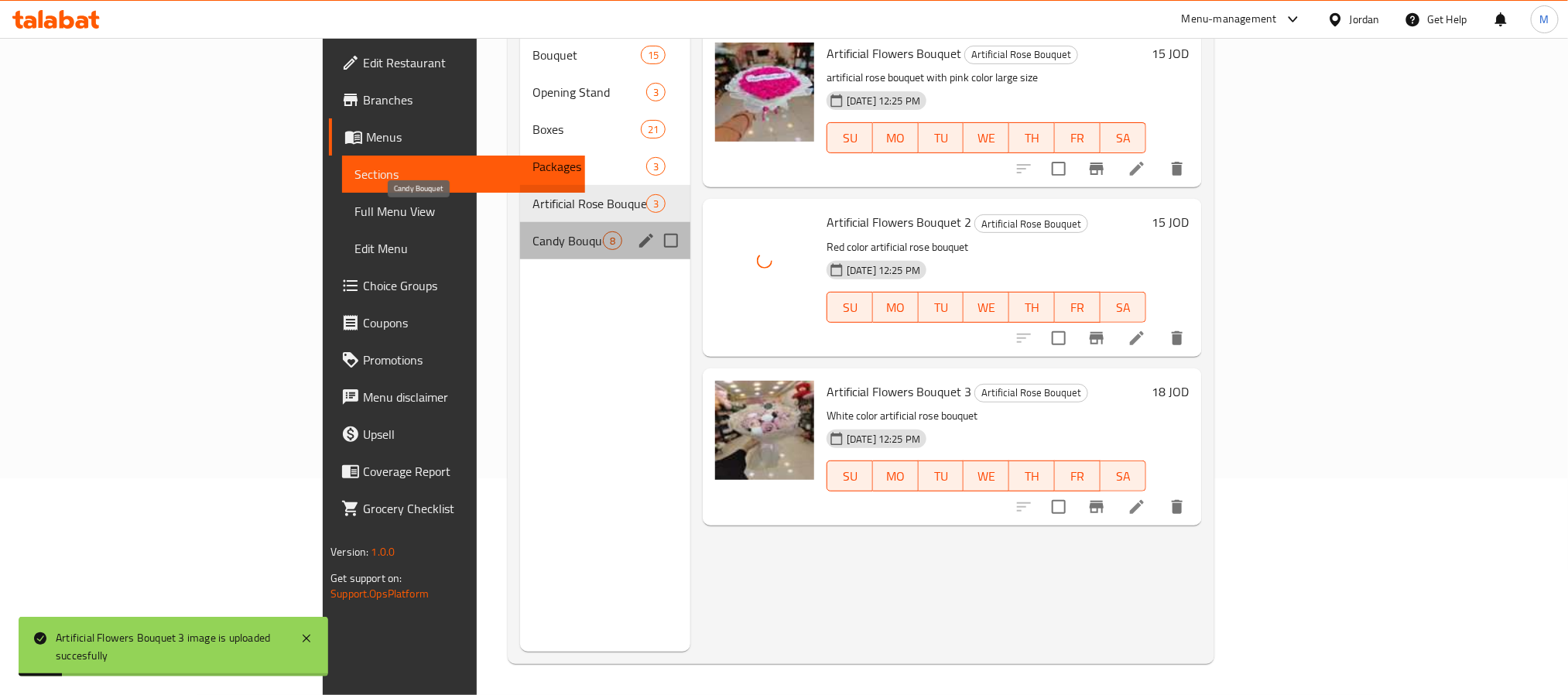
click at [533, 231] on span "Candy Bouquet" at bounding box center [568, 240] width 70 height 18
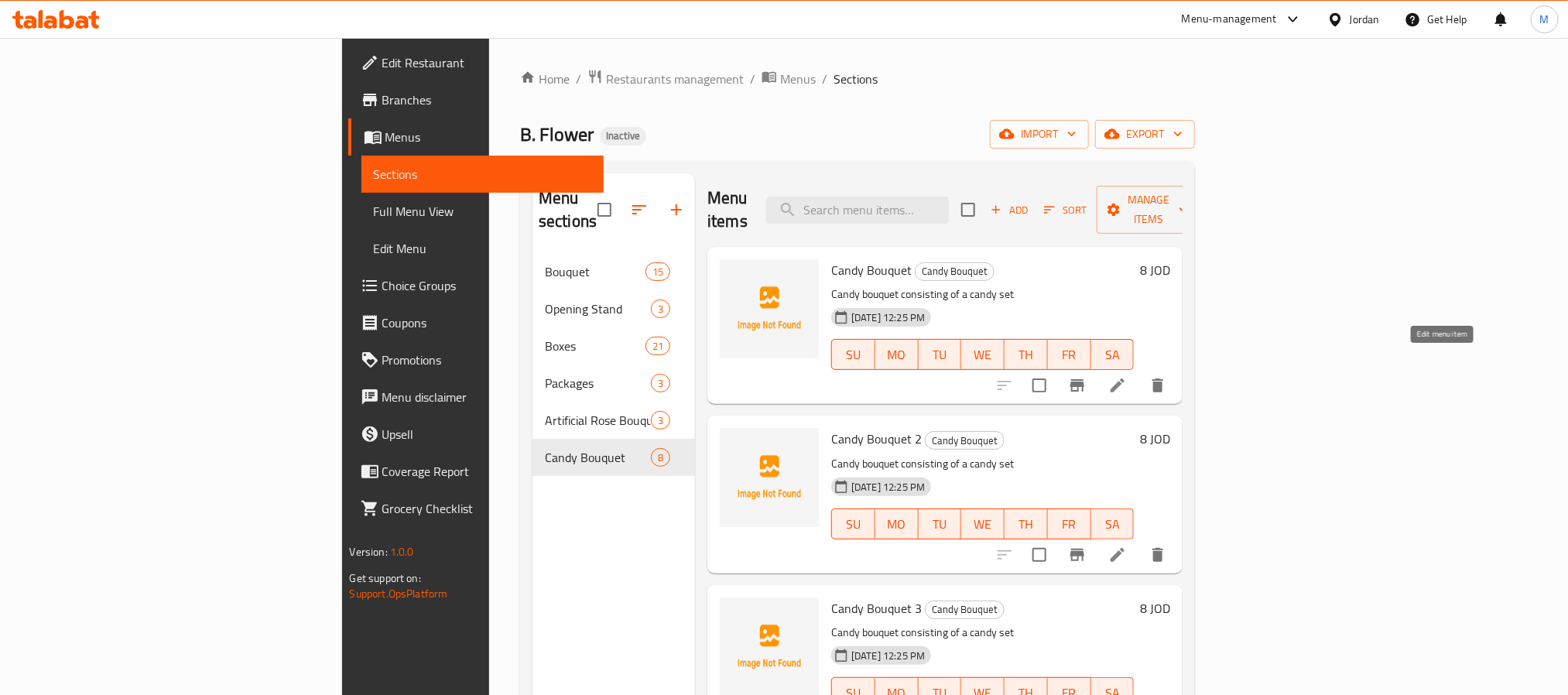
click at [1125, 378] on icon at bounding box center [1117, 385] width 14 height 14
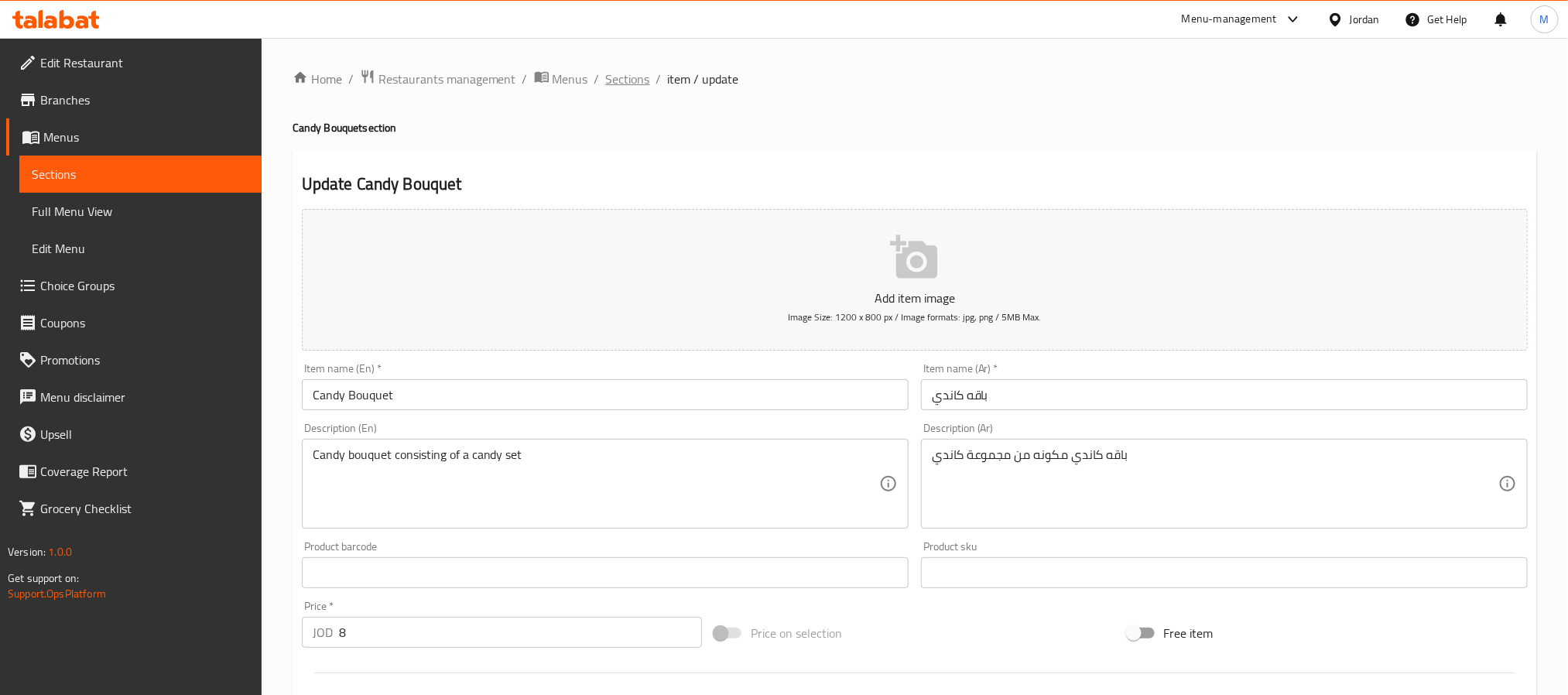
click at [627, 82] on span "Sections" at bounding box center [628, 78] width 44 height 18
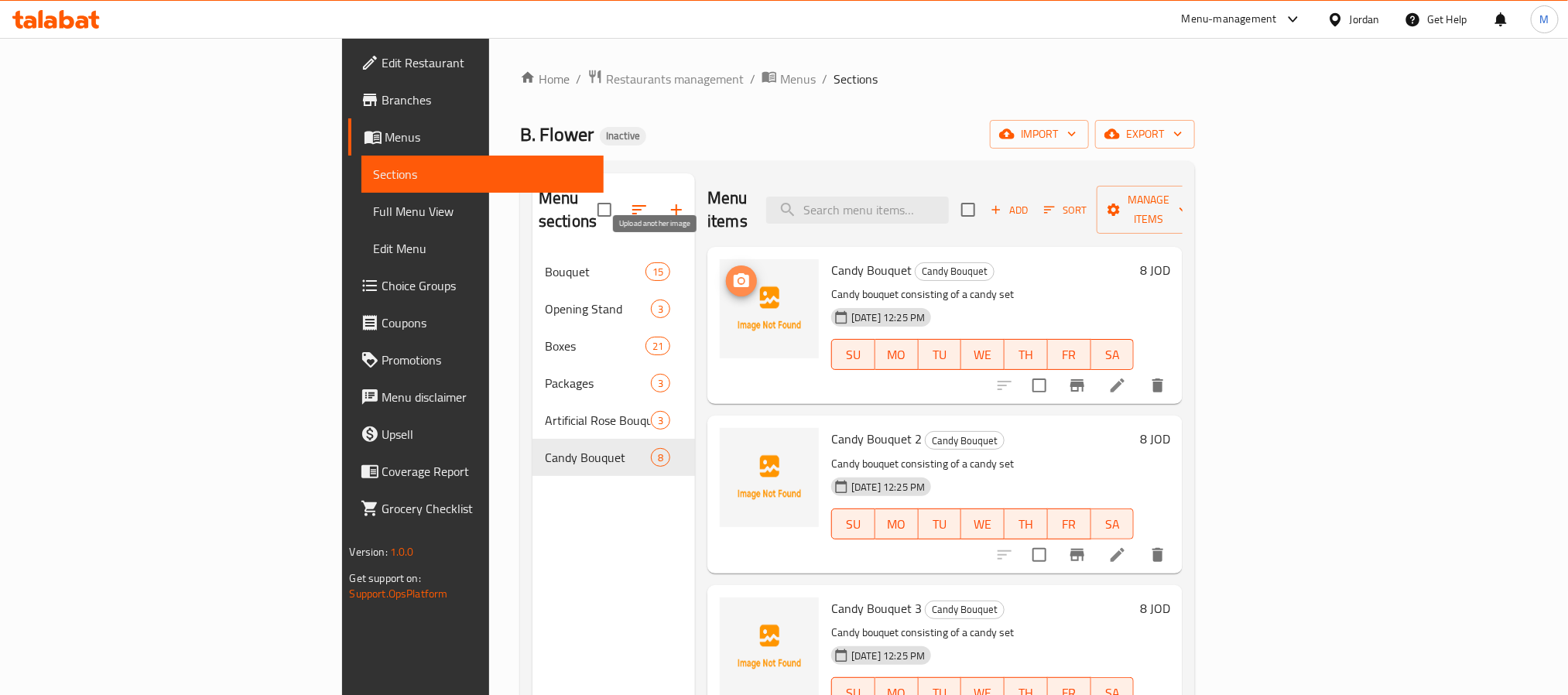
click at [726, 272] on span "upload picture" at bounding box center [741, 281] width 31 height 18
click at [734, 274] on icon "upload picture" at bounding box center [741, 280] width 15 height 14
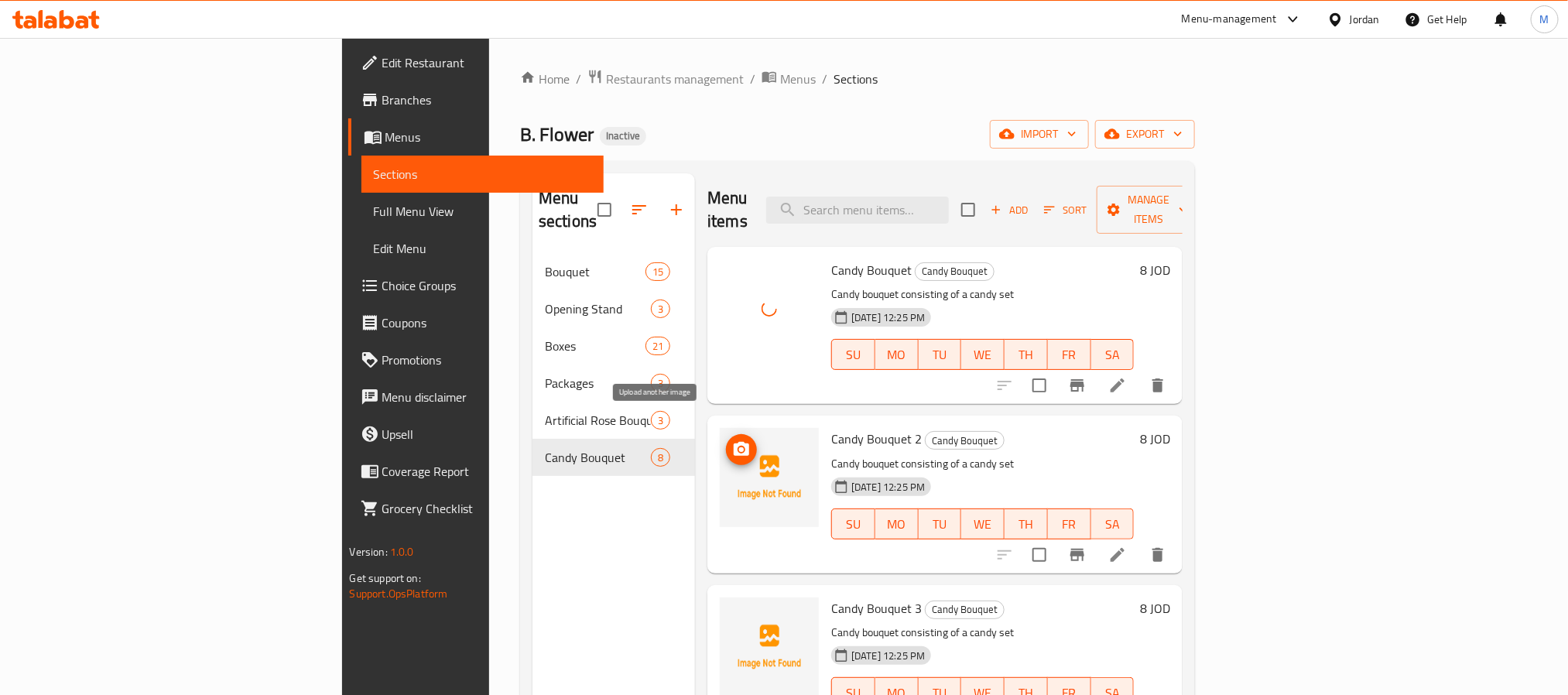
click at [734, 442] on icon "upload picture" at bounding box center [741, 449] width 15 height 14
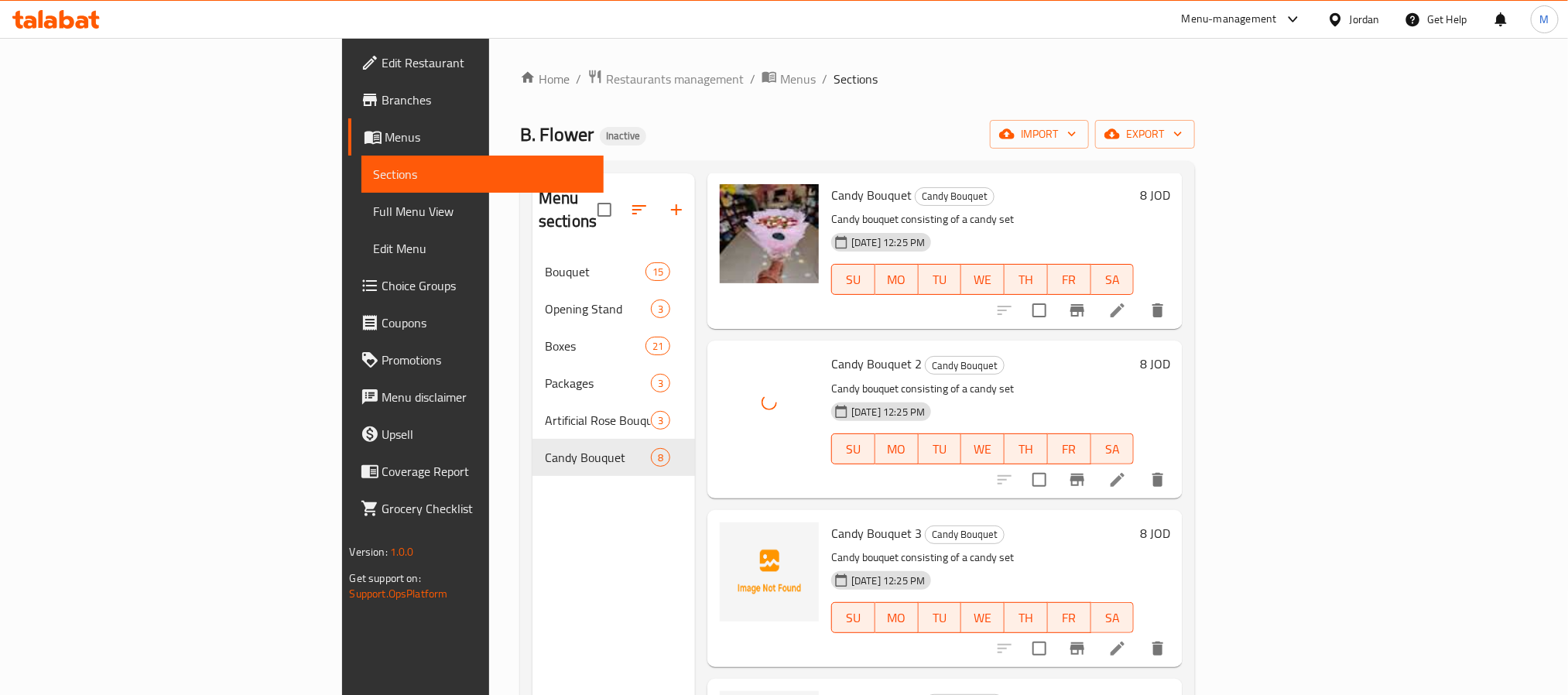
scroll to position [116, 0]
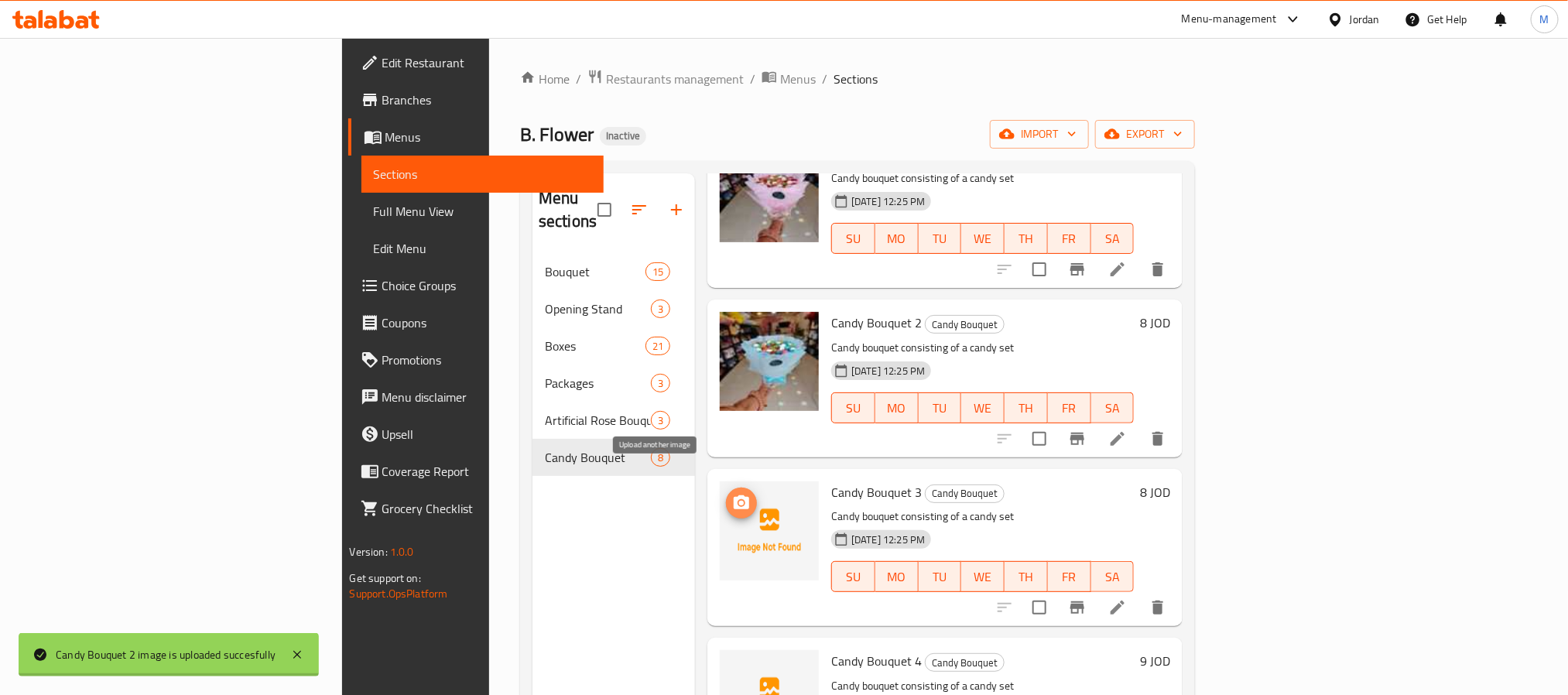
click at [734, 496] on icon "upload picture" at bounding box center [741, 502] width 15 height 14
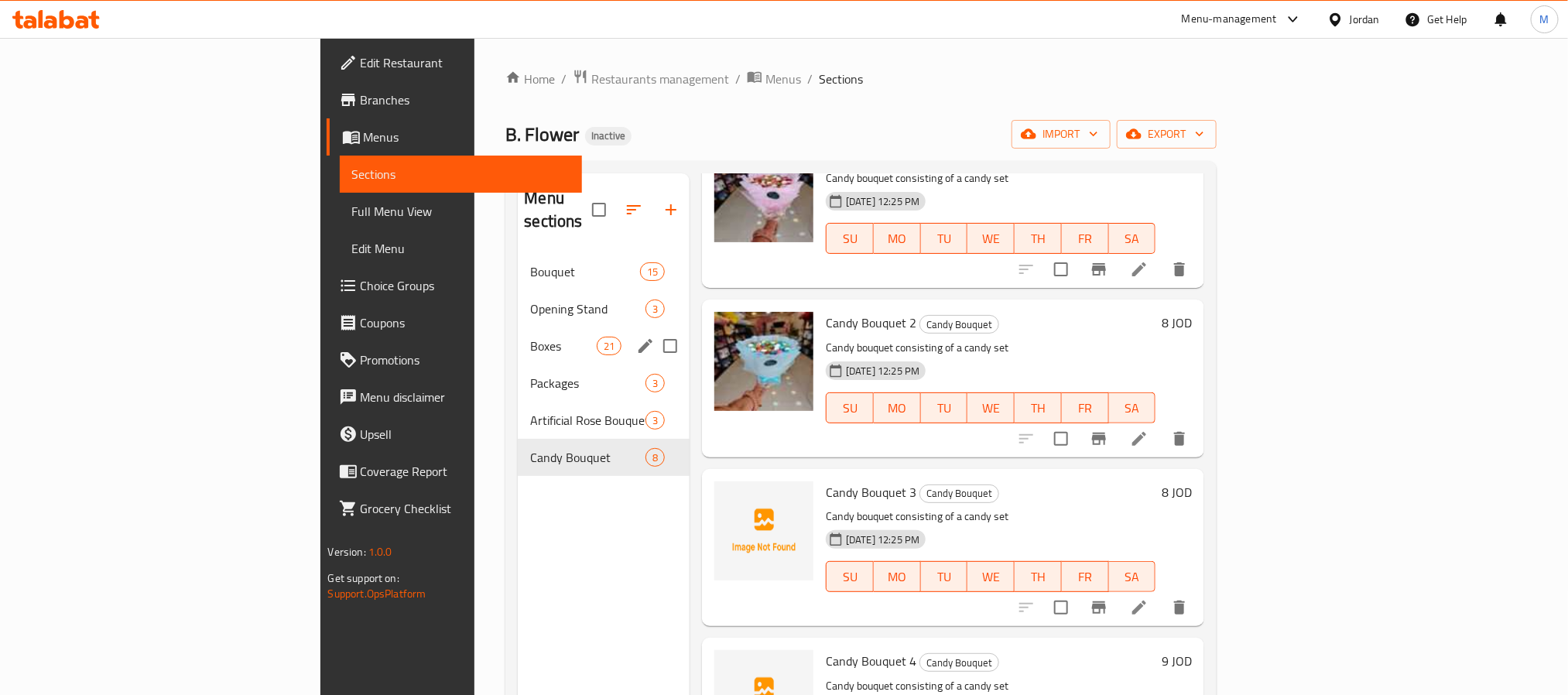
click at [518, 327] on div "Boxes 21" at bounding box center [604, 346] width 172 height 37
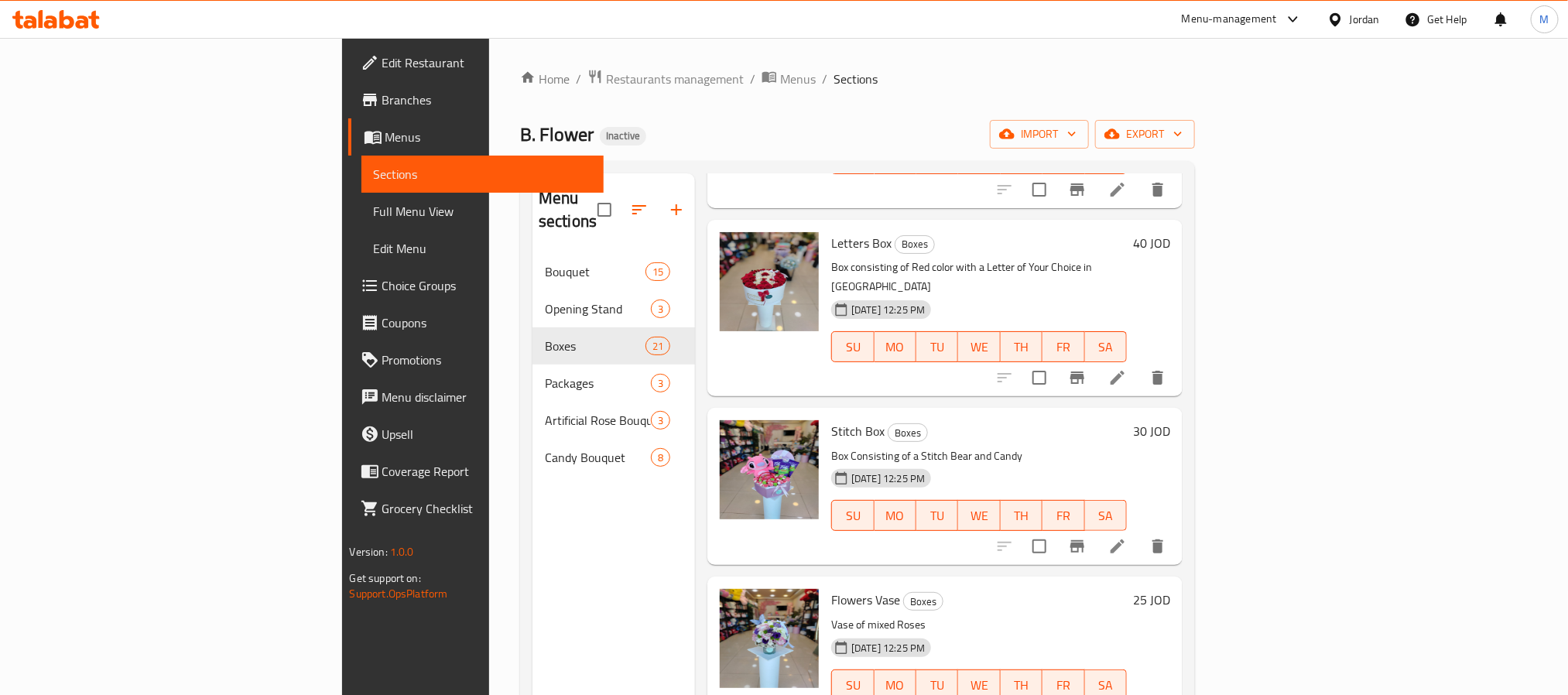
scroll to position [1510, 0]
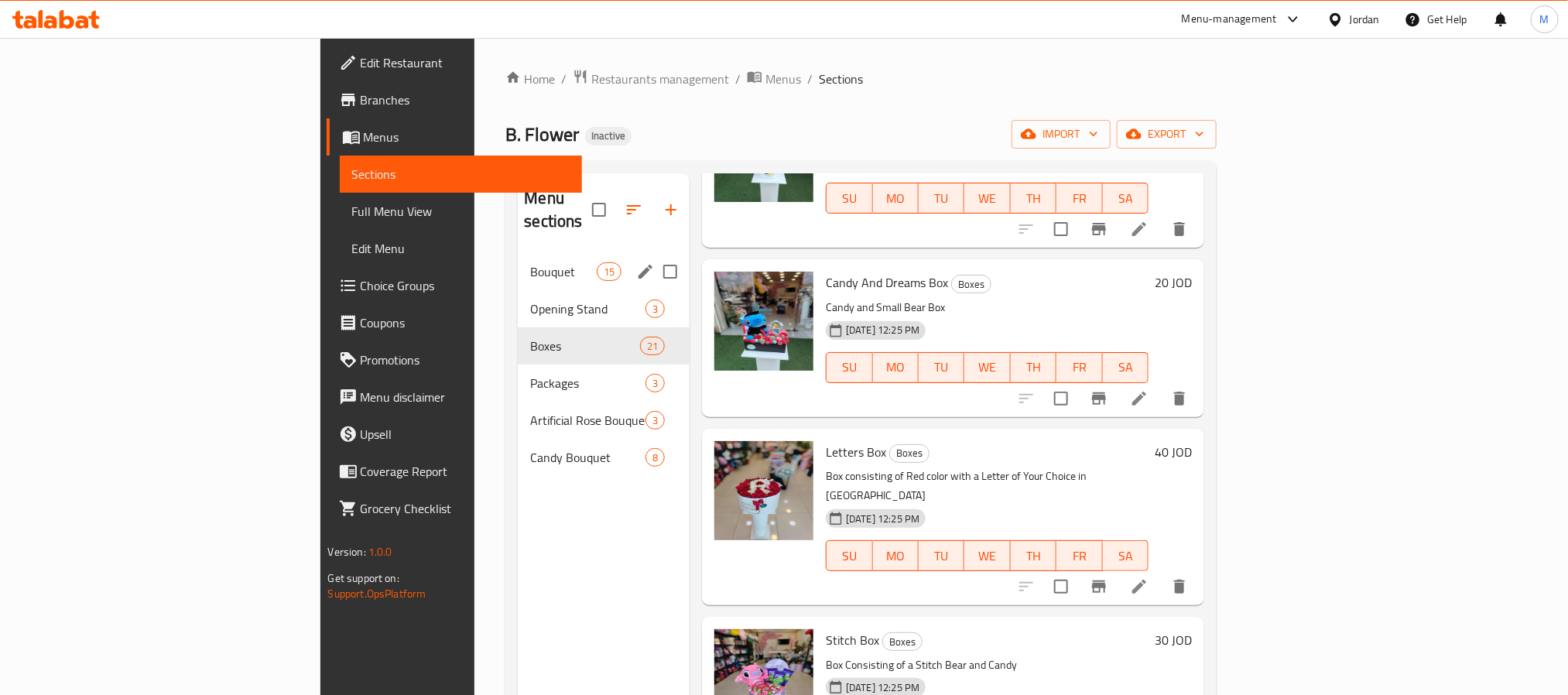
click at [530, 262] on span "Bouquet" at bounding box center [563, 271] width 66 height 18
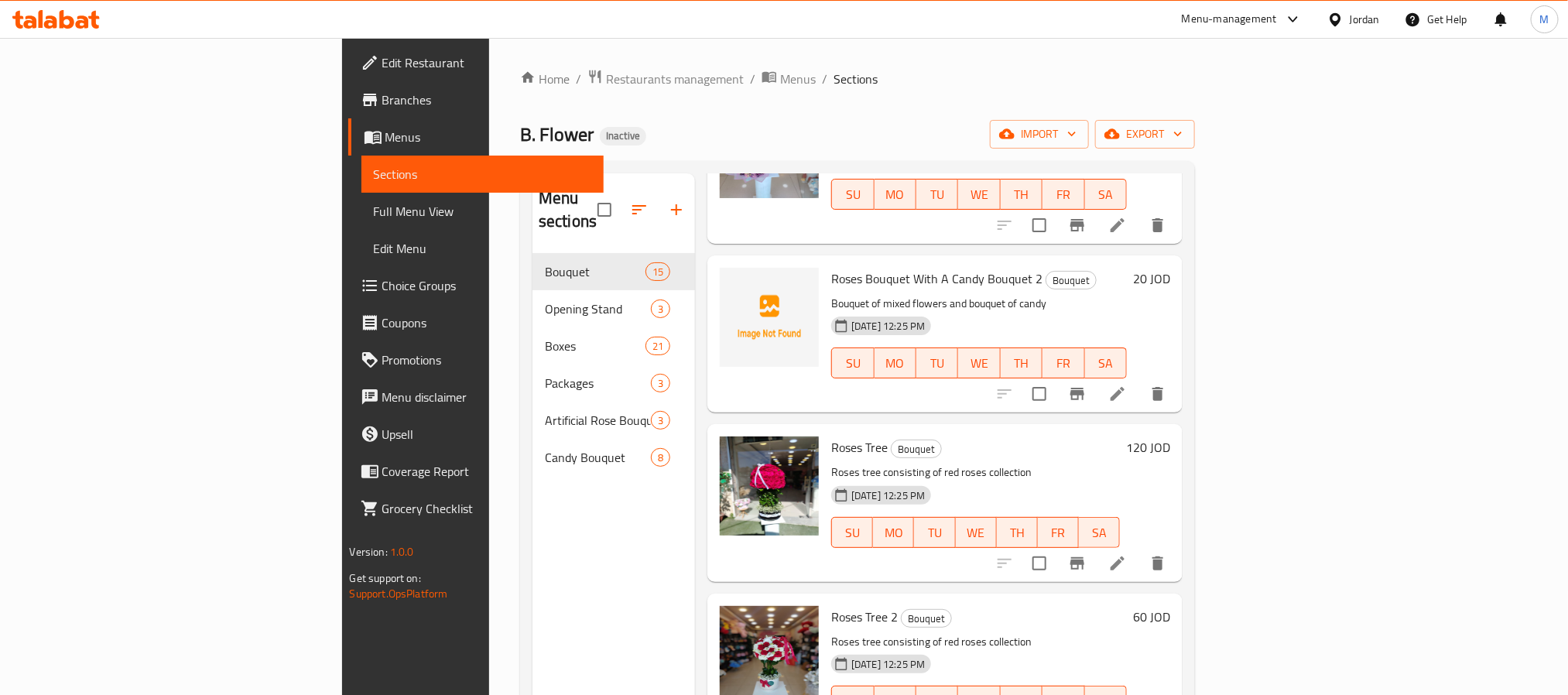
scroll to position [1879, 0]
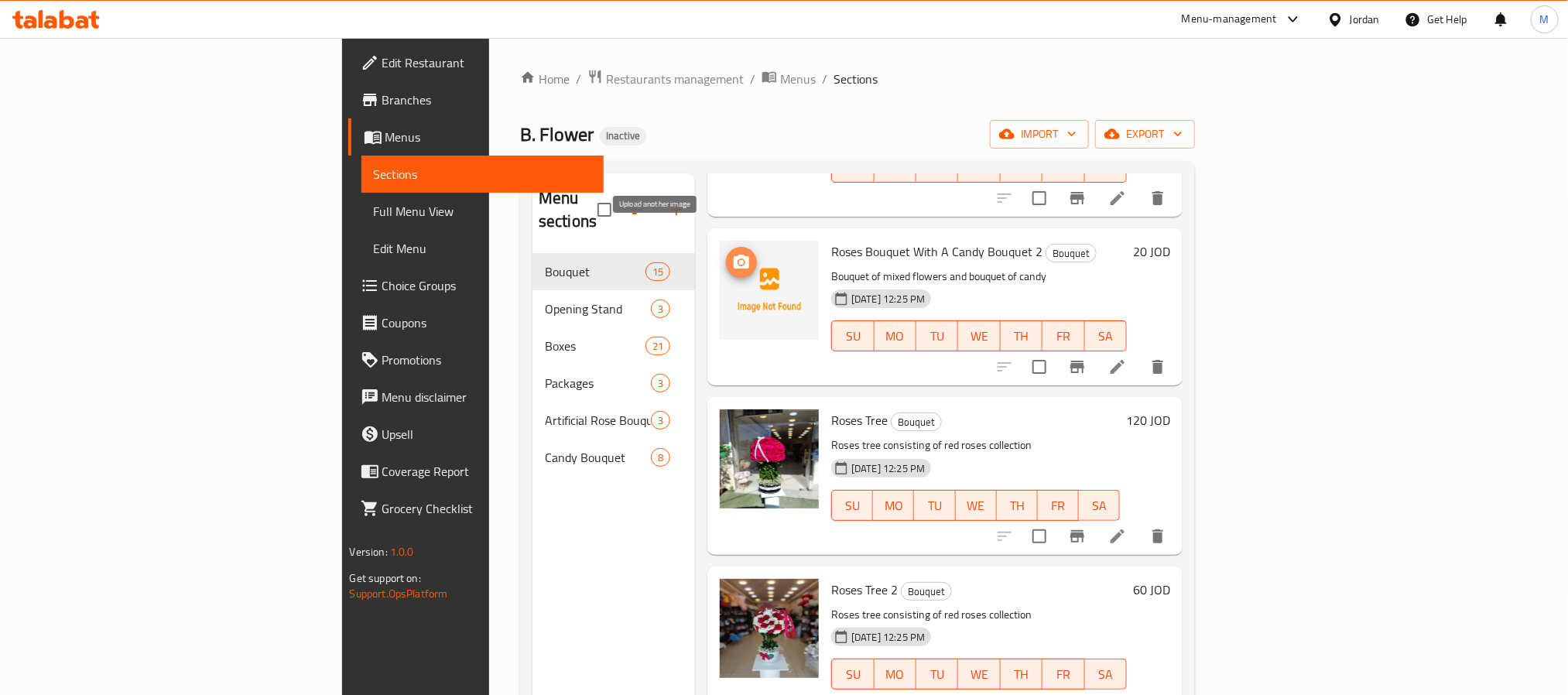
click at [732, 254] on icon "upload picture" at bounding box center [741, 262] width 18 height 18
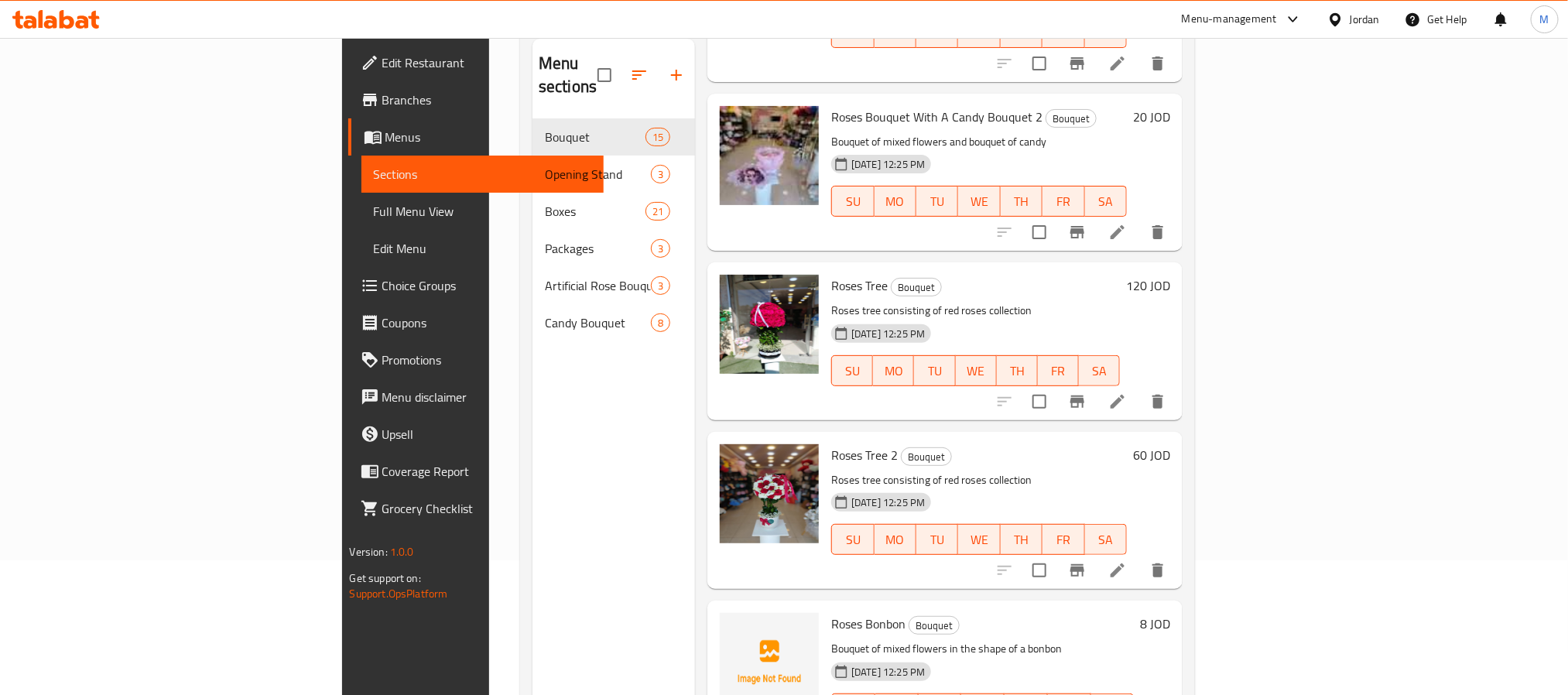
scroll to position [217, 0]
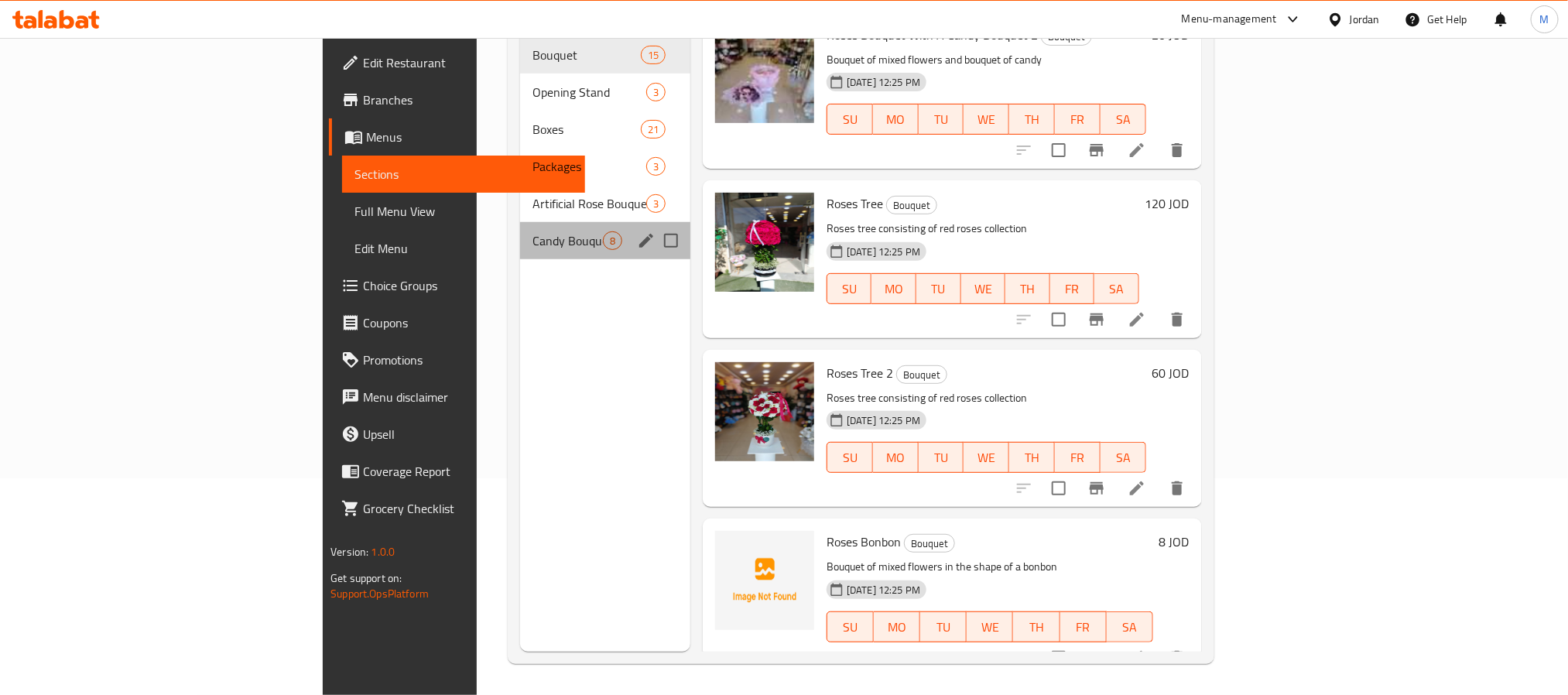
click at [533, 231] on span "Candy Bouquet" at bounding box center [568, 240] width 70 height 18
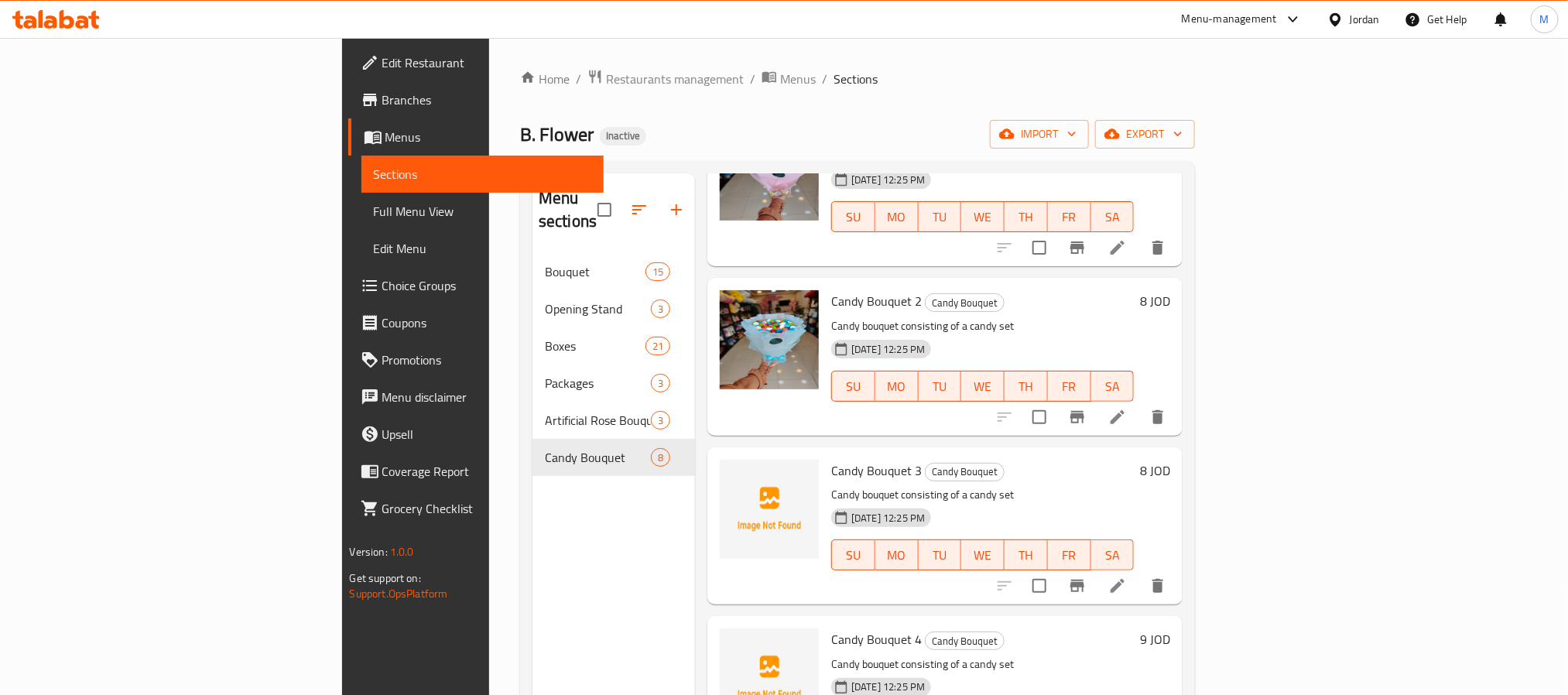
scroll to position [116, 0]
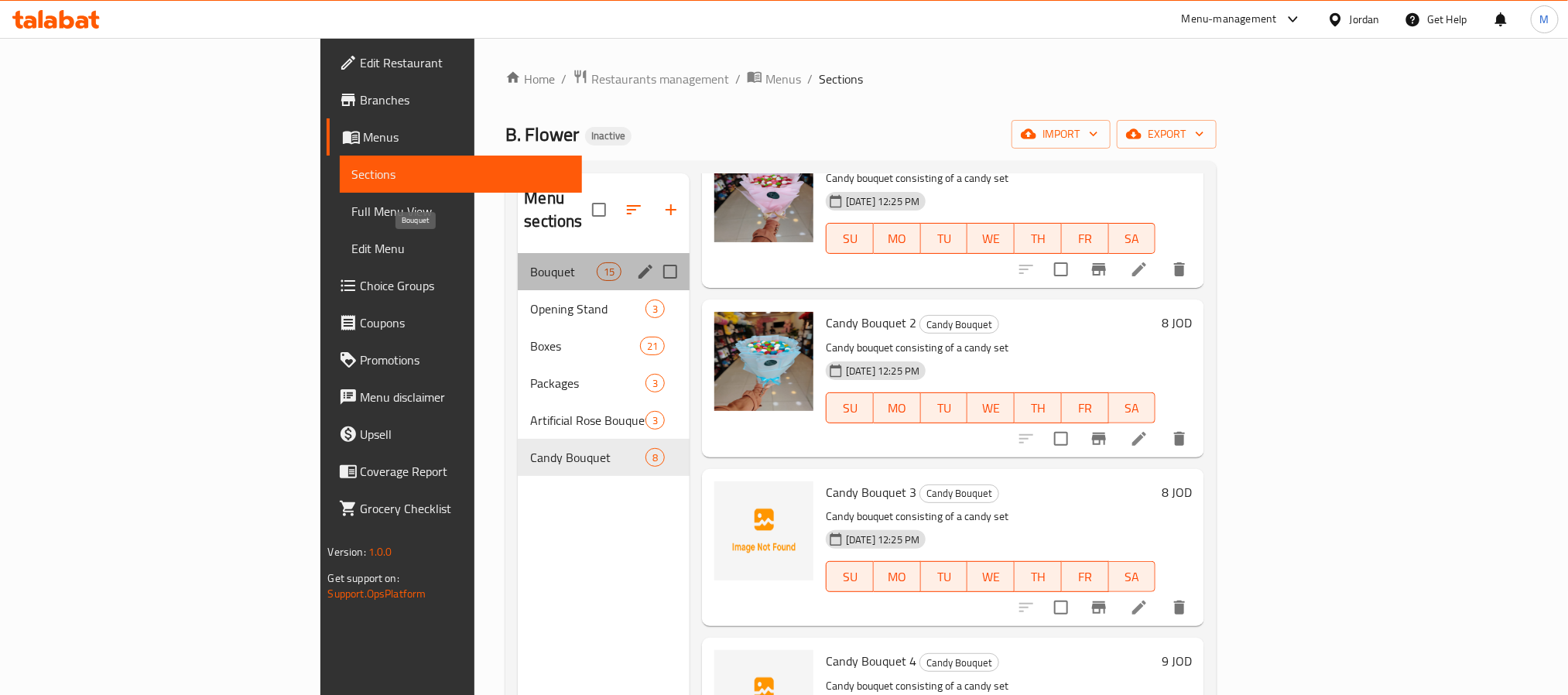
click at [530, 262] on span "Bouquet" at bounding box center [563, 271] width 66 height 18
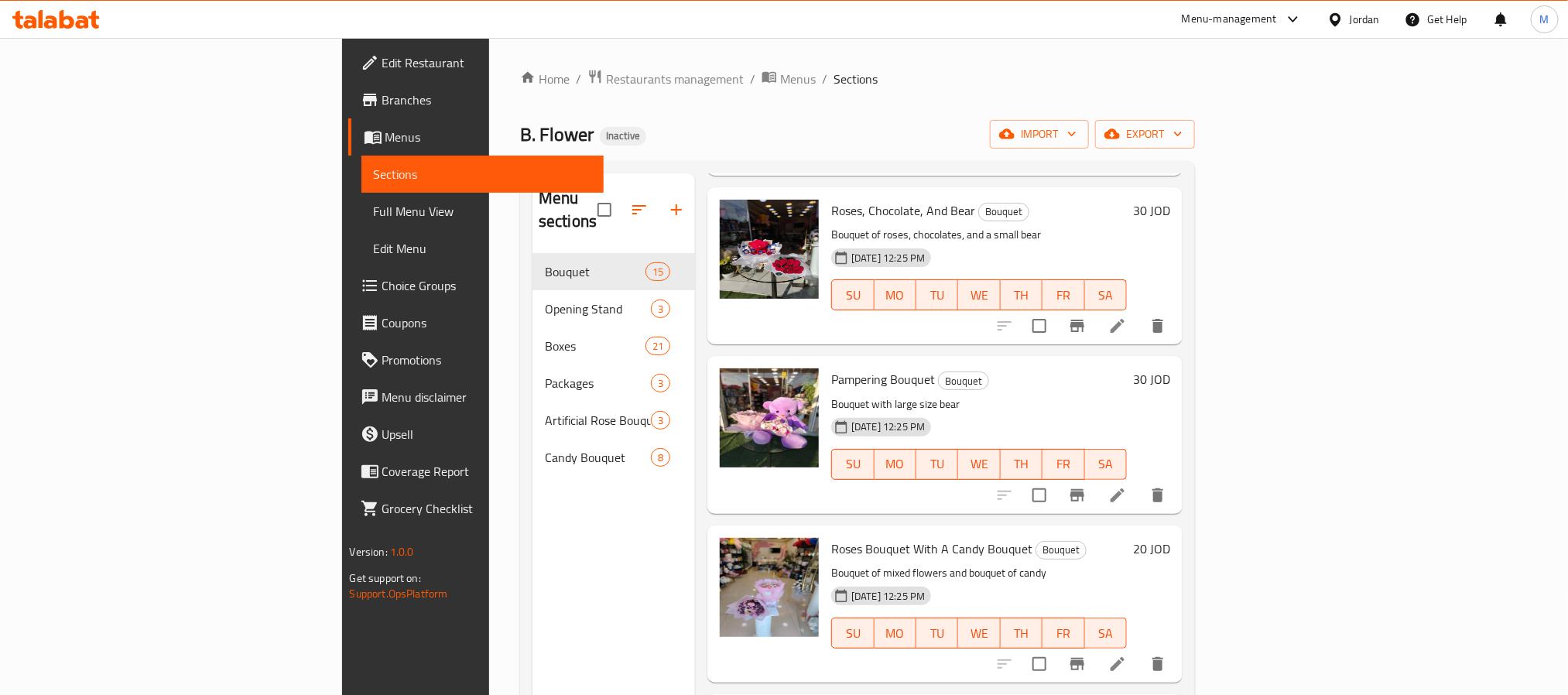
scroll to position [1066, 0]
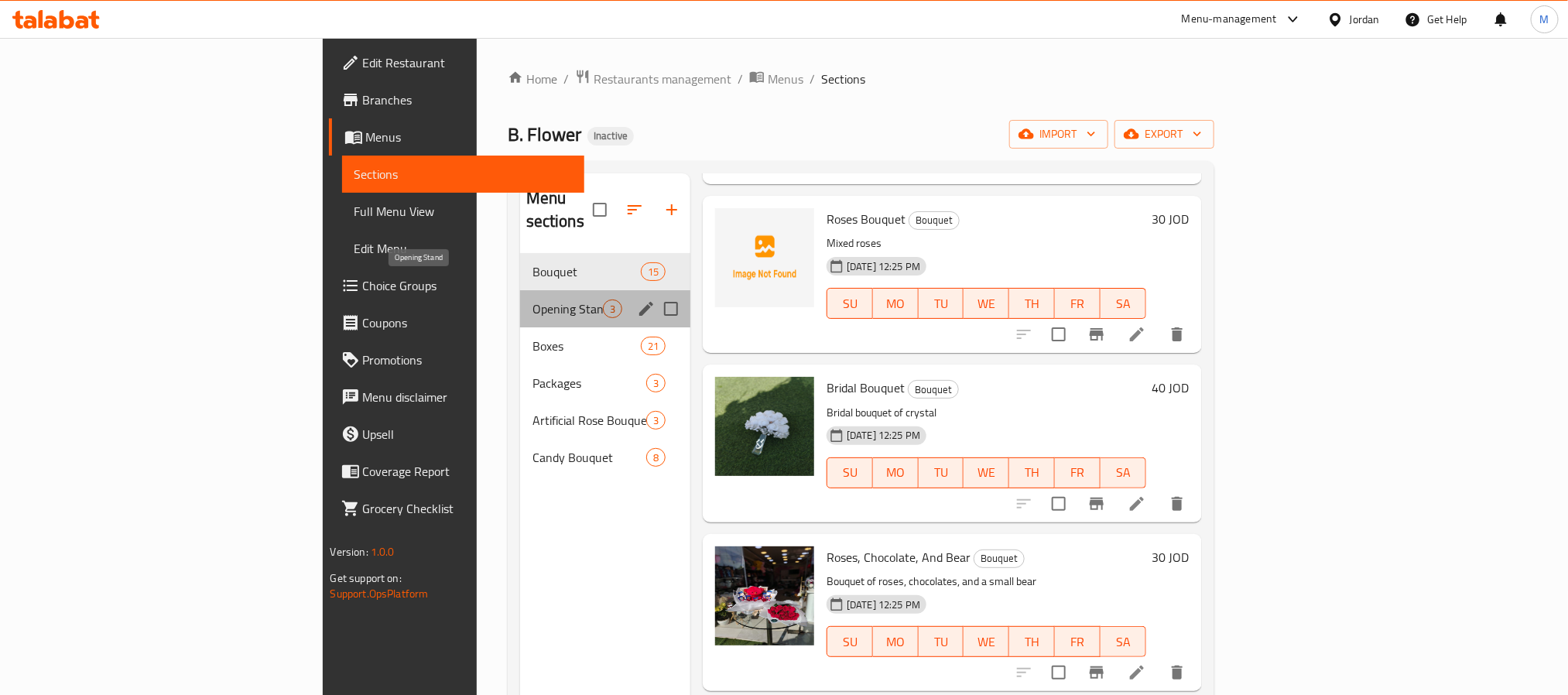
click at [533, 300] on span "Opening Stand" at bounding box center [568, 309] width 70 height 18
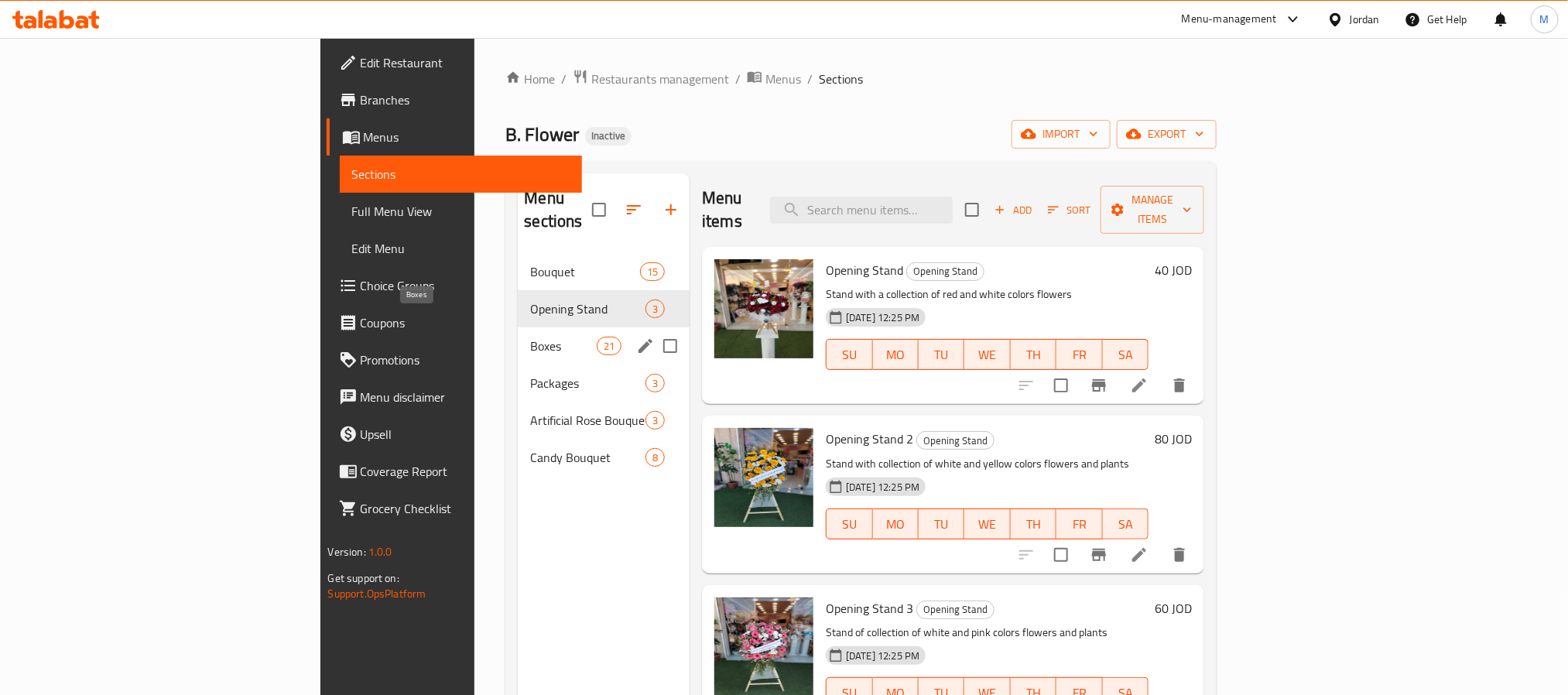
click at [530, 337] on span "Boxes" at bounding box center [563, 346] width 66 height 18
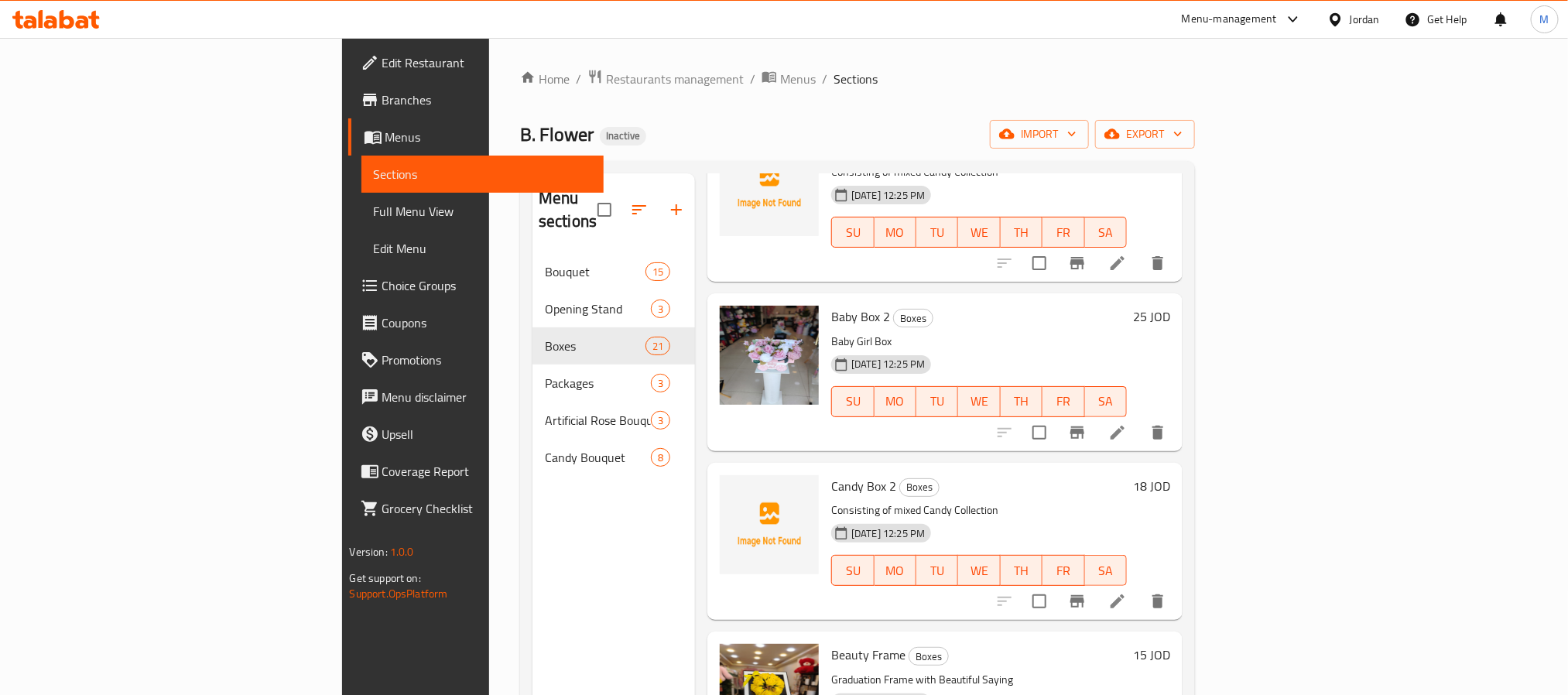
scroll to position [813, 0]
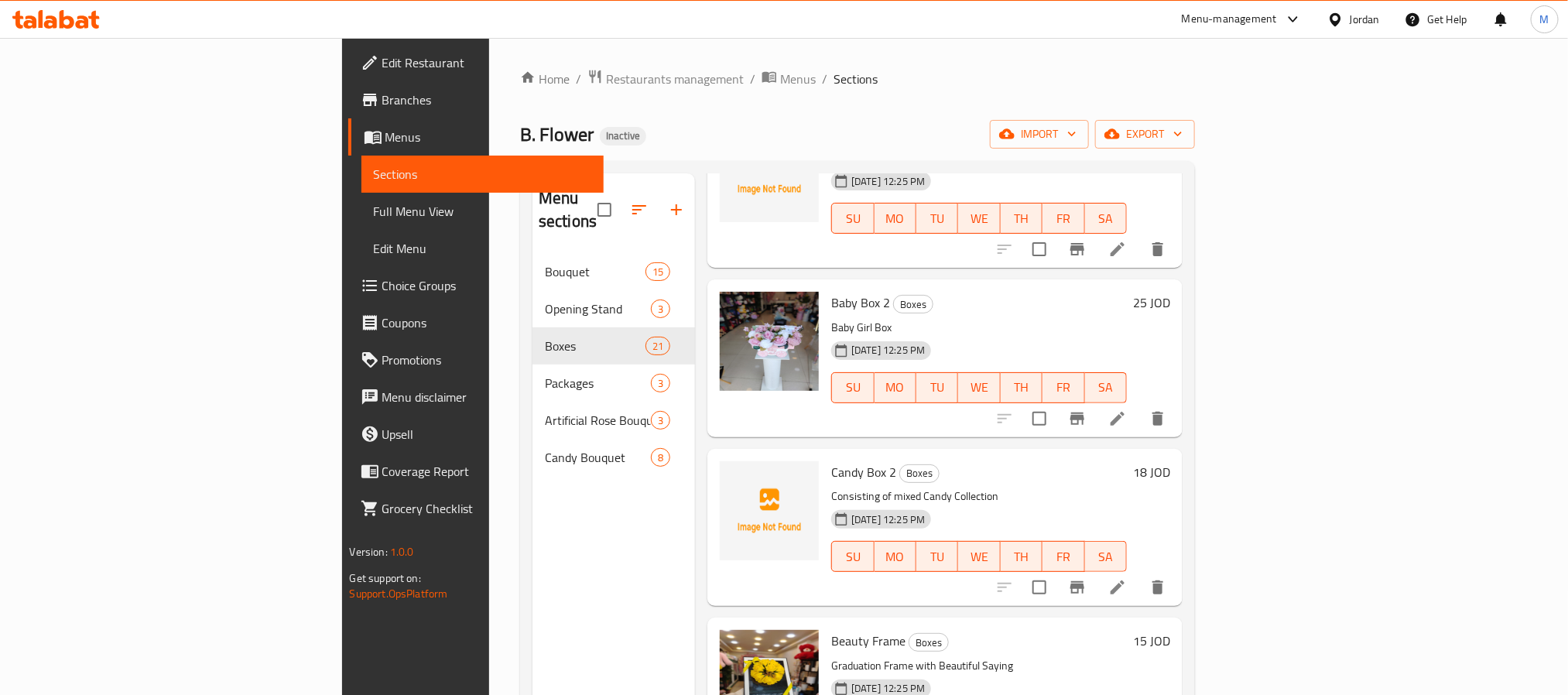
click at [832, 461] on span "Candy Box 2" at bounding box center [864, 472] width 65 height 23
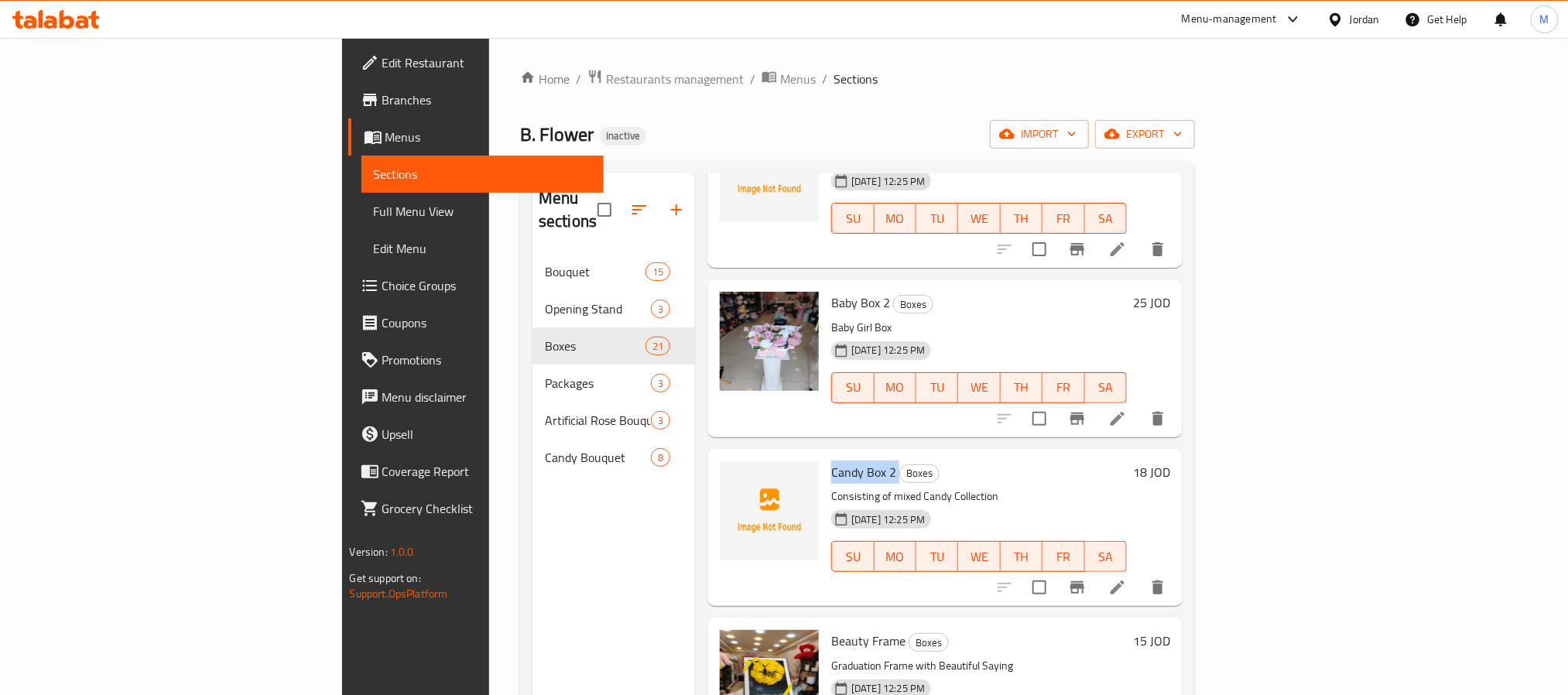
copy h6 "Candy Box 2"
click at [1167, 578] on icon "delete" at bounding box center [1158, 587] width 18 height 18
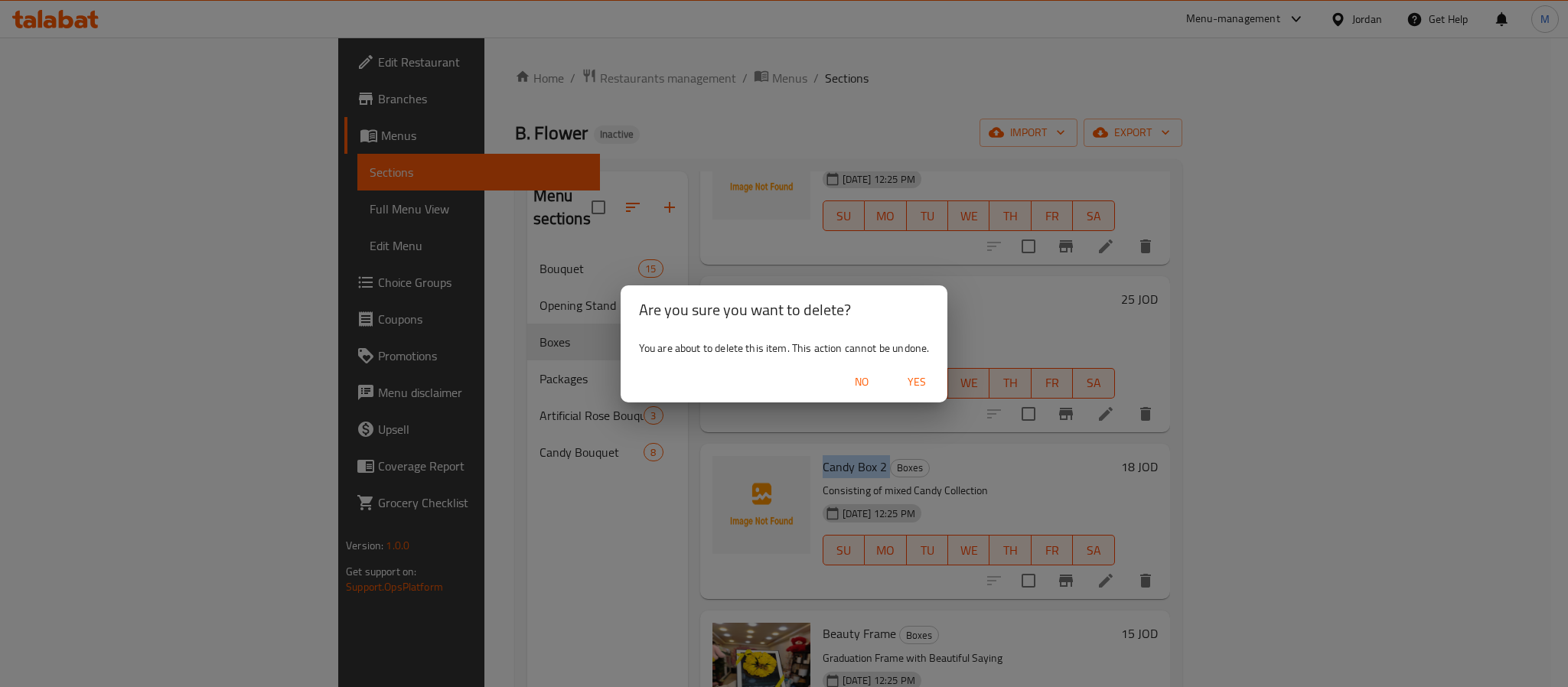
drag, startPoint x: 922, startPoint y: 383, endPoint x: 928, endPoint y: 379, distance: 7.2
click at [925, 383] on span "Yes" at bounding box center [917, 382] width 36 height 19
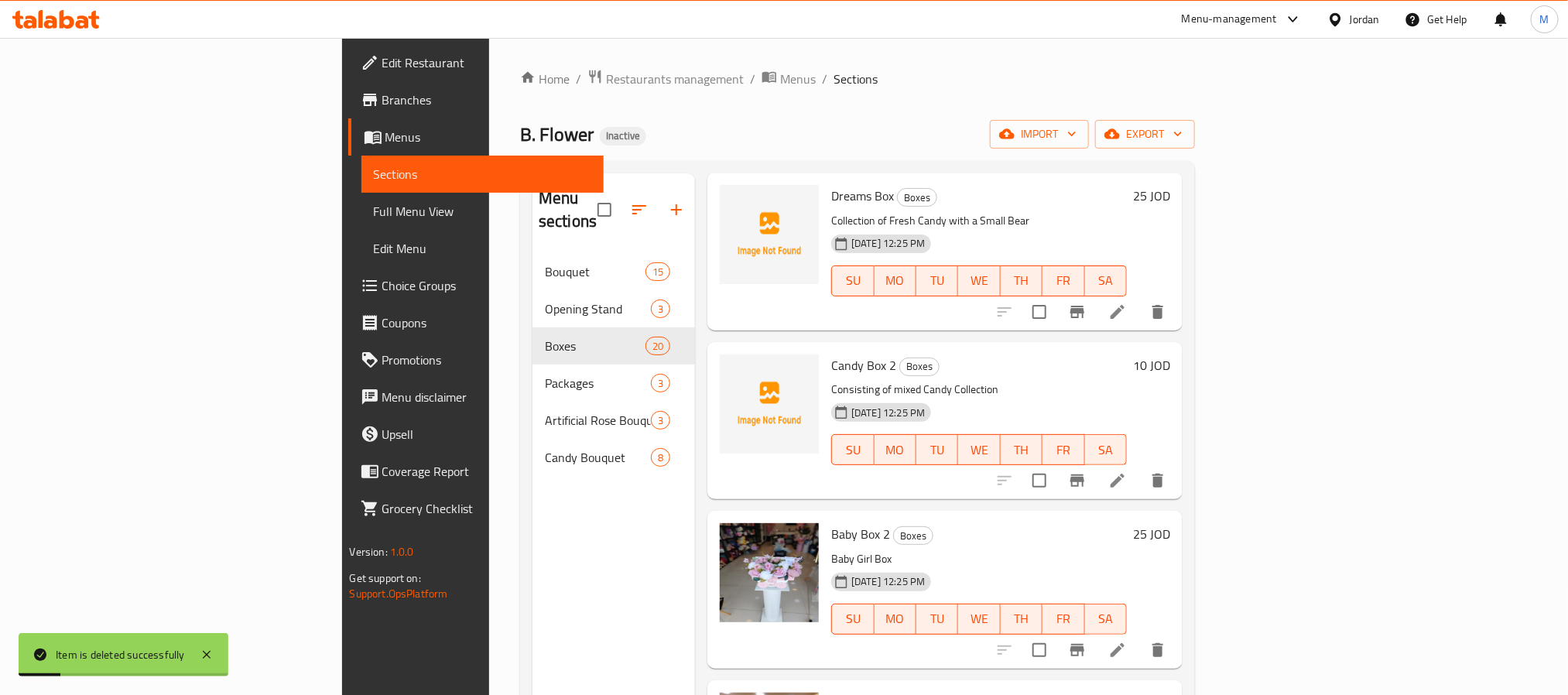
scroll to position [581, 0]
click at [1163, 474] on icon "delete" at bounding box center [1158, 481] width 11 height 14
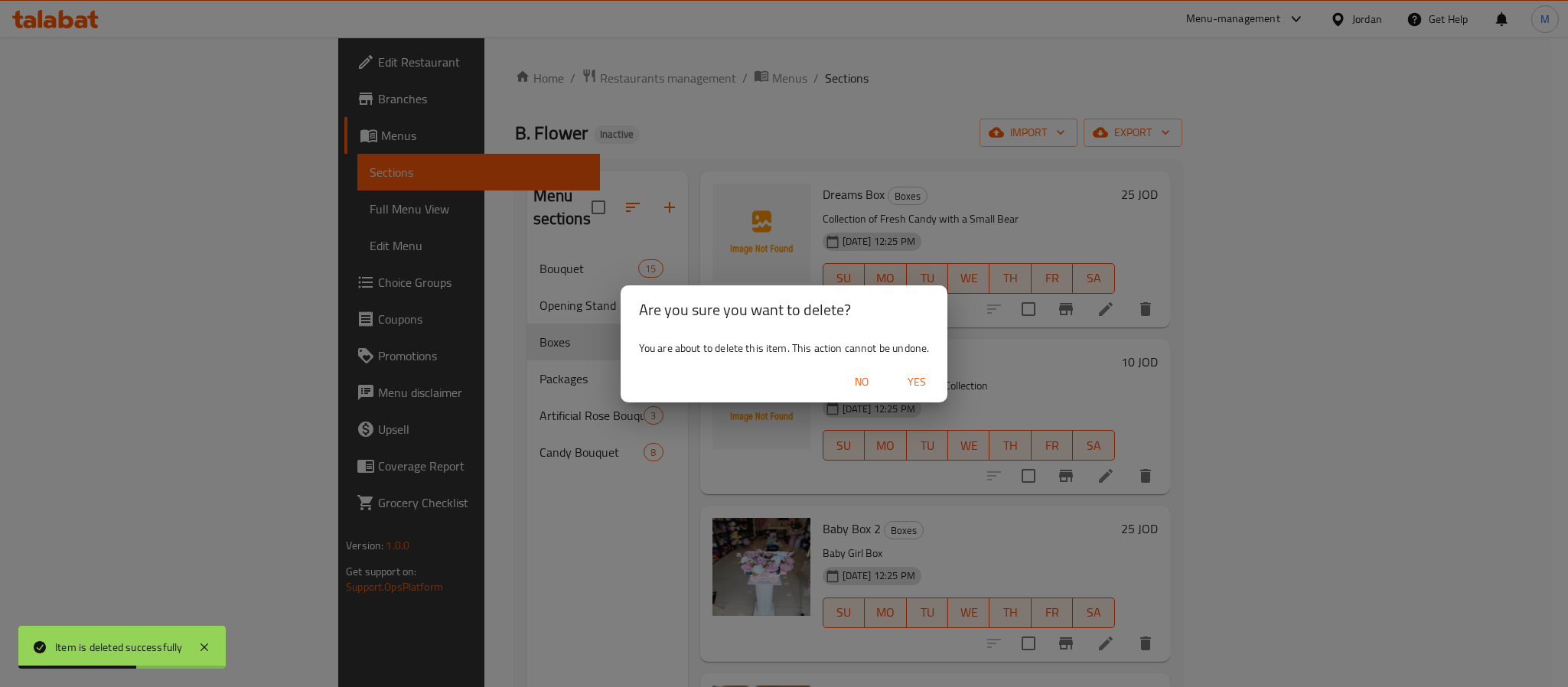
click at [925, 381] on span "Yes" at bounding box center [917, 382] width 36 height 19
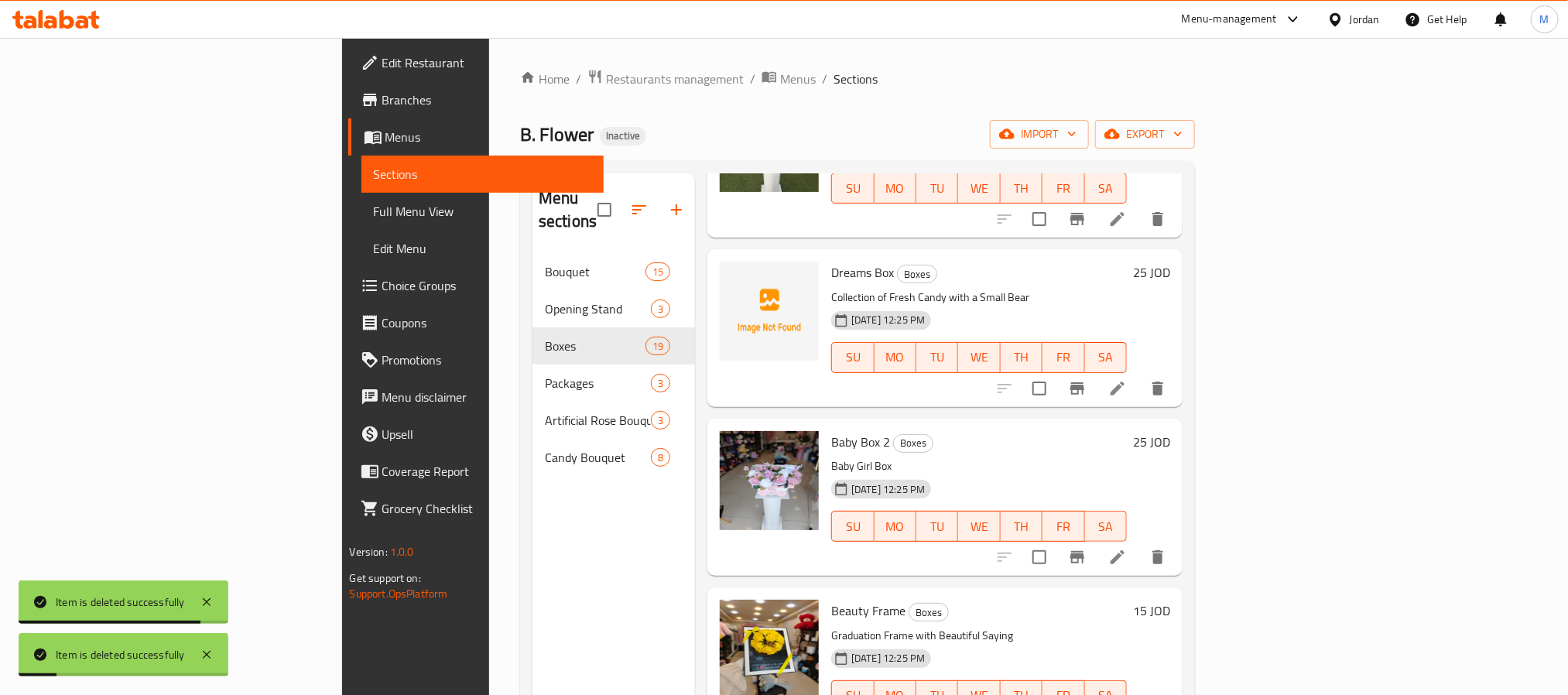
scroll to position [465, 0]
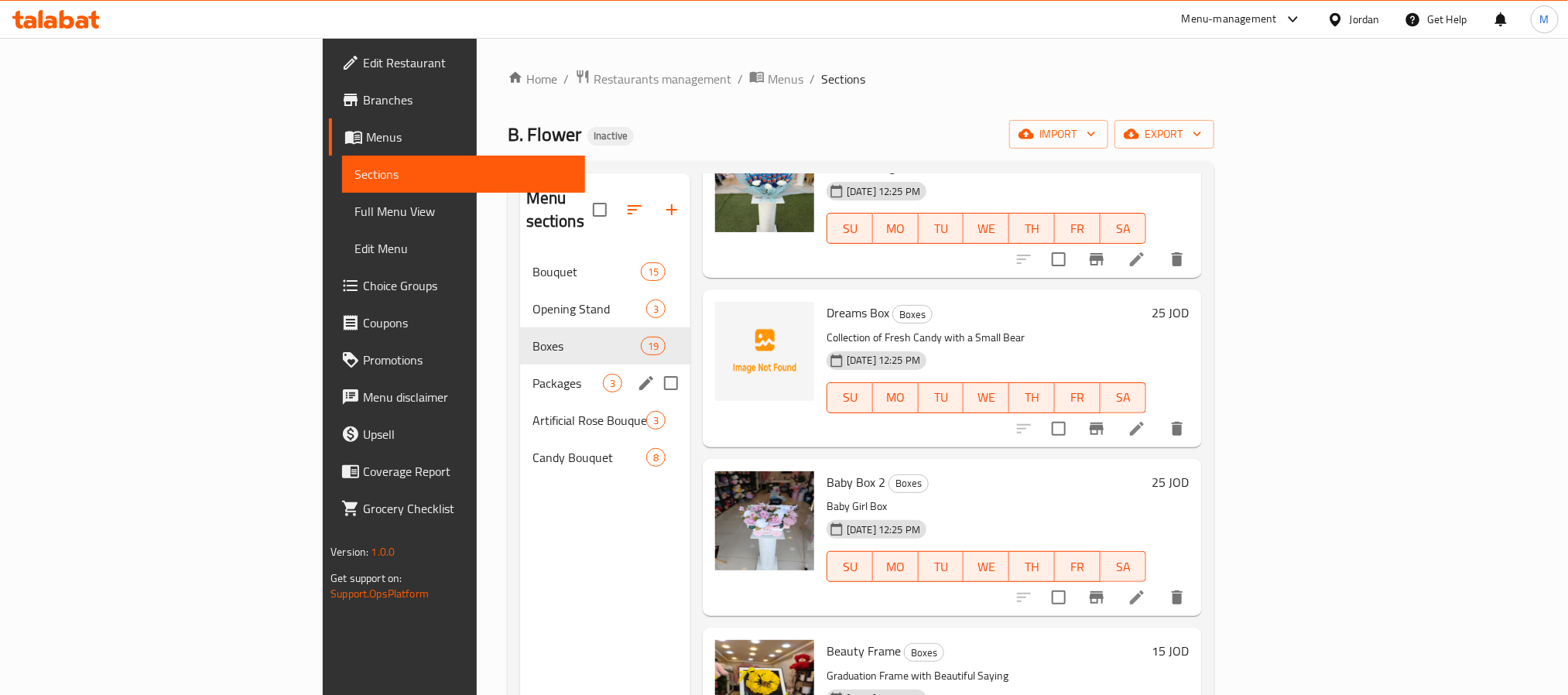
click at [533, 374] on span "Packages" at bounding box center [568, 383] width 70 height 18
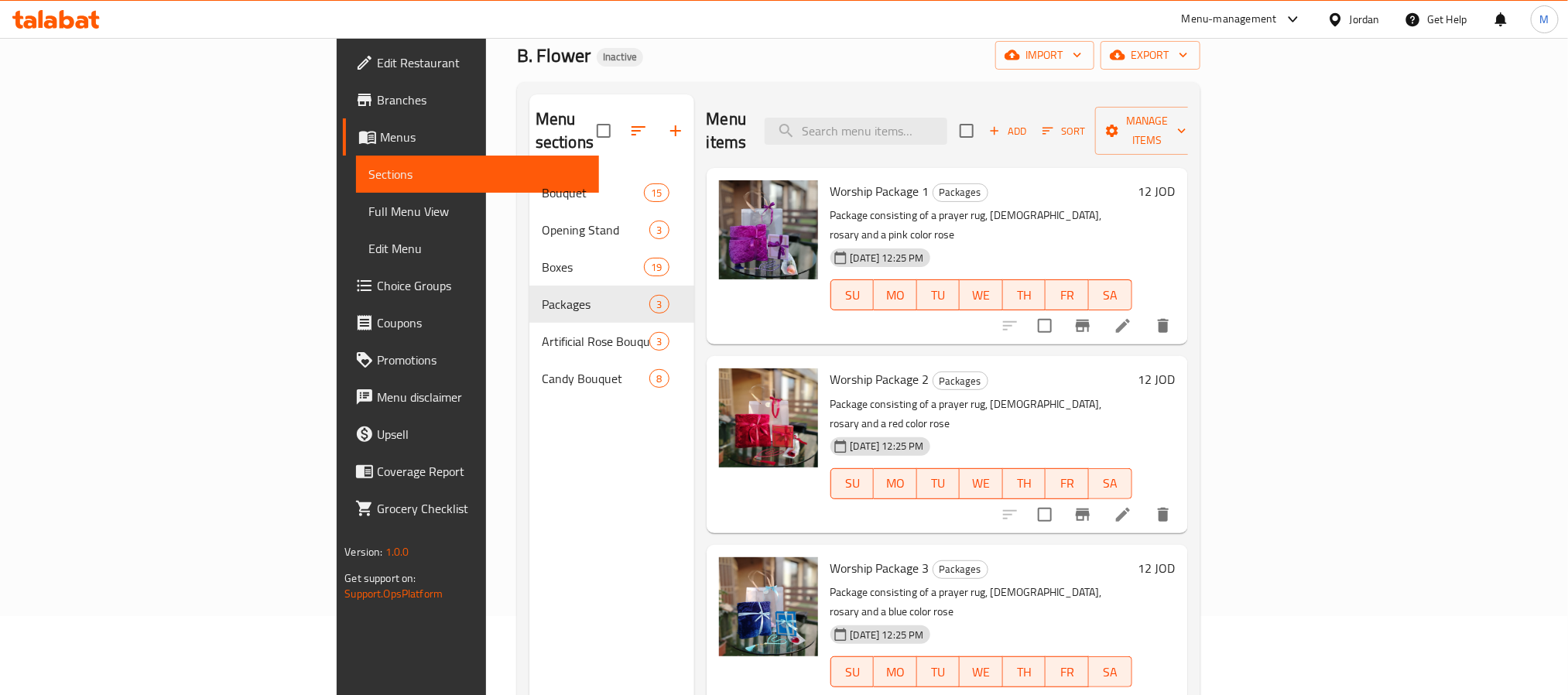
scroll to position [217, 0]
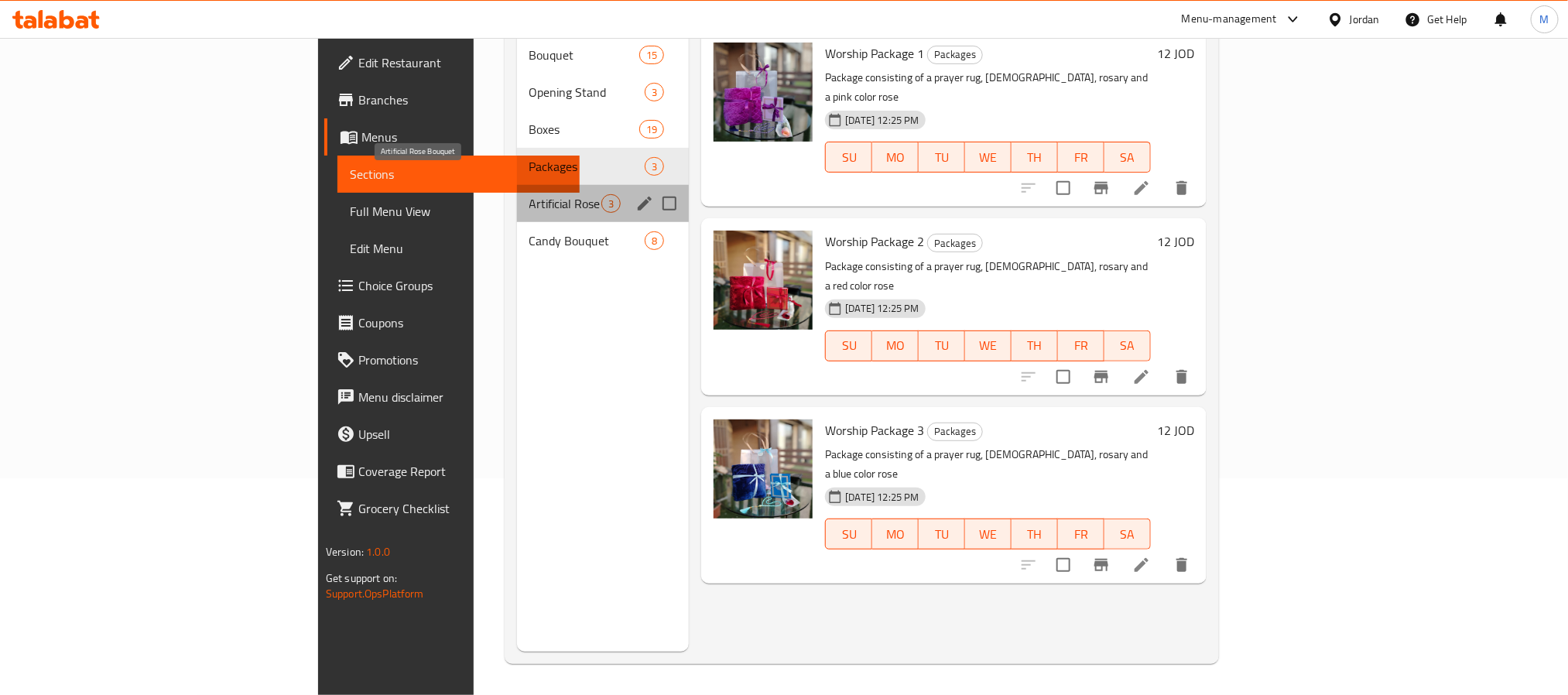
click at [529, 194] on span "Artificial Rose Bouquet" at bounding box center [565, 203] width 73 height 18
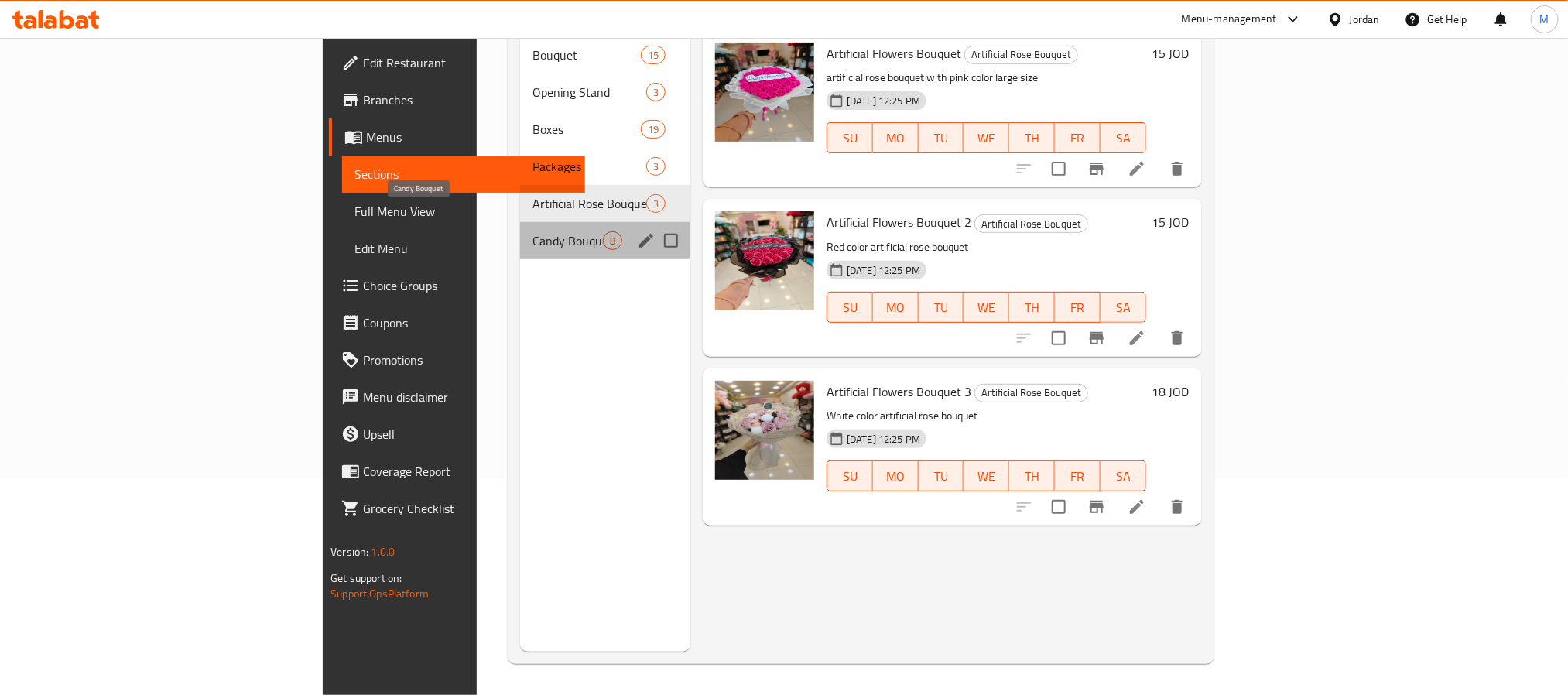
click at [533, 231] on span "Candy Bouquet" at bounding box center [568, 240] width 70 height 18
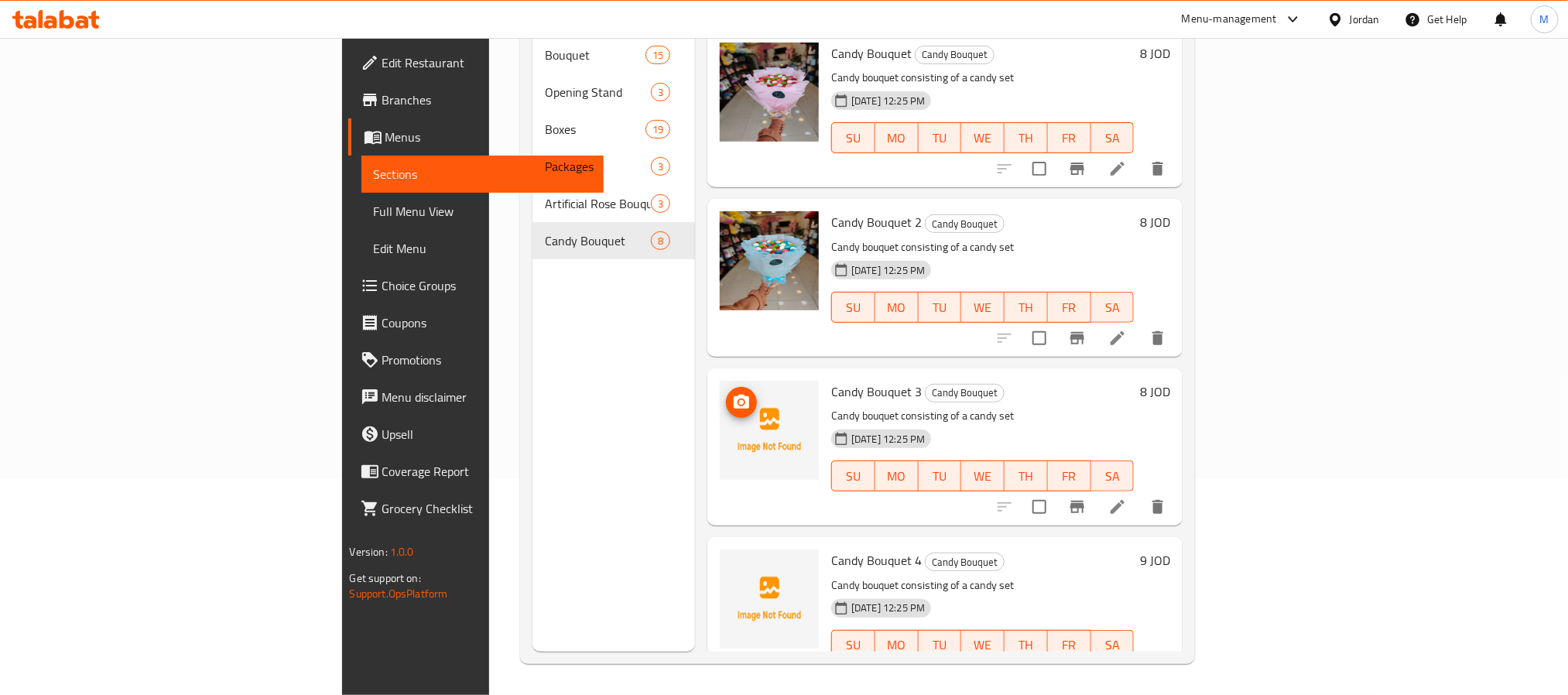
click at [734, 395] on icon "upload picture" at bounding box center [741, 401] width 15 height 14
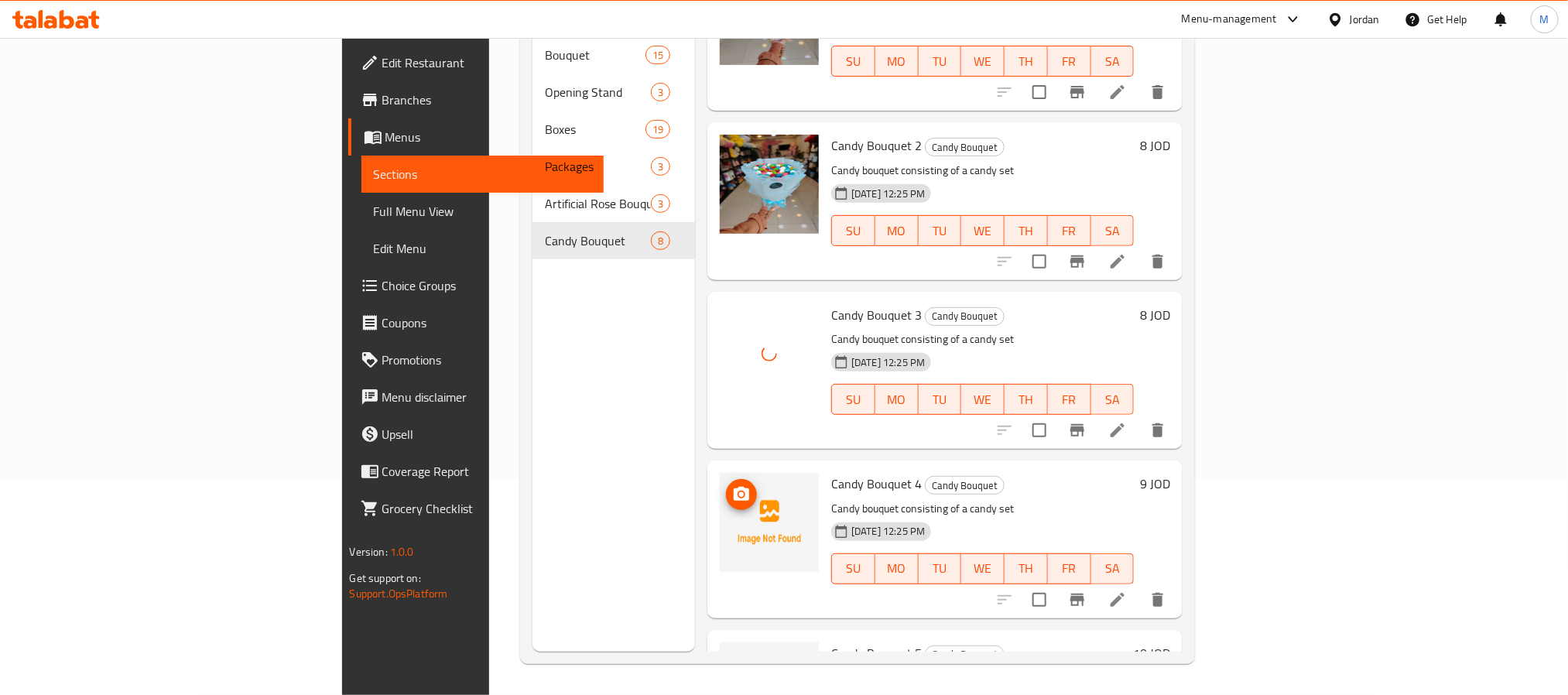
scroll to position [116, 0]
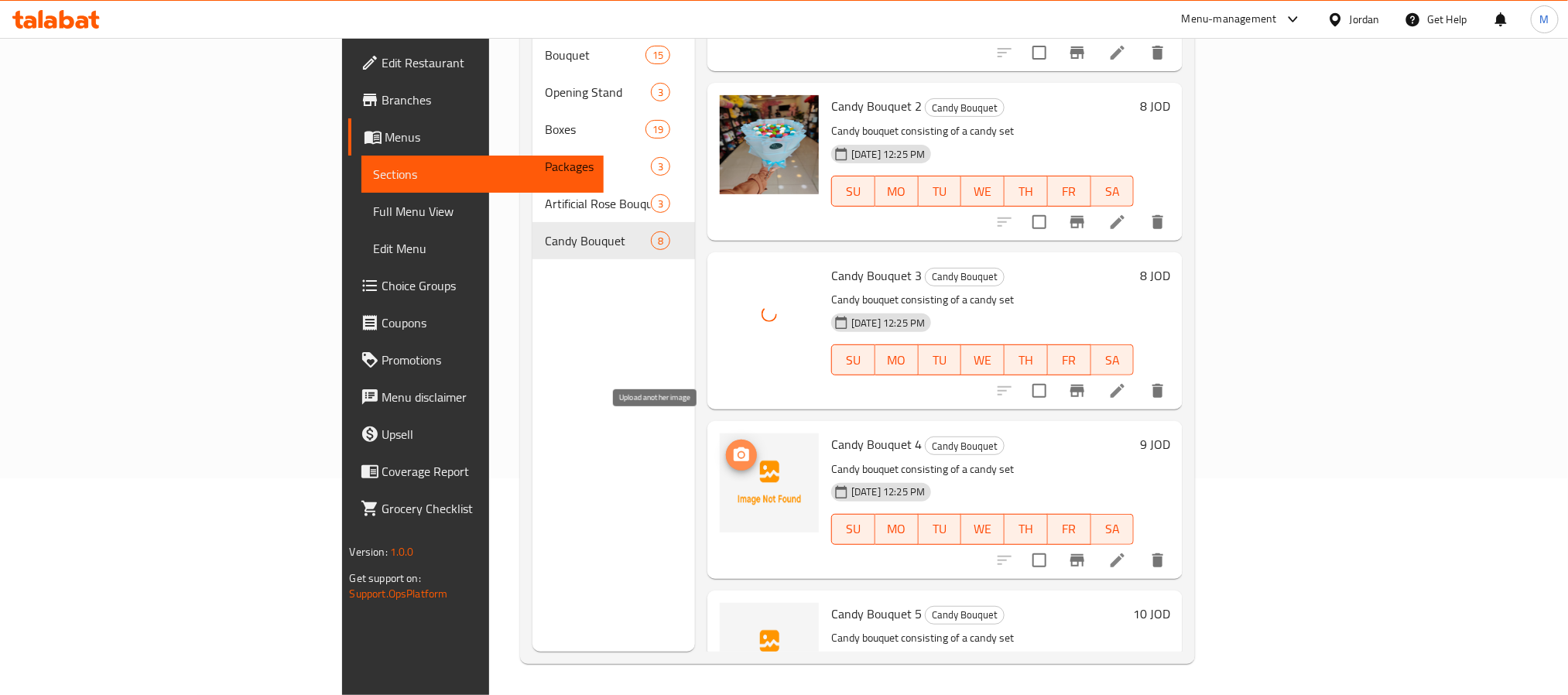
click at [739, 453] on circle "upload picture" at bounding box center [741, 455] width 5 height 5
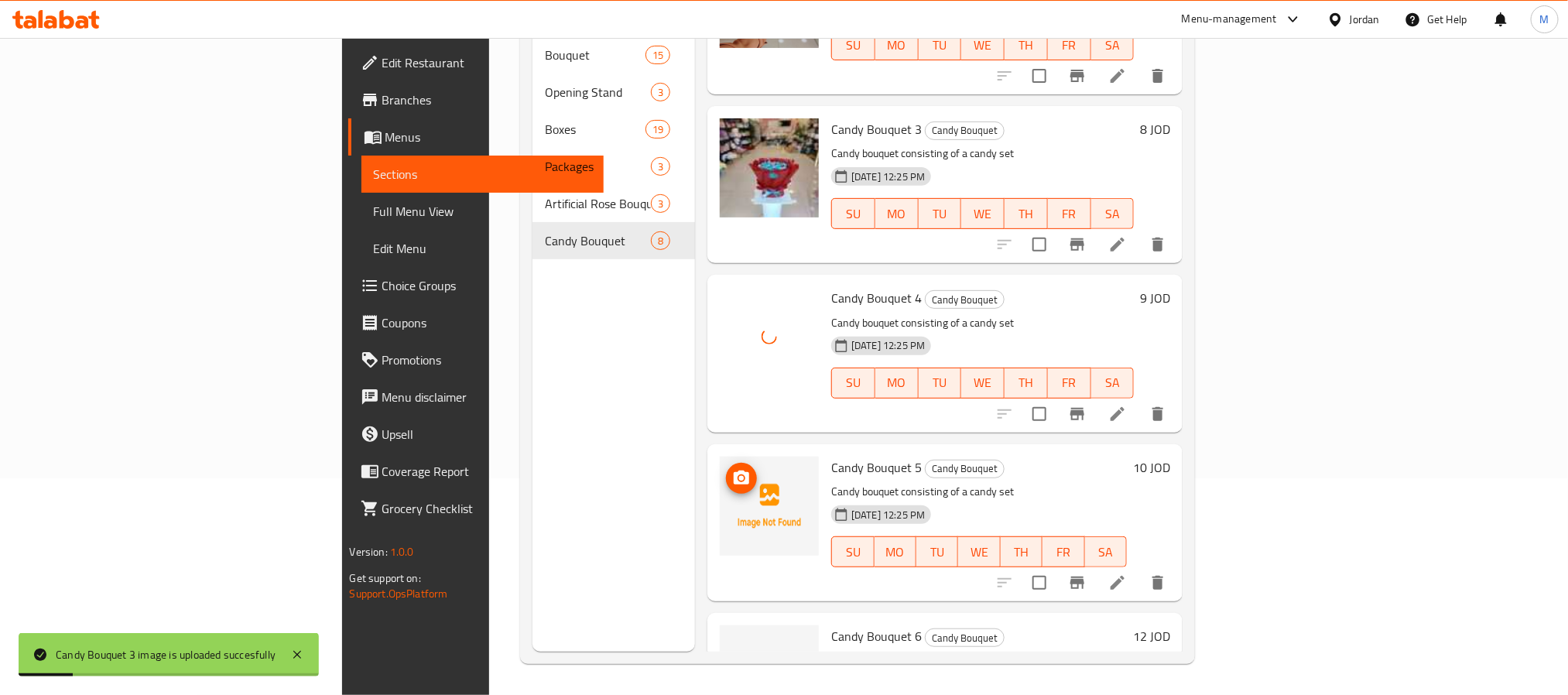
scroll to position [349, 0]
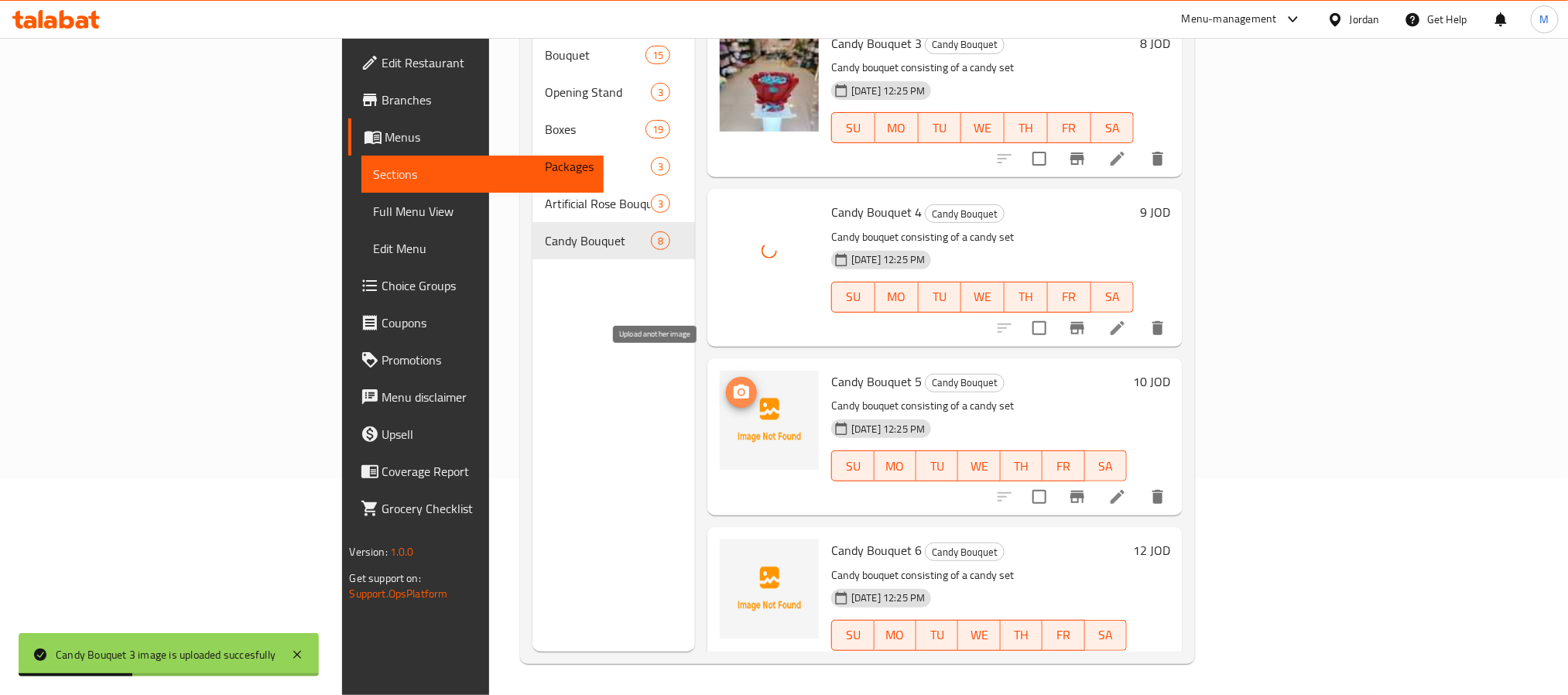
click at [734, 385] on icon "upload picture" at bounding box center [741, 391] width 15 height 14
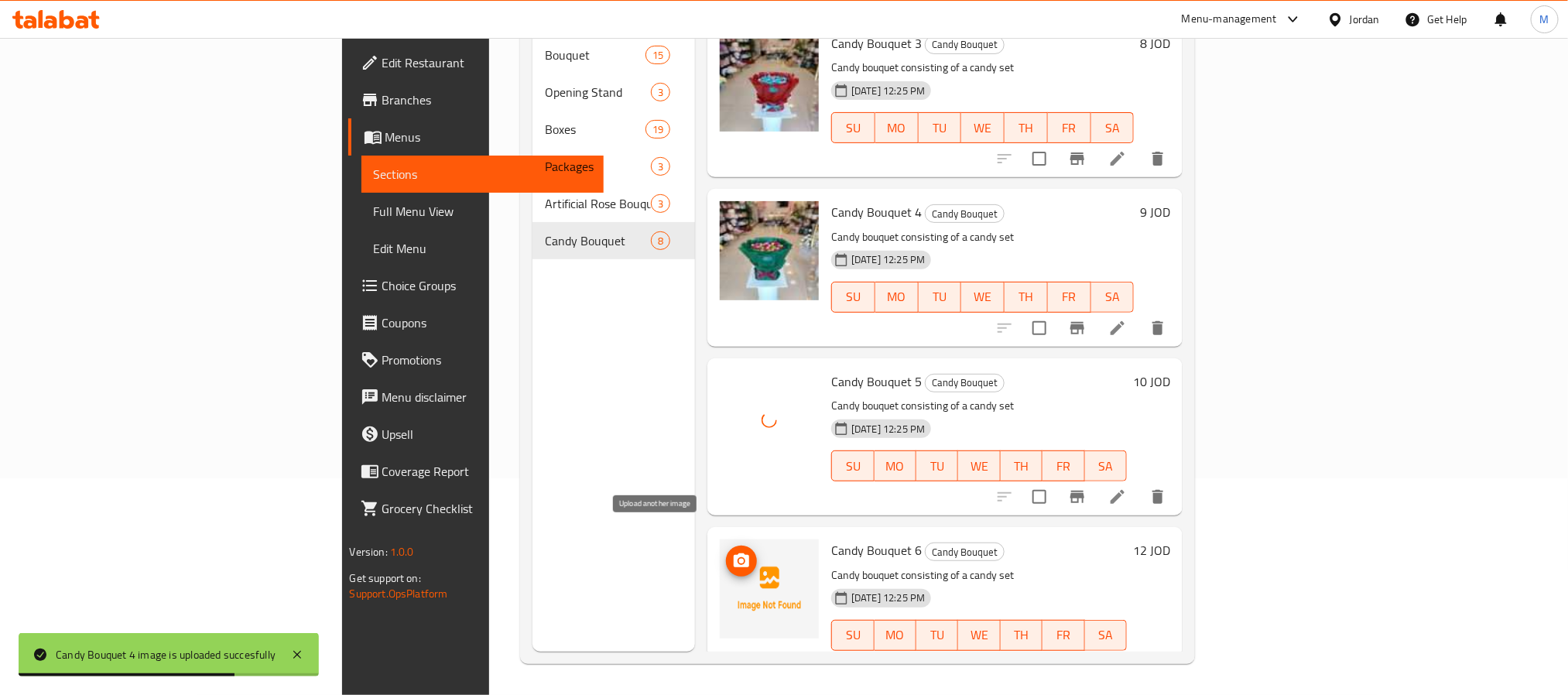
click at [734, 553] on icon "upload picture" at bounding box center [741, 560] width 15 height 14
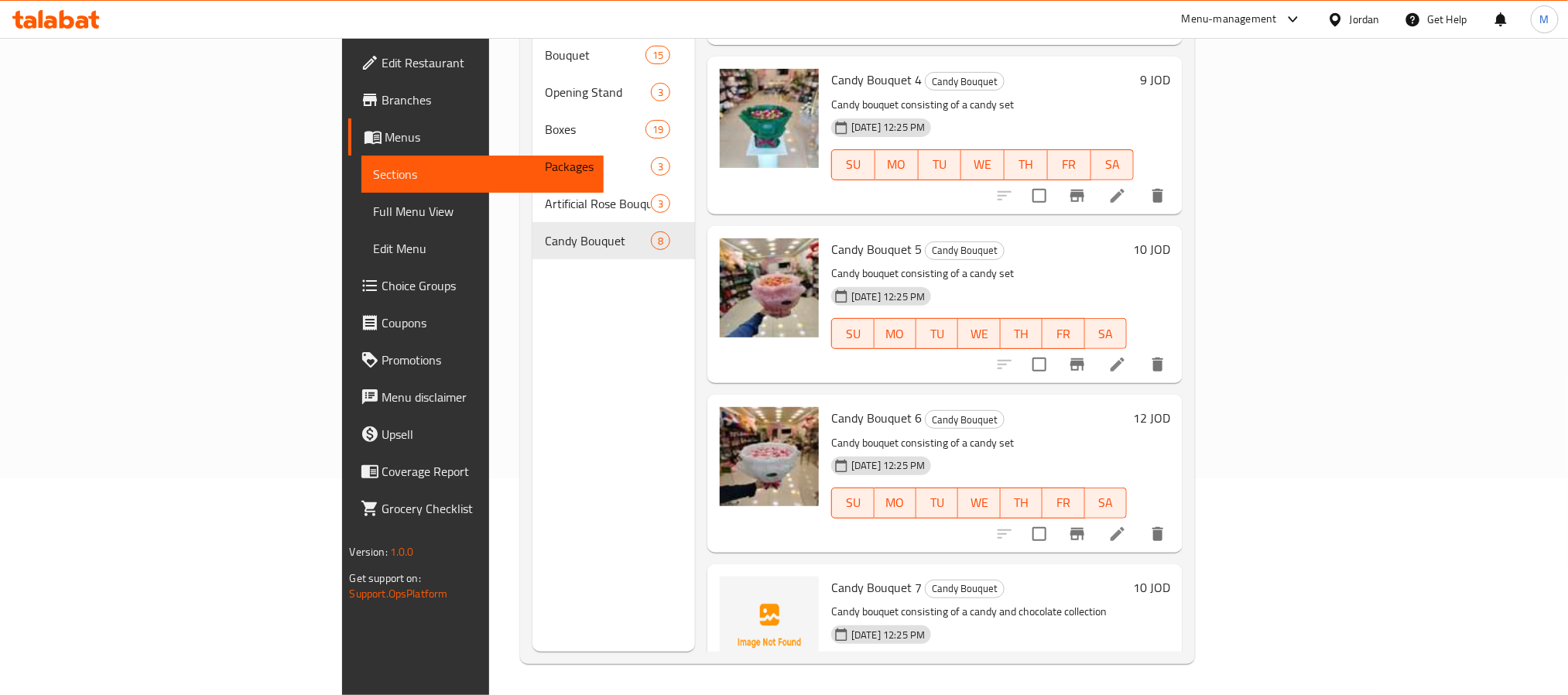
scroll to position [695, 0]
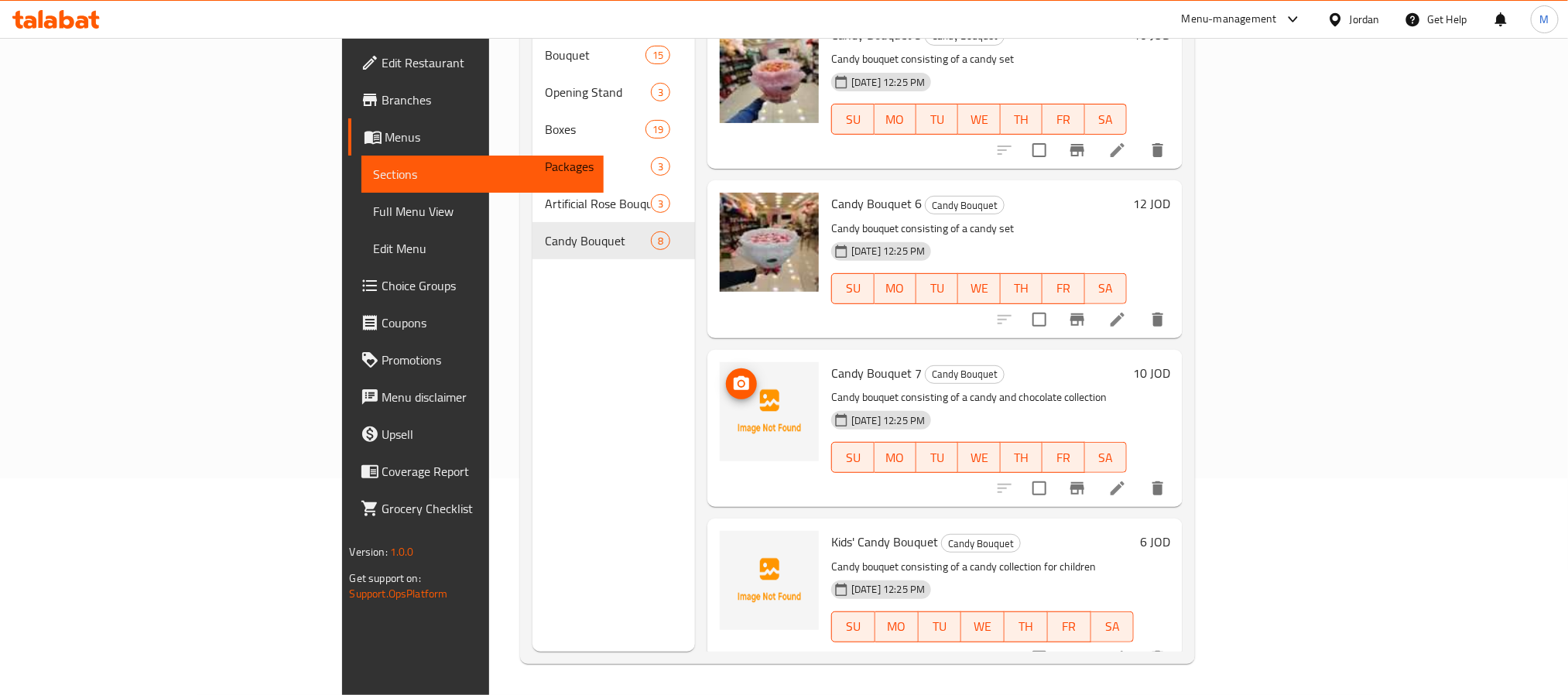
click at [734, 376] on icon "upload picture" at bounding box center [741, 382] width 15 height 14
click at [726, 537] on button "upload picture" at bounding box center [741, 553] width 31 height 31
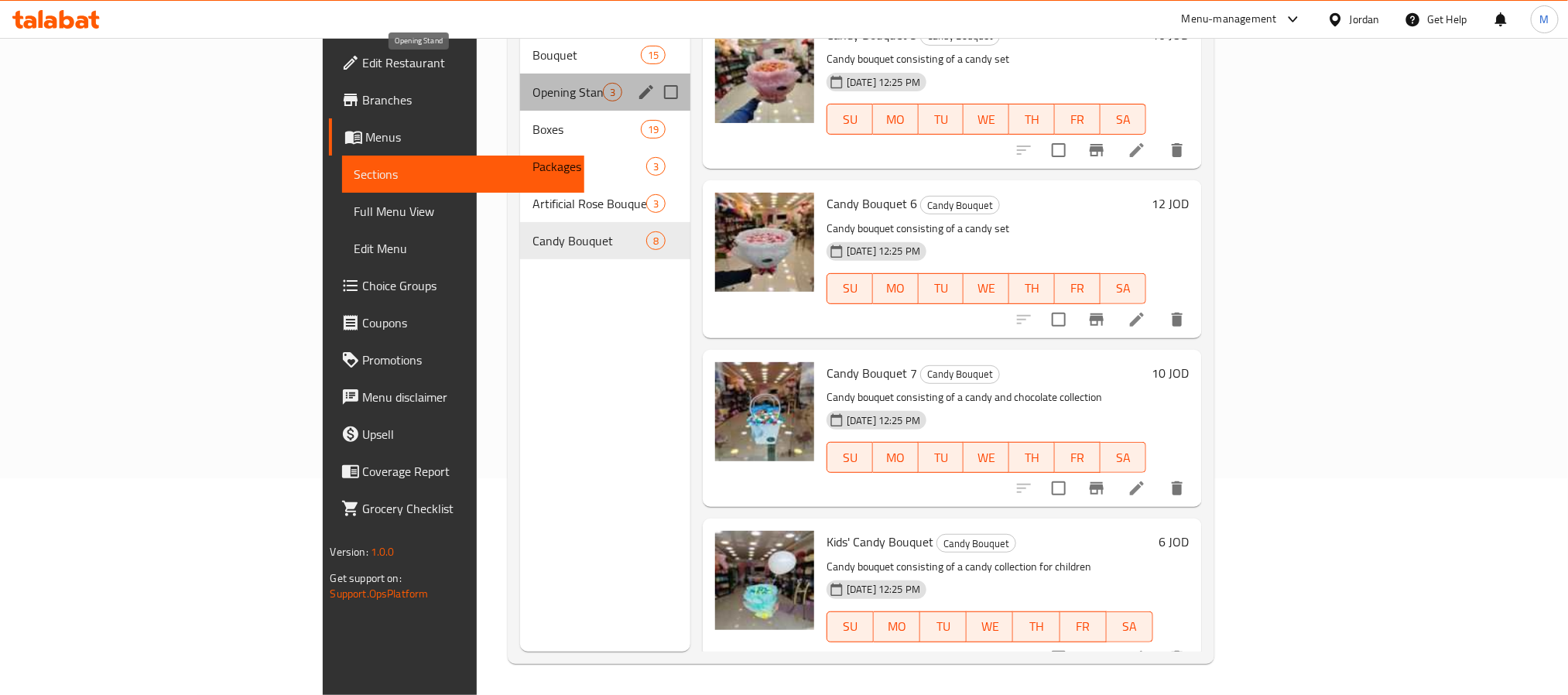
click at [533, 83] on span "Opening Stand" at bounding box center [568, 92] width 70 height 18
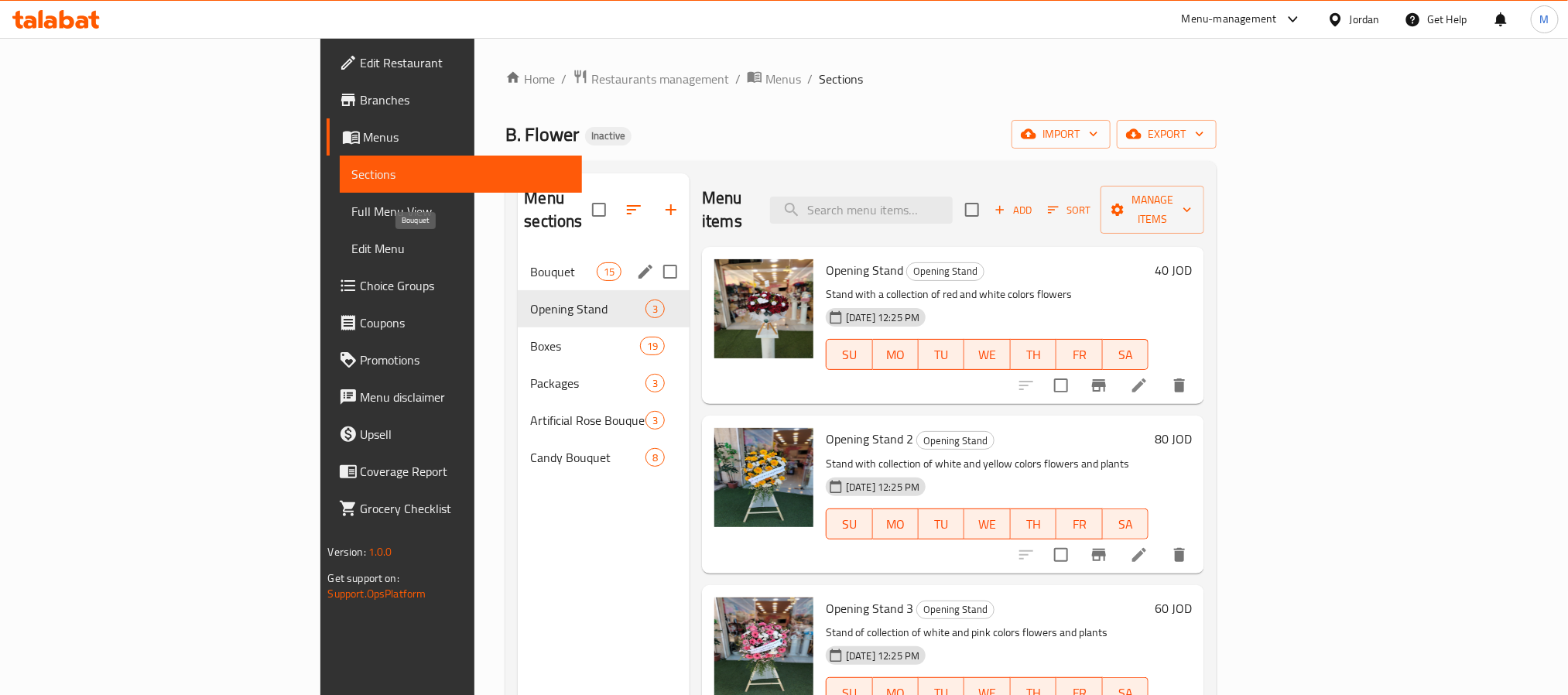
click at [530, 262] on span "Bouquet" at bounding box center [563, 271] width 66 height 18
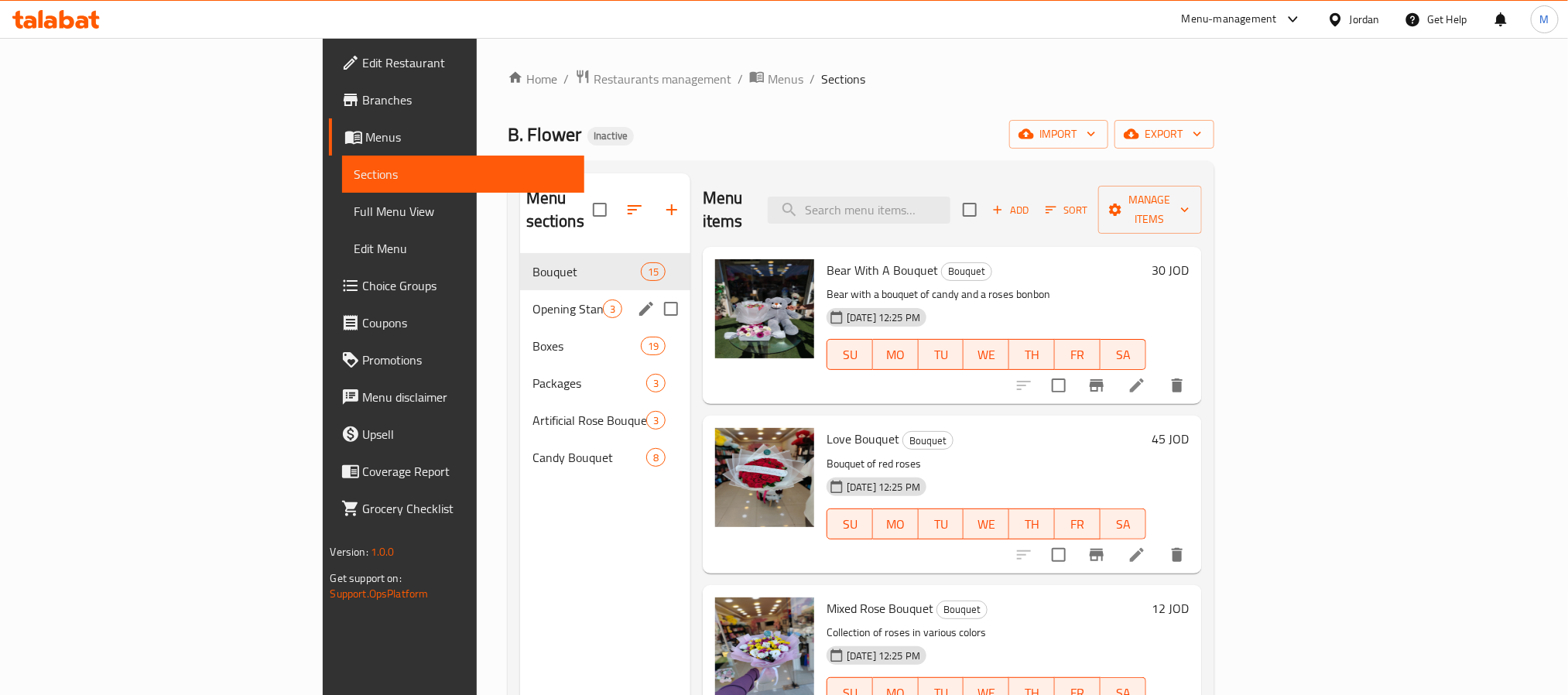
click at [533, 300] on span "Opening Stand" at bounding box center [568, 309] width 70 height 18
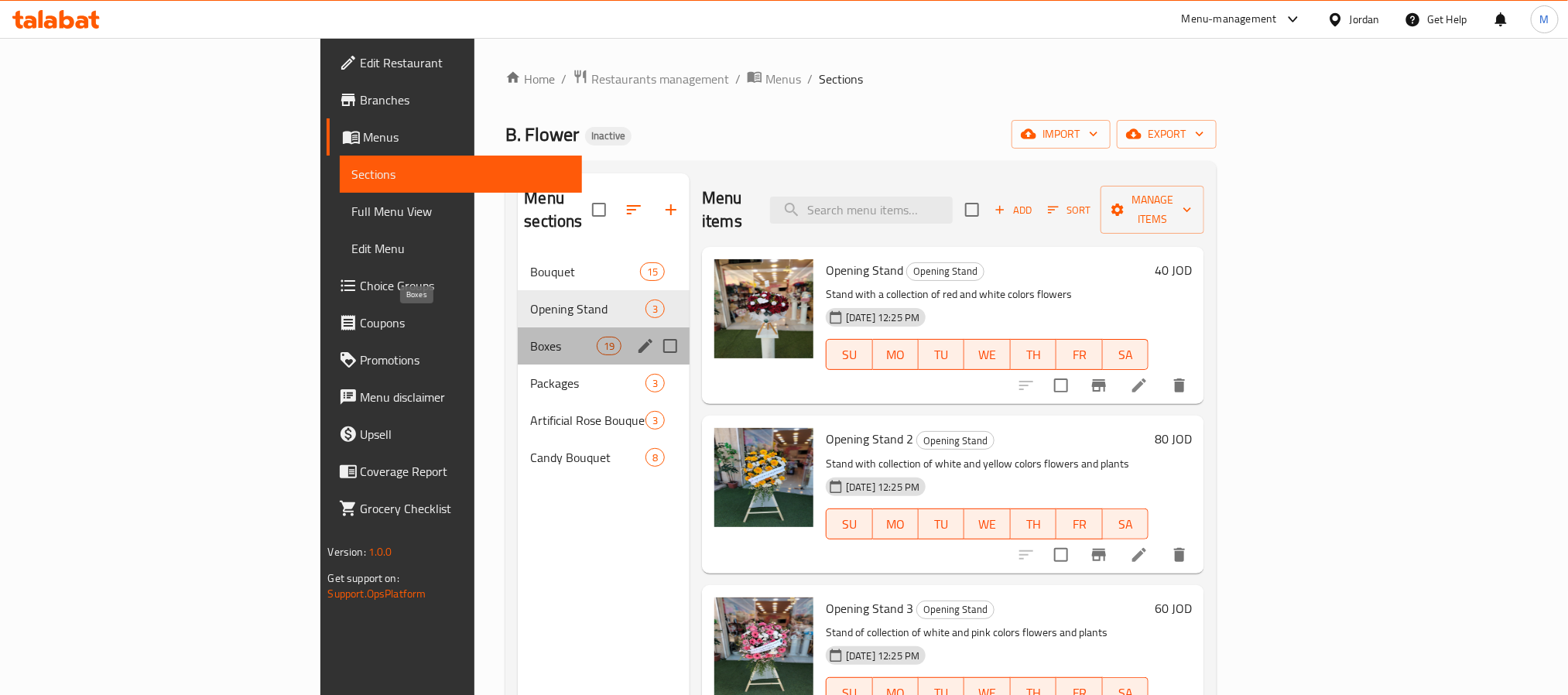
click at [530, 337] on span "Boxes" at bounding box center [563, 346] width 66 height 18
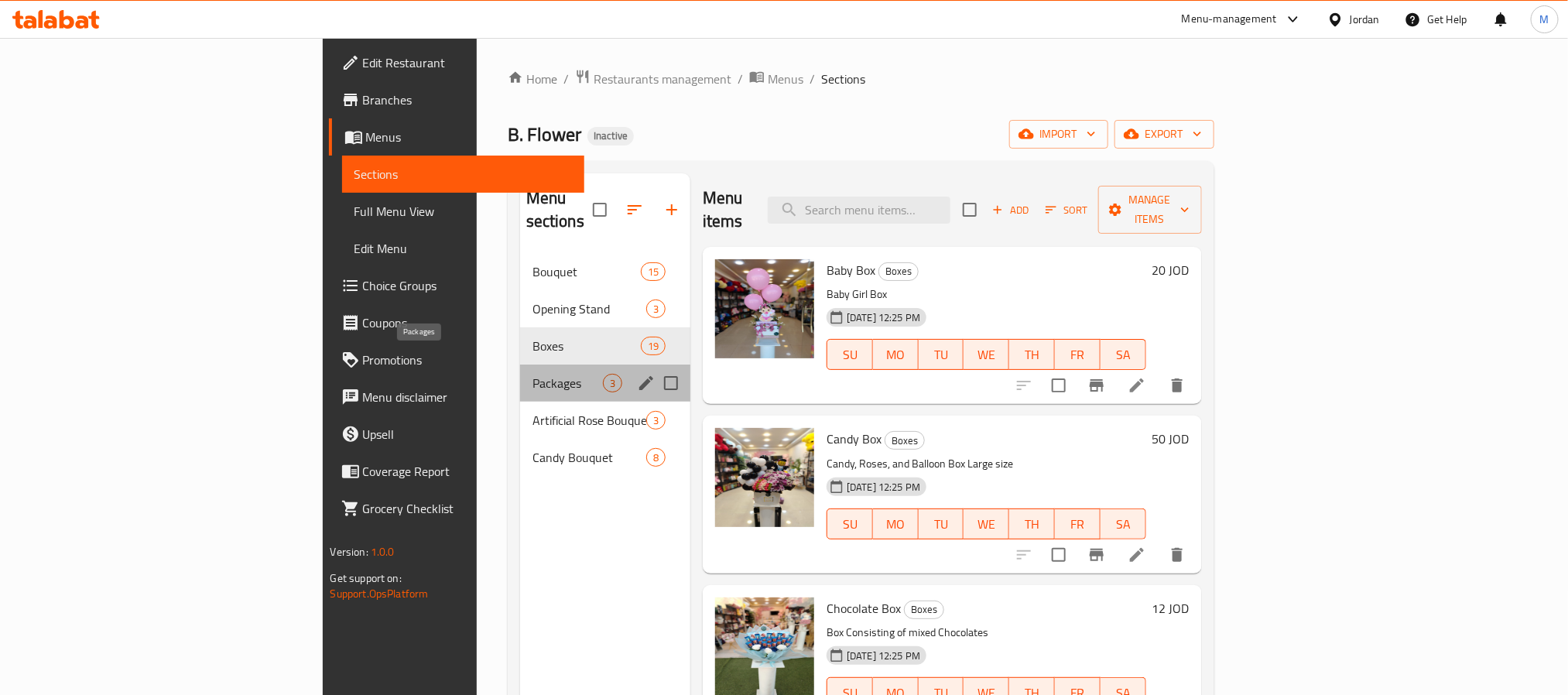
click at [533, 374] on span "Packages" at bounding box center [568, 383] width 70 height 18
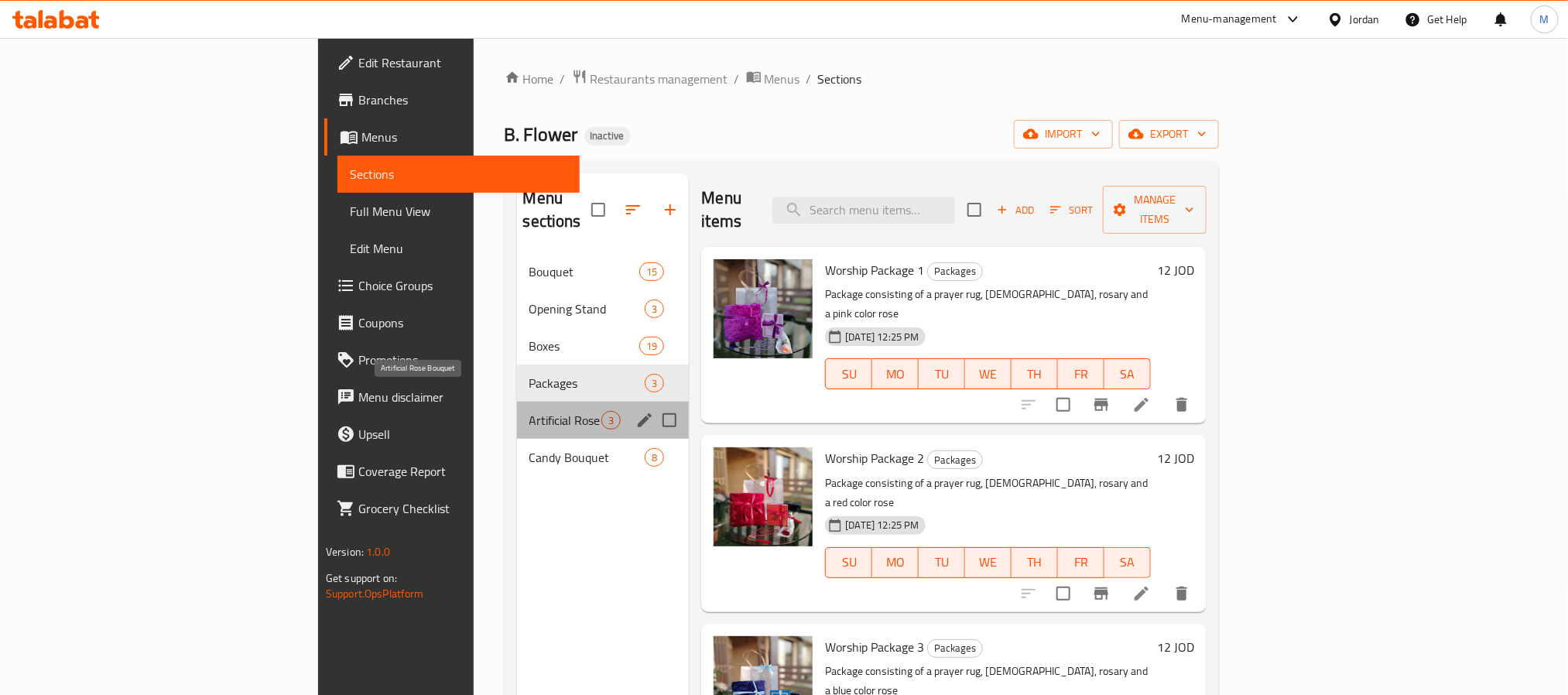
drag, startPoint x: 381, startPoint y: 402, endPoint x: 400, endPoint y: 402, distance: 19.0
click at [529, 411] on span "Artificial Rose Bouquet" at bounding box center [565, 420] width 73 height 18
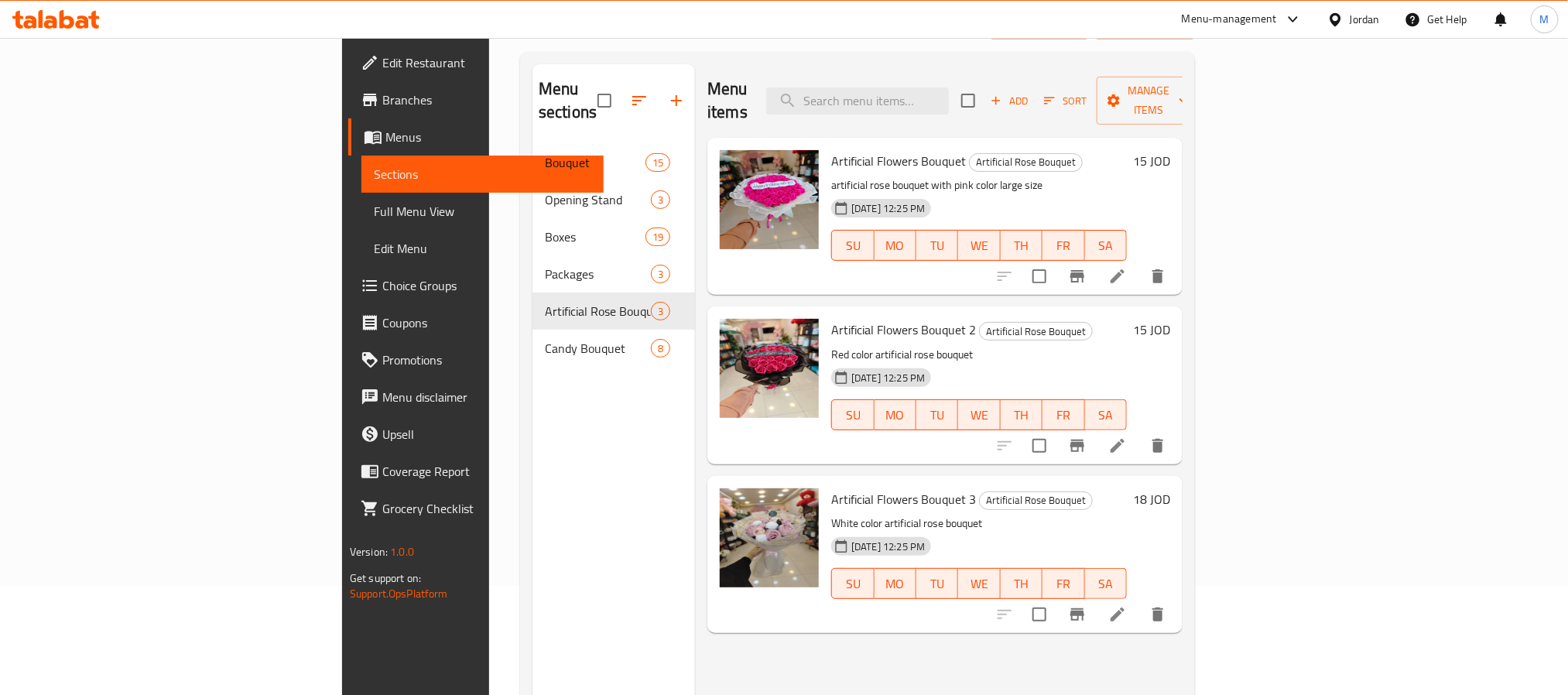
scroll to position [217, 0]
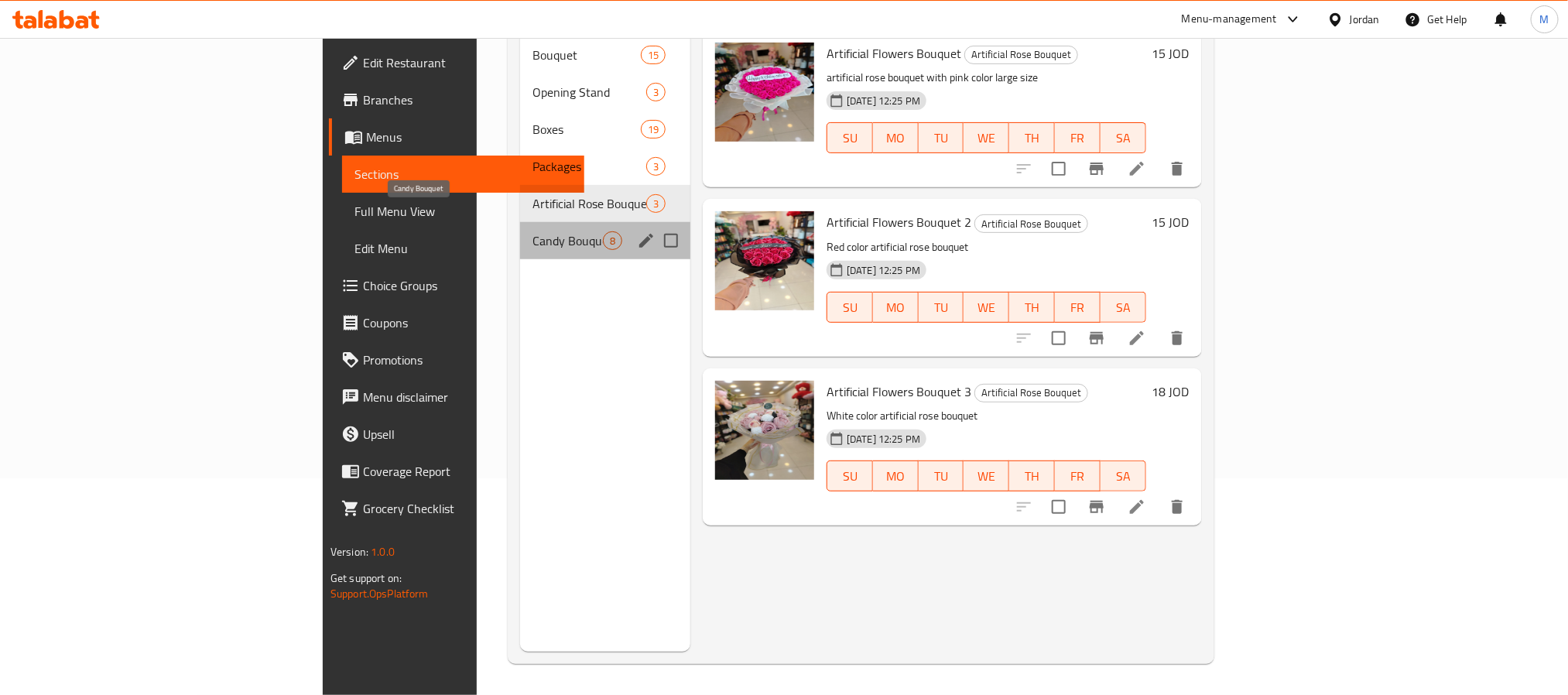
click at [533, 231] on span "Candy Bouquet" at bounding box center [568, 240] width 70 height 18
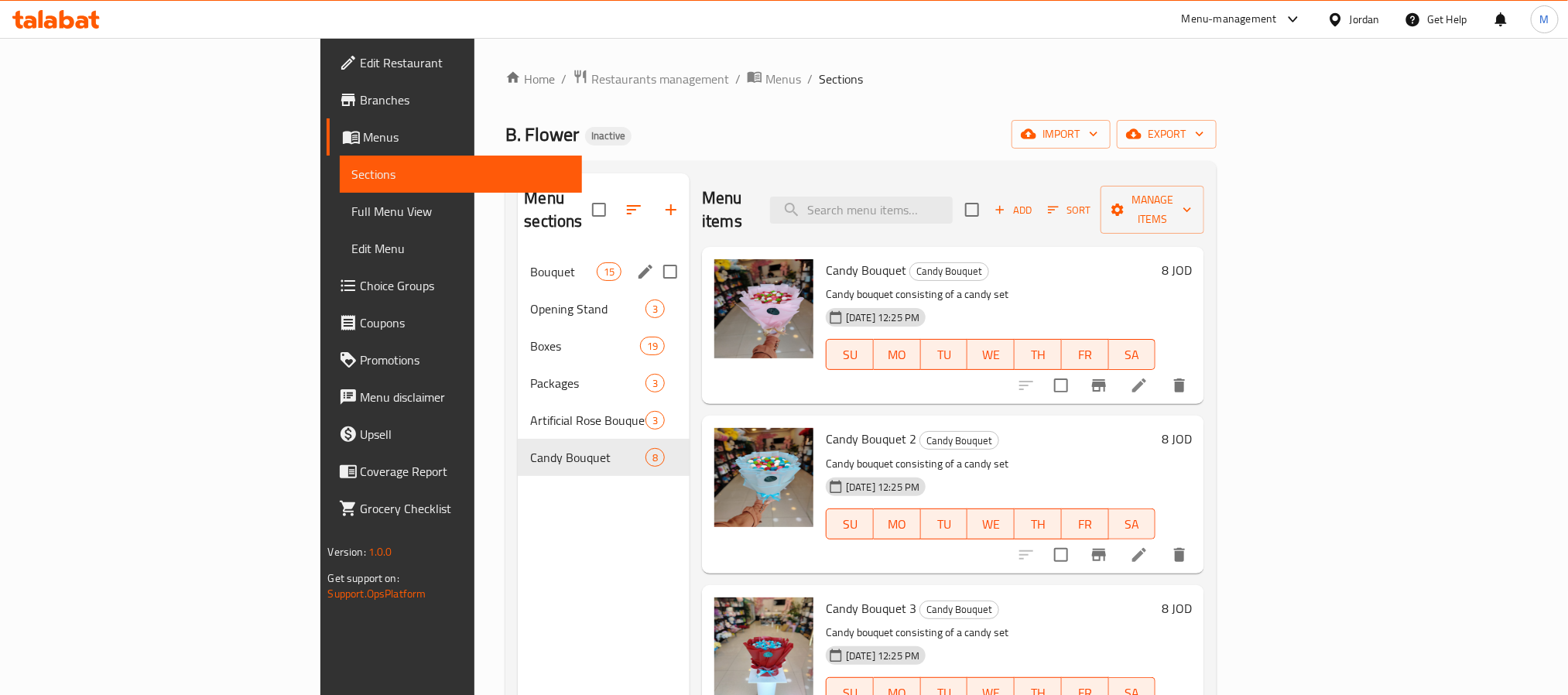
click at [530, 262] on span "Bouquet" at bounding box center [563, 271] width 66 height 18
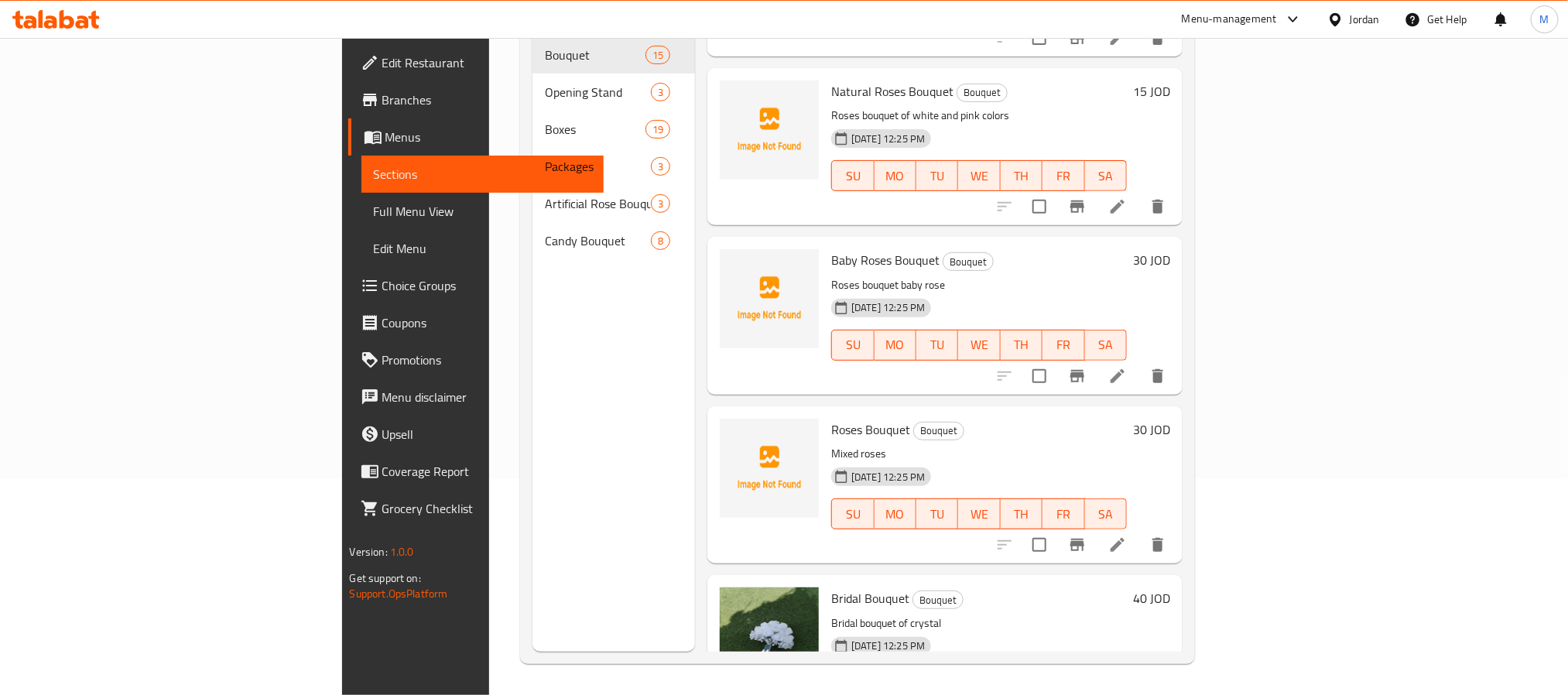
scroll to position [697, 0]
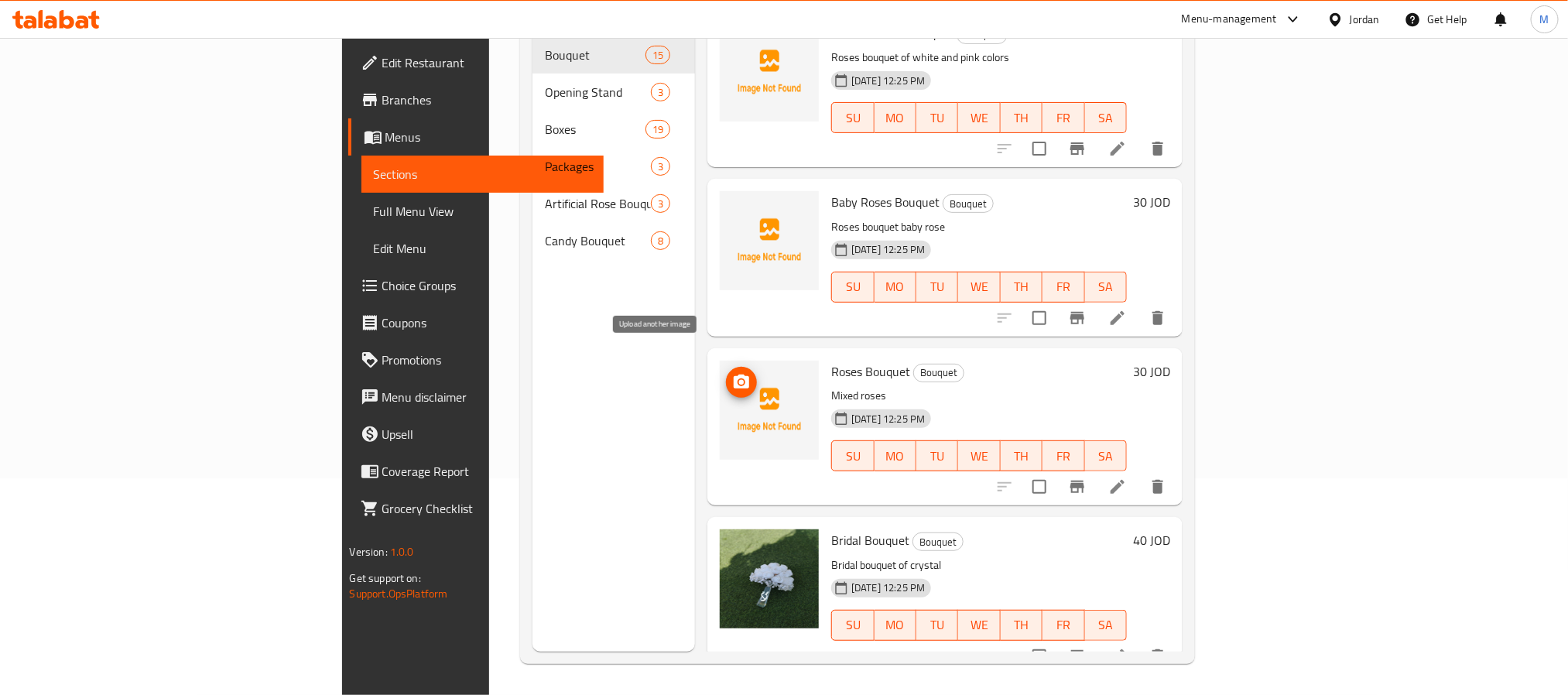
click at [734, 375] on icon "upload picture" at bounding box center [741, 381] width 15 height 14
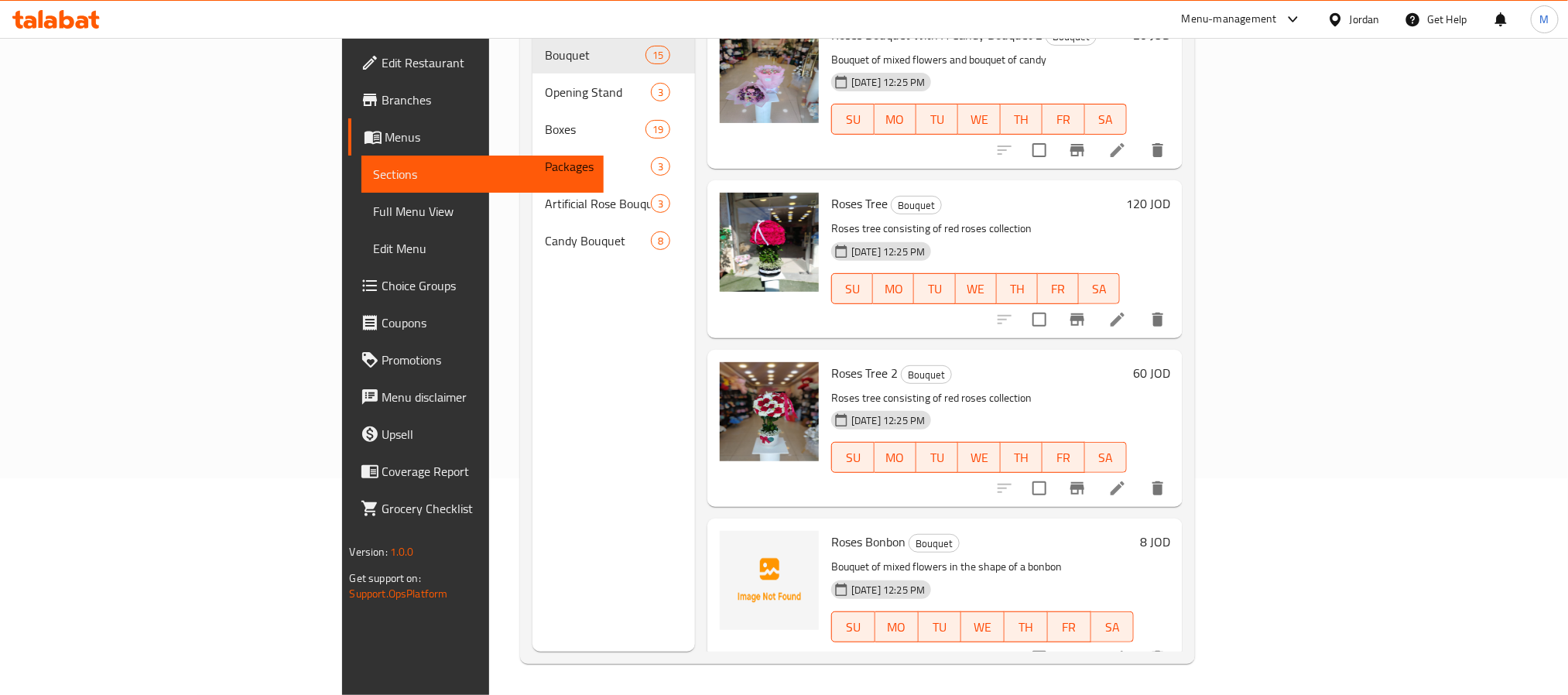
scroll to position [101, 0]
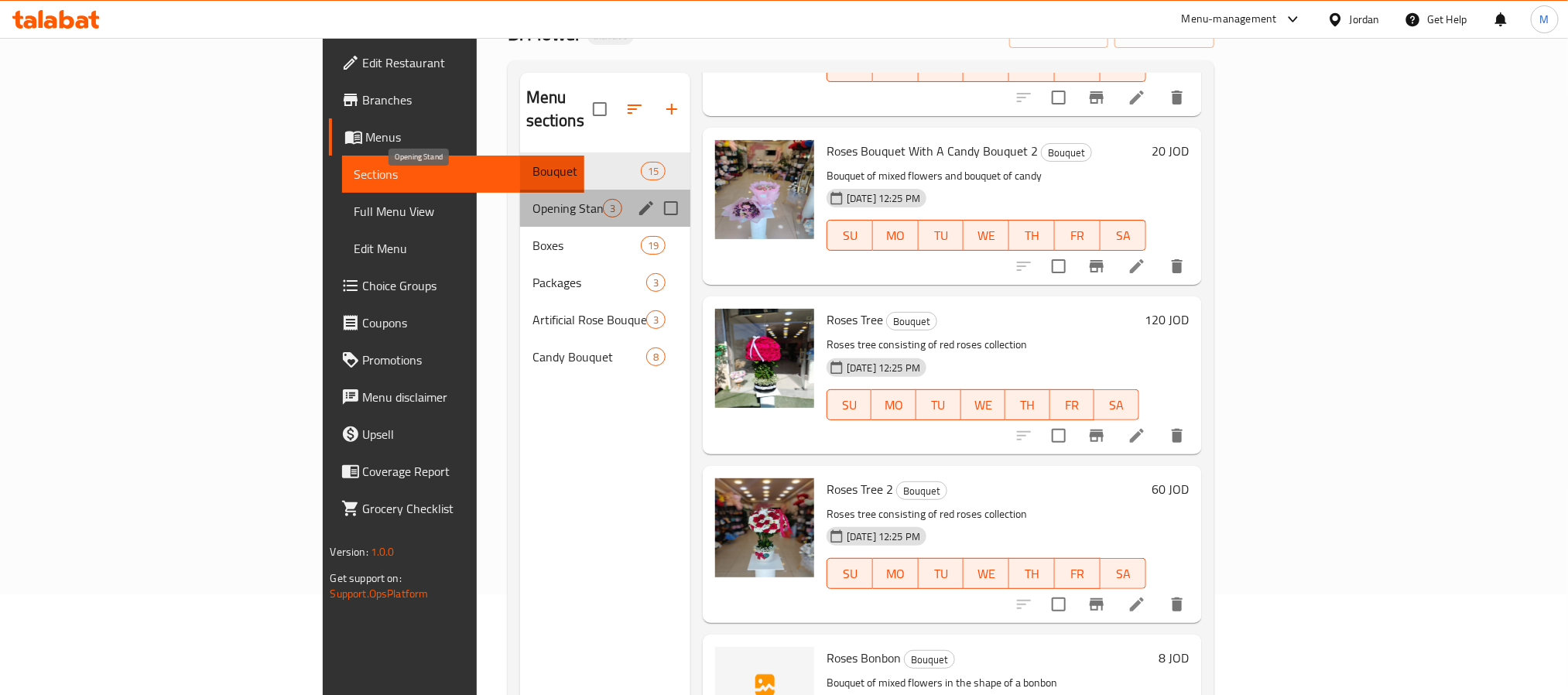
click at [533, 199] on span "Opening Stand" at bounding box center [568, 208] width 70 height 18
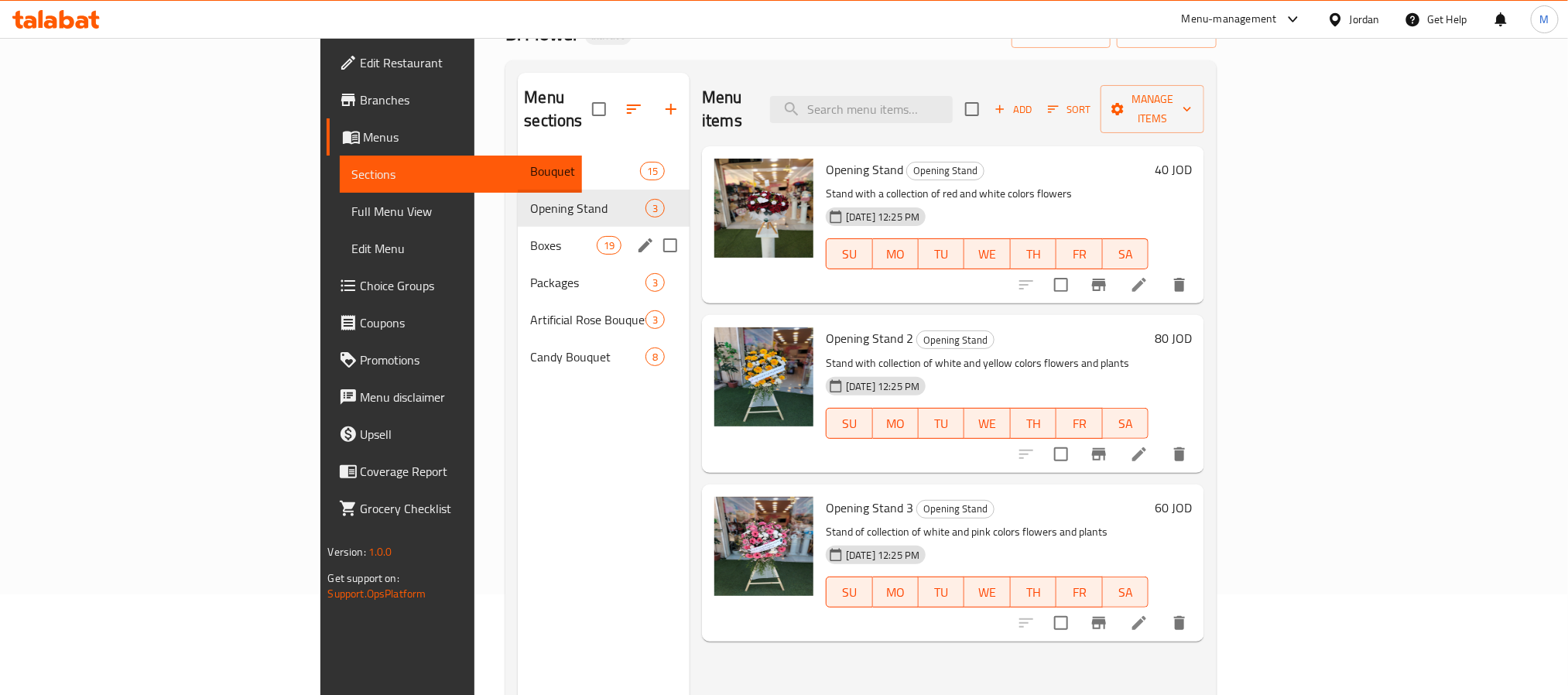
click at [518, 227] on div "Boxes 19" at bounding box center [604, 246] width 172 height 37
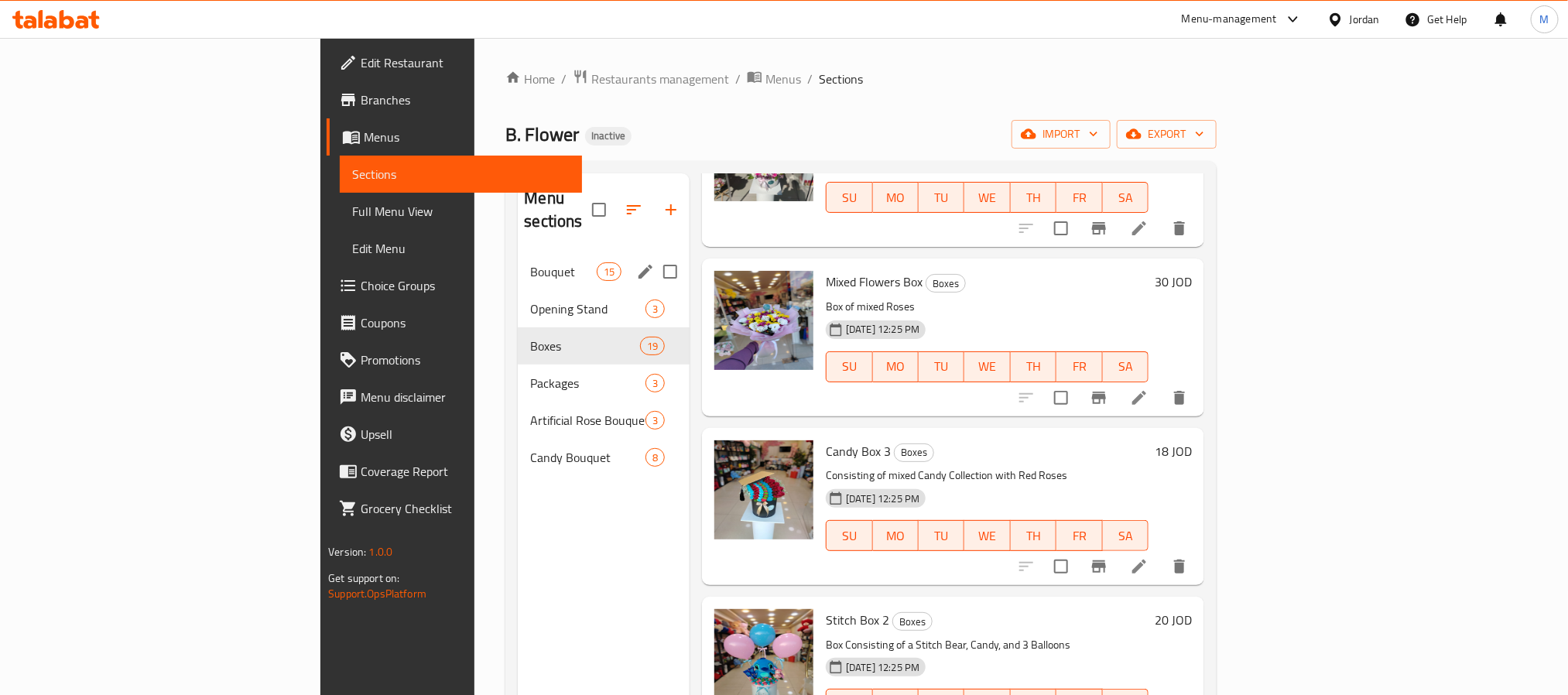
drag, startPoint x: 432, startPoint y: 263, endPoint x: 421, endPoint y: 263, distance: 11.0
click at [518, 263] on div "Bouquet 15" at bounding box center [604, 272] width 172 height 37
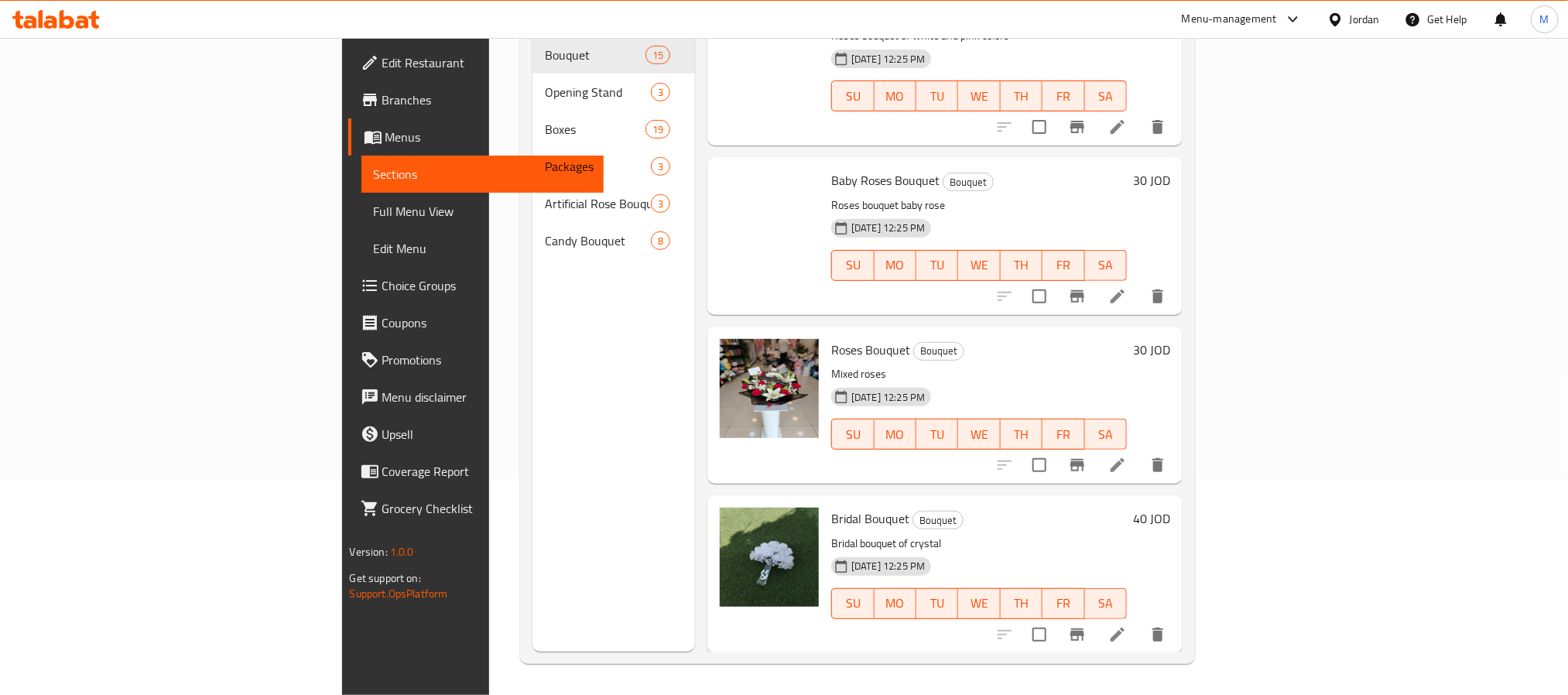
scroll to position [717, 0]
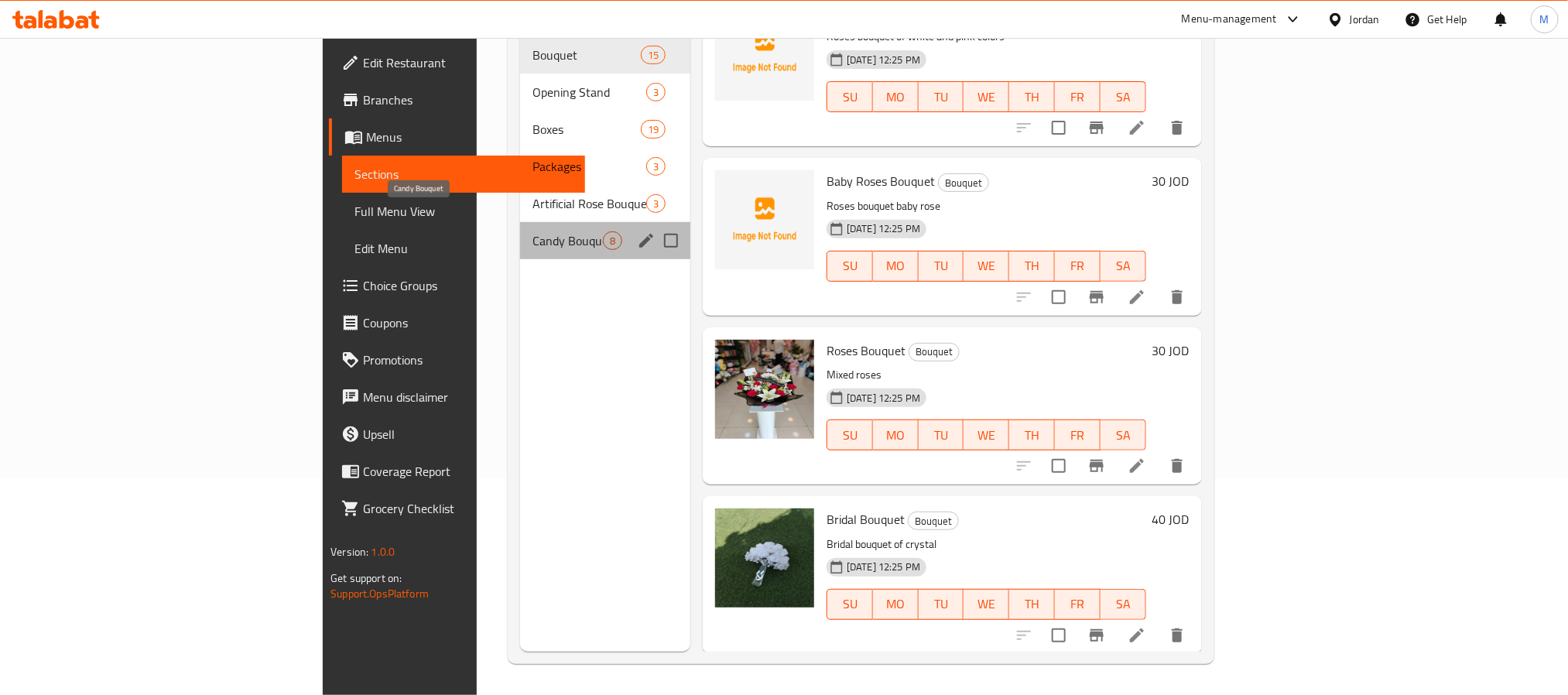
click at [533, 231] on span "Candy Bouquet" at bounding box center [568, 240] width 70 height 18
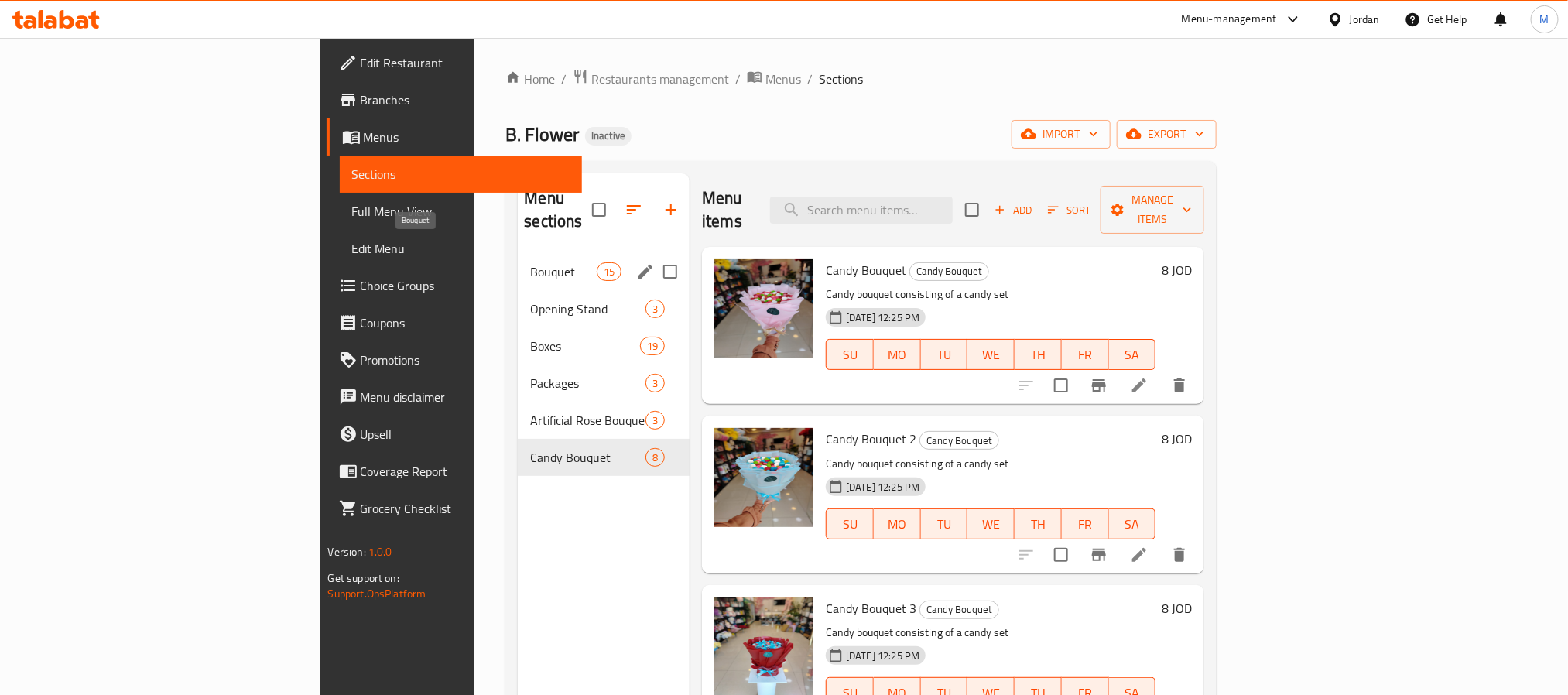
click at [530, 262] on span "Bouquet" at bounding box center [563, 271] width 66 height 18
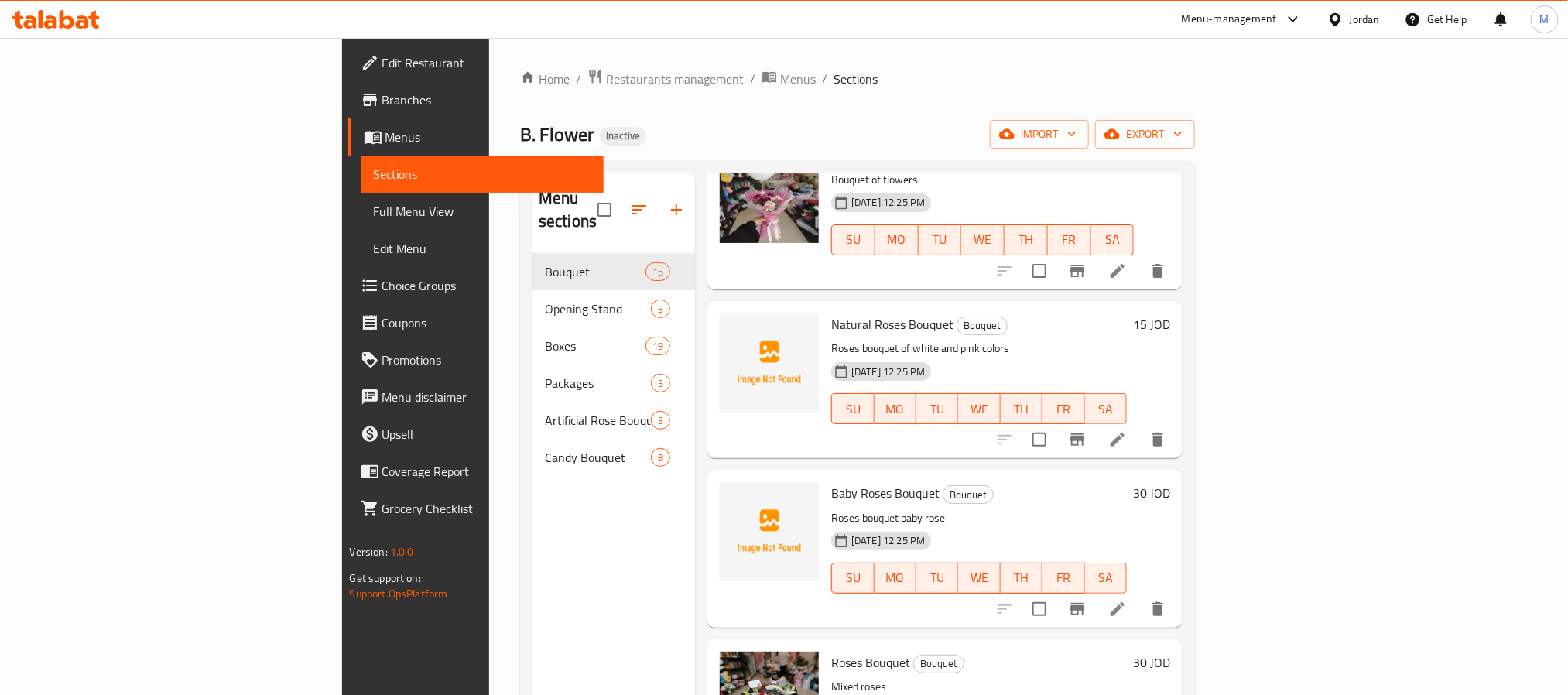
scroll to position [697, 0]
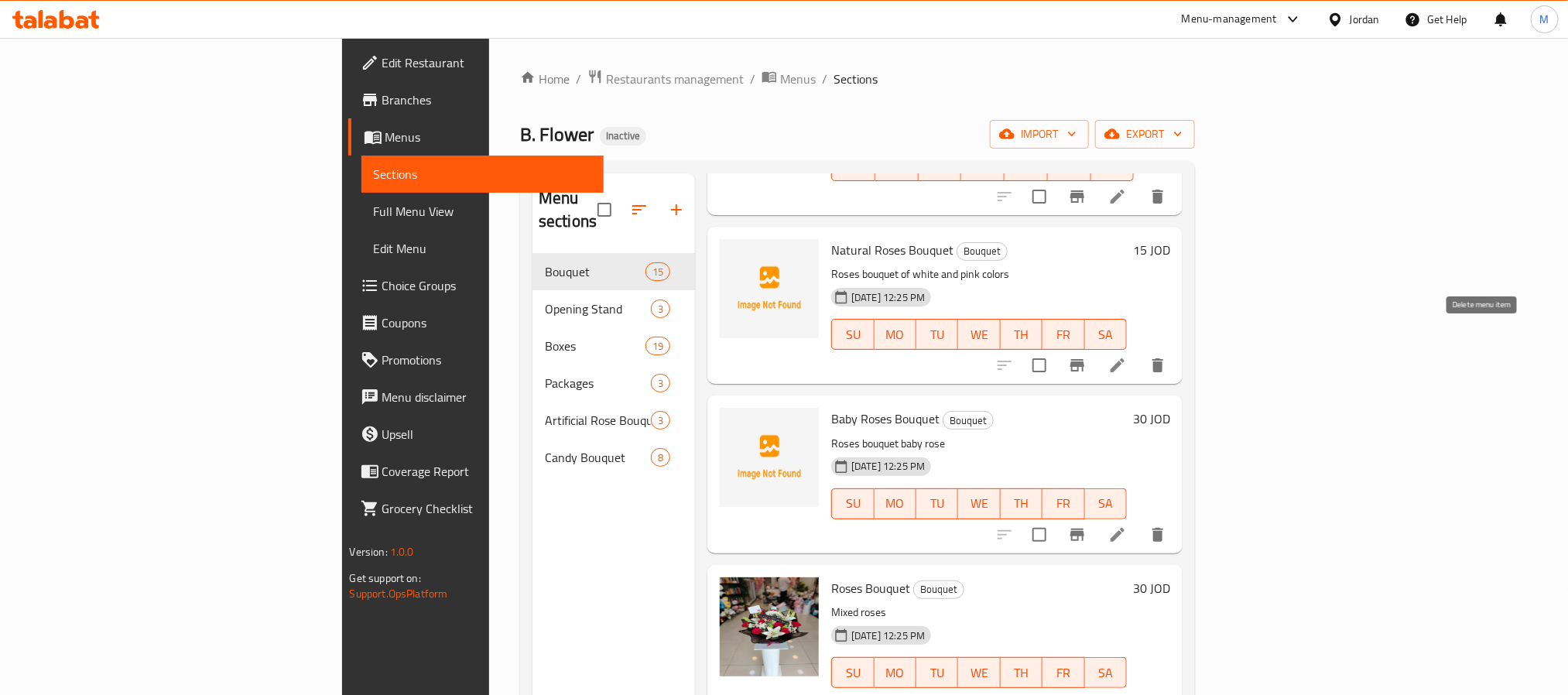
click at [1163, 358] on icon "delete" at bounding box center [1158, 365] width 11 height 14
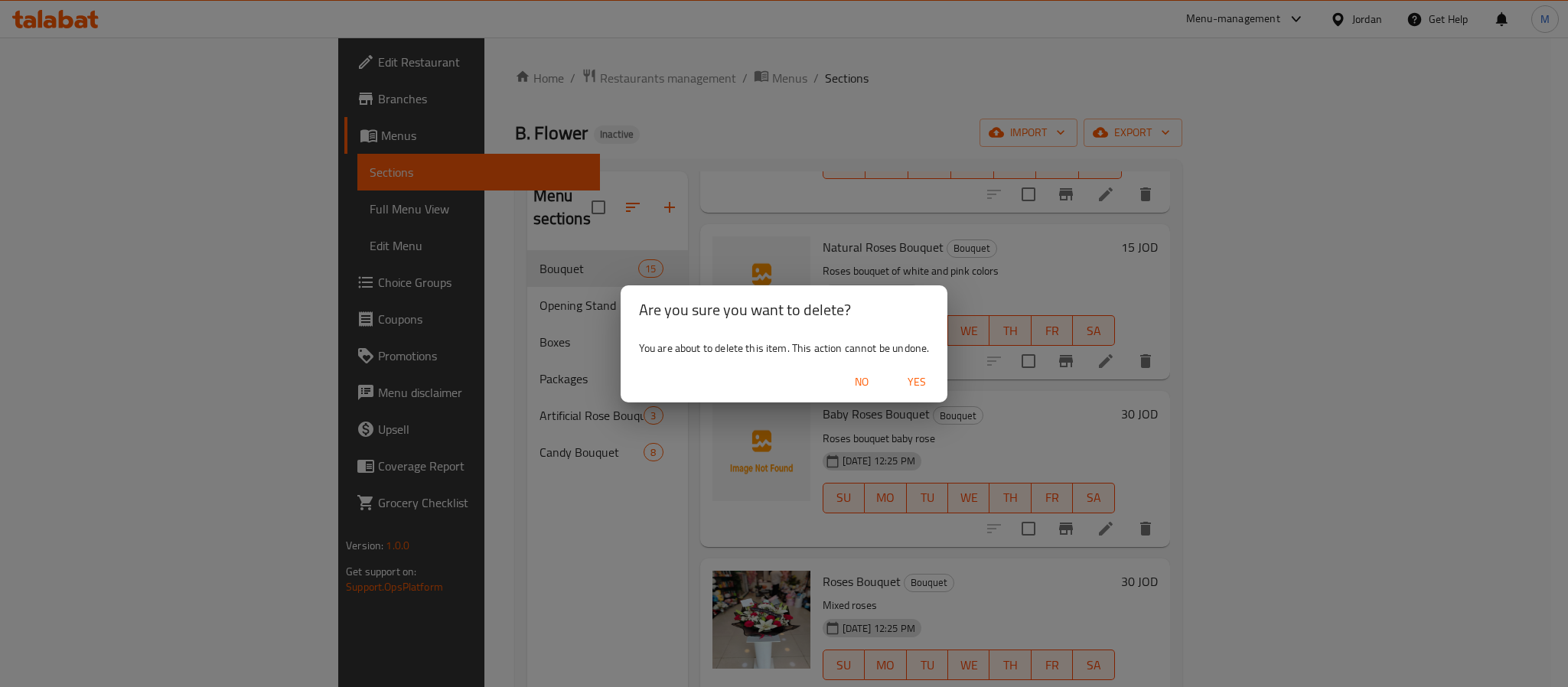
click at [917, 379] on span "Yes" at bounding box center [917, 382] width 36 height 19
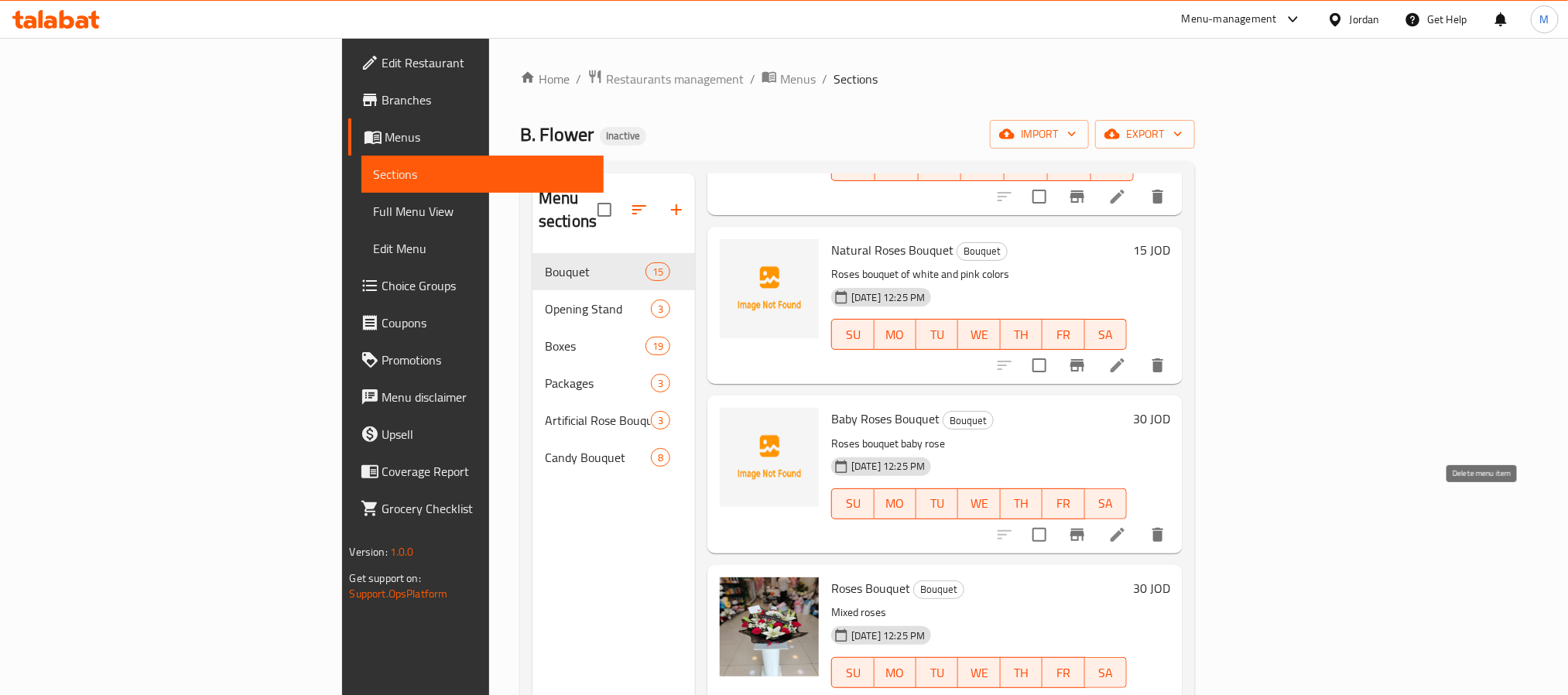
click at [1163, 528] on icon "delete" at bounding box center [1158, 534] width 11 height 14
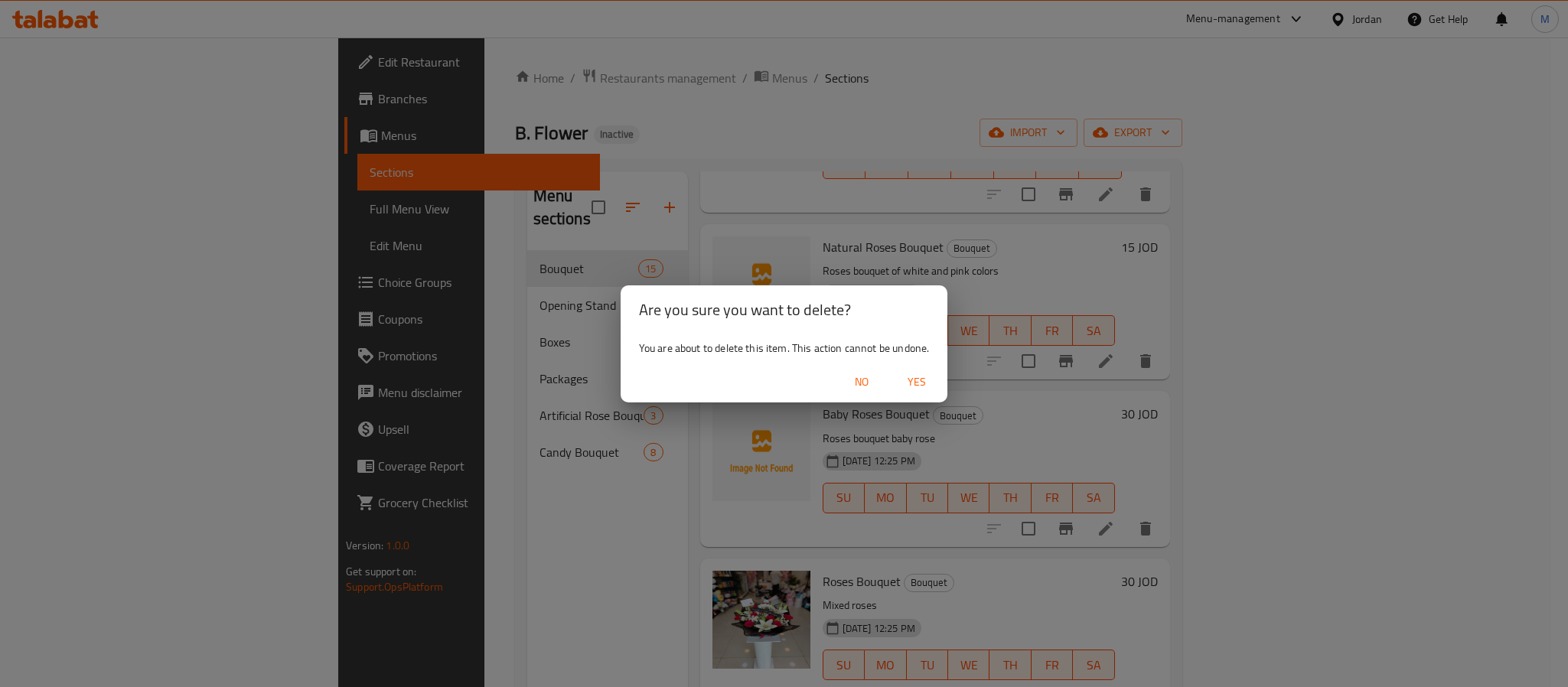
click at [922, 388] on span "Yes" at bounding box center [917, 382] width 36 height 19
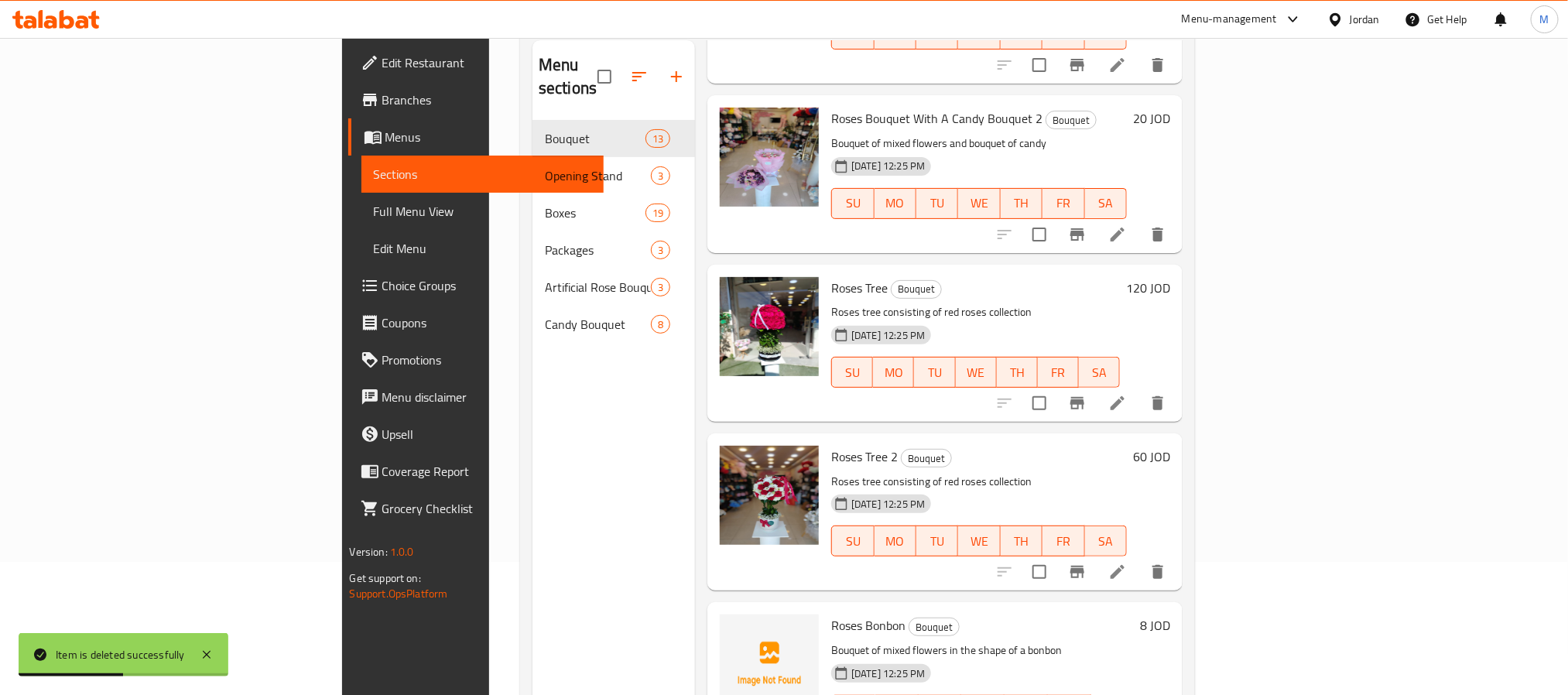
scroll to position [217, 0]
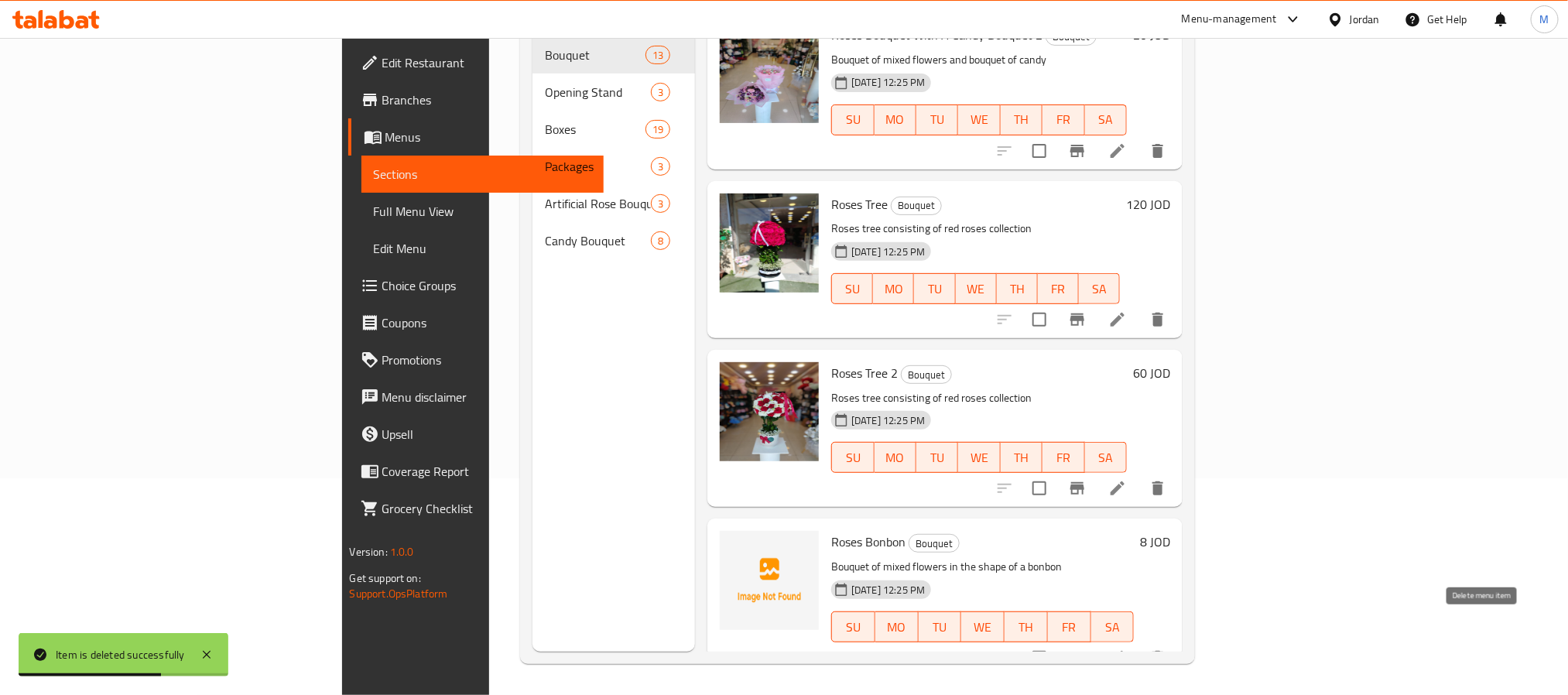
click at [1167, 649] on icon "delete" at bounding box center [1158, 657] width 18 height 18
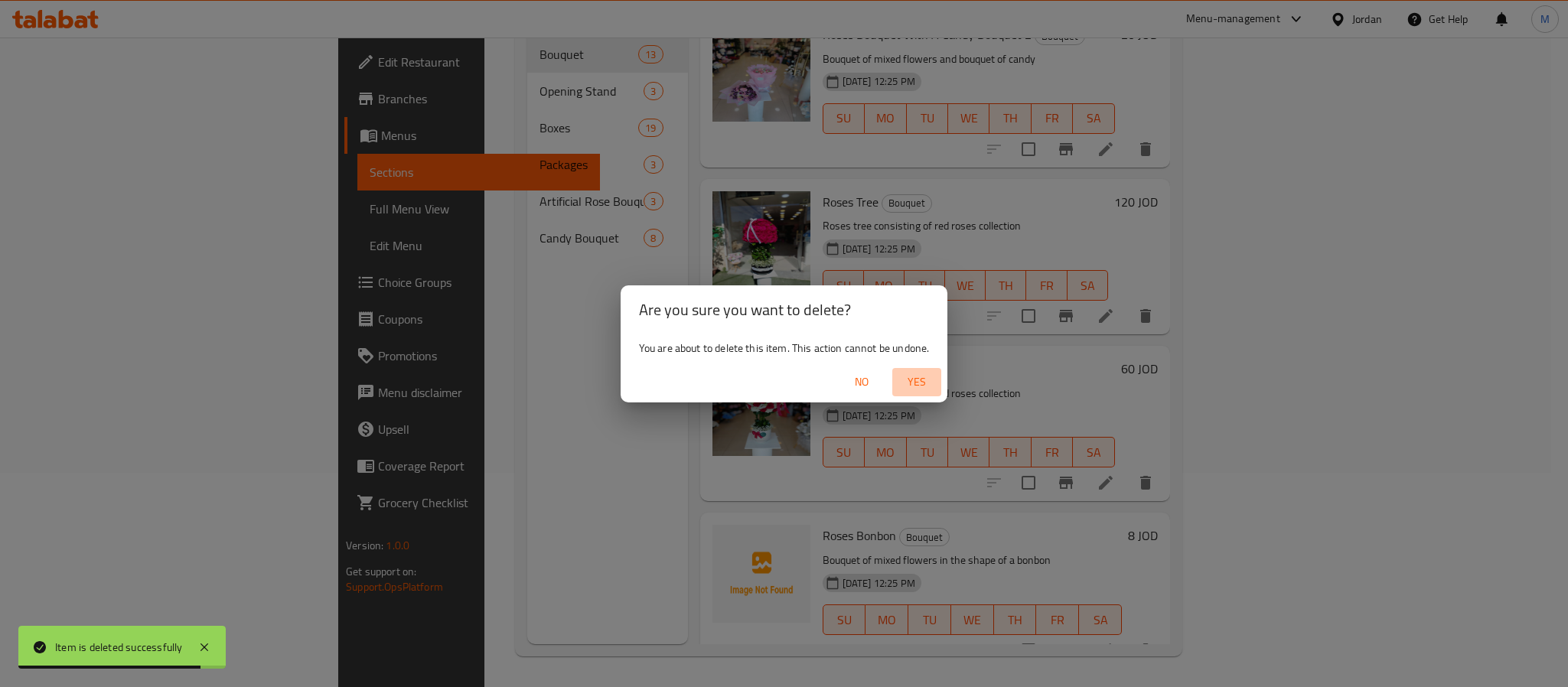
click at [922, 377] on span "Yes" at bounding box center [917, 382] width 36 height 19
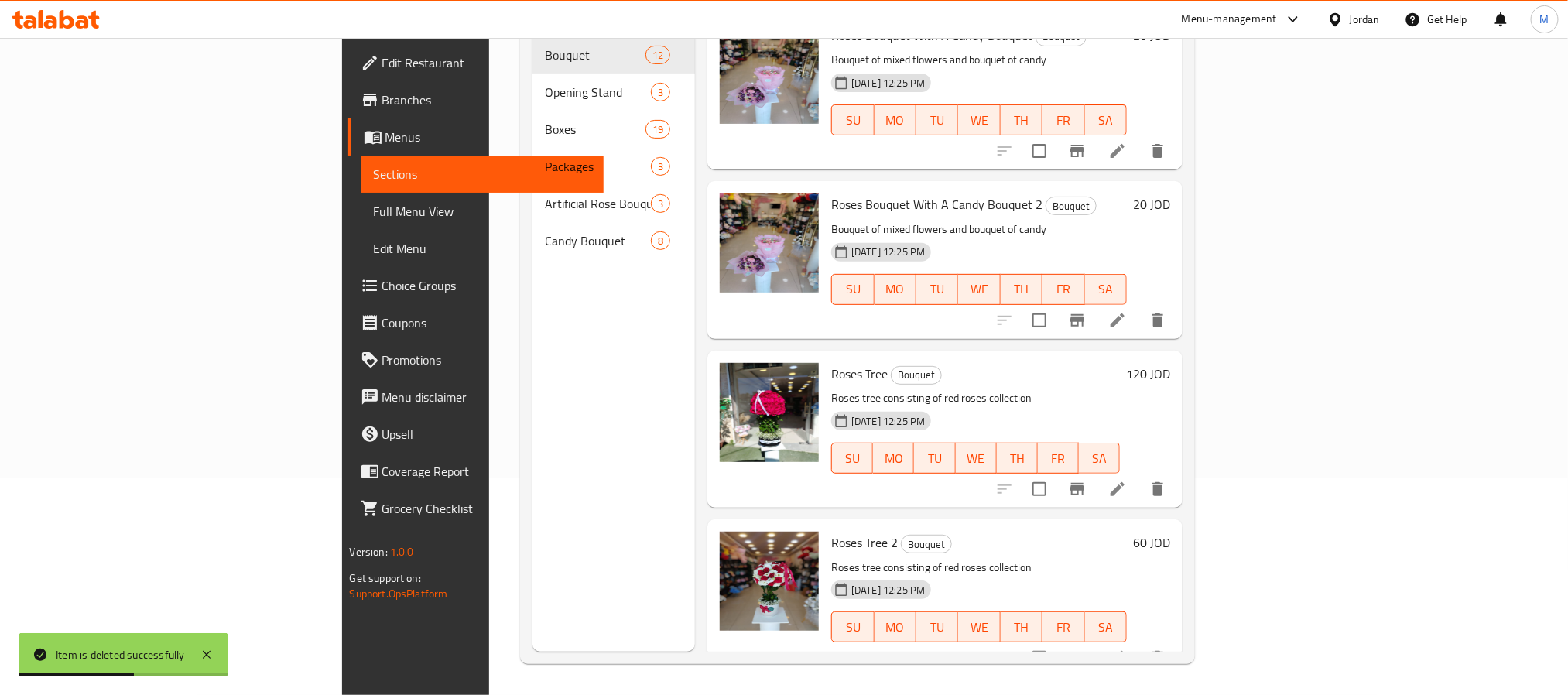
scroll to position [0, 0]
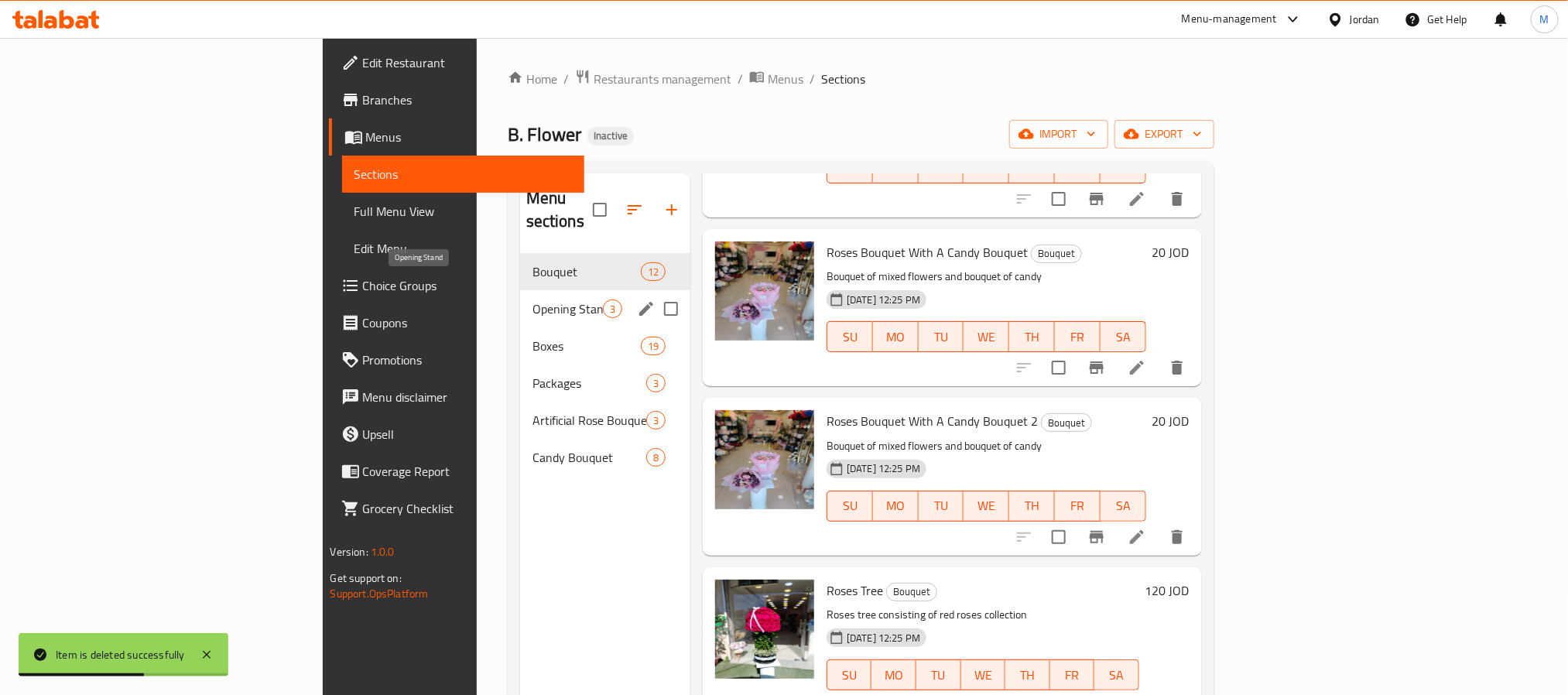
click at [533, 300] on span "Opening Stand" at bounding box center [568, 309] width 70 height 18
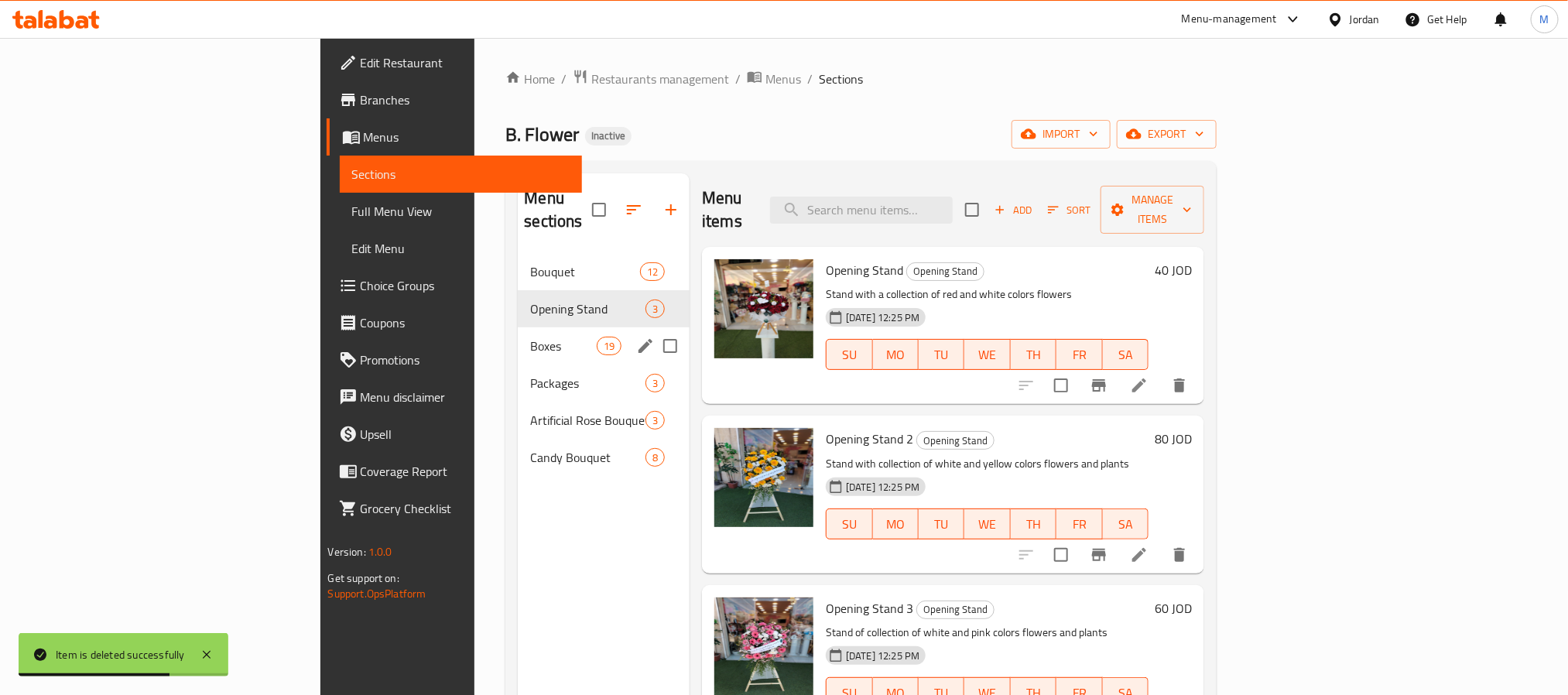
click at [530, 337] on span "Boxes" at bounding box center [563, 346] width 66 height 18
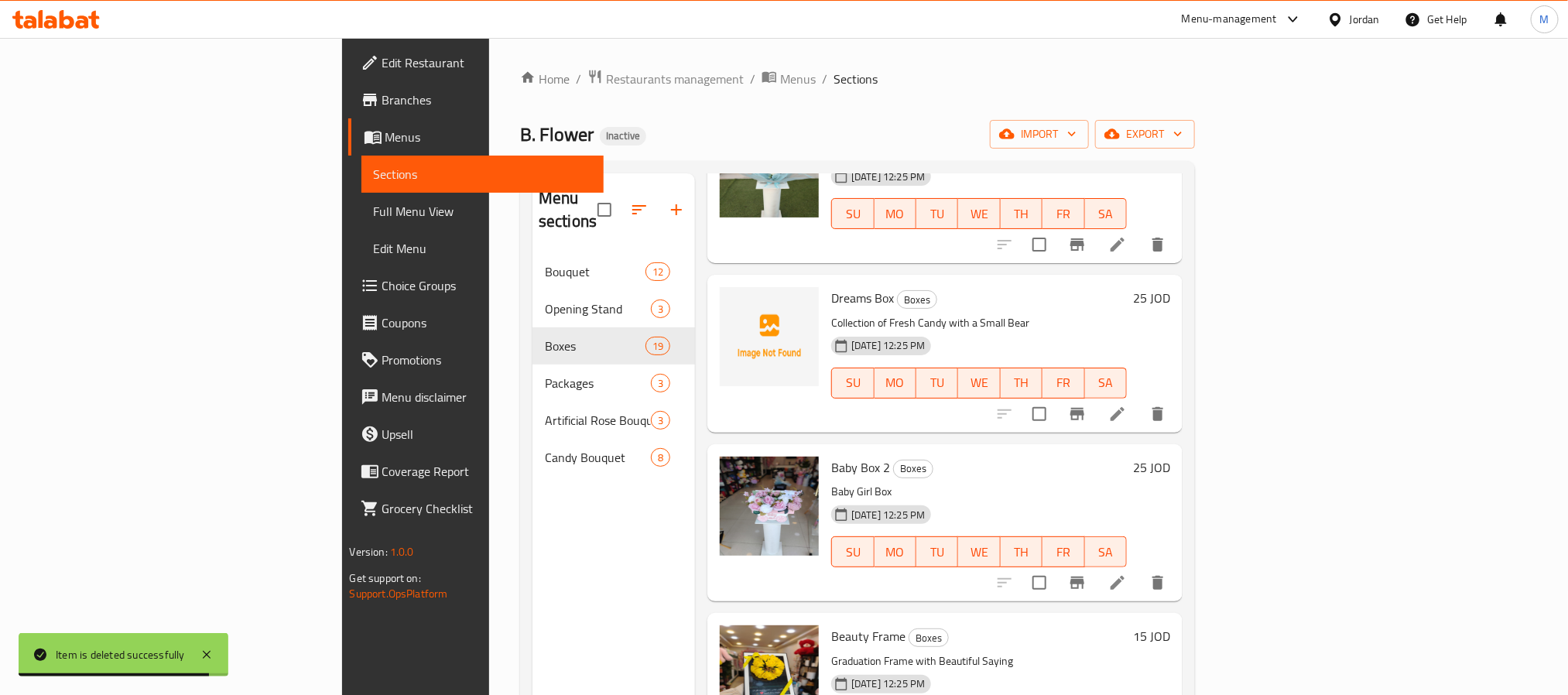
scroll to position [465, 0]
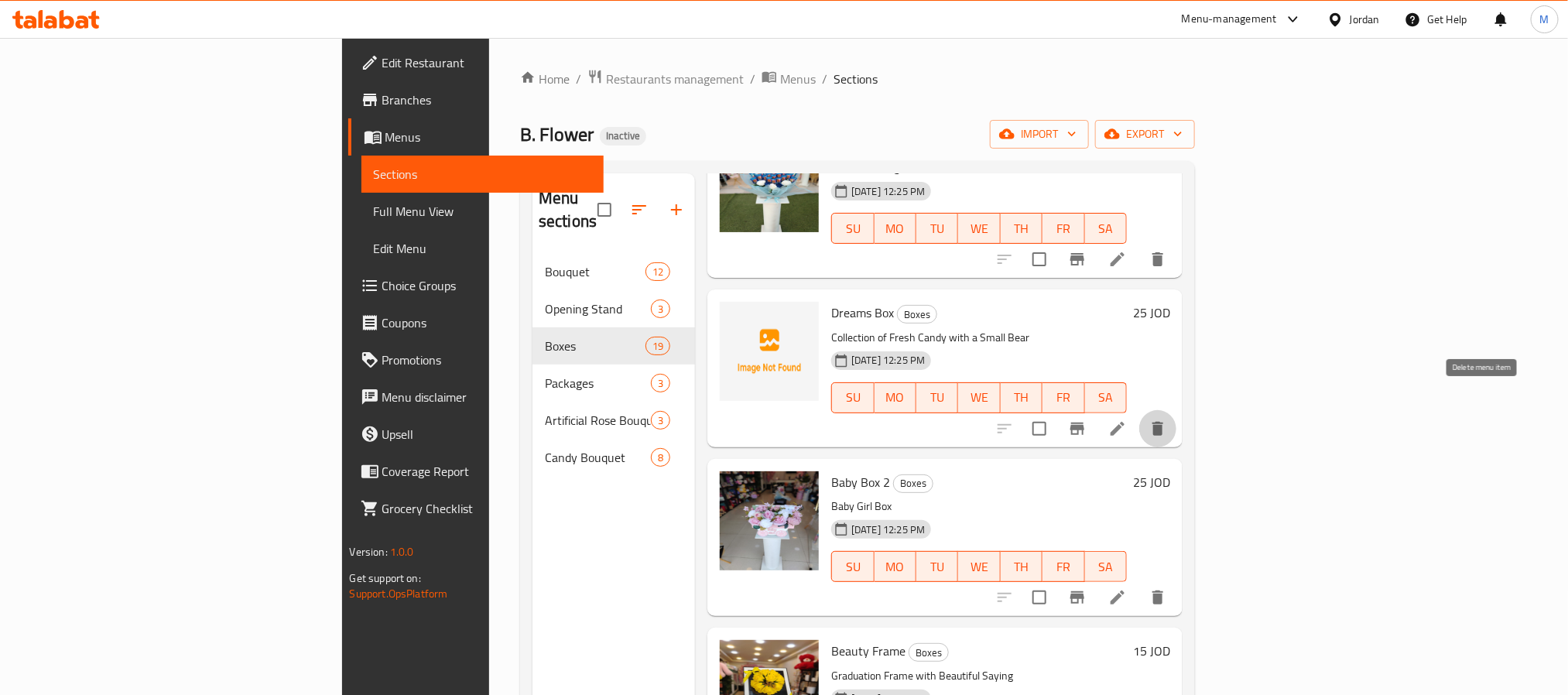
click at [1163, 422] on icon "delete" at bounding box center [1158, 429] width 11 height 14
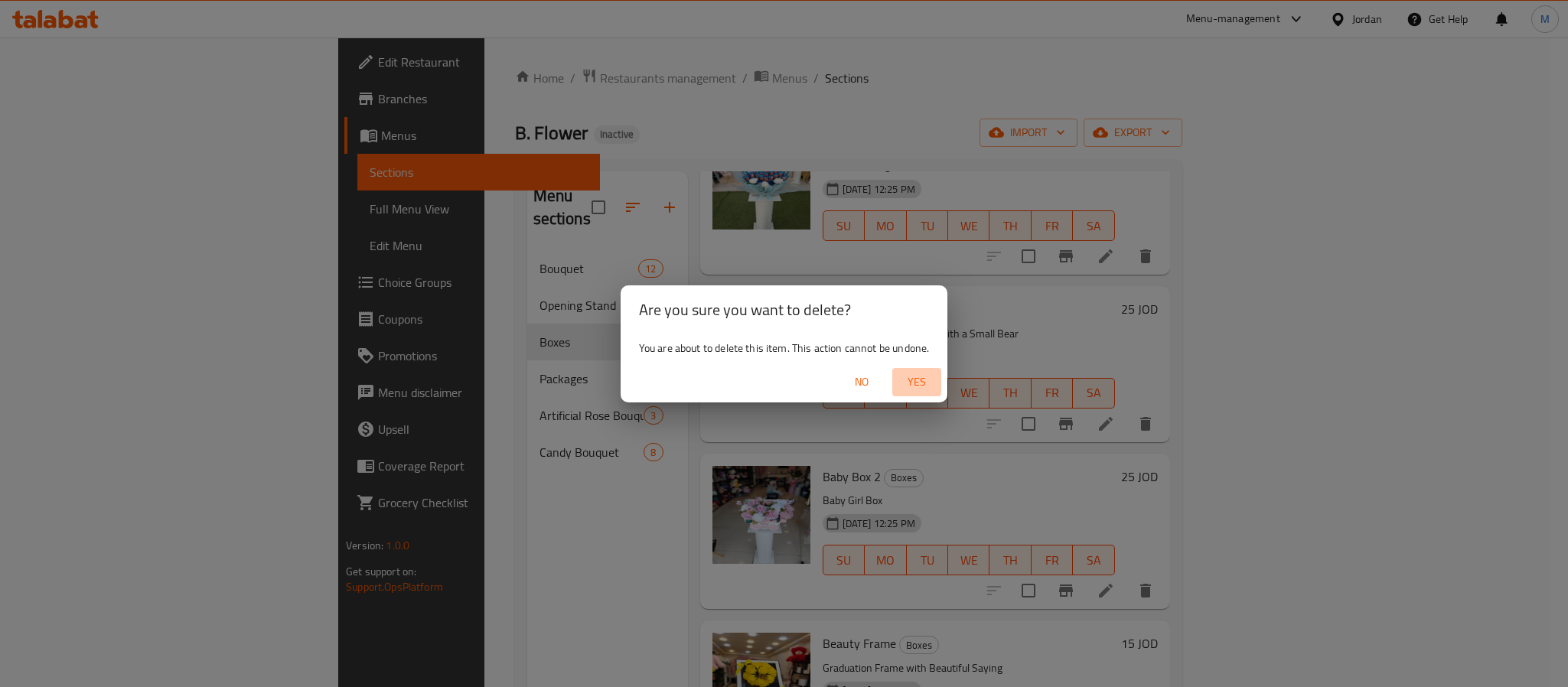
click at [909, 377] on span "Yes" at bounding box center [917, 382] width 36 height 19
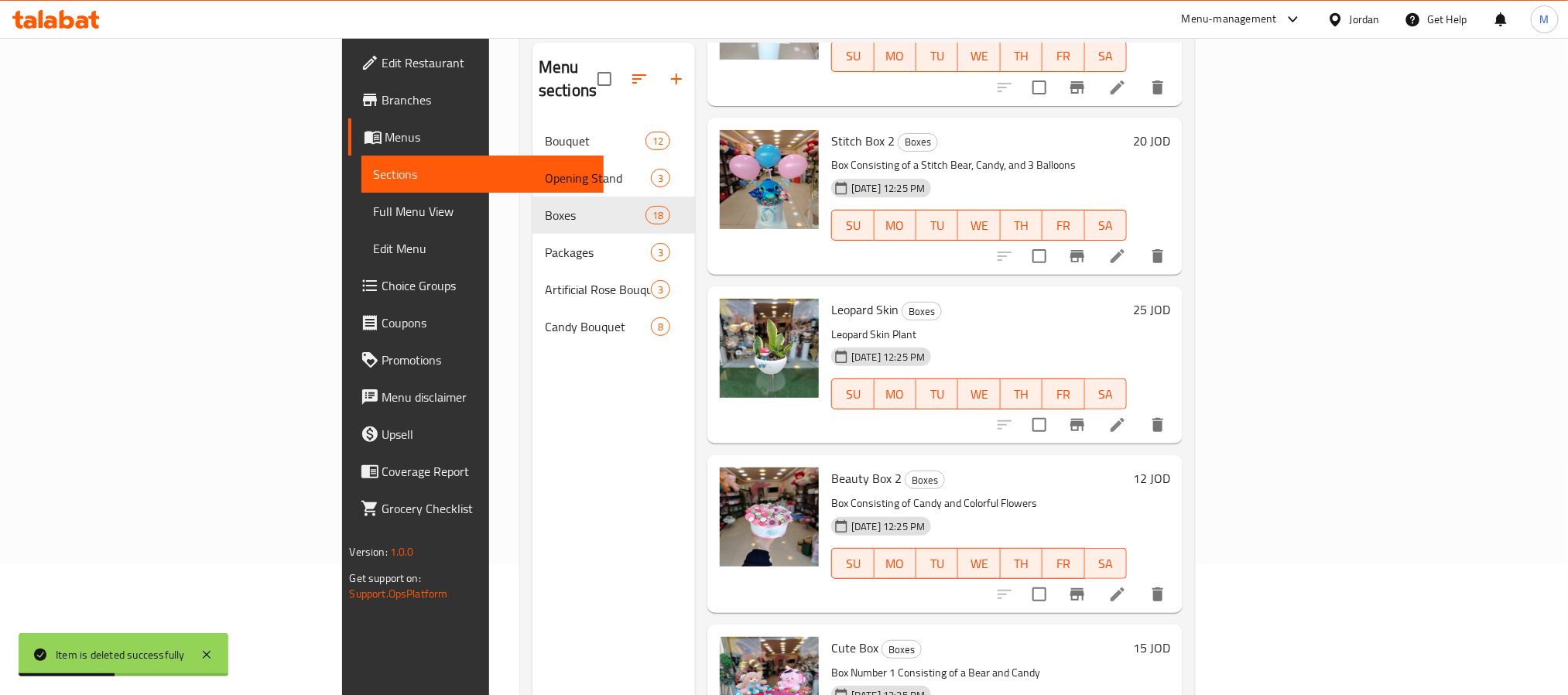
scroll to position [217, 0]
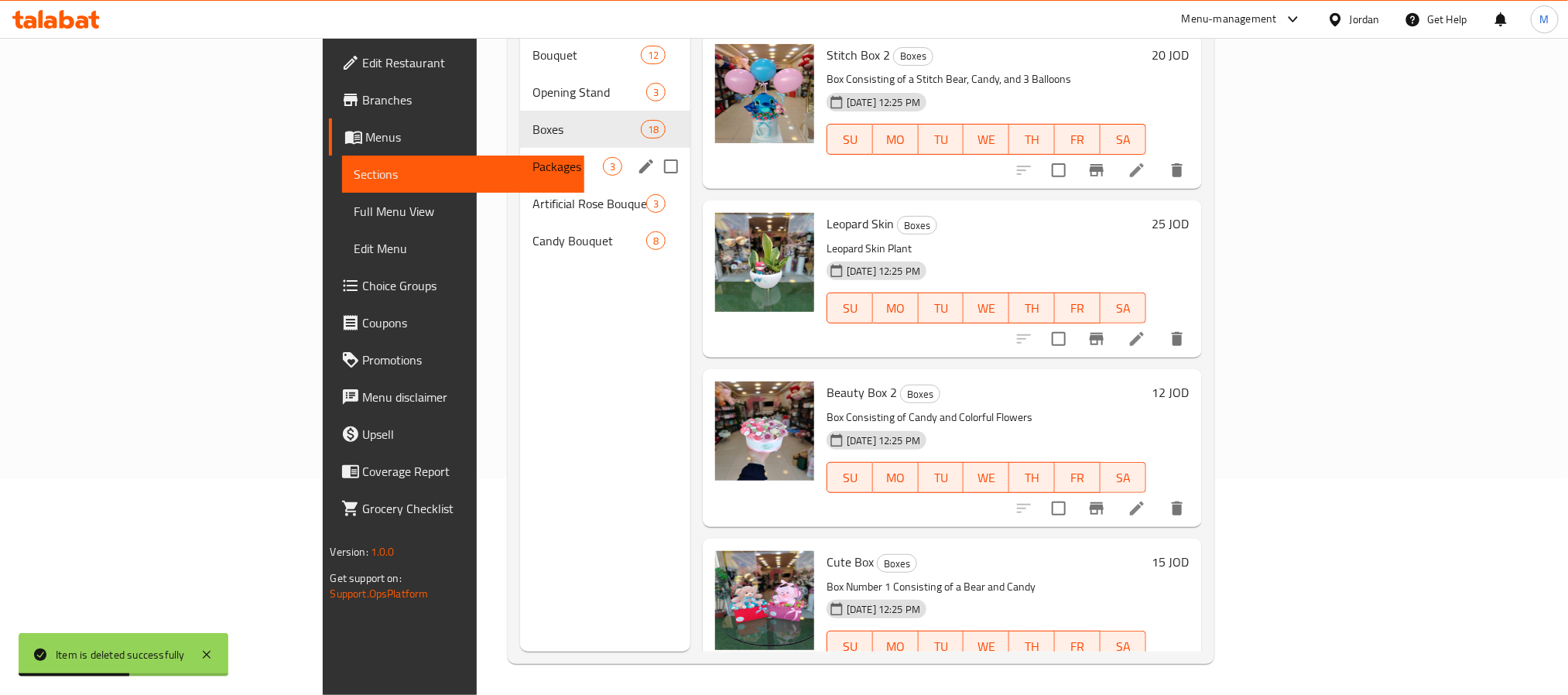
click at [533, 158] on span "Packages" at bounding box center [568, 166] width 70 height 18
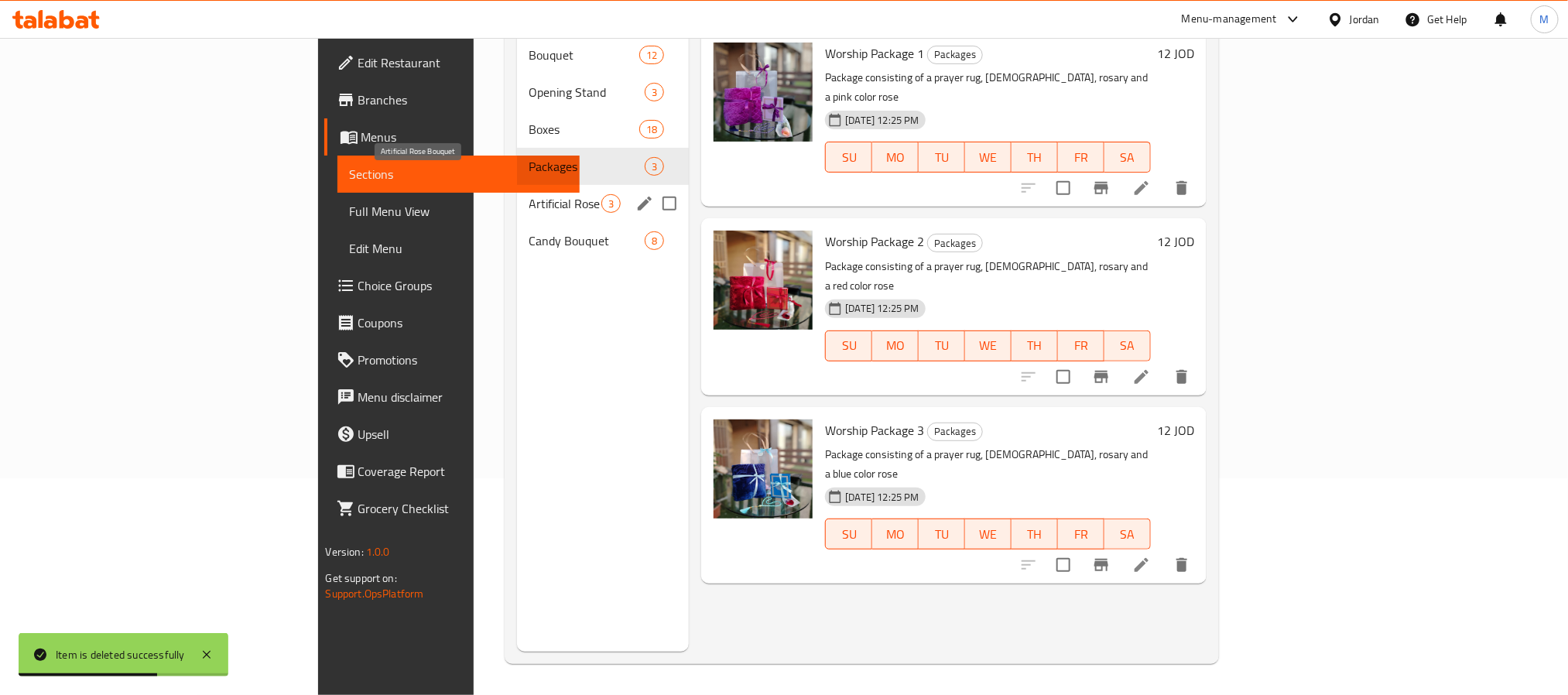
click at [529, 194] on span "Artificial Rose Bouquet" at bounding box center [565, 203] width 73 height 18
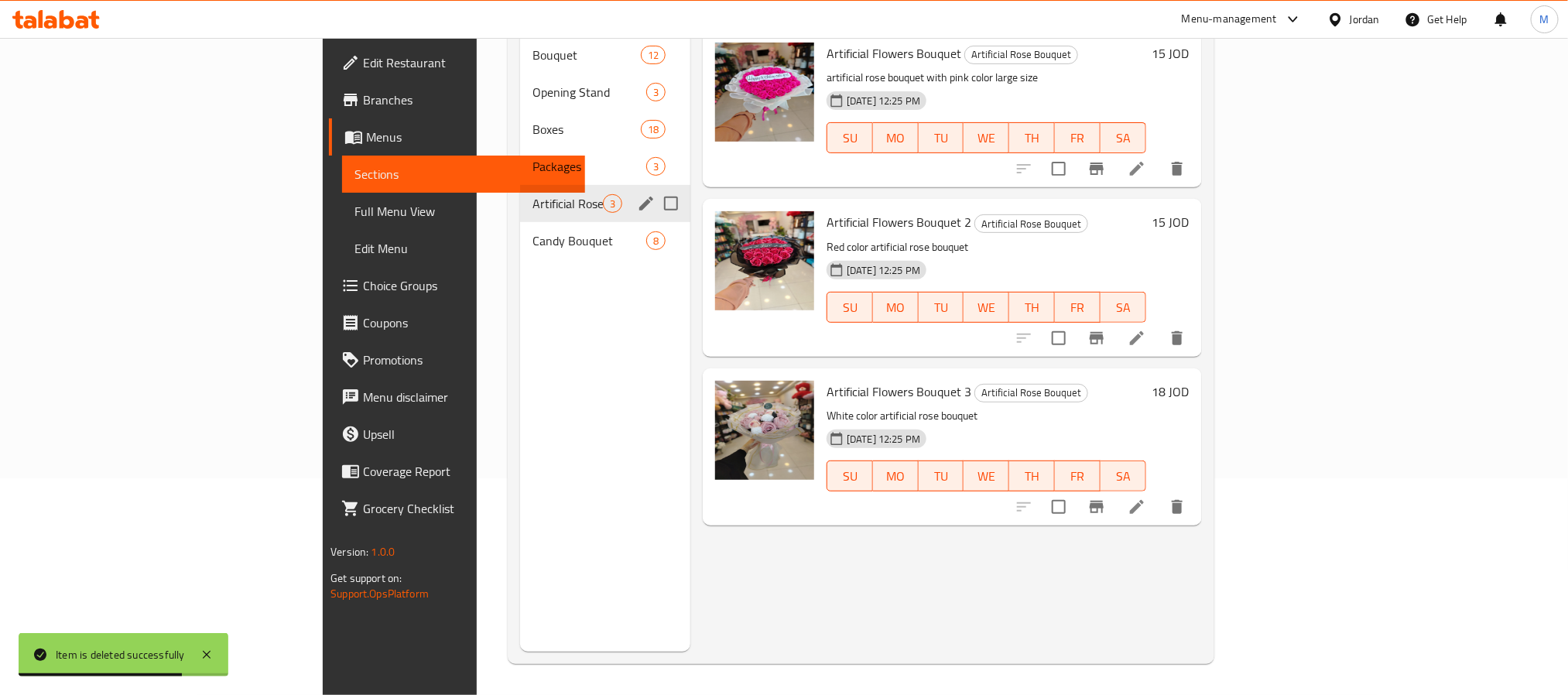
click at [521, 193] on div "Artificial Rose Bouquet 3" at bounding box center [605, 203] width 170 height 37
click at [533, 231] on span "Candy Bouquet" at bounding box center [568, 240] width 70 height 18
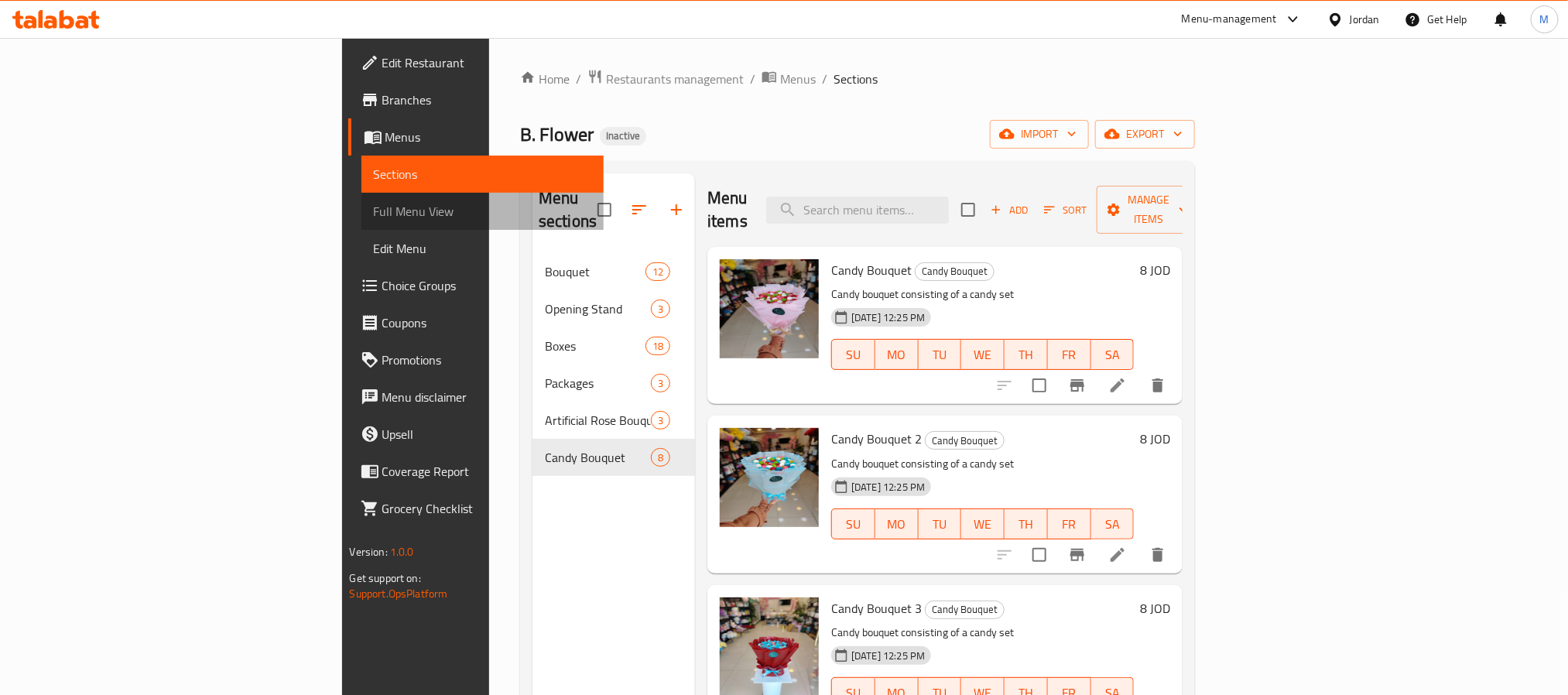
click at [374, 202] on span "Full Menu View" at bounding box center [483, 211] width 217 height 18
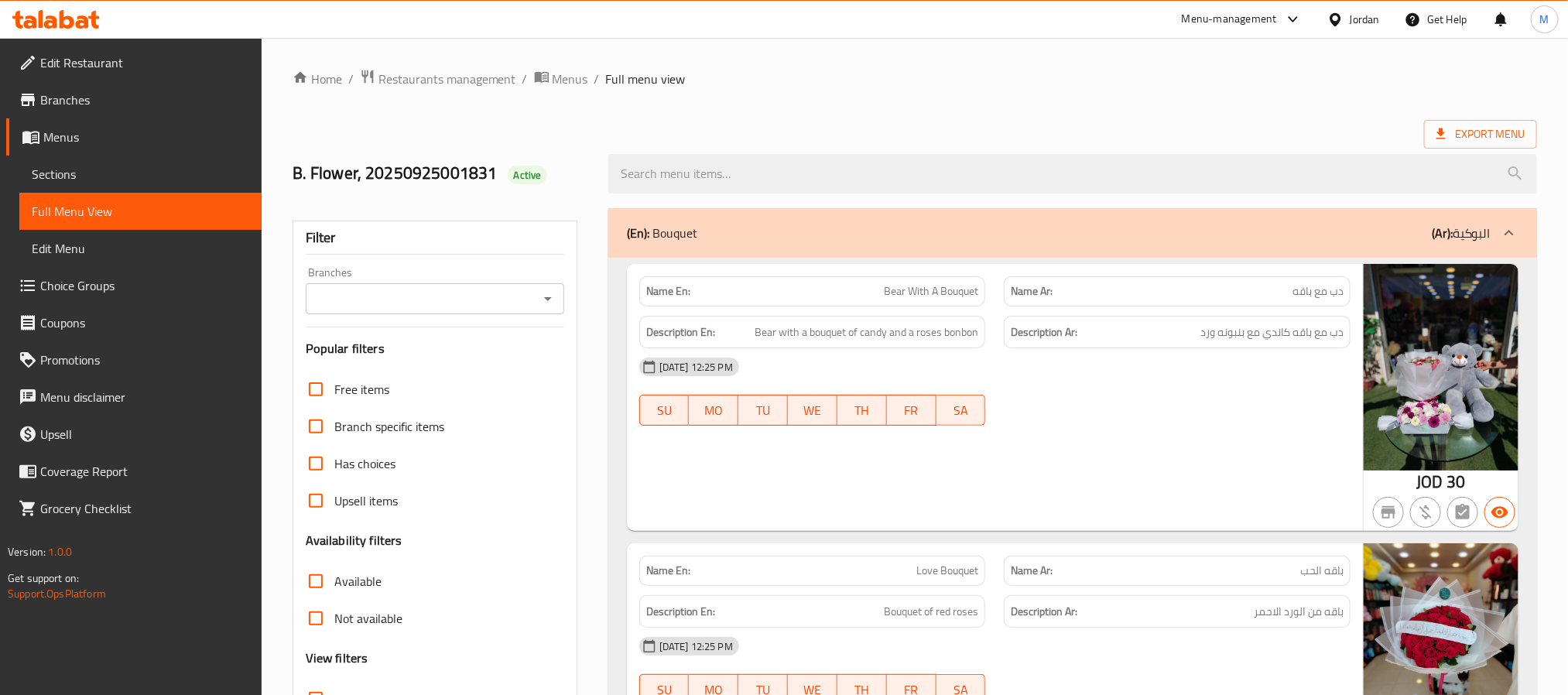
click at [444, 306] on input "Branches" at bounding box center [422, 298] width 224 height 22
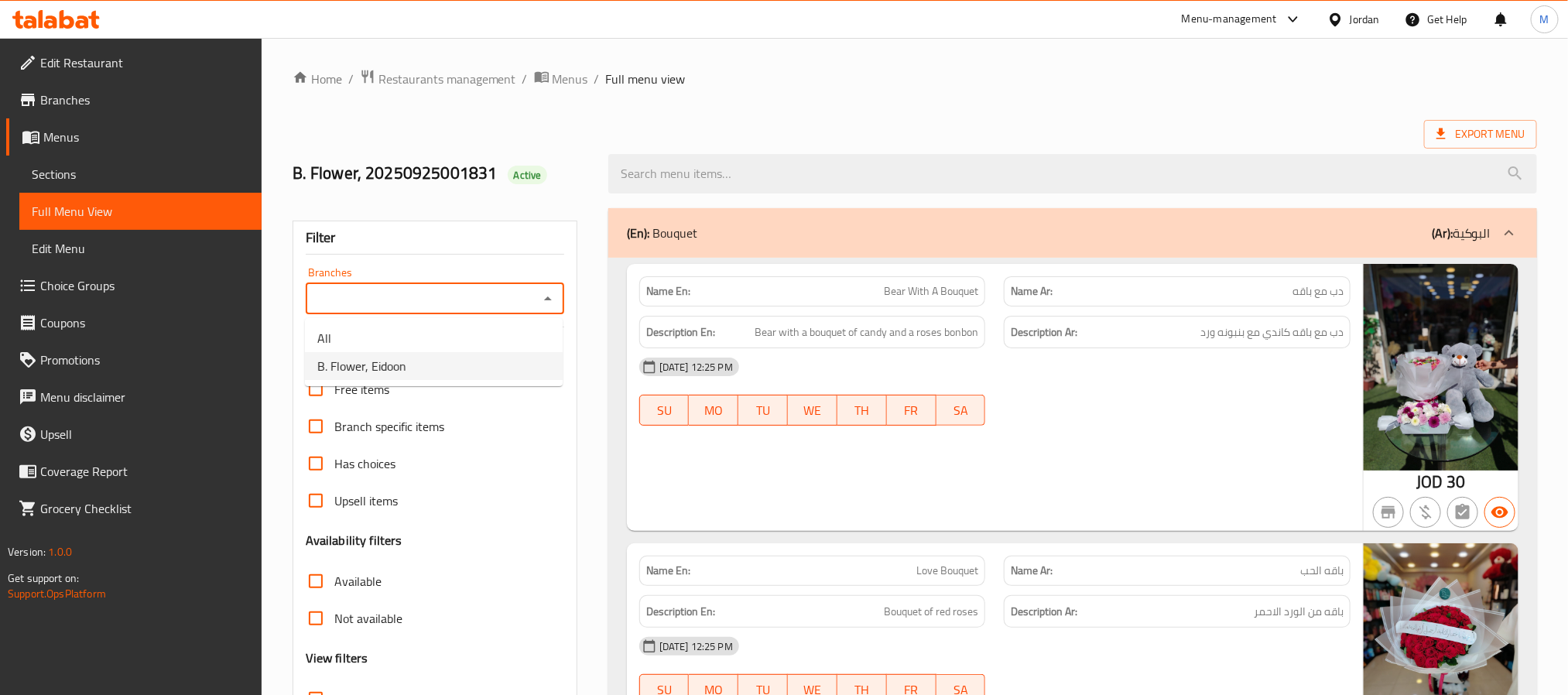
click at [434, 368] on li "B. Flower, Eidoon" at bounding box center [433, 365] width 257 height 28
type input "B. Flower, Eidoon"
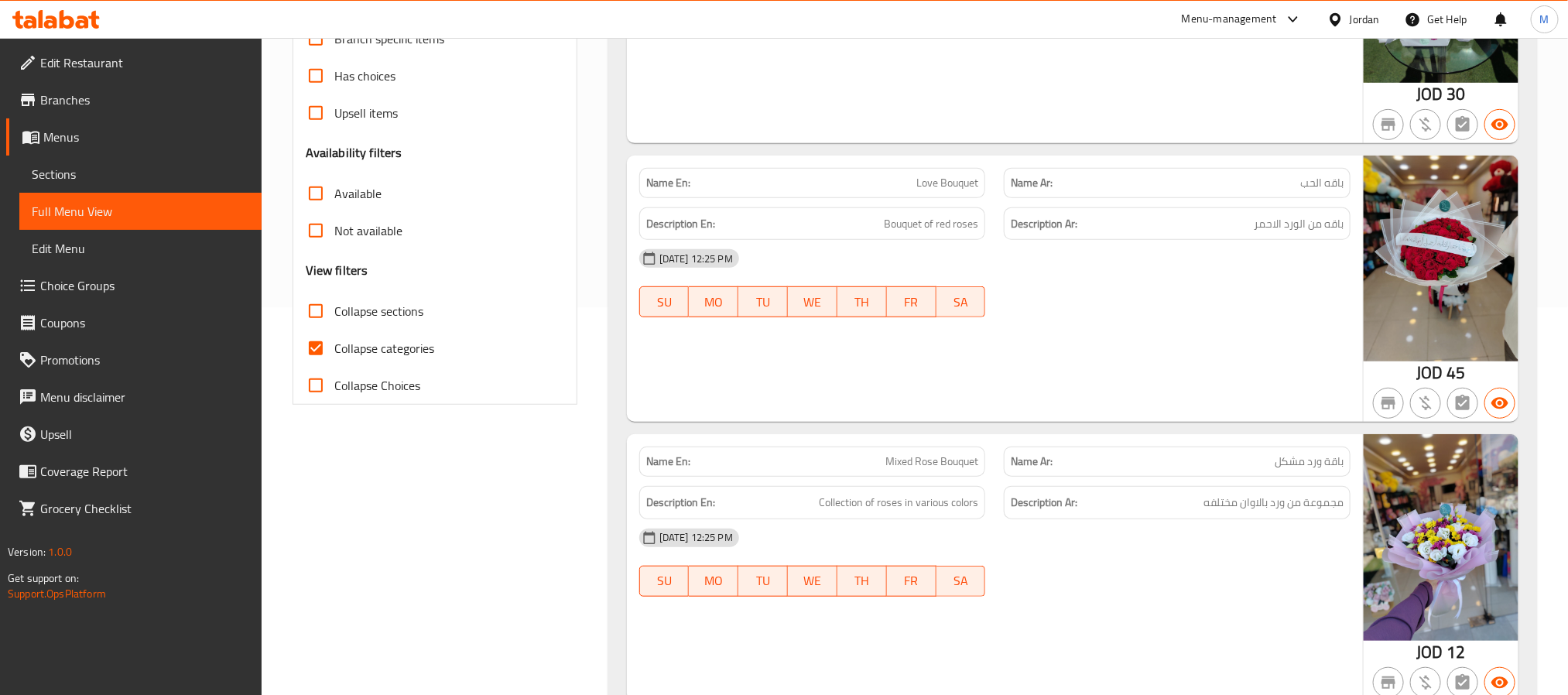
scroll to position [465, 0]
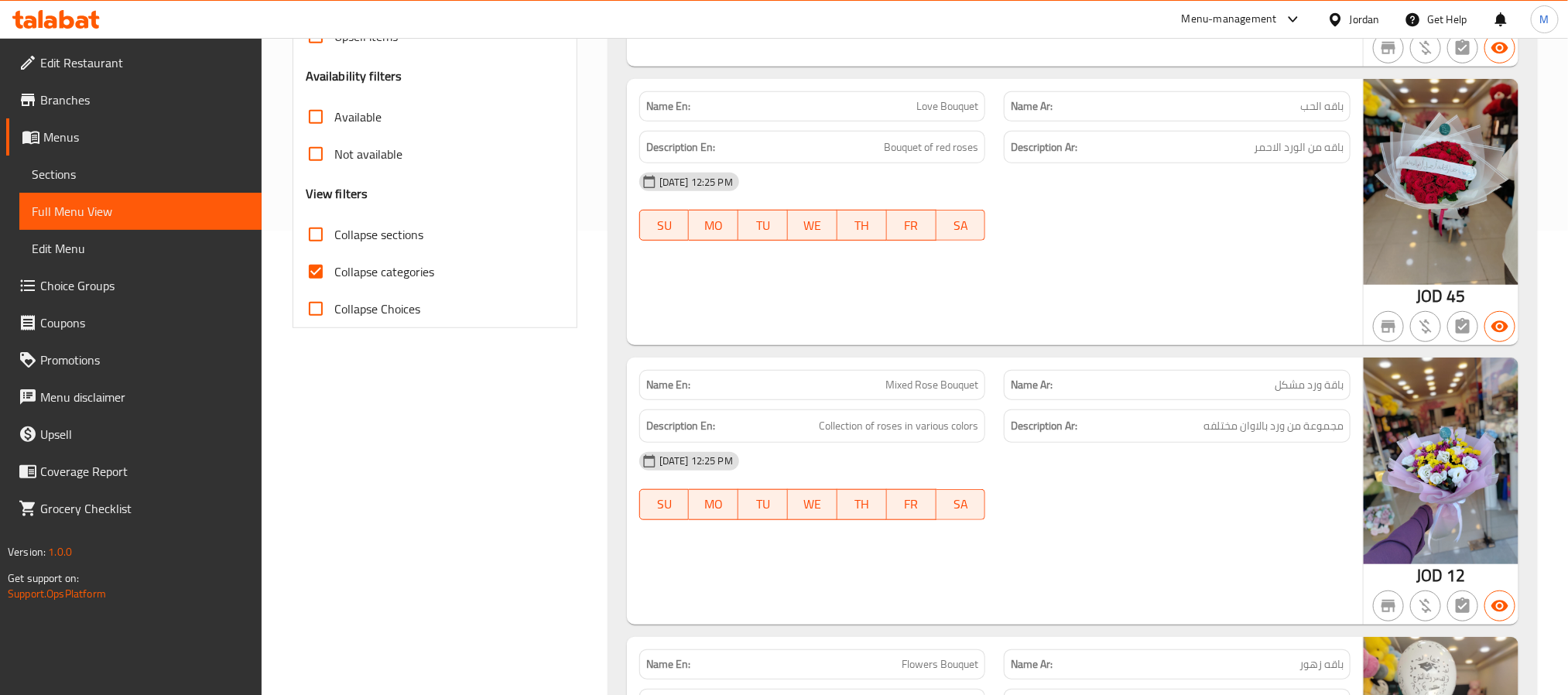
click at [318, 270] on input "Collapse categories" at bounding box center [316, 272] width 37 height 37
checkbox input "false"
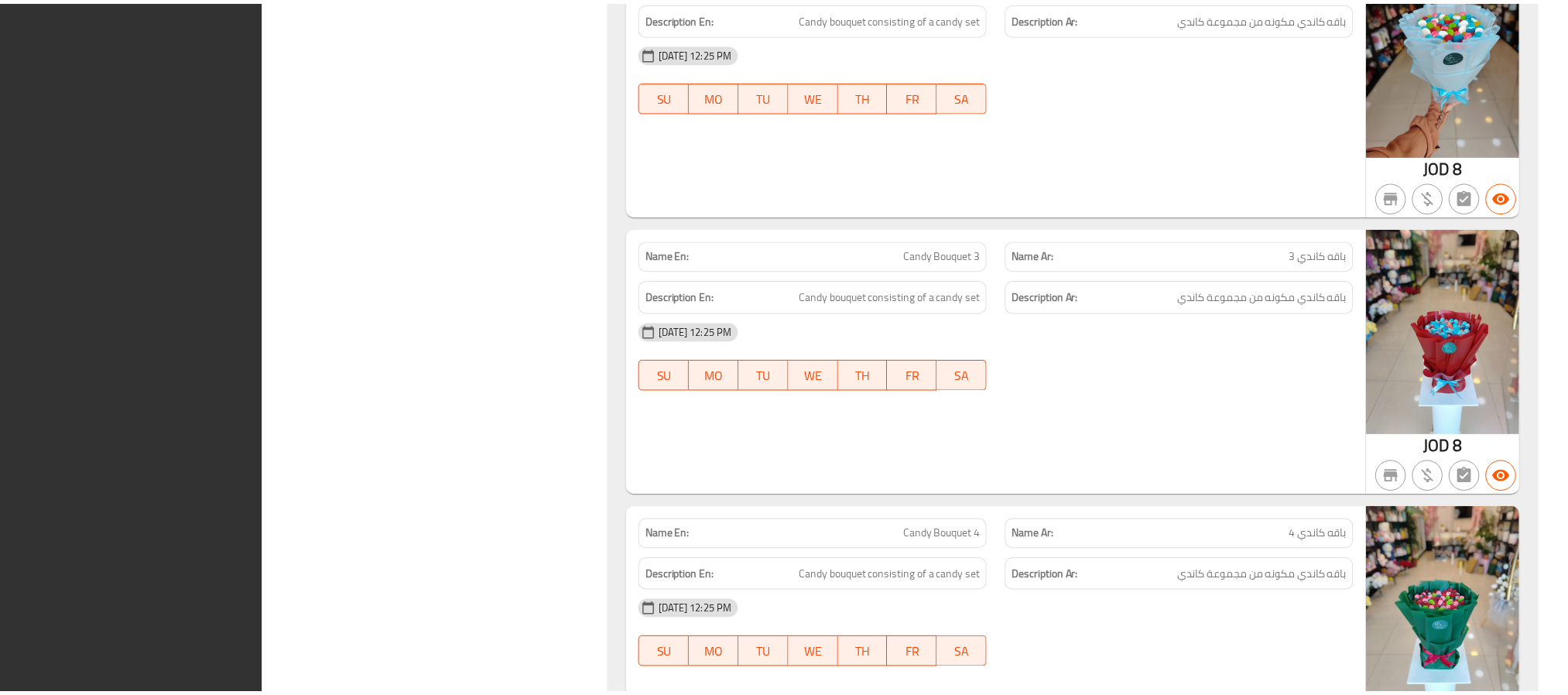
scroll to position [12394, 0]
